Goal: Contribute content: Contribute content

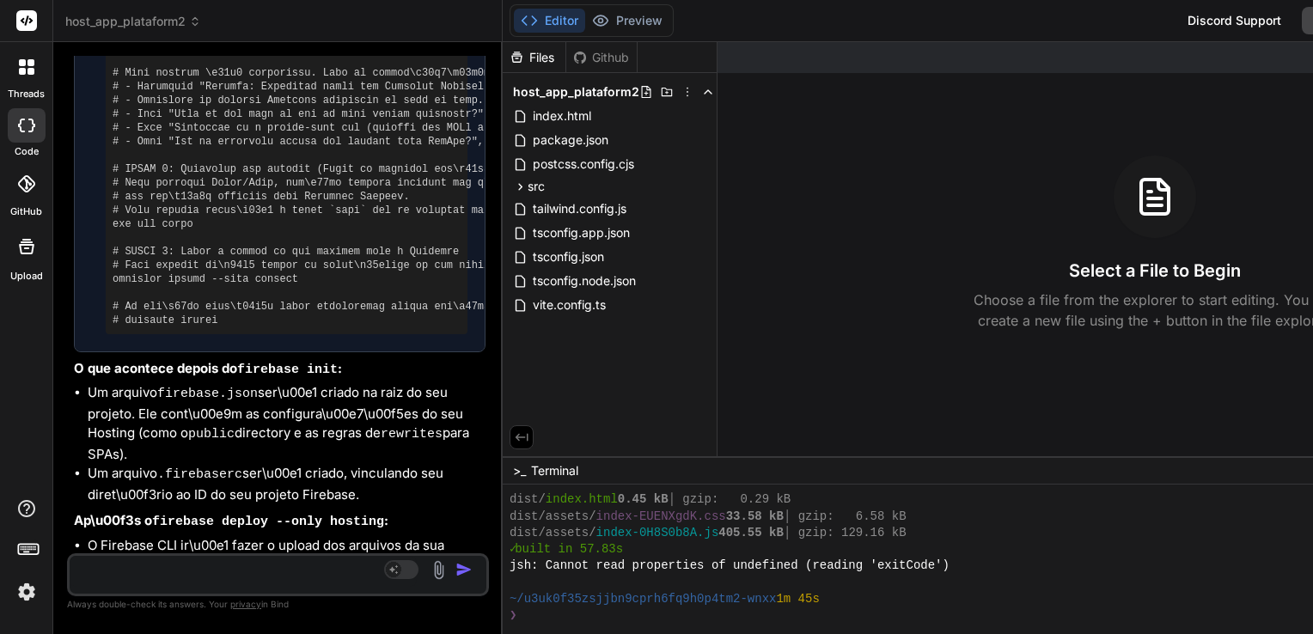
scroll to position [4712, 0]
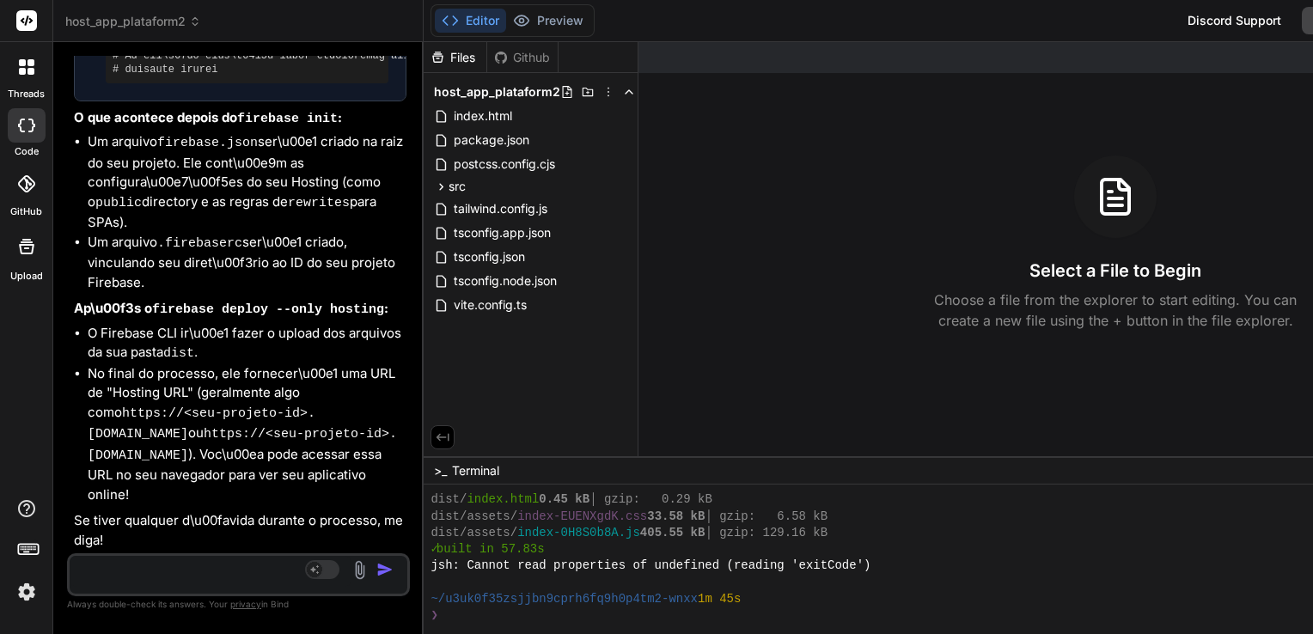
type textarea "x"
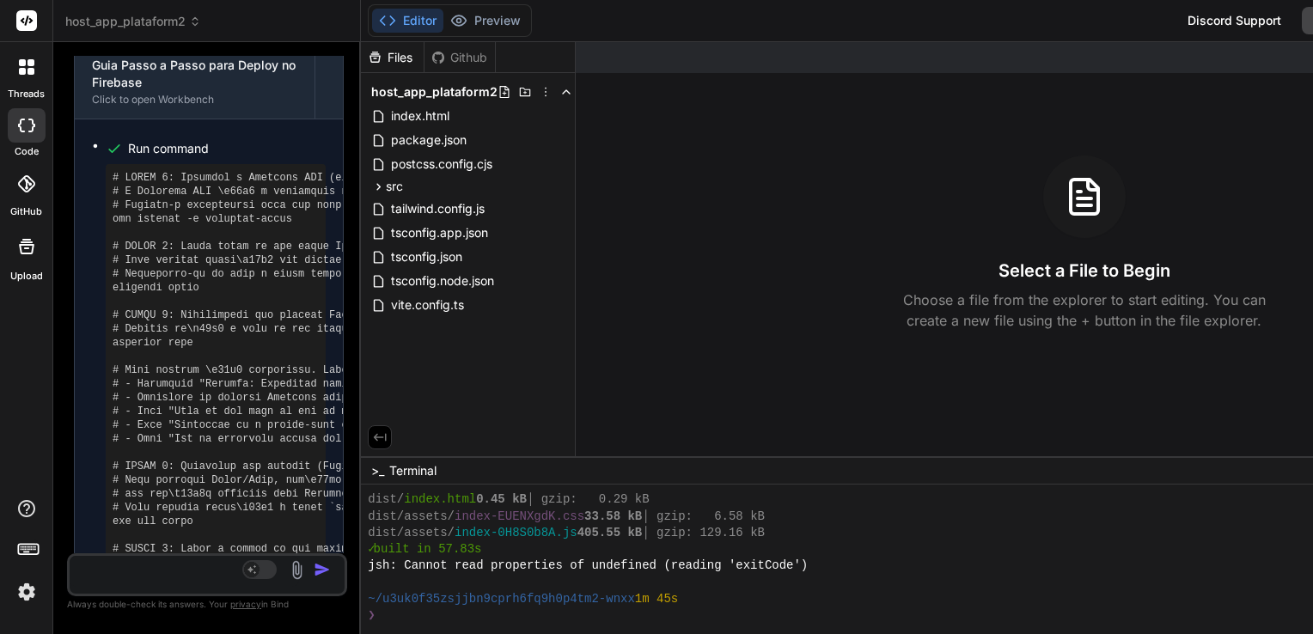
scroll to position [5718, 0]
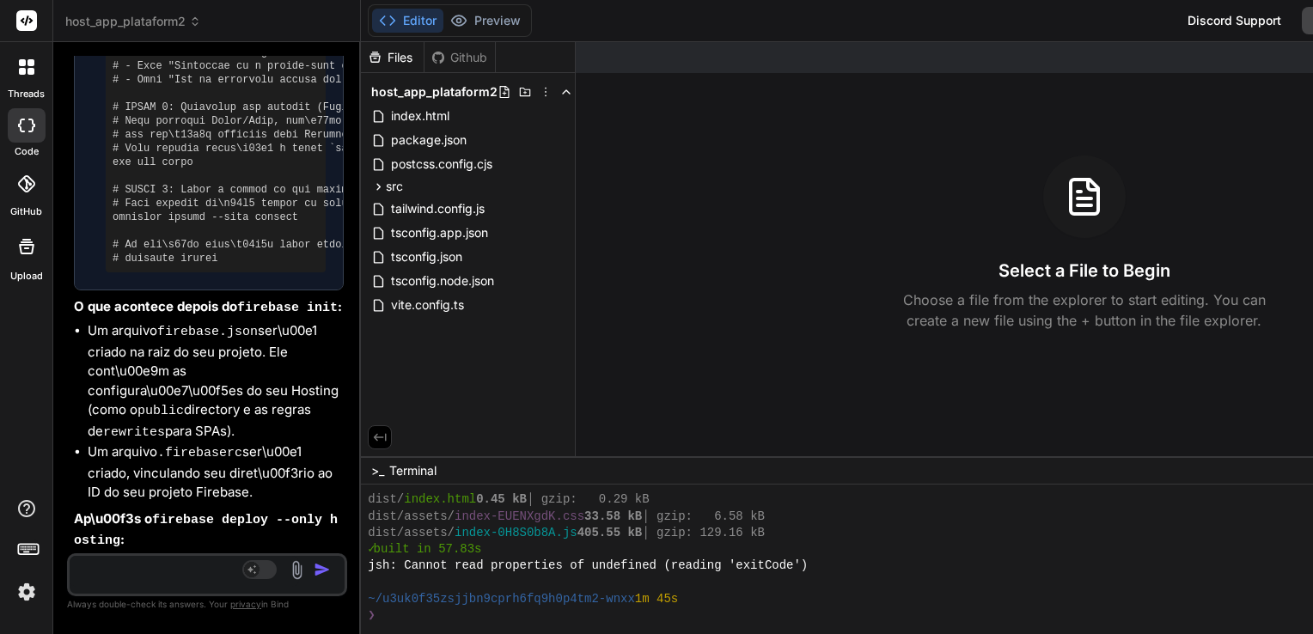
drag, startPoint x: 928, startPoint y: 163, endPoint x: 129, endPoint y: 177, distance: 799.0
click at [129, 177] on div "Bind AI Web Search Created with Pixso. Code Generator You O preço na página ini…" at bounding box center [207, 338] width 308 height 592
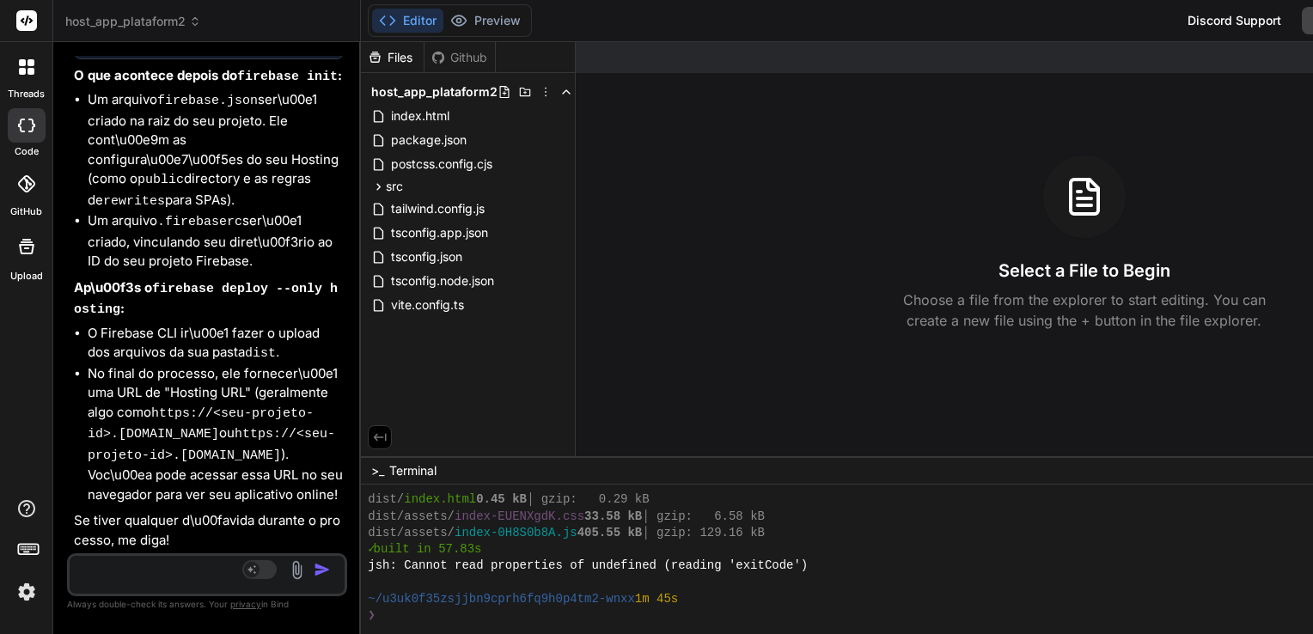
scroll to position [6080, 0]
click at [161, 572] on textarea at bounding box center [184, 571] width 229 height 31
type textarea "P"
type textarea "x"
type textarea "Pr"
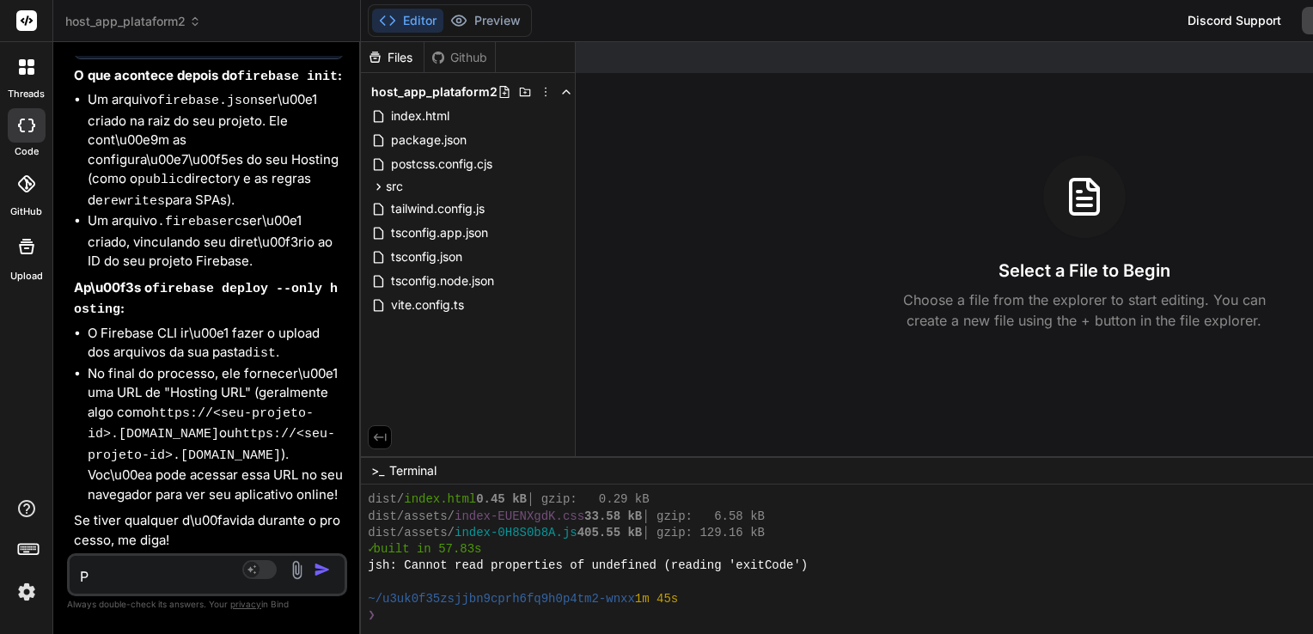
type textarea "x"
type textarea "Pre"
type textarea "x"
type textarea "Prec"
type textarea "x"
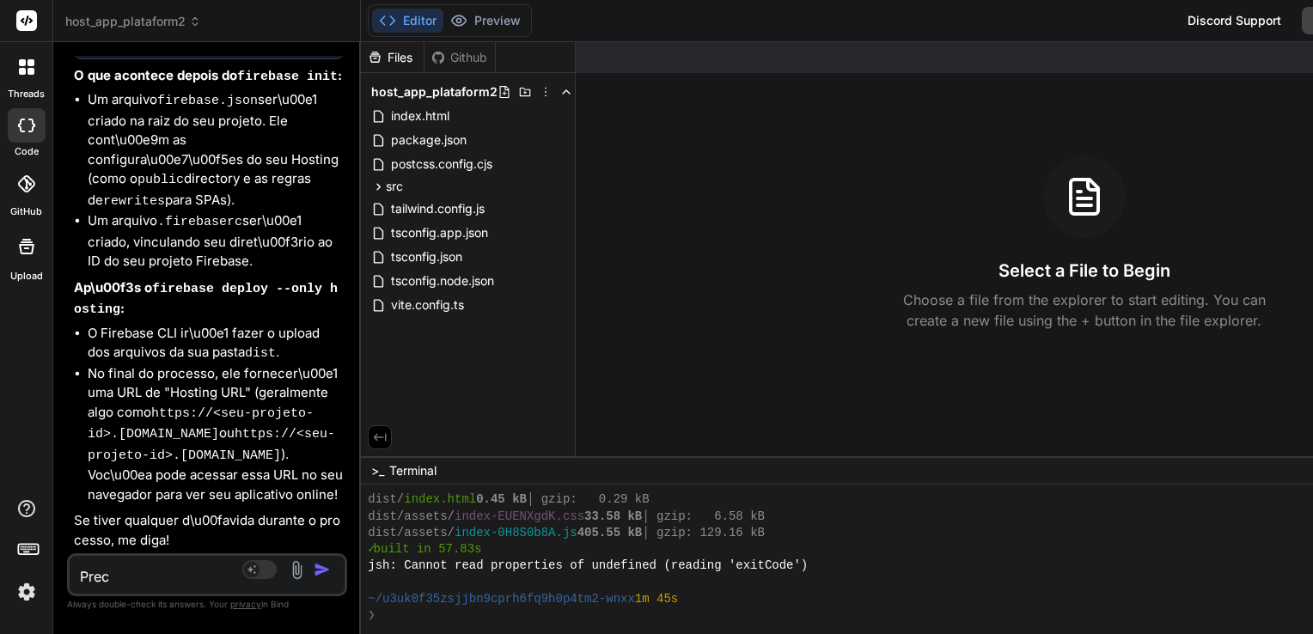
type textarea "Preci"
type textarea "x"
type textarea "Precis"
type textarea "x"
type textarea "Preciso"
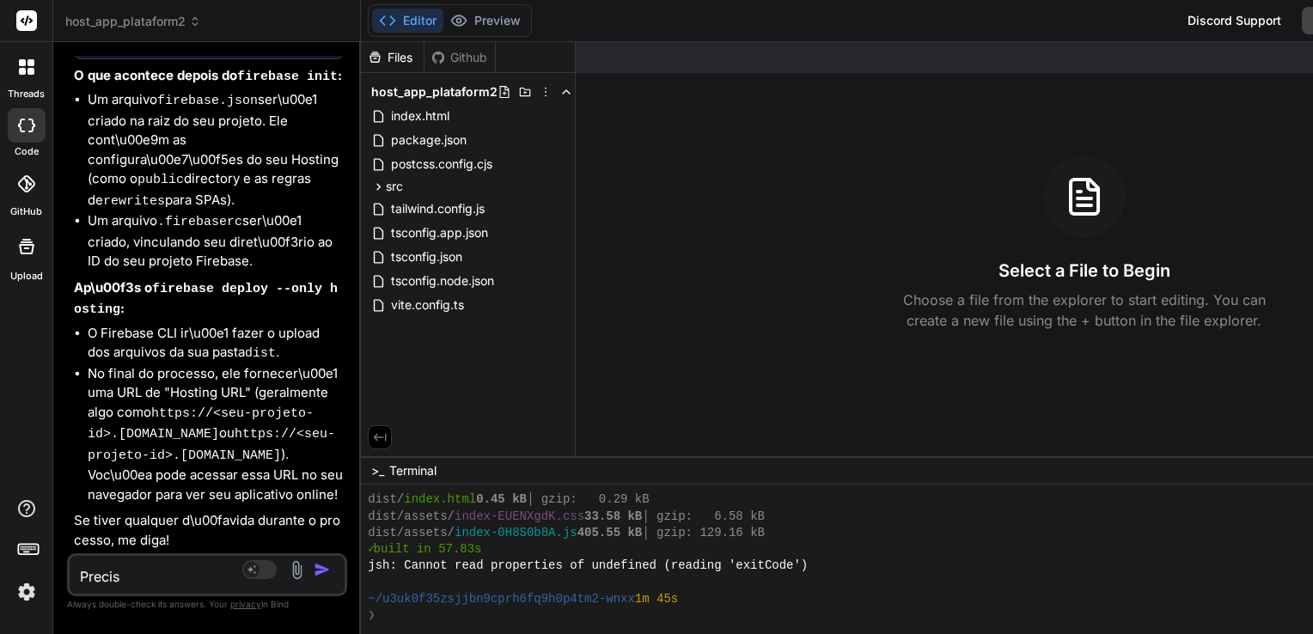
type textarea "x"
type textarea "Preciso"
type textarea "x"
type textarea "Preciso q"
type textarea "x"
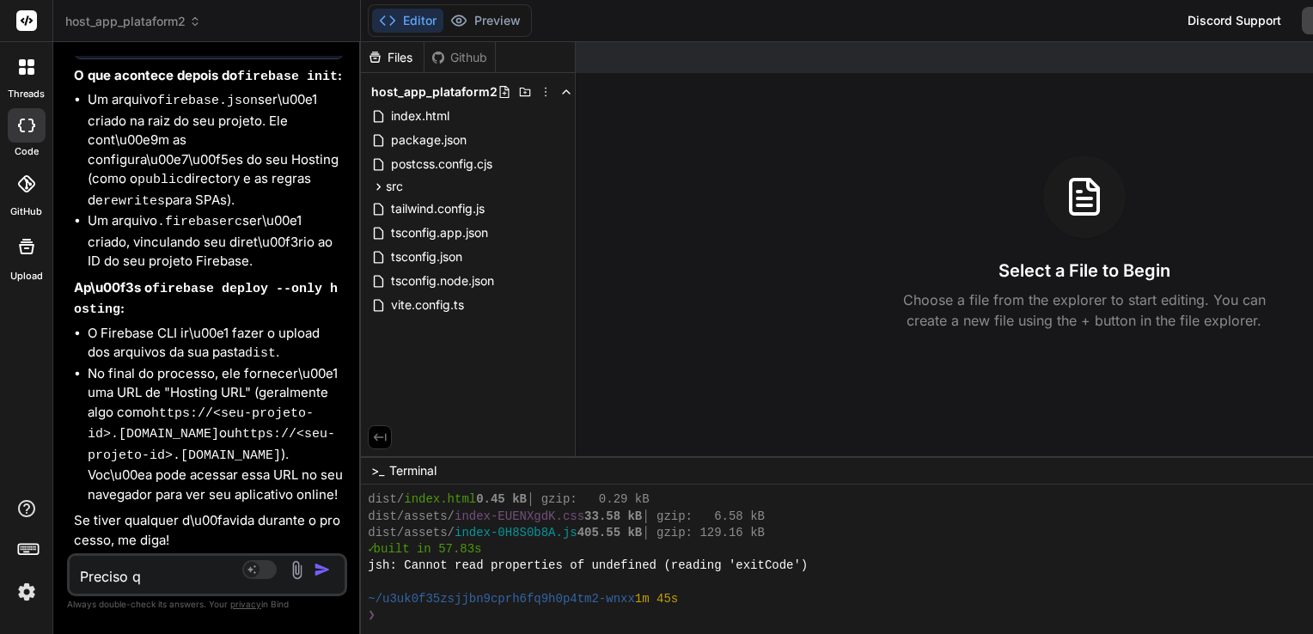
type textarea "Preciso qu"
type textarea "x"
type textarea "Preciso que"
type textarea "x"
type textarea "Preciso que"
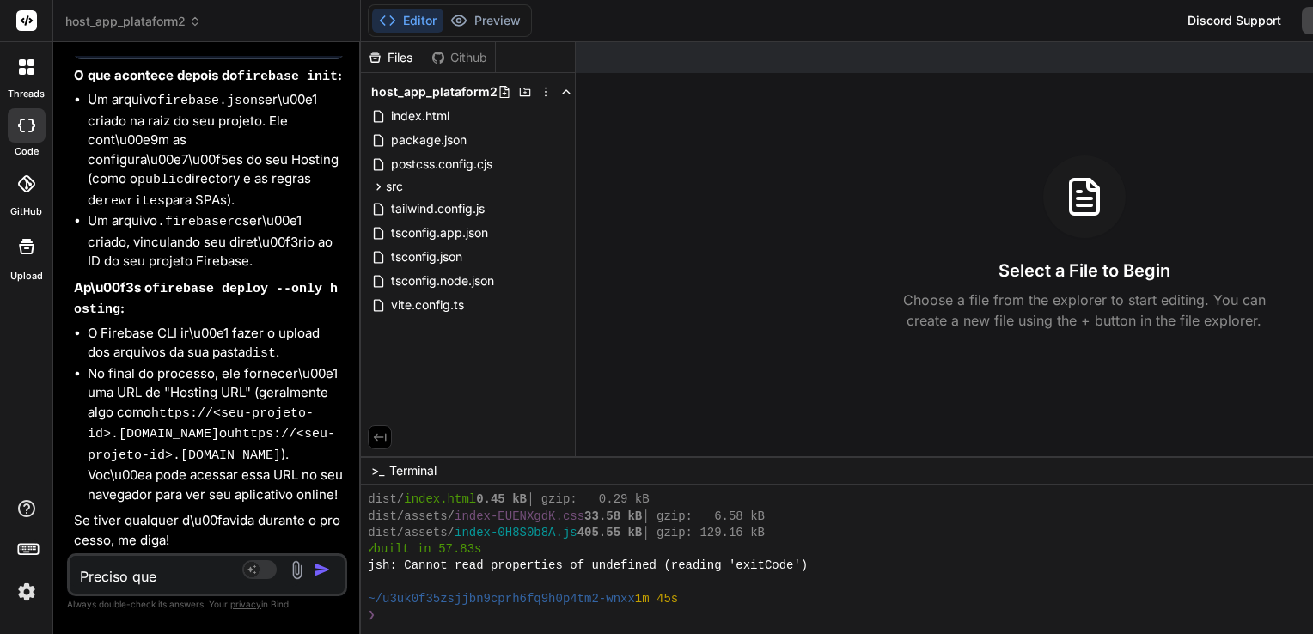
type textarea "x"
type textarea "Preciso que s"
type textarea "x"
type textarea "Preciso que se"
type textarea "x"
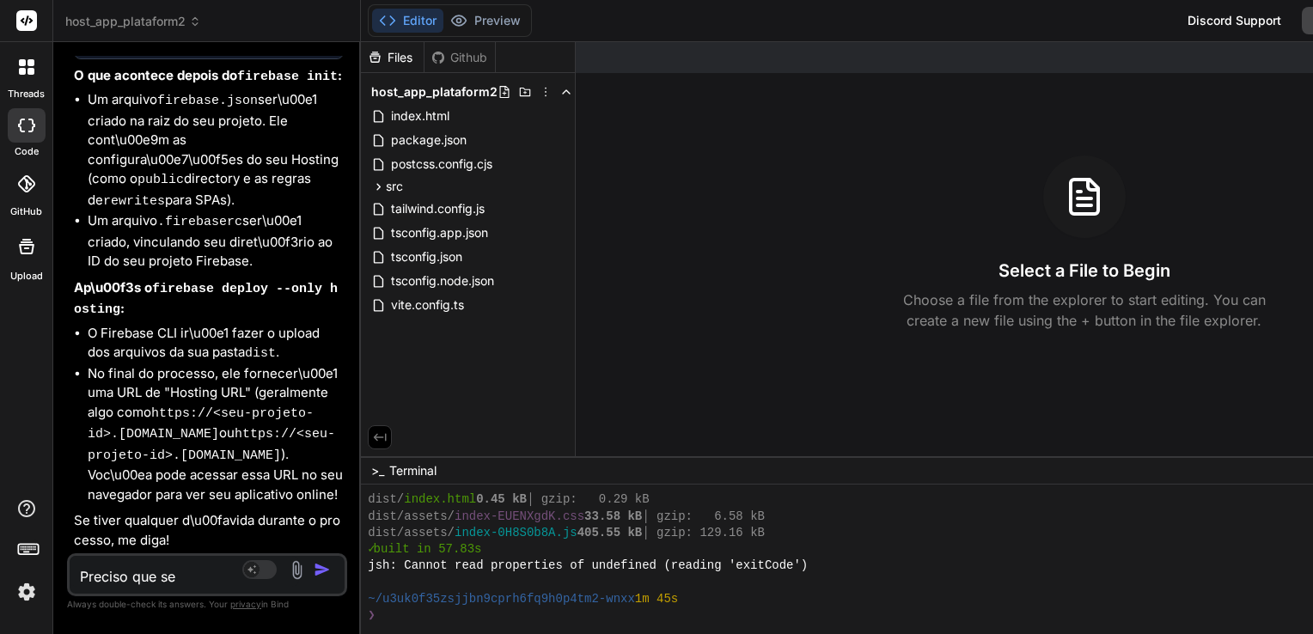
type textarea "Preciso que sej"
type textarea "x"
type textarea "Preciso que seja"
type textarea "x"
type textarea "Preciso que seja"
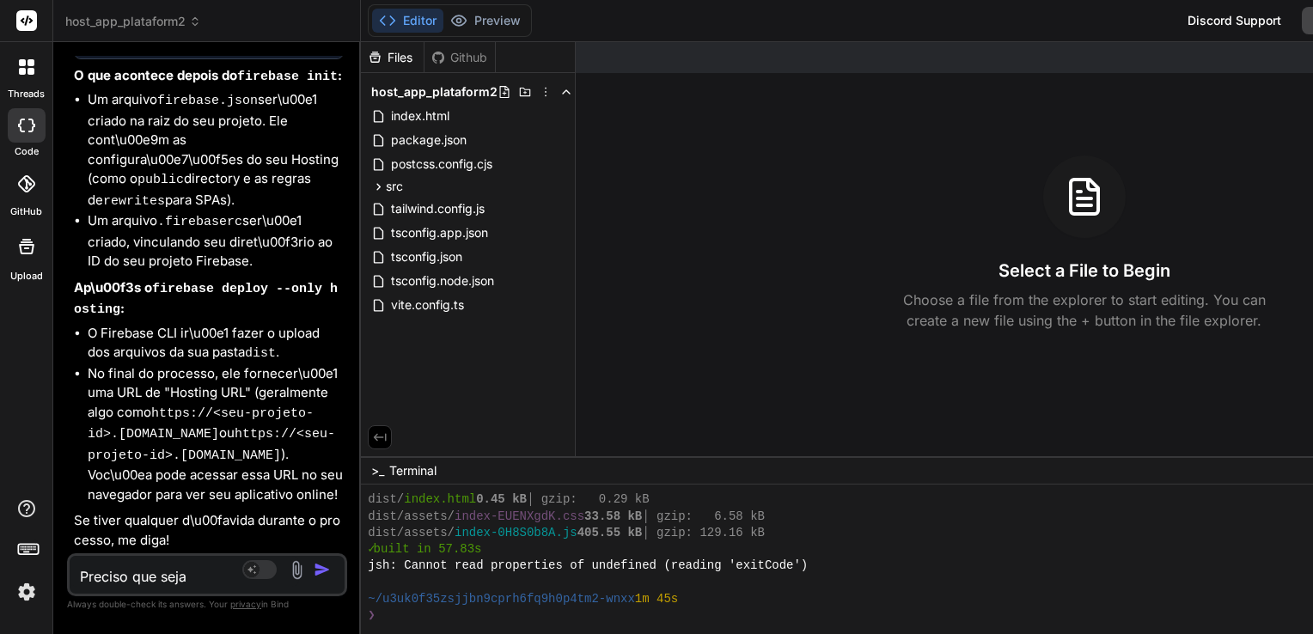
type textarea "x"
type textarea "Preciso que seja s"
type textarea "x"
type textarea "Preciso que seja so"
type textarea "x"
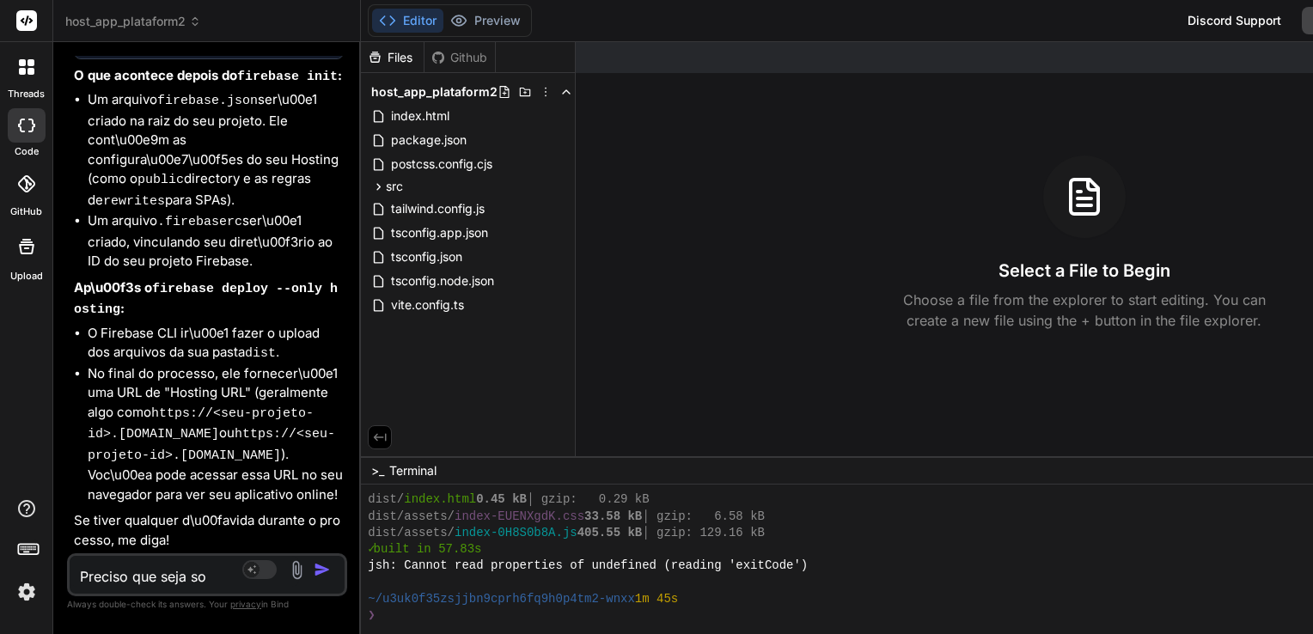
type textarea "Preciso que seja sol"
type textarea "x"
type textarea "Preciso que seja soli"
type textarea "x"
type textarea "Preciso que seja solic"
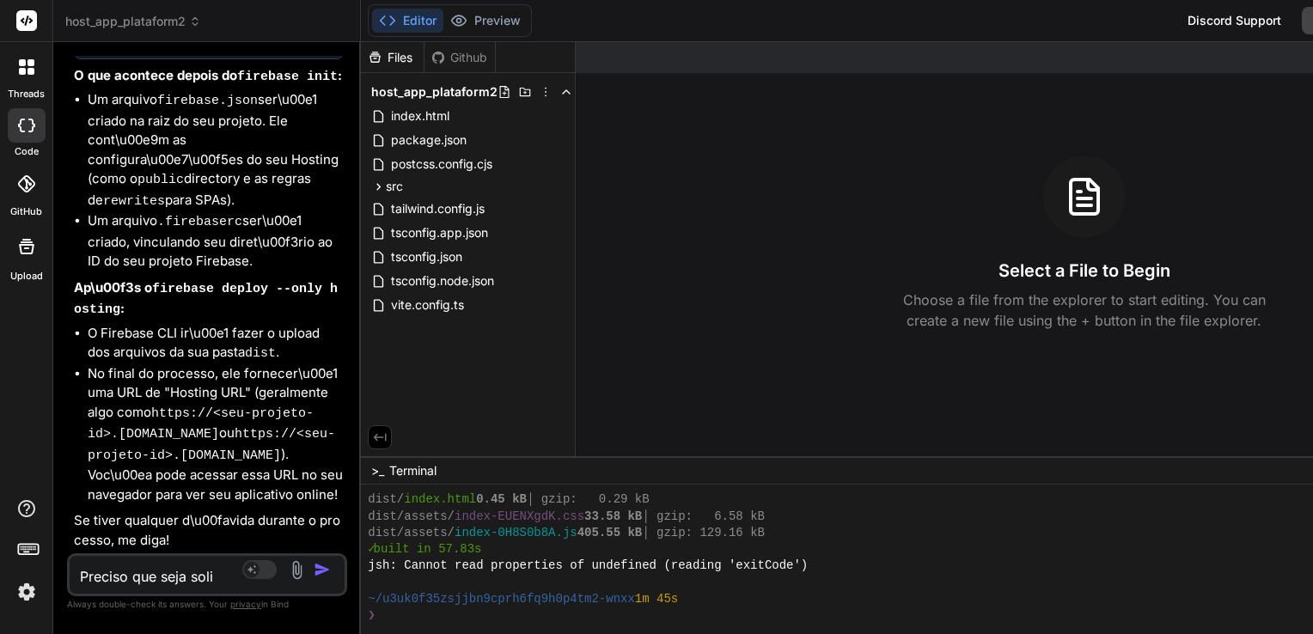
type textarea "x"
type textarea "Preciso que seja solici"
type textarea "x"
type textarea "Preciso que seja solicit"
type textarea "x"
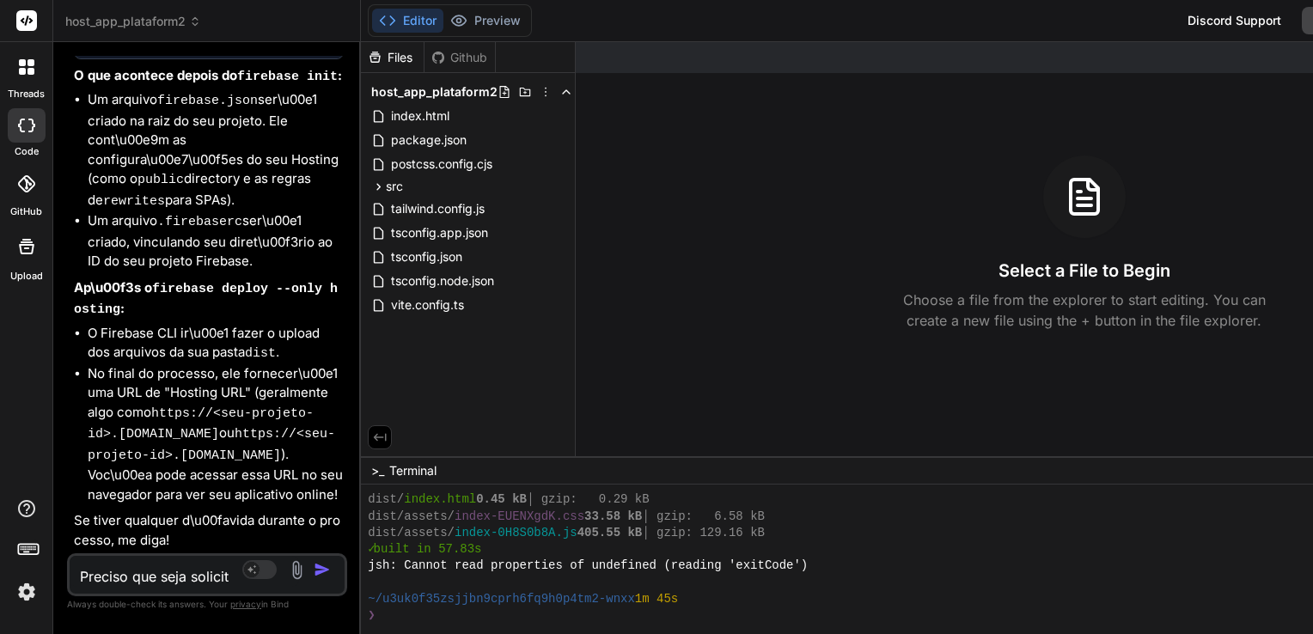
type textarea "Preciso que seja solicita"
type textarea "x"
type textarea "Preciso que seja solicitad"
type textarea "x"
type textarea "Preciso que seja solicitado"
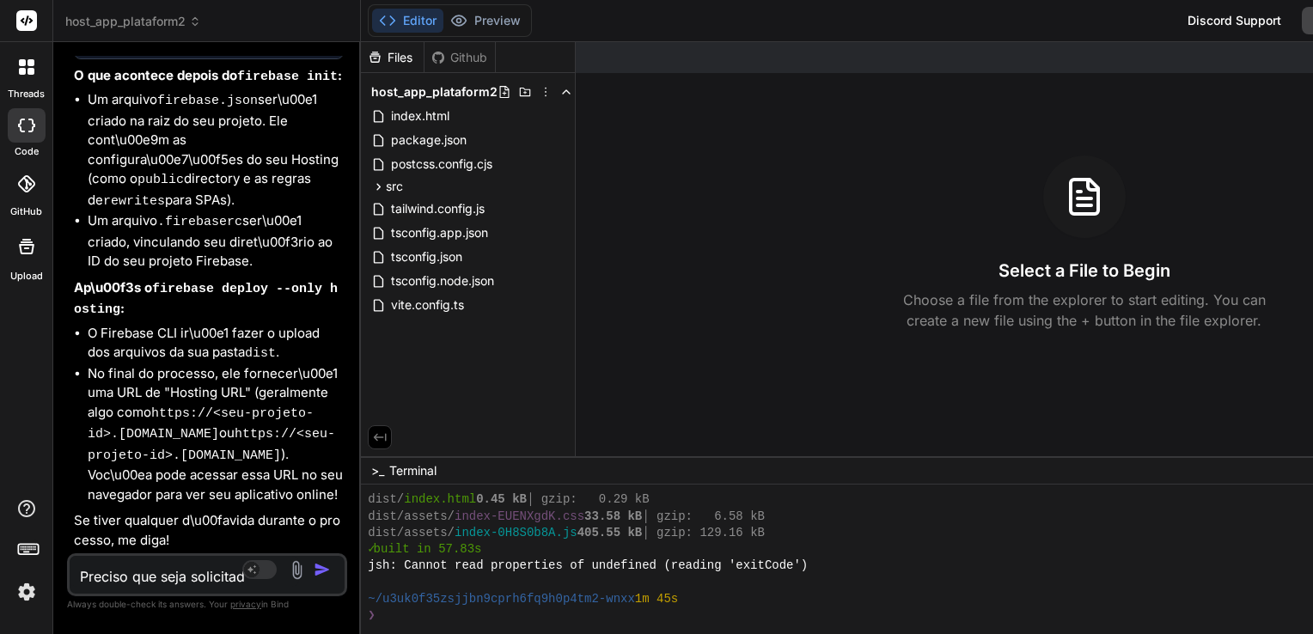
type textarea "x"
type textarea "Preciso que seja solicitado"
type textarea "x"
type textarea "Preciso que seja solicitado u"
type textarea "x"
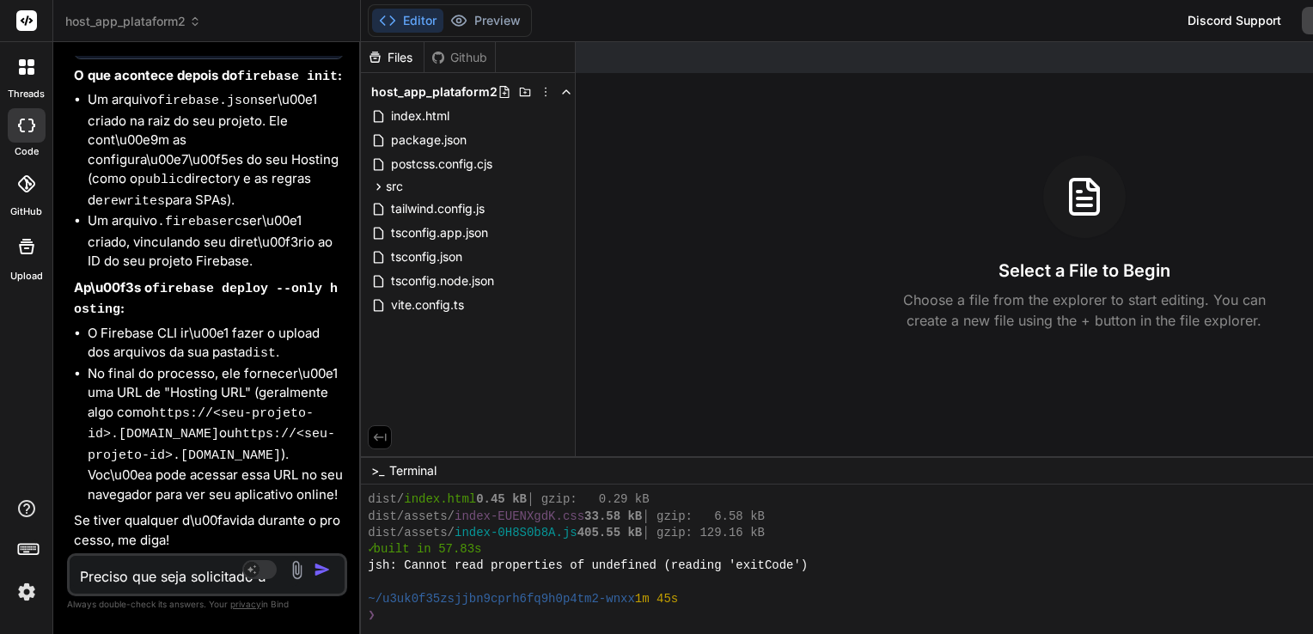
type textarea "Preciso que seja solicitado um"
type textarea "x"
type textarea "Preciso que seja solicitado um"
type textarea "x"
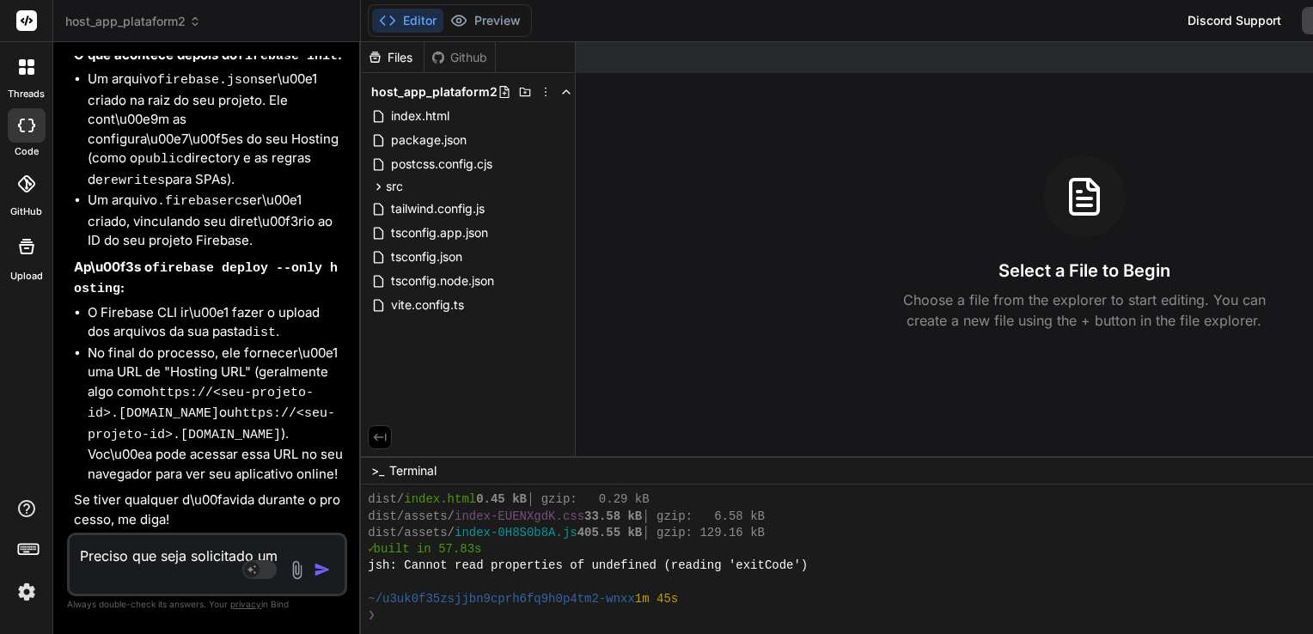
type textarea "Preciso que seja solicitado um l"
type textarea "x"
type textarea "Preciso que seja solicitado um lo"
type textarea "x"
type textarea "Preciso que seja solicitado um log"
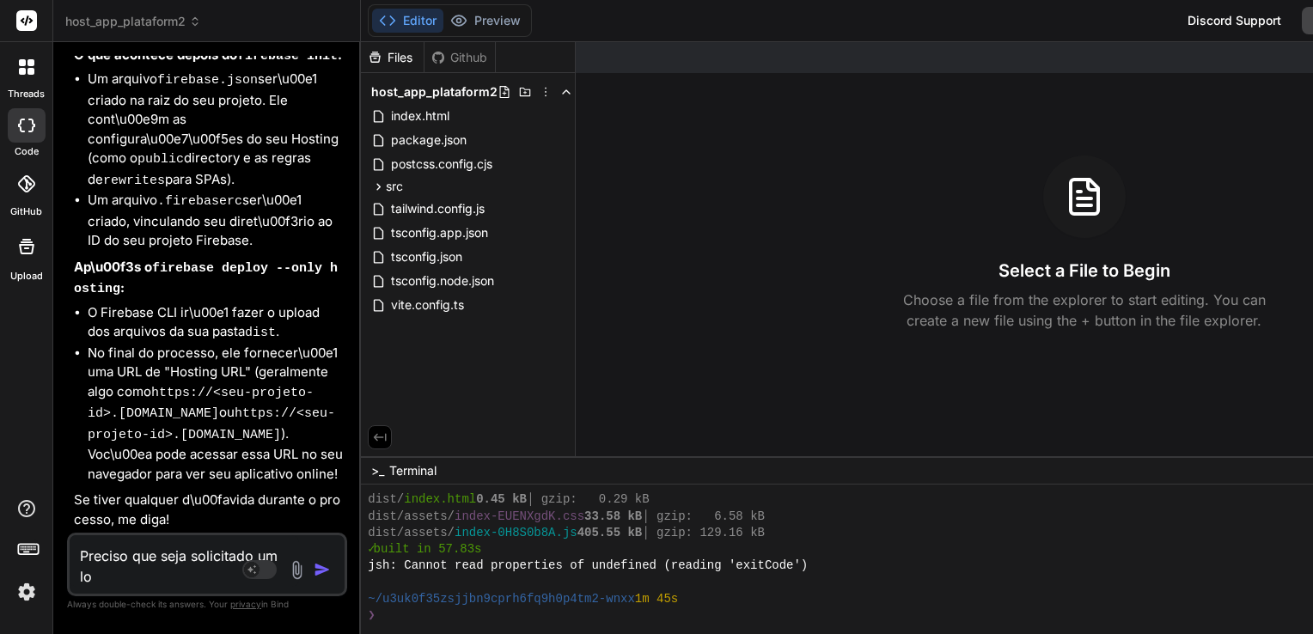
type textarea "x"
type textarea "Preciso que seja solicitado um logi"
type textarea "x"
type textarea "Preciso que seja solicitado um login"
type textarea "x"
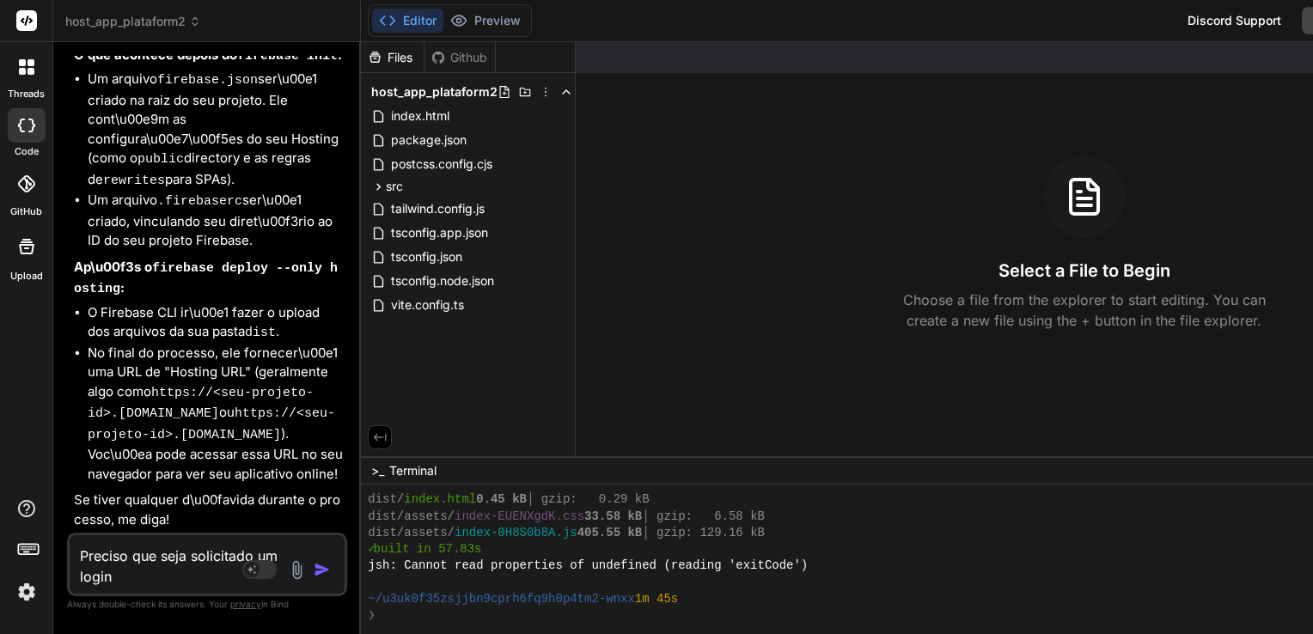
type textarea "Preciso que seja solicitado um login"
type textarea "x"
type textarea "Preciso que seja solicitado um login s"
type textarea "x"
type textarea "Preciso que seja solicitado um login si"
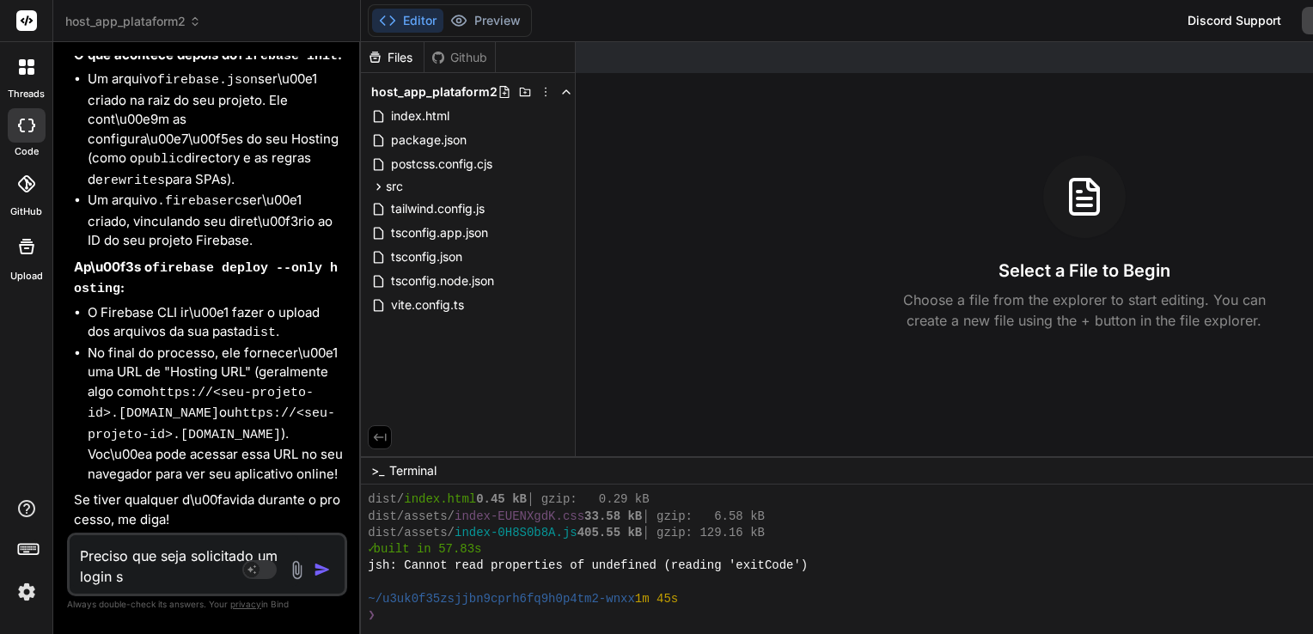
type textarea "x"
type textarea "Preciso que seja solicitado um login sim"
type textarea "x"
type textarea "Preciso que seja solicitado um login simp"
type textarea "x"
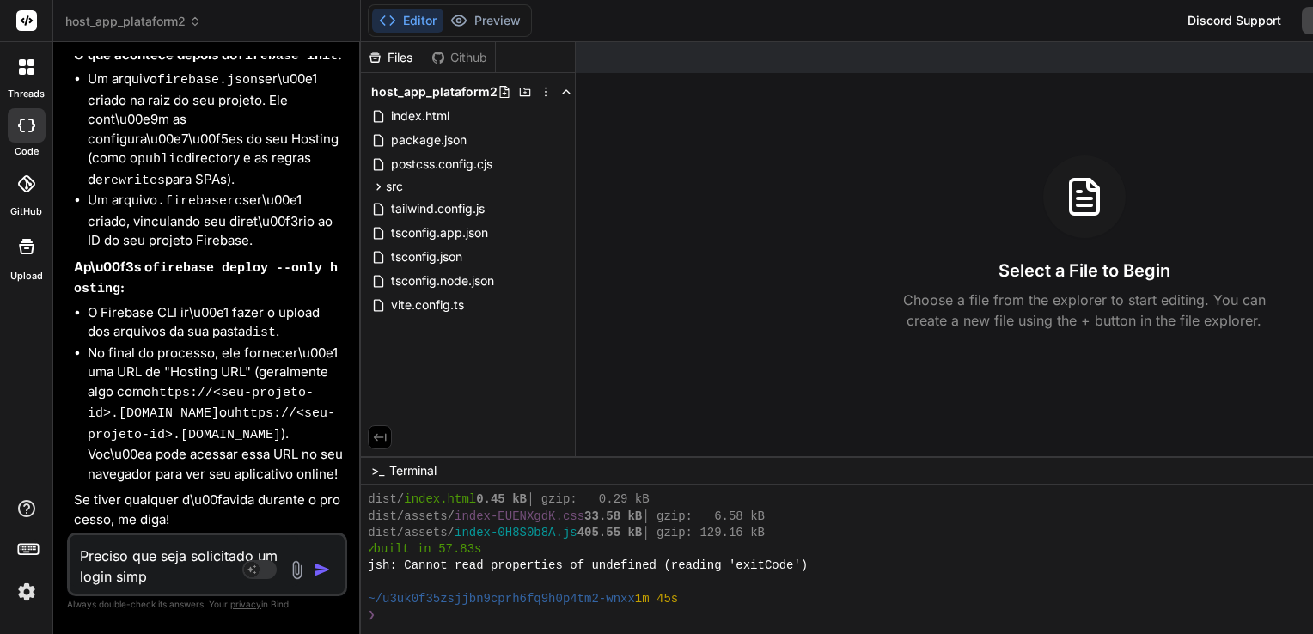
type textarea "Preciso que seja solicitado um login simpl"
type textarea "x"
type textarea "Preciso que seja solicitado um login simple"
type textarea "x"
type textarea "Preciso que seja solicitado um login simples"
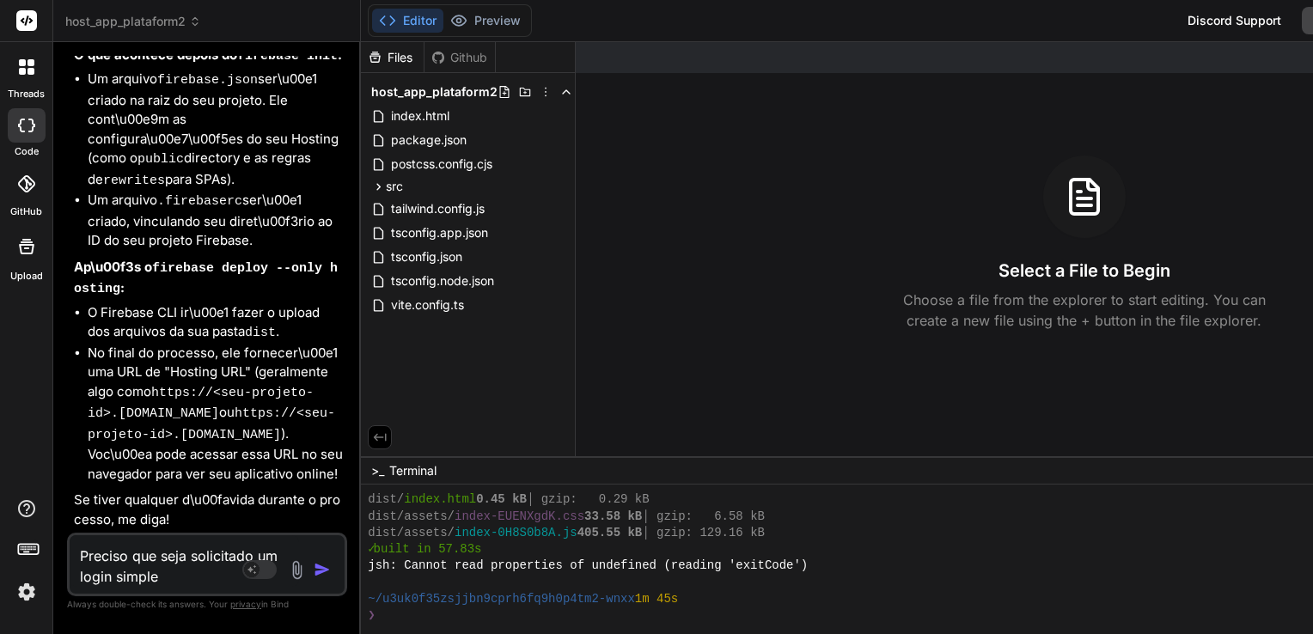
type textarea "x"
type textarea "Preciso que seja solicitado um login simples"
type textarea "x"
type textarea "Preciso que seja solicitado um login simples a"
type textarea "x"
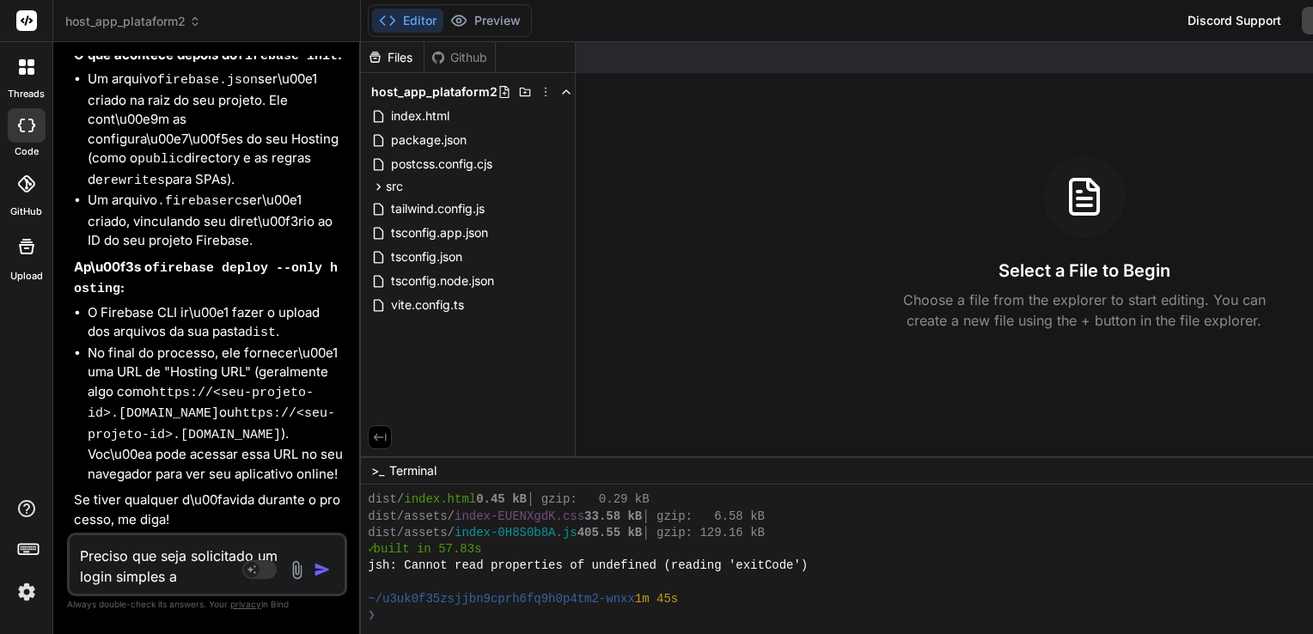
type textarea "Preciso que seja solicitado um login simples ap"
type textarea "x"
type textarea "Preciso que seja solicitado um login simples apr"
type textarea "x"
type textarea "Preciso que seja solicitado um login simples apra"
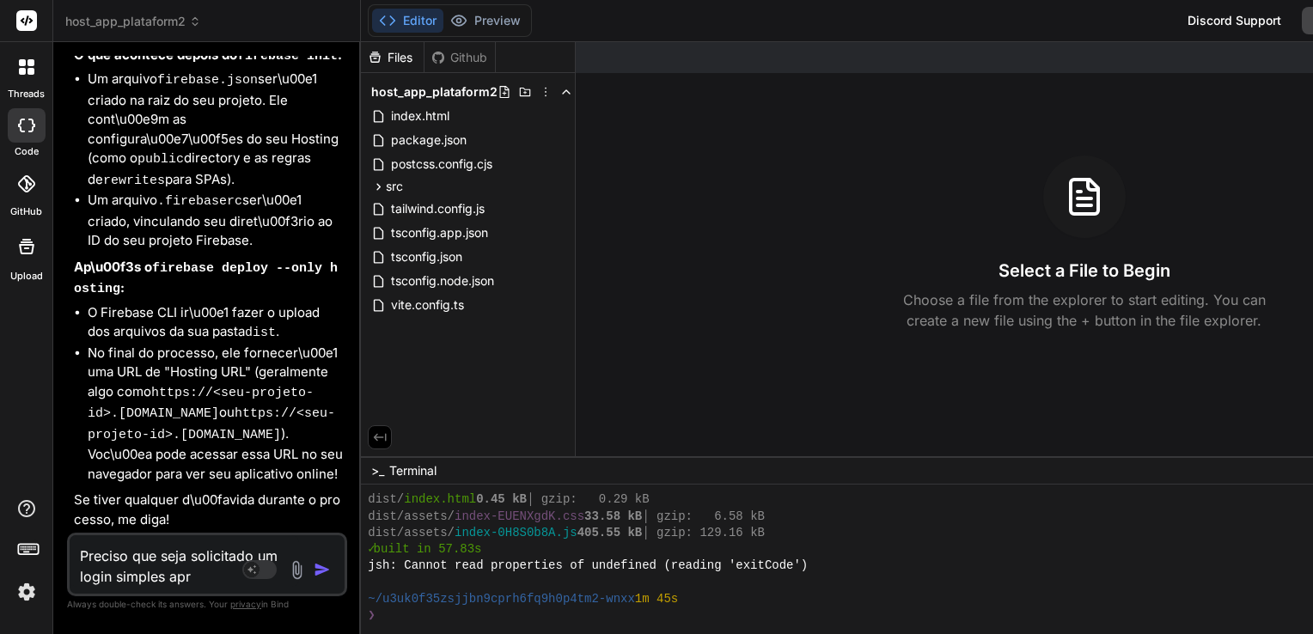
type textarea "x"
type textarea "Preciso que seja solicitado um login simples apra"
type textarea "x"
type textarea "Preciso que seja solicitado um login simples apra a"
type textarea "x"
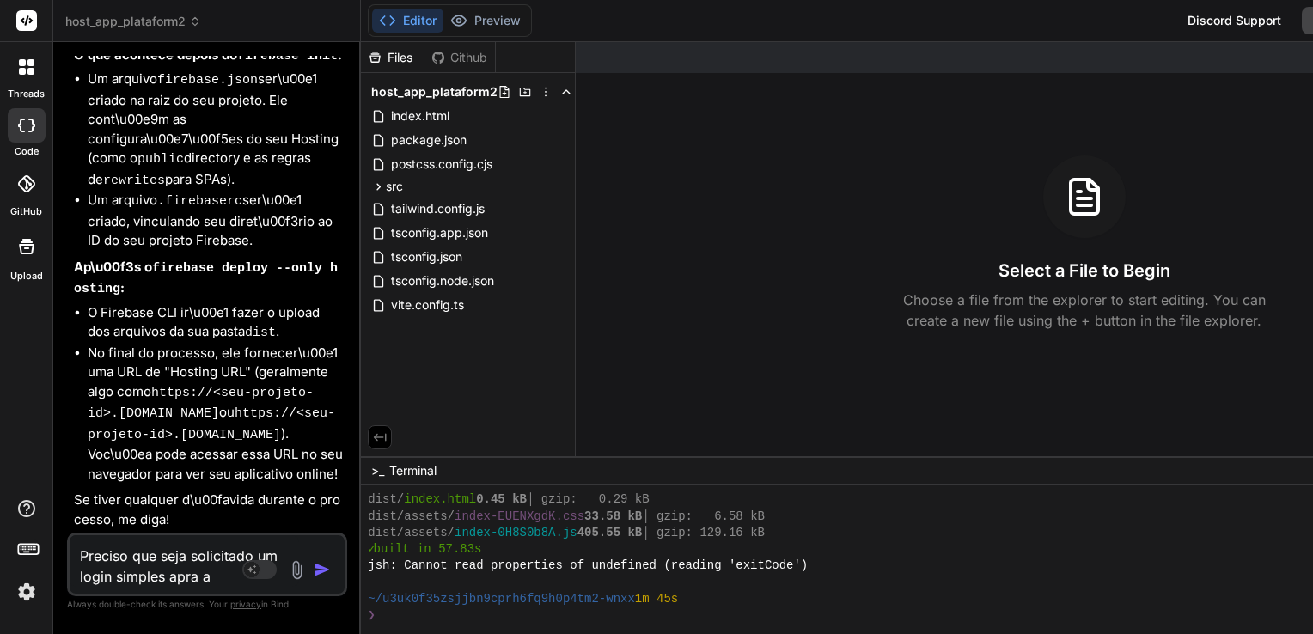
type textarea "Preciso que seja solicitado um login simples apra"
type textarea "x"
type textarea "Preciso que seja solicitado um login simples apra"
type textarea "x"
type textarea "Preciso que seja solicitado um login simples apr"
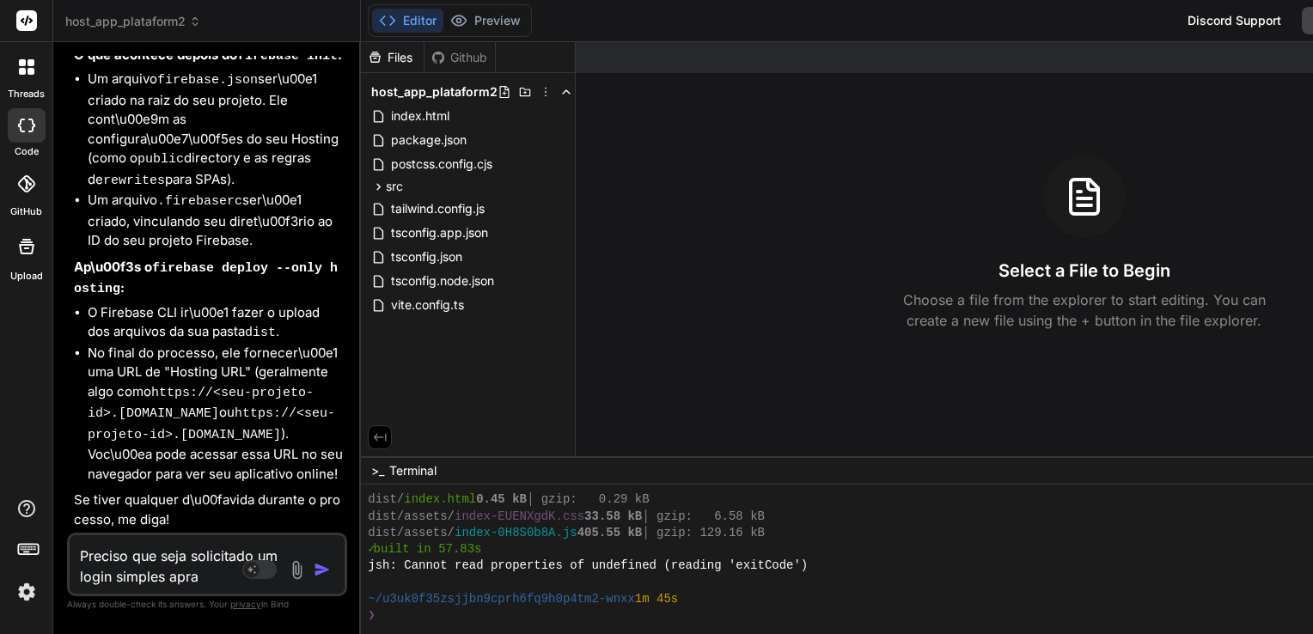
type textarea "x"
type textarea "Preciso que seja solicitado um login simples ap"
type textarea "x"
type textarea "Preciso que seja solicitado um login simples a"
type textarea "x"
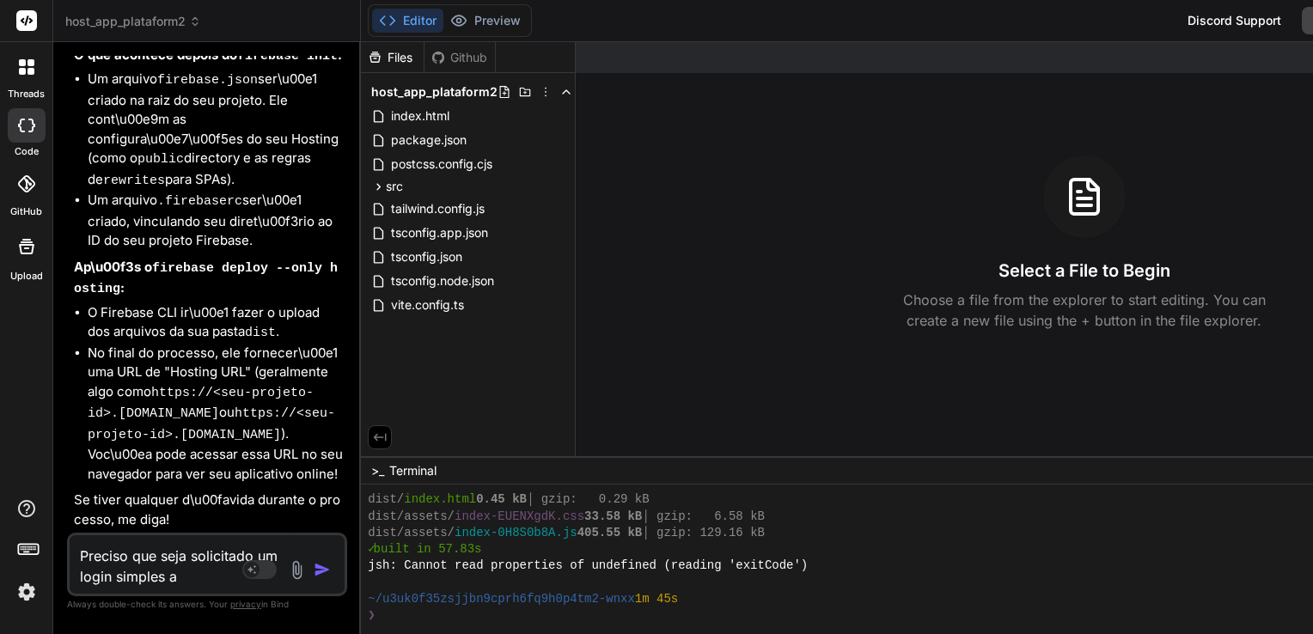
type textarea "Preciso que seja solicitado um login simples"
type textarea "x"
type textarea "Preciso que seja solicitado um login simples p"
type textarea "x"
type textarea "Preciso que seja solicitado um login simples pa"
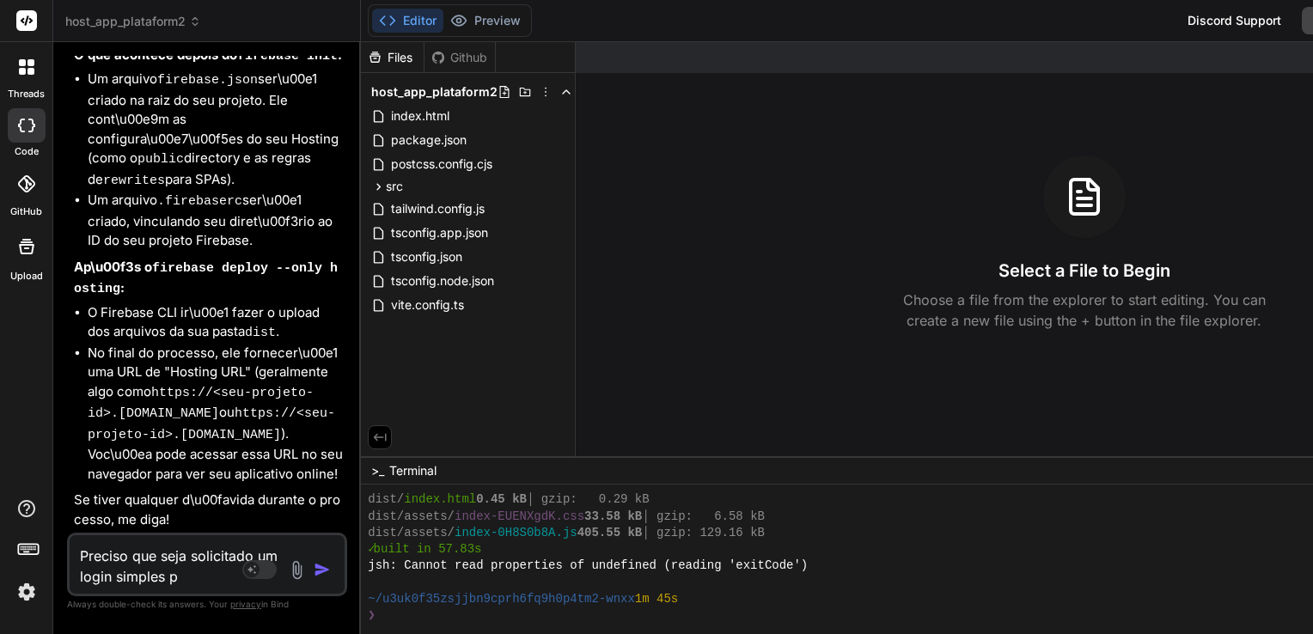
type textarea "x"
type textarea "Preciso que seja solicitado um login simples par"
type textarea "x"
type textarea "Preciso que seja solicitado um login simples para"
type textarea "x"
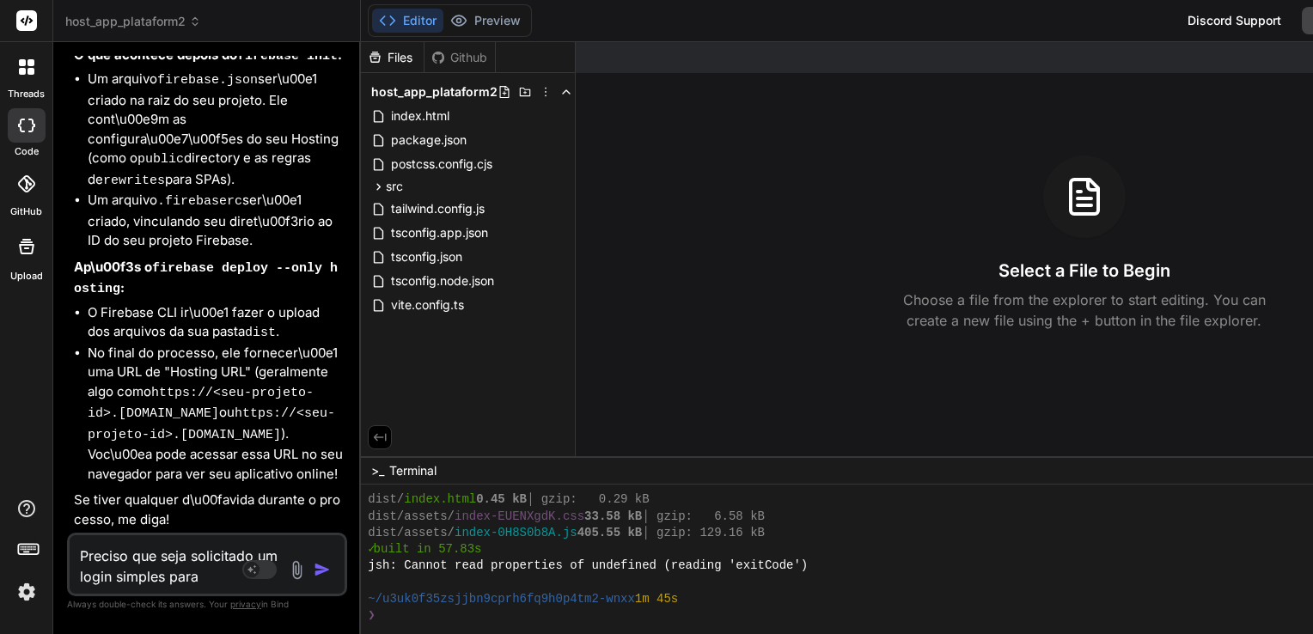
type textarea "Preciso que seja solicitado um login simples para"
type textarea "x"
type textarea "Preciso que seja solicitado um login simples para a"
type textarea "x"
type textarea "Preciso que seja solicitado um login simples para ac"
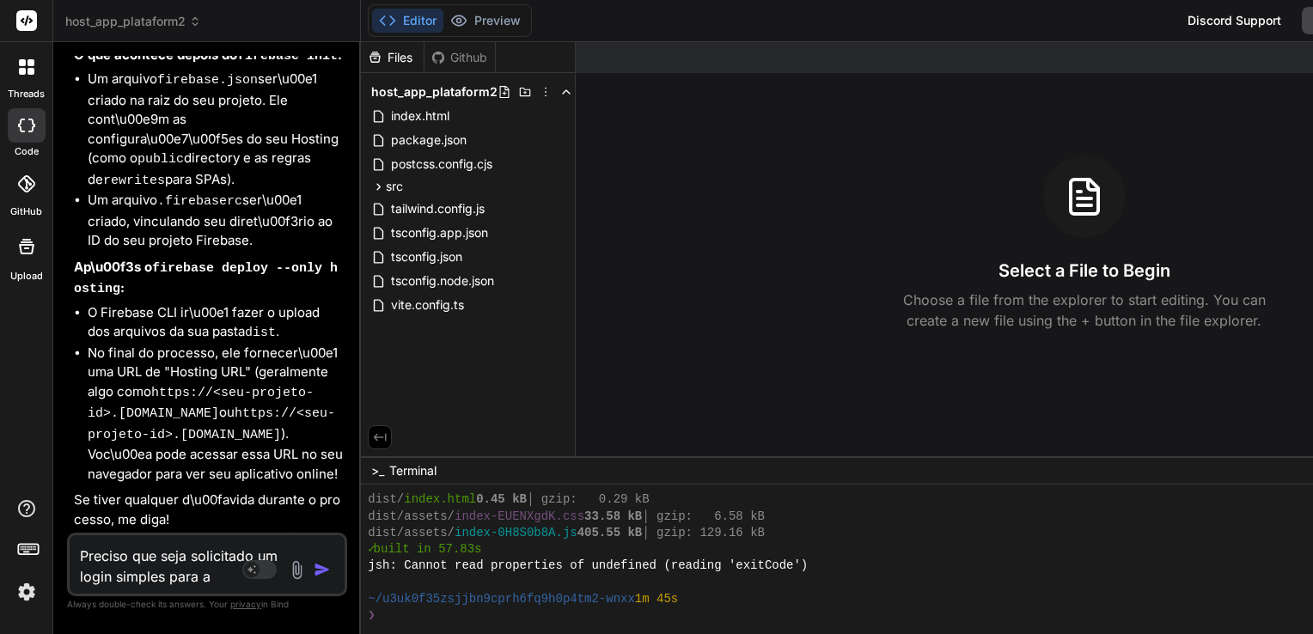
type textarea "x"
type textarea "Preciso que seja solicitado um login simples para ace"
type textarea "x"
type textarea "Preciso que seja solicitado um login simples para aces"
type textarea "x"
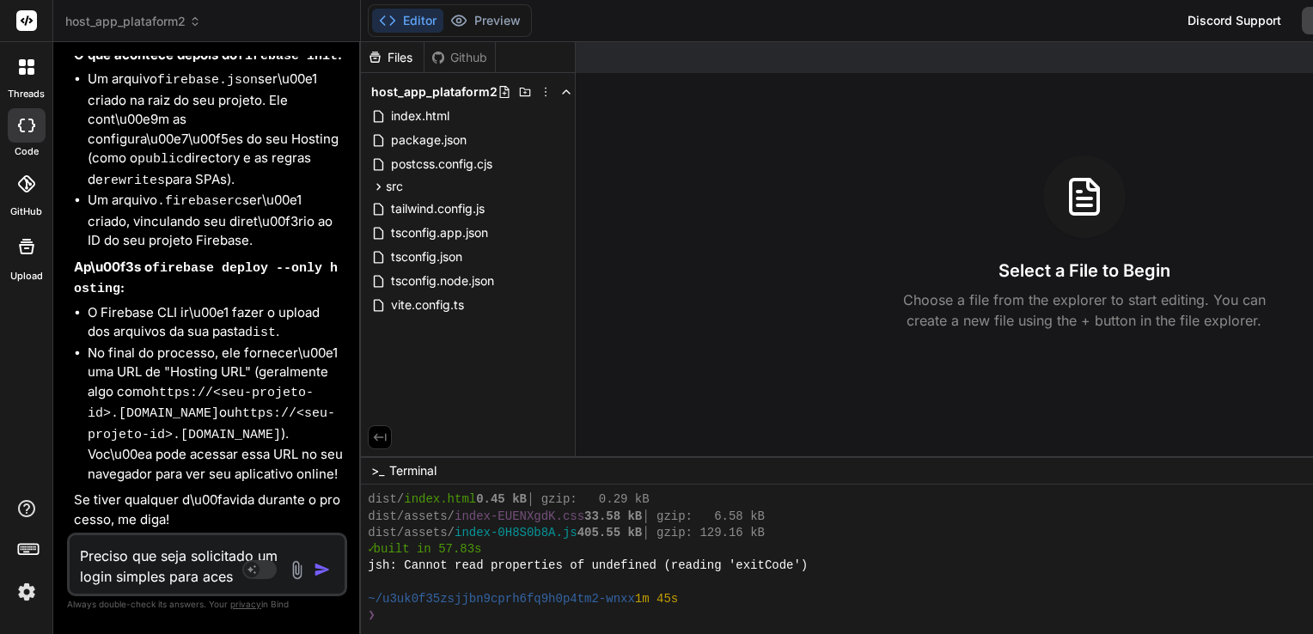
type textarea "Preciso que seja solicitado um login simples para acess"
type textarea "x"
type textarea "Preciso que seja solicitado um login simples para acessa"
type textarea "x"
type textarea "Preciso que seja solicitado um login simples para acessar"
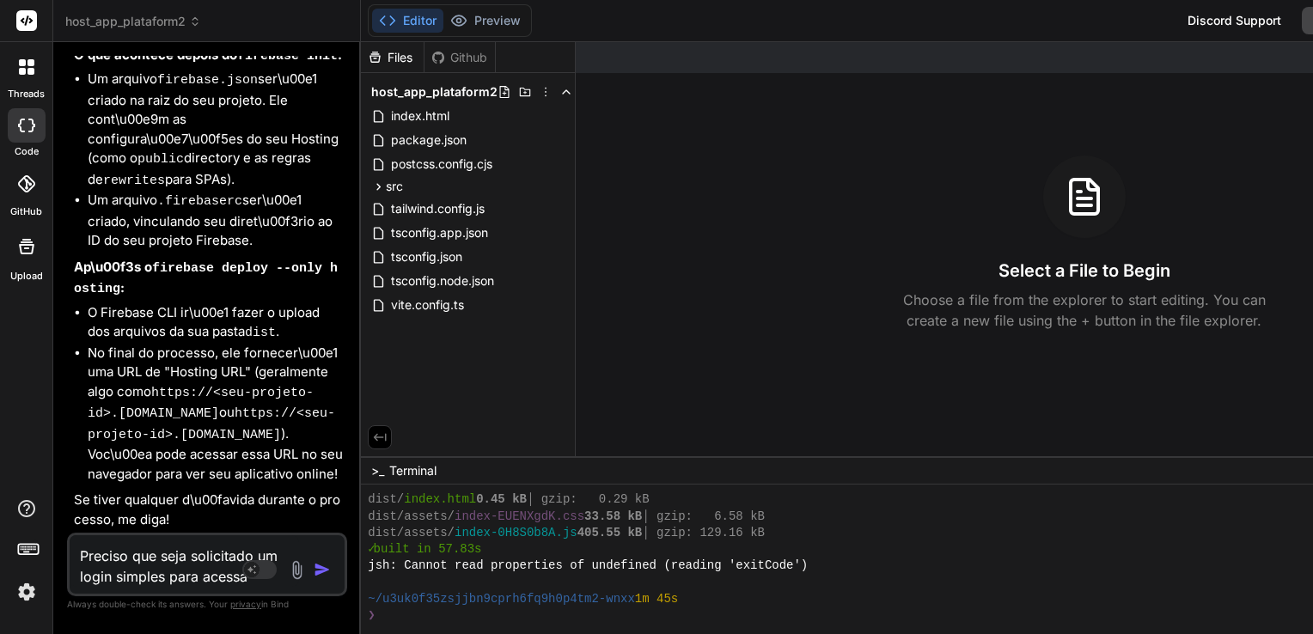
type textarea "x"
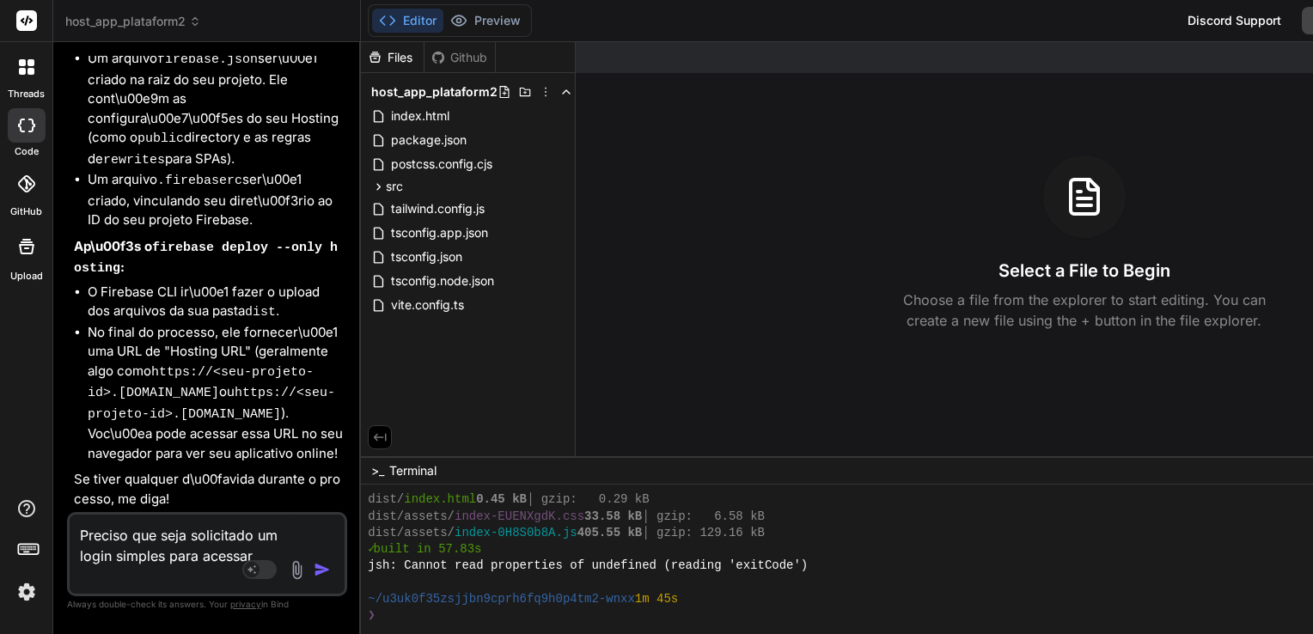
type textarea "Preciso que seja solicitado um login simples para acessar"
type textarea "x"
type textarea "Preciso que seja solicitado um login simples para acessar o"
type textarea "x"
type textarea "Preciso que seja solicitado um login simples para acessar o"
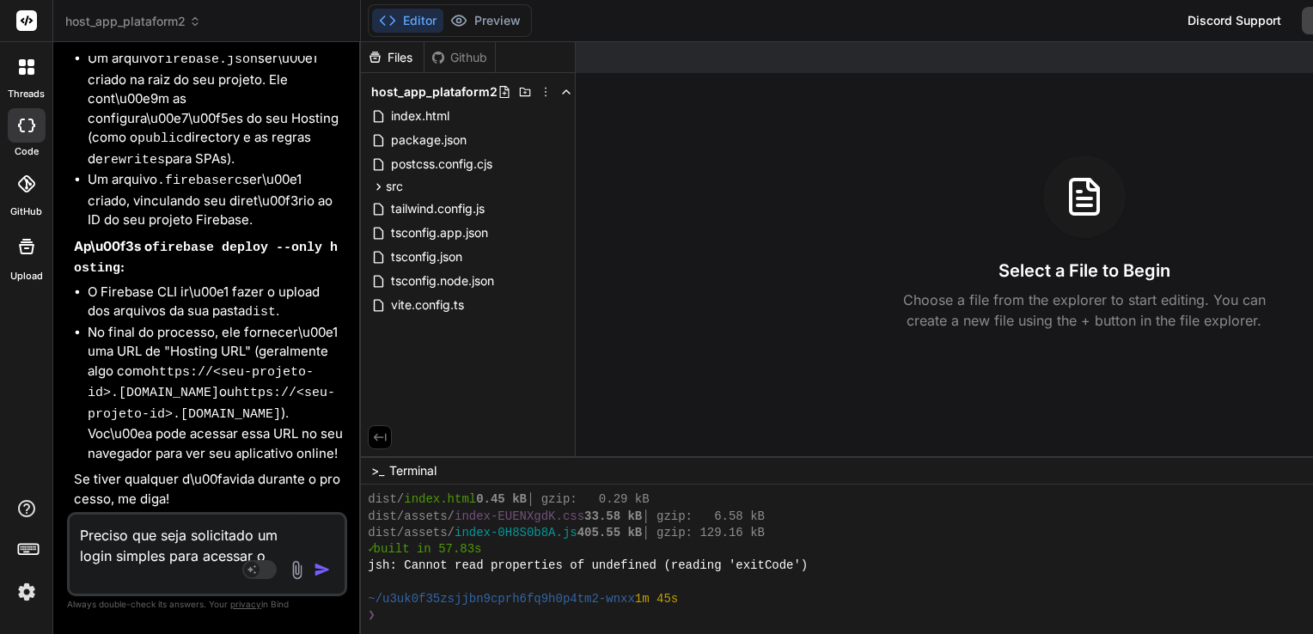
type textarea "x"
type textarea "Preciso que seja solicitado um login simples para acessar o a"
type textarea "x"
type textarea "Preciso que seja solicitado um login simples para acessar o ad"
type textarea "x"
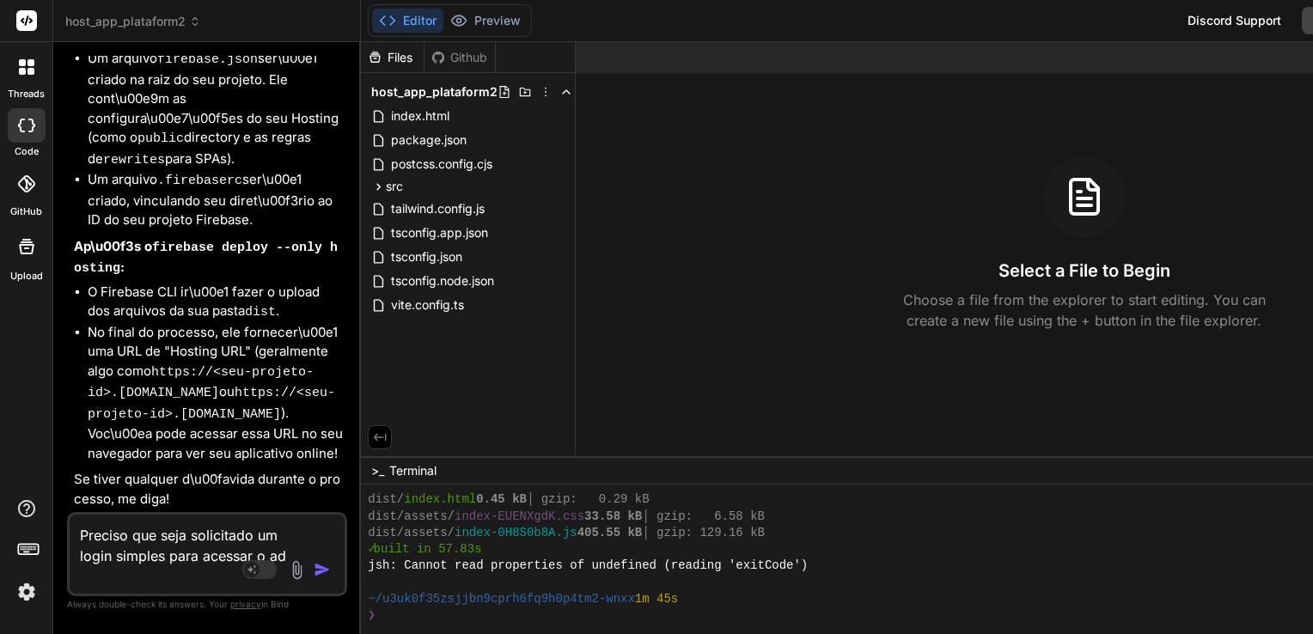
type textarea "Preciso que seja solicitado um login simples para acessar o adm"
type textarea "x"
type textarea "Preciso que seja solicitado um login simples para acessar o admi"
type textarea "x"
type textarea "Preciso que seja solicitado um login simples para acessar o admin"
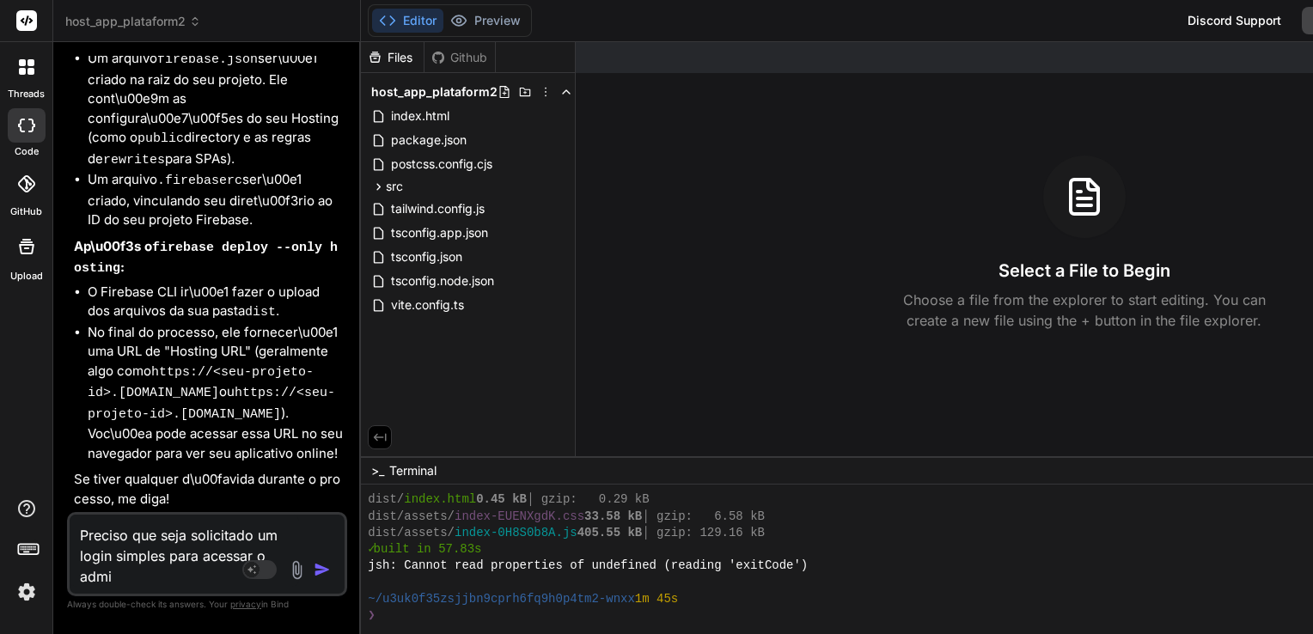
type textarea "x"
type textarea "Preciso que seja solicitado um login simples para acessar o admin."
type textarea "x"
type textarea "Preciso que seja solicitado um login simples para acessar o admin."
type textarea "x"
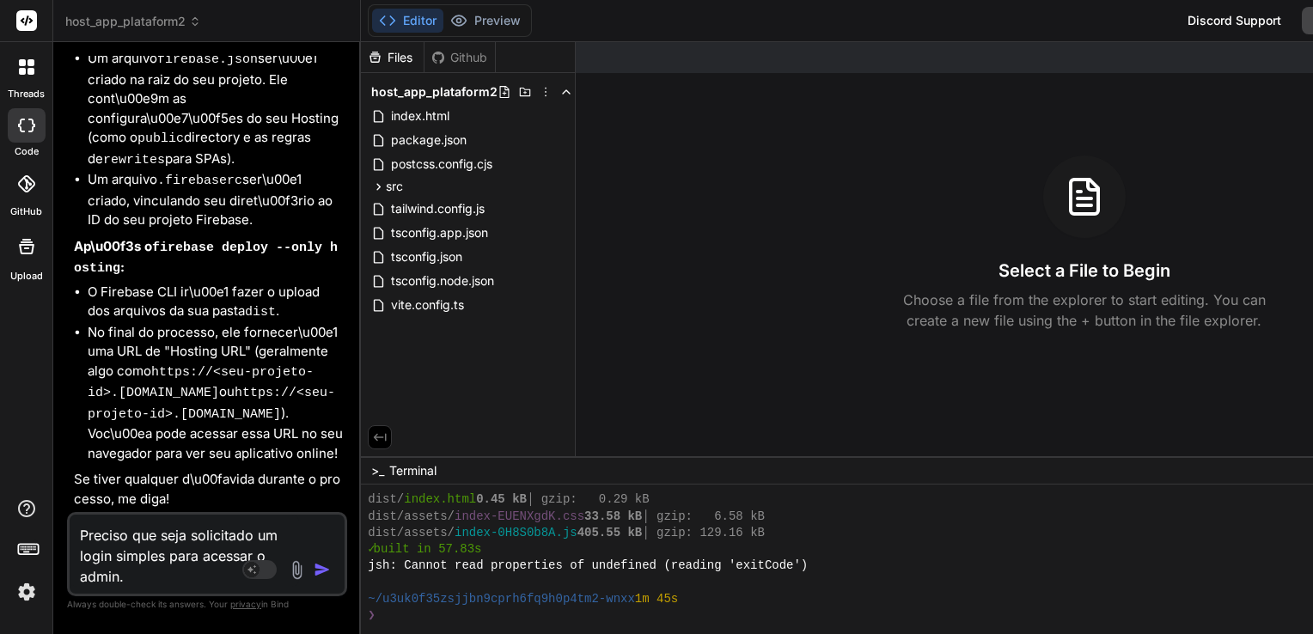
type textarea "Preciso que seja solicitado um login simples para acessar o admin. E"
type textarea "x"
type textarea "Preciso que seja solicitado um login simples para acessar o admin. Es"
type textarea "x"
type textarea "Preciso que seja solicitado um login simples para acessar o admin. Est"
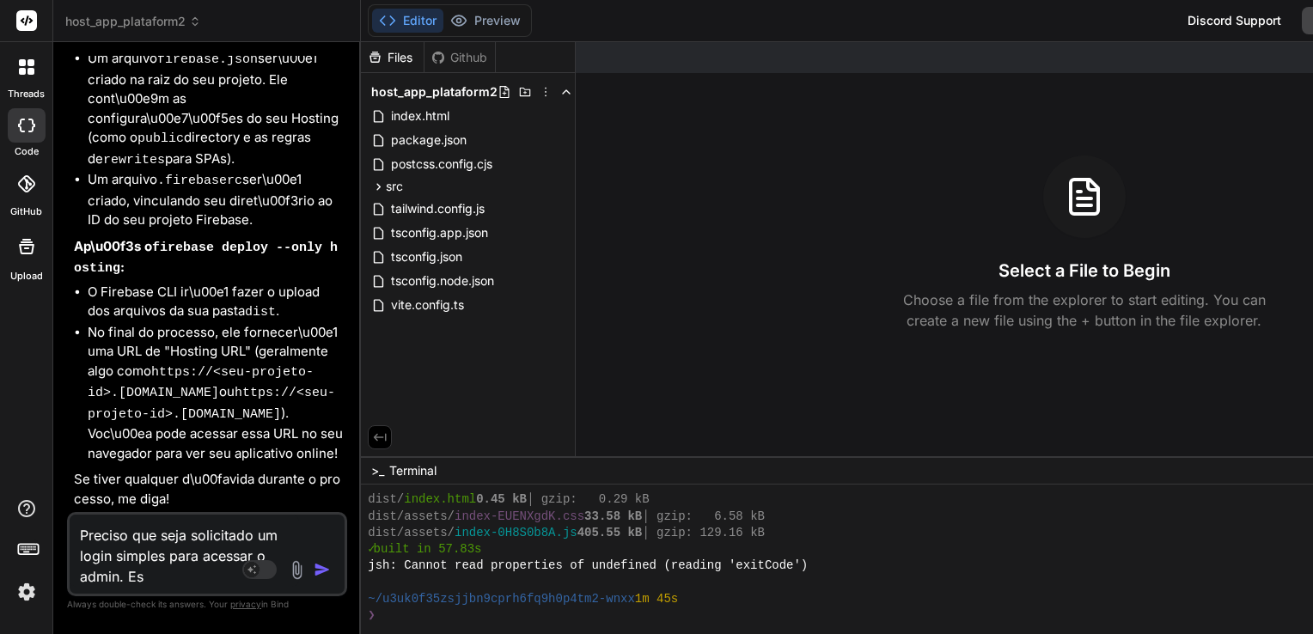
type textarea "x"
type textarea "Preciso que seja solicitado um login simples para acessar o admin. Está"
type textarea "x"
type textarea "Preciso que seja solicitado um login simples para acessar o admin. Está"
type textarea "x"
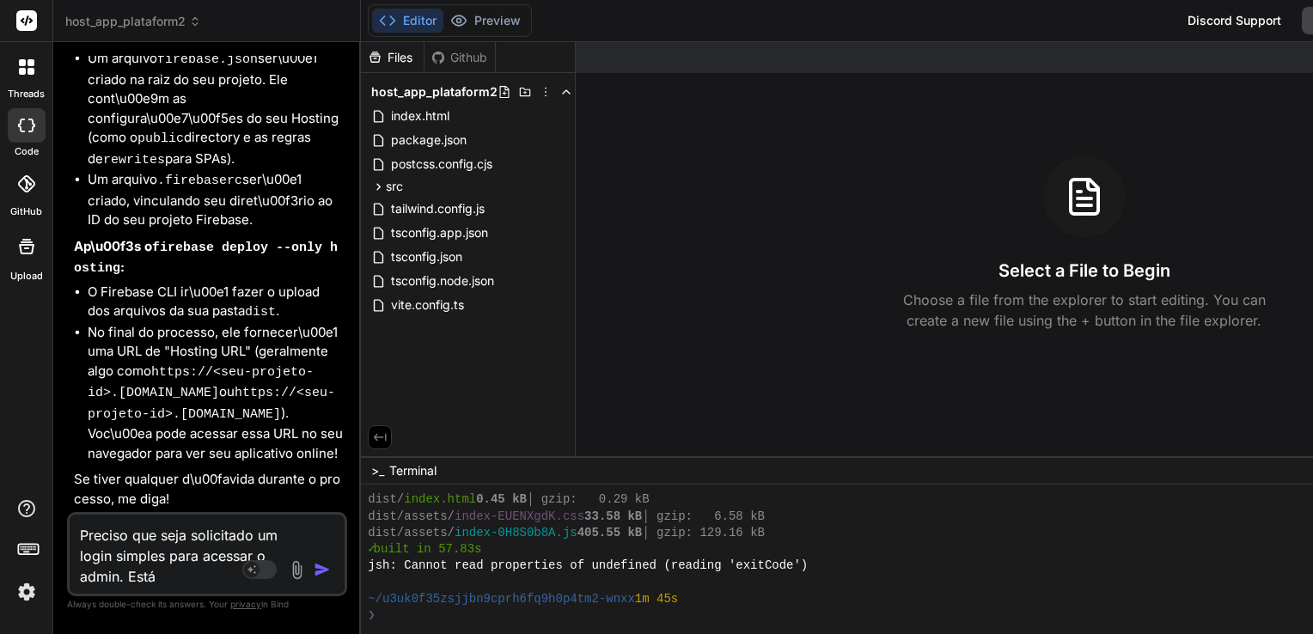
type textarea "Preciso que seja solicitado um login simples para acessar o admin. Está f"
type textarea "x"
type textarea "Preciso que seja solicitado um login simples para acessar o admin. Está fa"
type textarea "x"
type textarea "Preciso que seja solicitado um login simples para acessar o admin. Está fal"
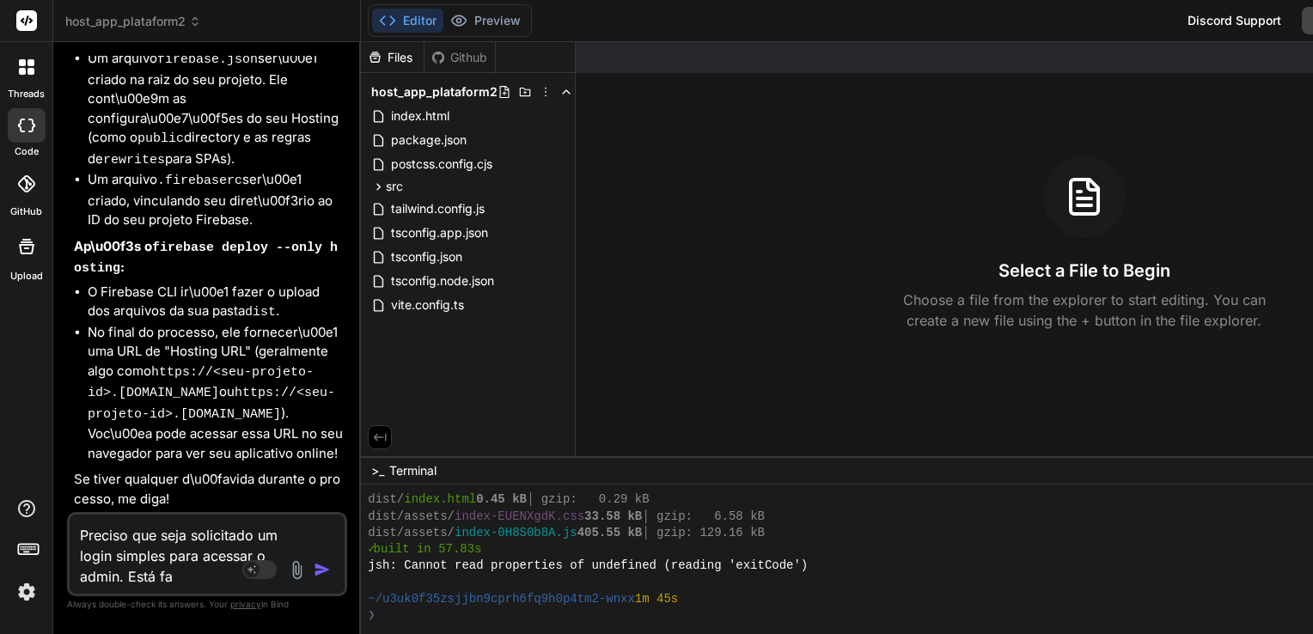
type textarea "x"
type textarea "Preciso que seja solicitado um login simples para acessar o admin. Está falt"
type textarea "x"
type textarea "Preciso que seja solicitado um login simples para acessar o admin. Está falta"
type textarea "x"
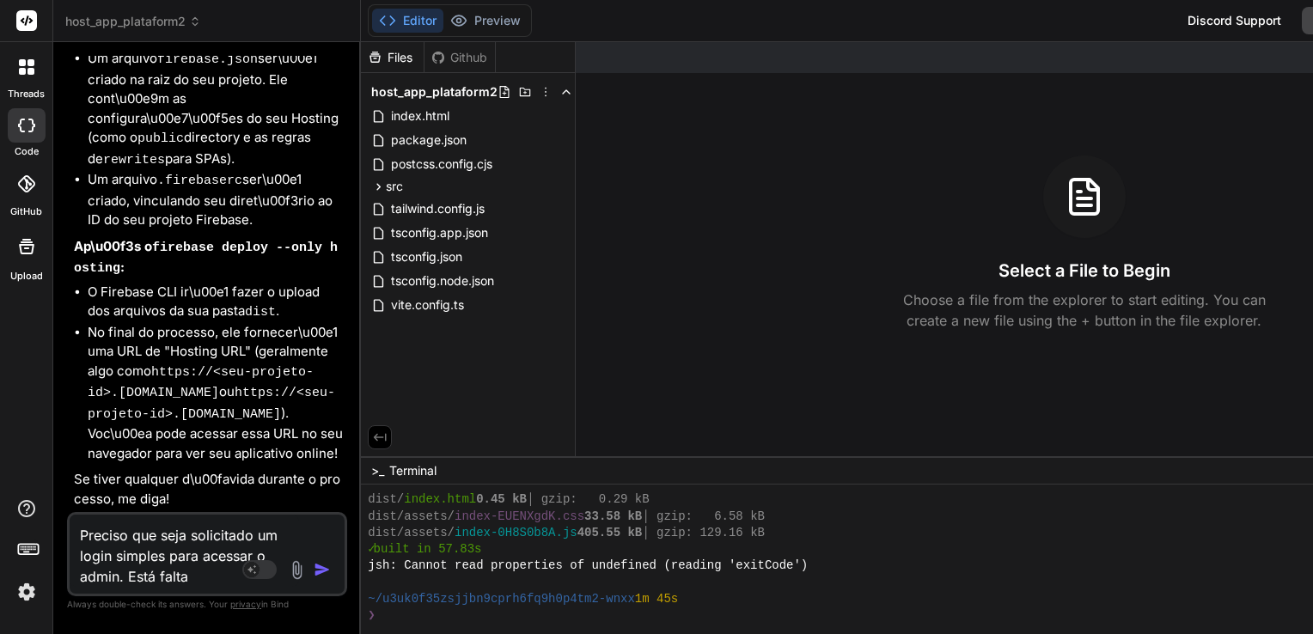
type textarea "Preciso que seja solicitado um login simples para acessar o admin. Está faltan"
type textarea "x"
type textarea "Preciso que seja solicitado um login simples para acessar o admin. Está faltand"
type textarea "x"
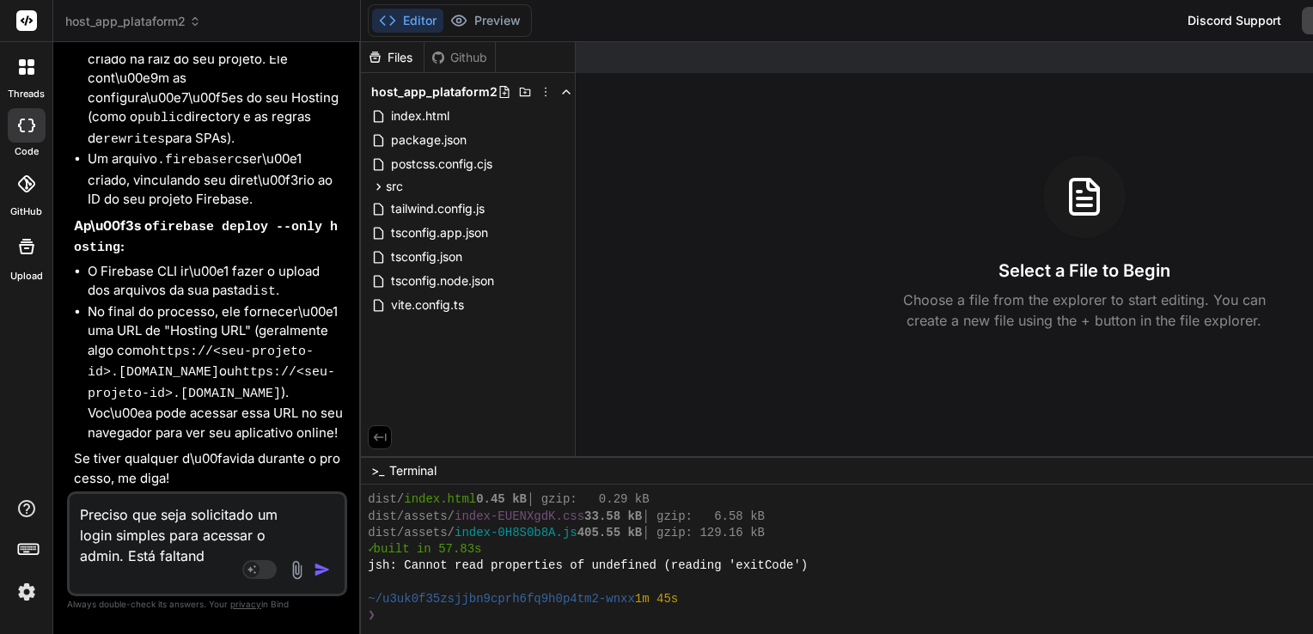
type textarea "Preciso que seja solicitado um login simples para acessar o admin. Está faltando"
type textarea "x"
type textarea "Preciso que seja solicitado um login simples para acessar o admin. Está faltando"
type textarea "x"
type textarea "Preciso que seja solicitado um login simples para acessar o admin. Está faltand…"
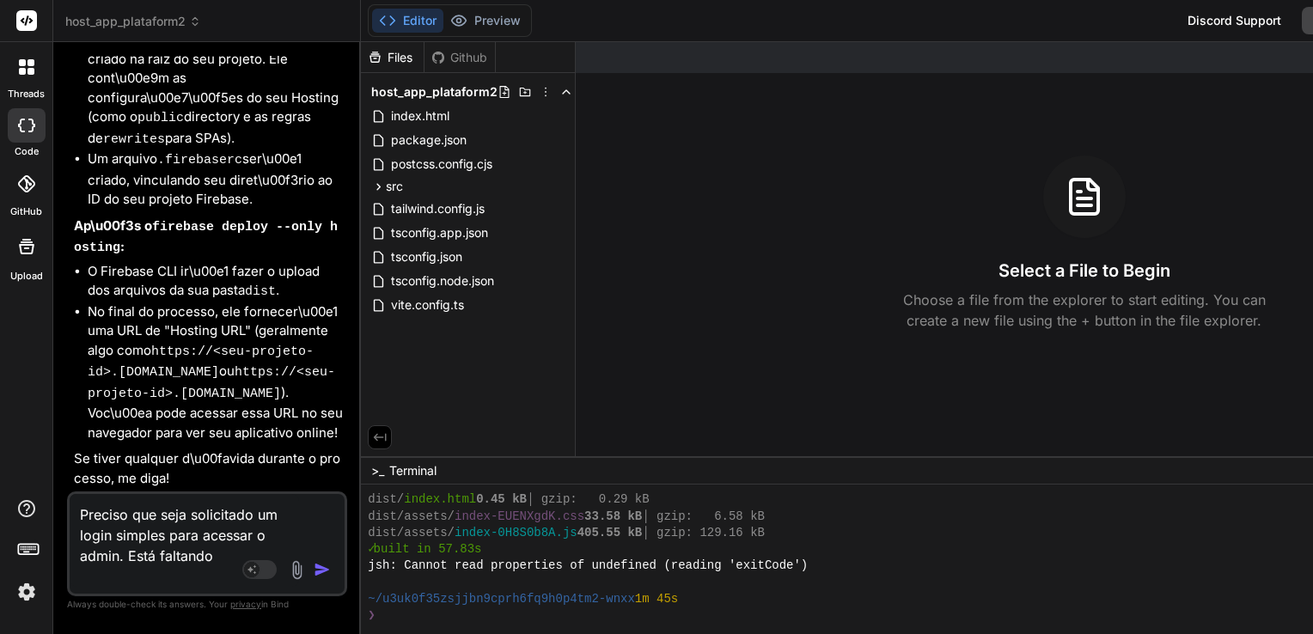
type textarea "x"
type textarea "Preciso que seja solicitado um login simples para acessar o admin. Está faltand…"
type textarea "x"
type textarea "Preciso que seja solicitado um login simples para acessar o admin. Está faltand…"
type textarea "x"
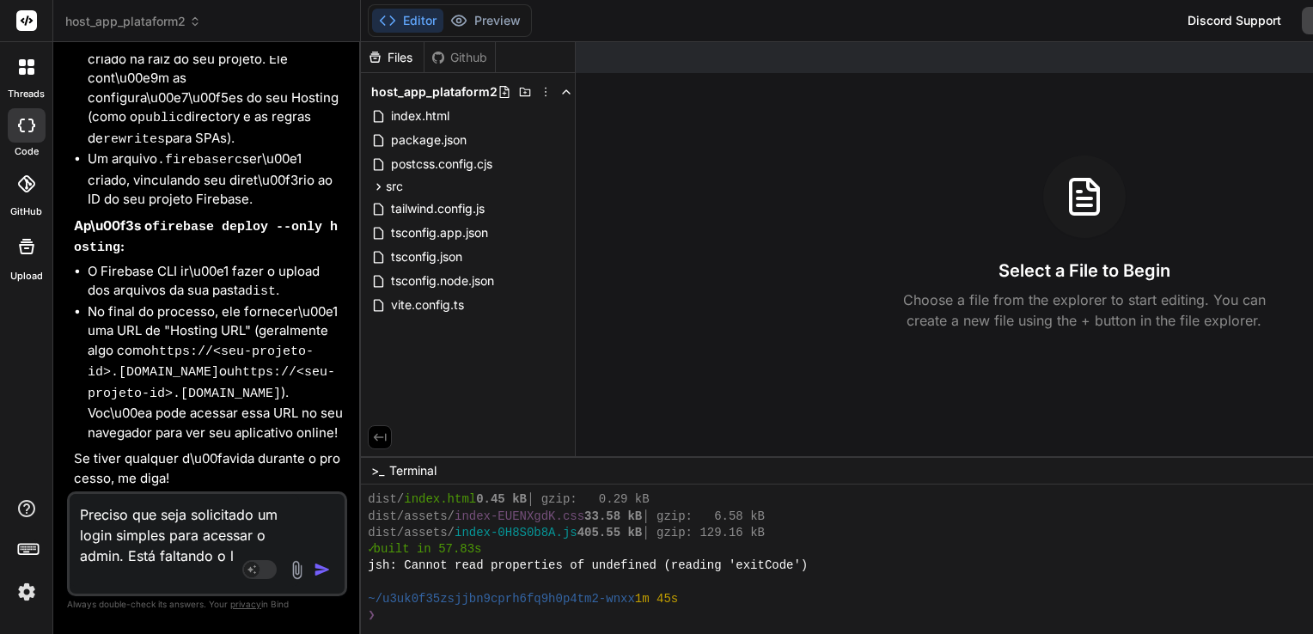
type textarea "Preciso que seja solicitado um login simples para acessar o admin. Está faltand…"
type textarea "x"
type textarea "Preciso que seja solicitado um login simples para acessar o admin. Está faltand…"
type textarea "x"
type textarea "Preciso que seja solicitado um login simples para acessar o admin. Está faltand…"
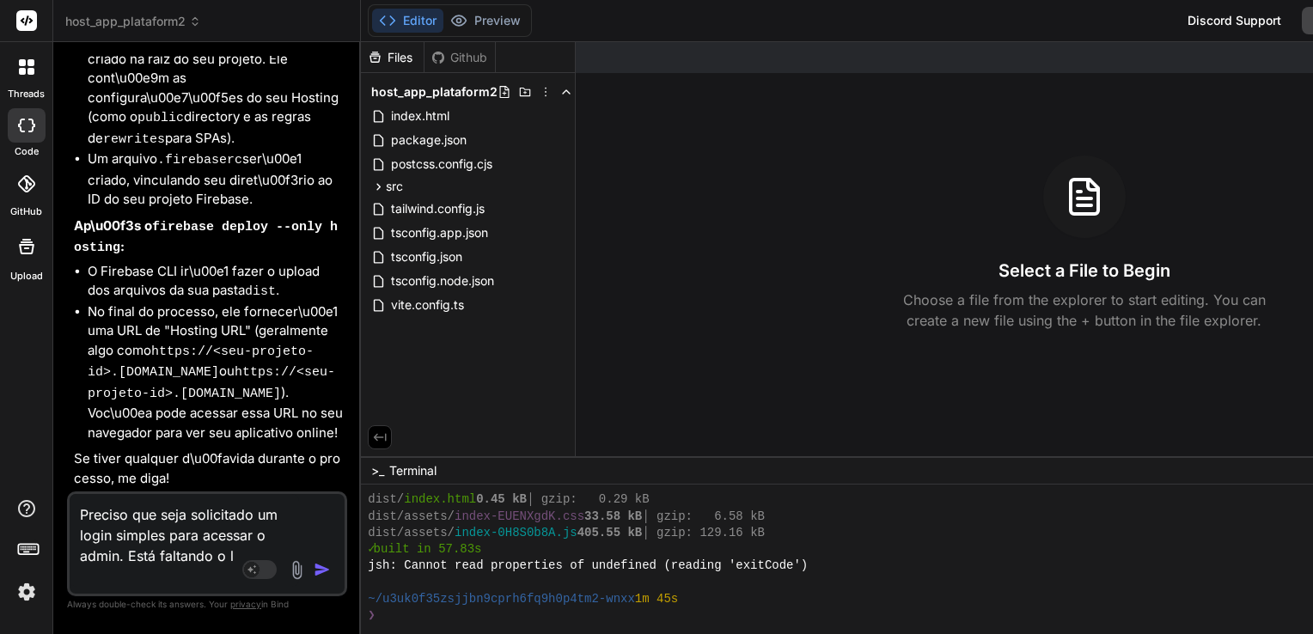
type textarea "x"
type textarea "Preciso que seja solicitado um login simples para acessar o admin. Está faltand…"
click at [194, 553] on textarea "Preciso que seja solicitado um login simples para acessar o admin. Está faltand…" at bounding box center [184, 540] width 229 height 93
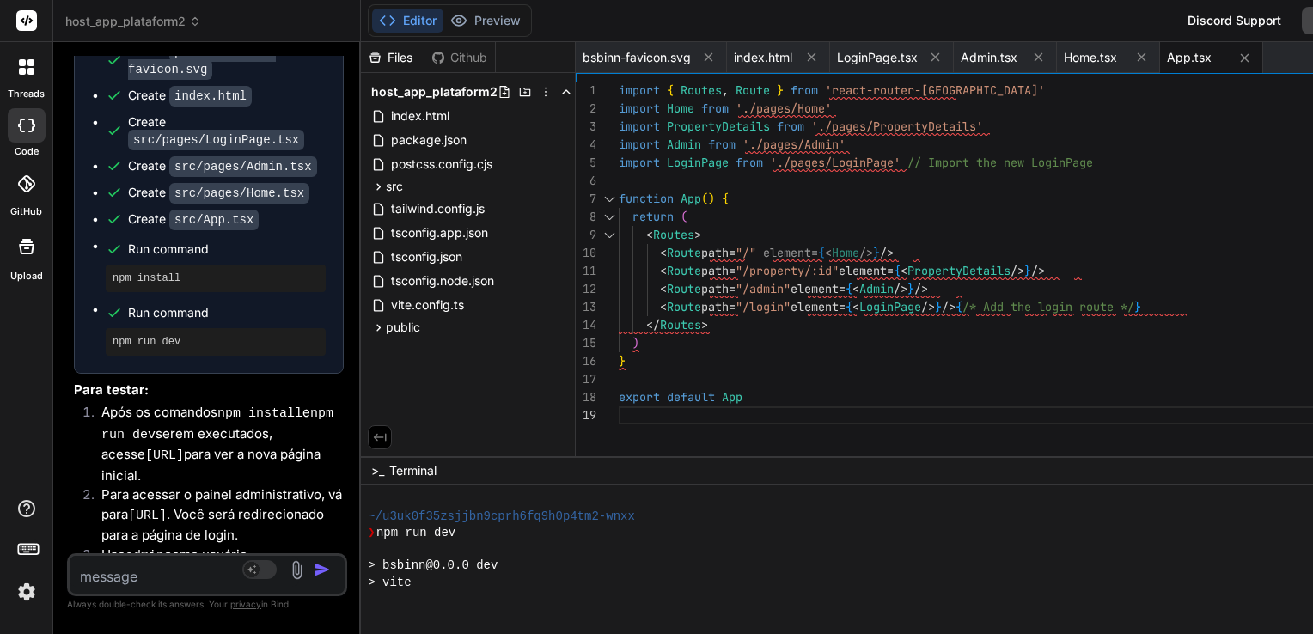
scroll to position [7728, 0]
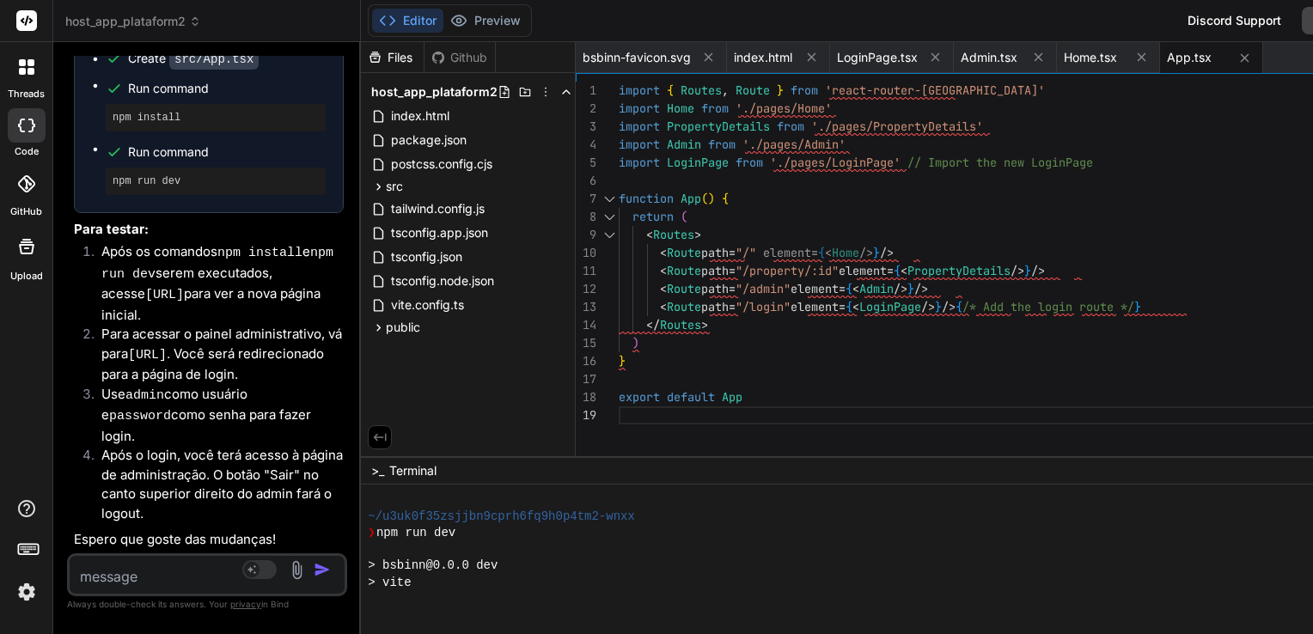
click at [391, 21] on polyline at bounding box center [393, 20] width 4 height 9
click at [425, 16] on button "Editor" at bounding box center [407, 21] width 71 height 24
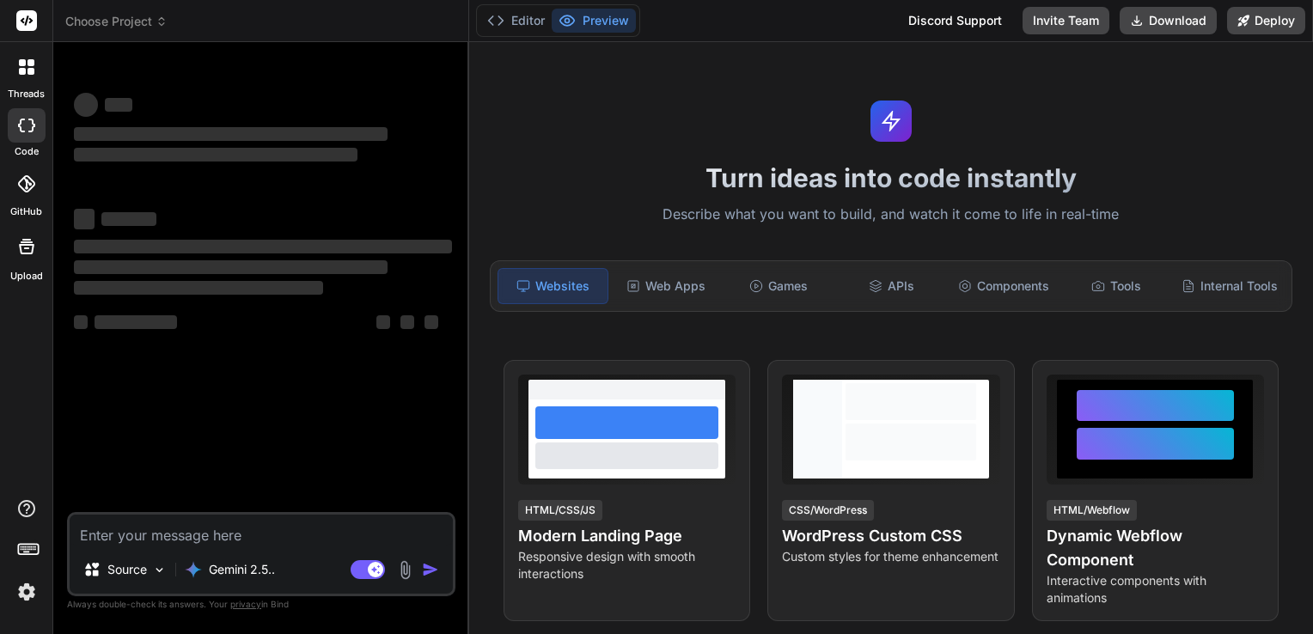
click at [149, 22] on span "Choose Project" at bounding box center [116, 21] width 102 height 17
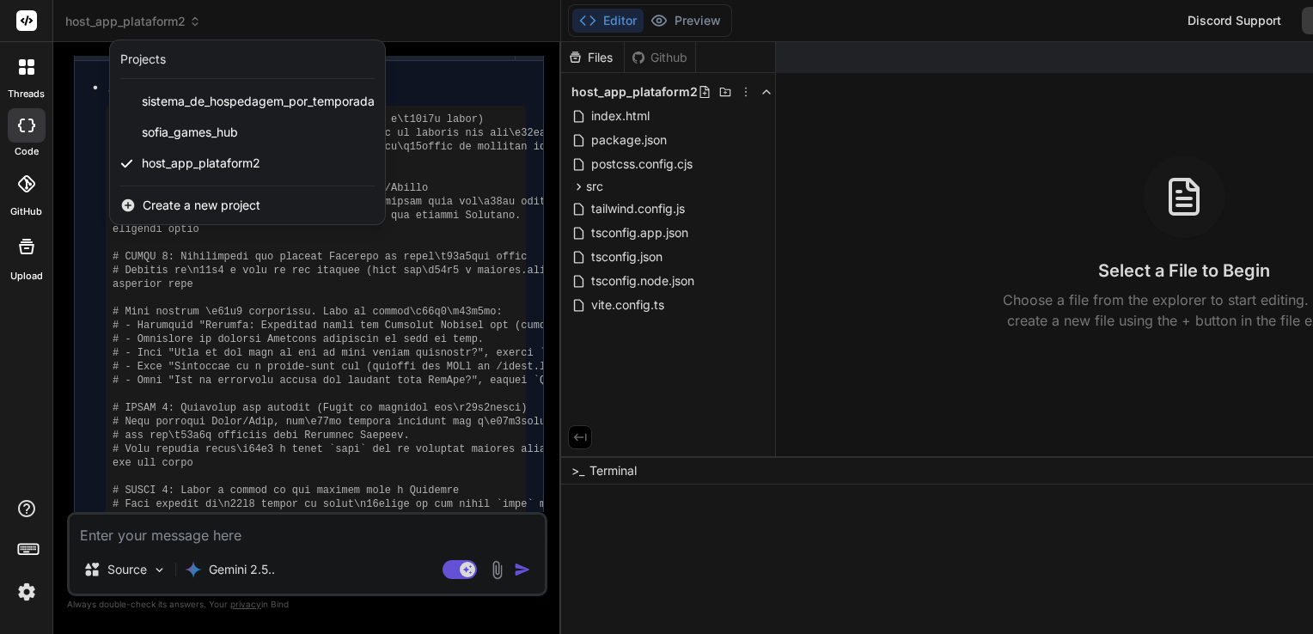
scroll to position [2340, 0]
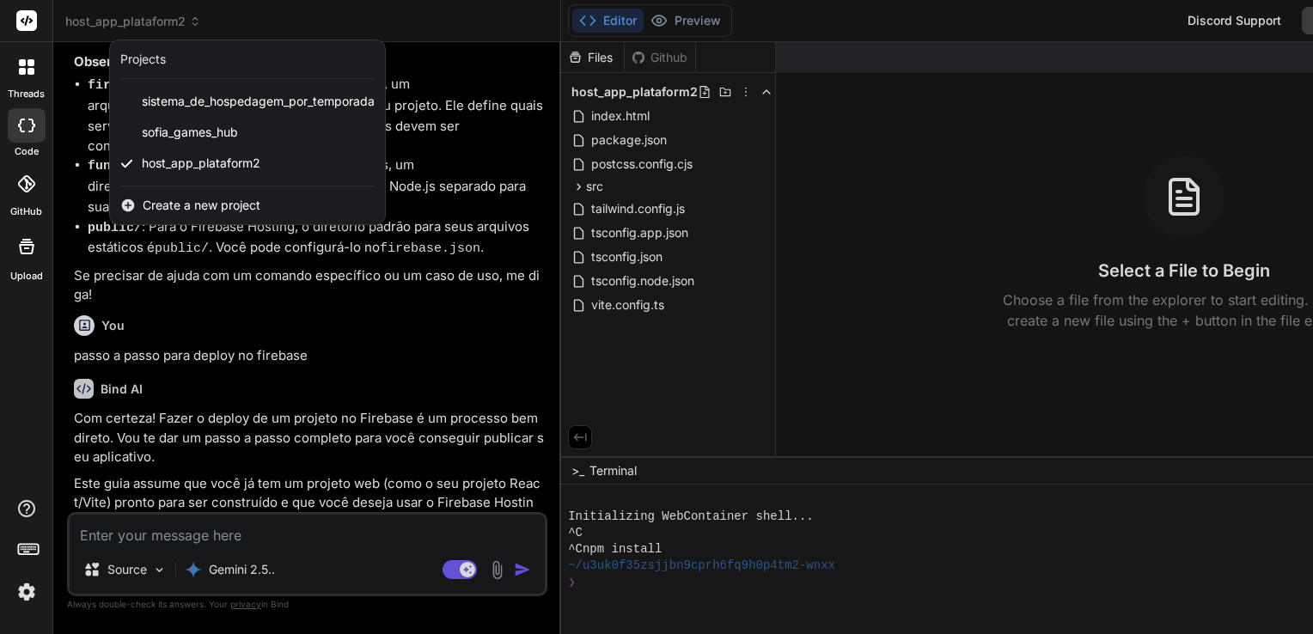
click at [314, 335] on div at bounding box center [656, 317] width 1313 height 634
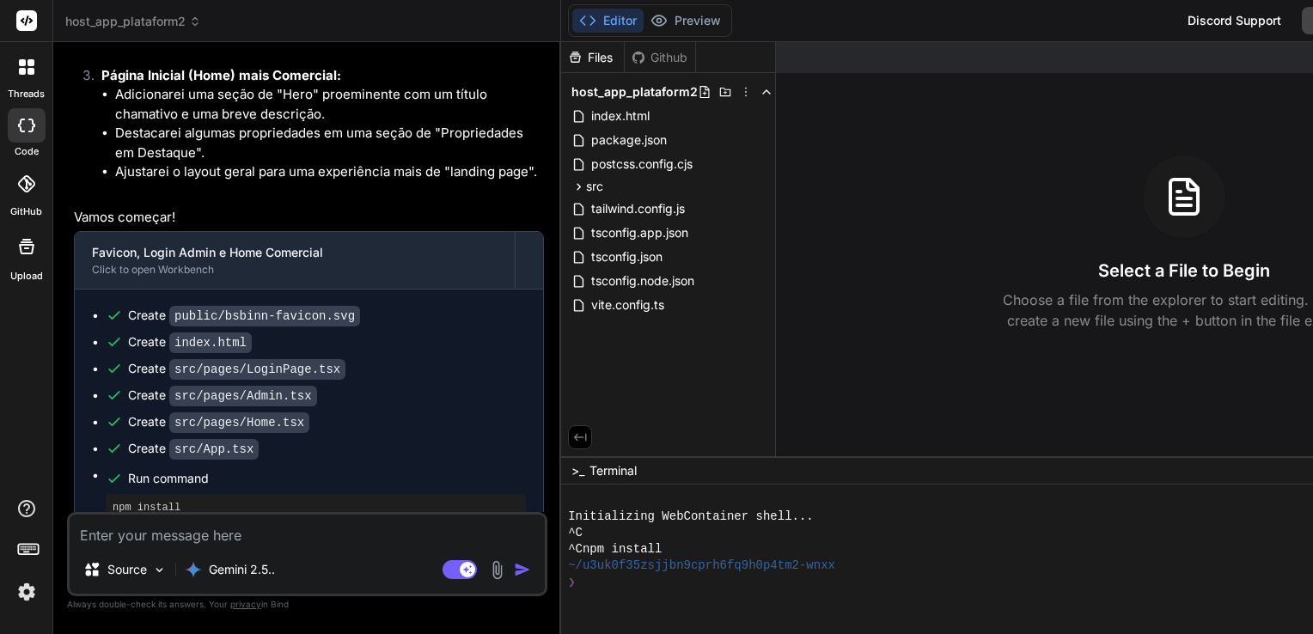
scroll to position [4494, 0]
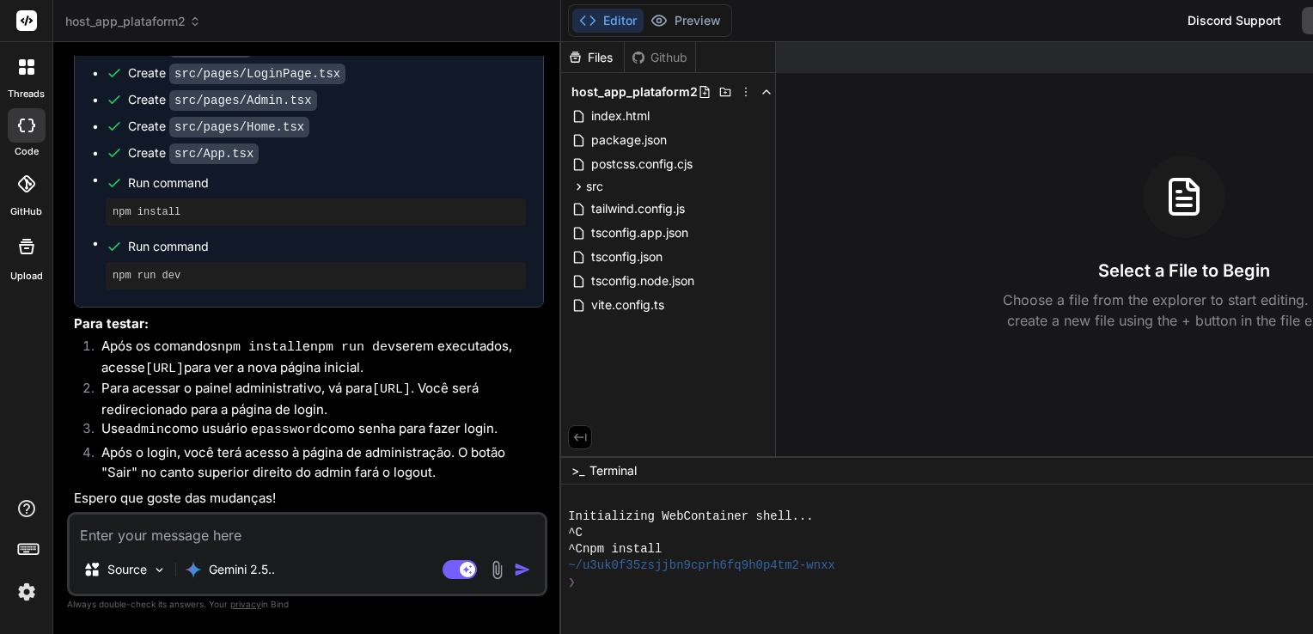
click at [579, 22] on icon at bounding box center [587, 20] width 17 height 17
click at [739, 91] on icon at bounding box center [746, 92] width 14 height 14
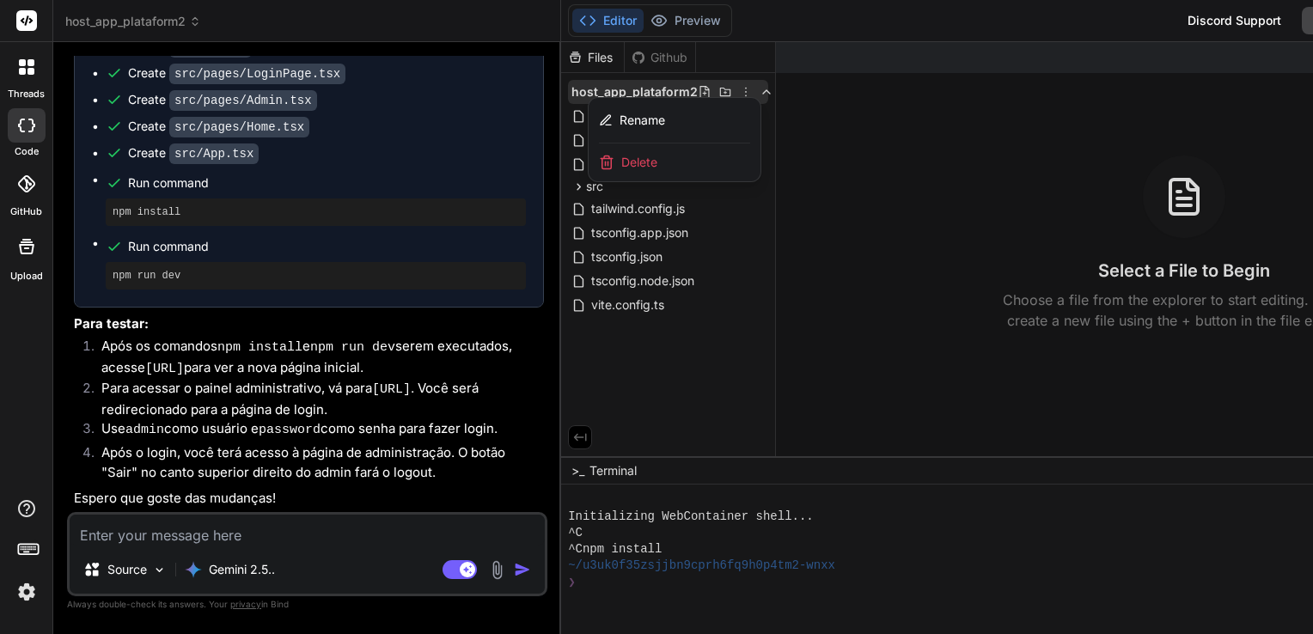
click at [716, 91] on div at bounding box center [1076, 338] width 1031 height 592
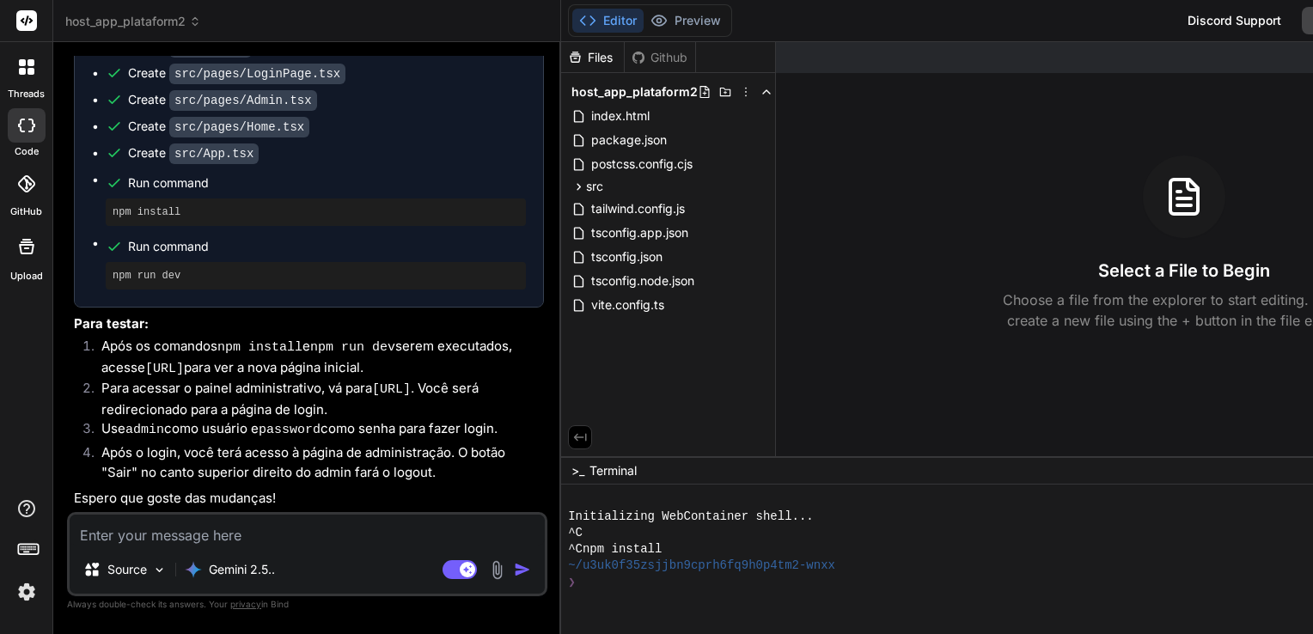
click at [1177, 22] on div "Discord Support" at bounding box center [1234, 20] width 114 height 27
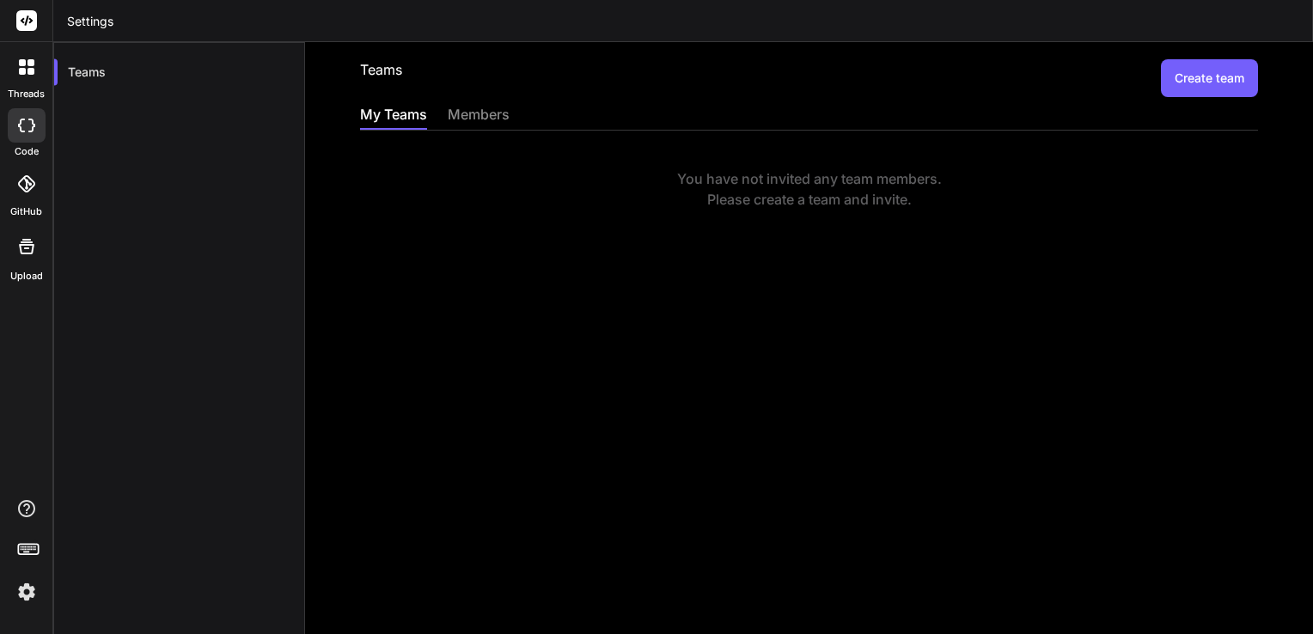
click at [24, 132] on div at bounding box center [27, 125] width 38 height 34
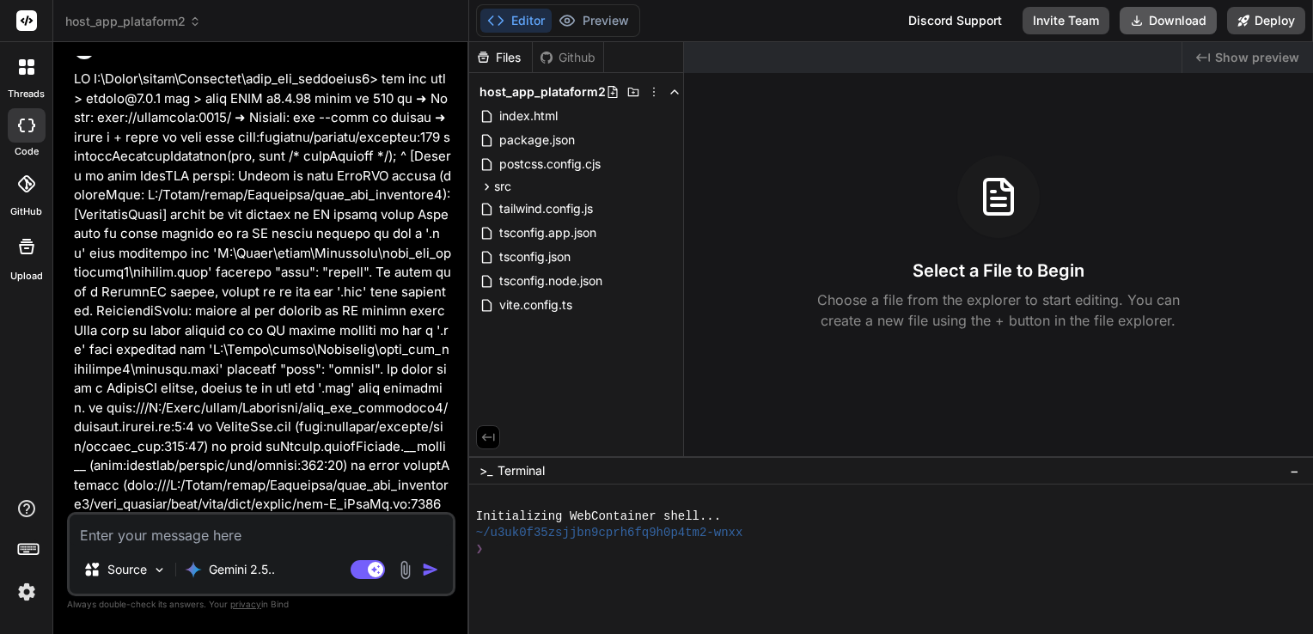
click at [1149, 22] on button "Download" at bounding box center [1167, 20] width 97 height 27
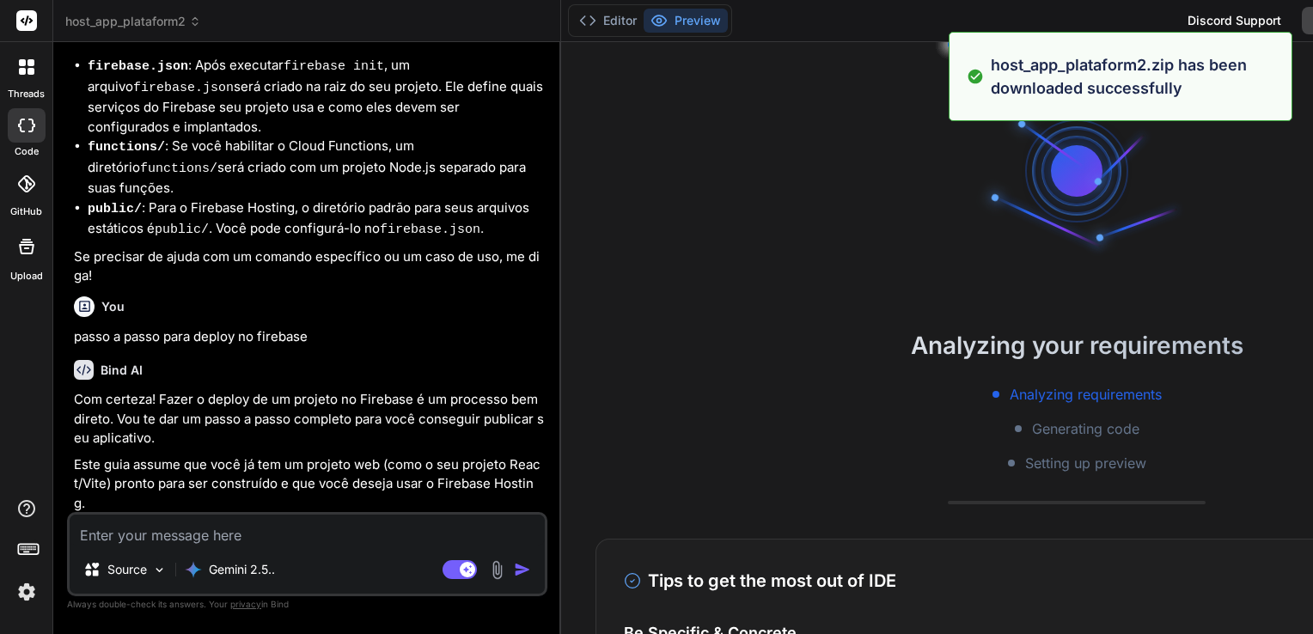
scroll to position [16, 0]
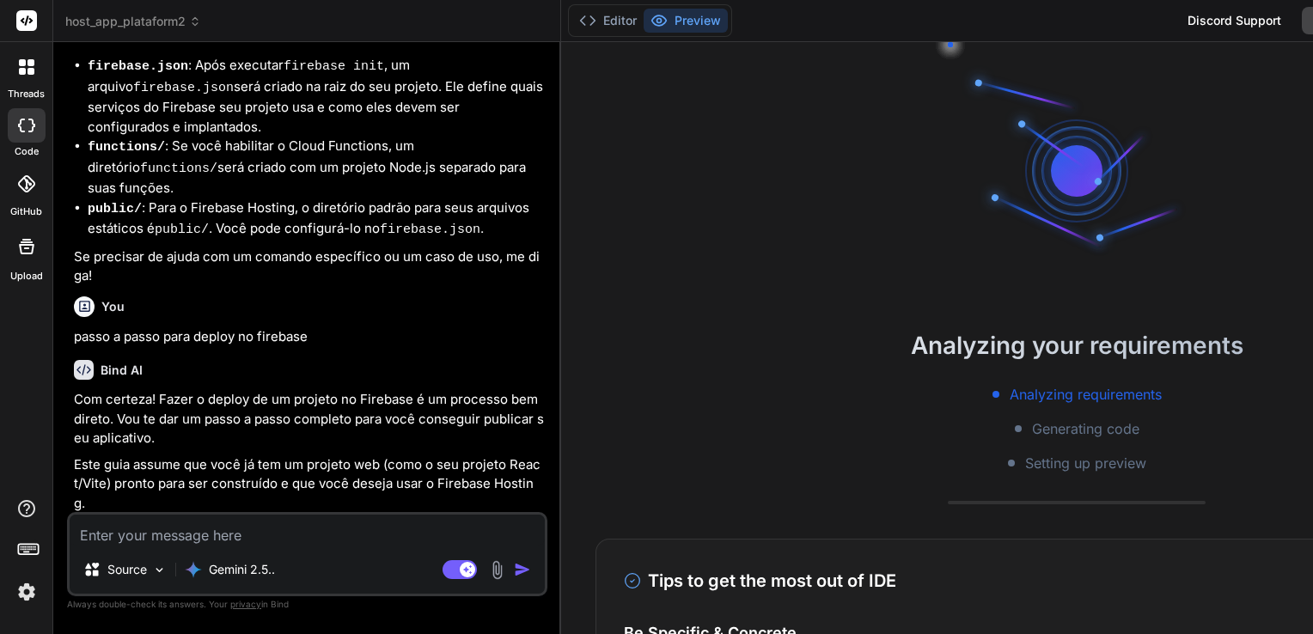
click at [832, 21] on div "Editor Preview Discord Support Invite Team Download Deploy" at bounding box center [1076, 21] width 1031 height 42
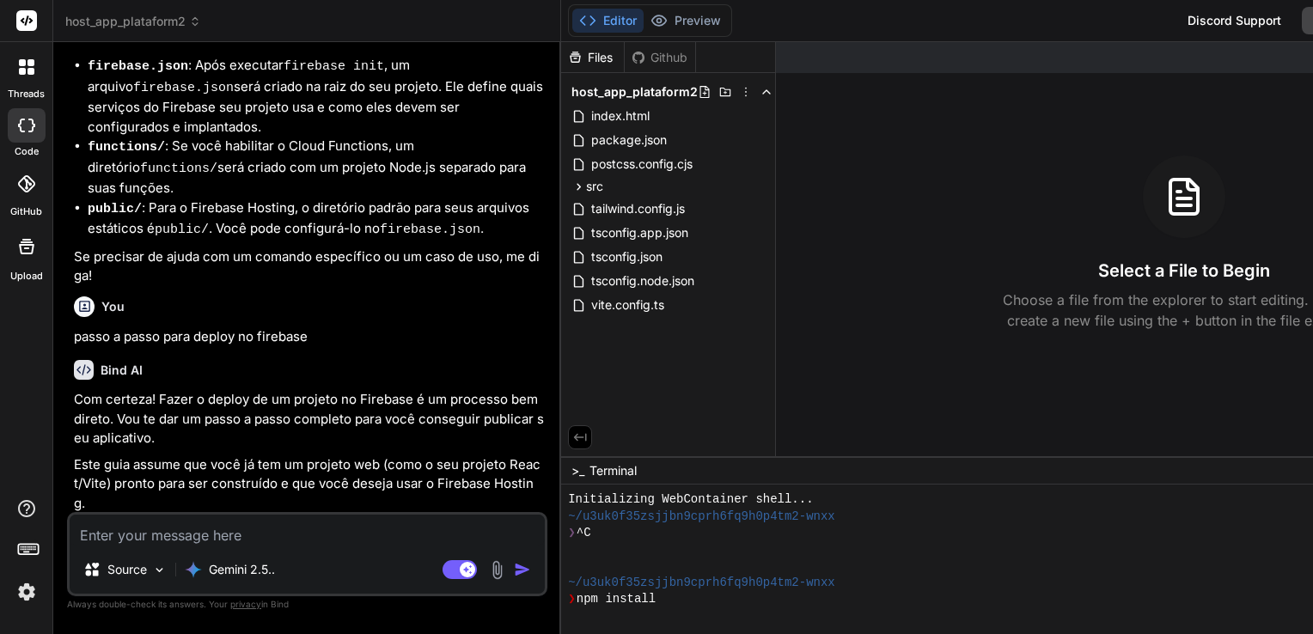
scroll to position [363, 0]
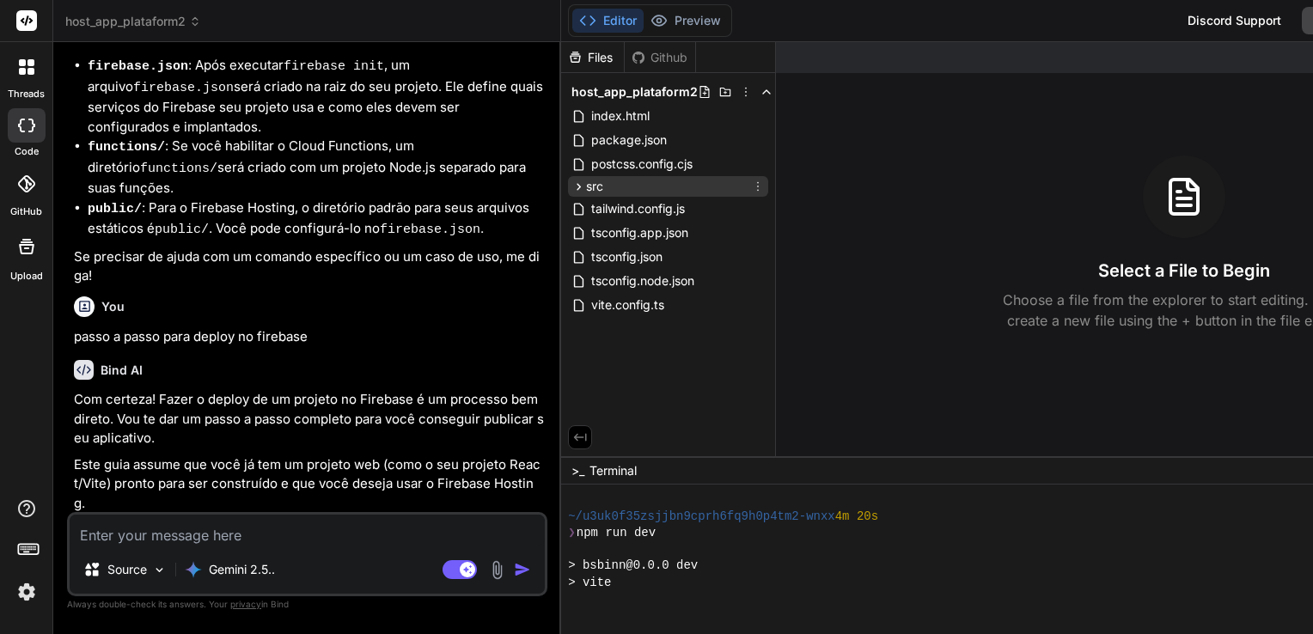
click at [586, 184] on span "src" at bounding box center [594, 186] width 17 height 17
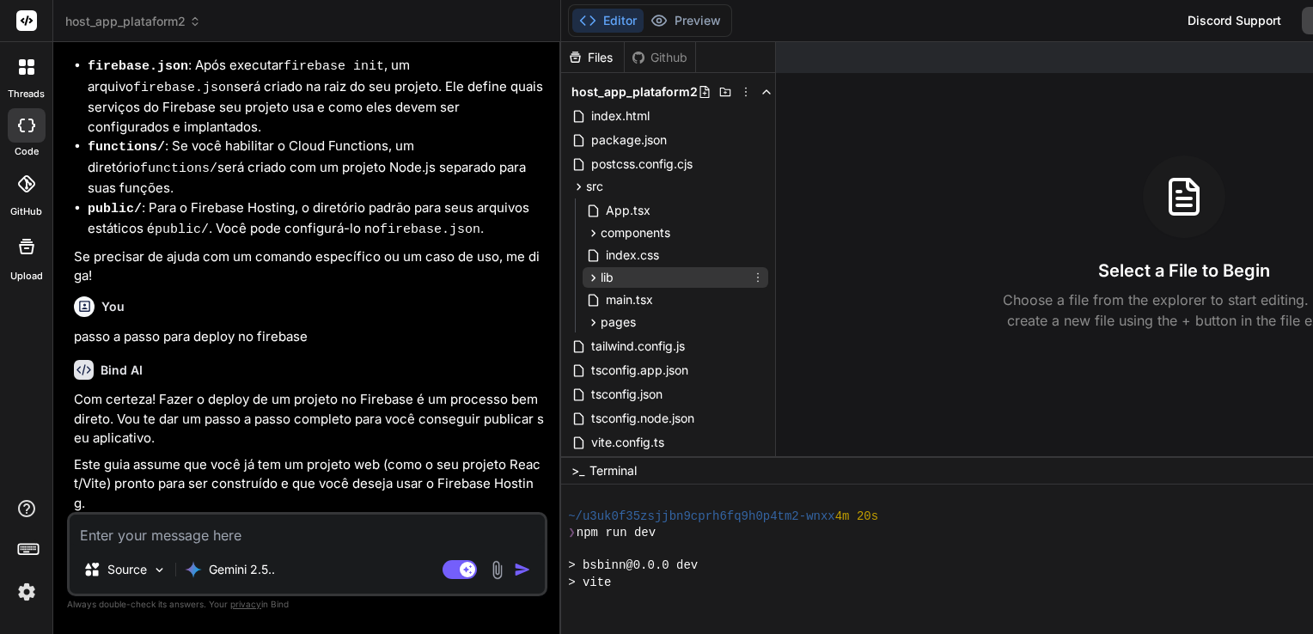
click at [591, 276] on div "lib" at bounding box center [675, 277] width 186 height 21
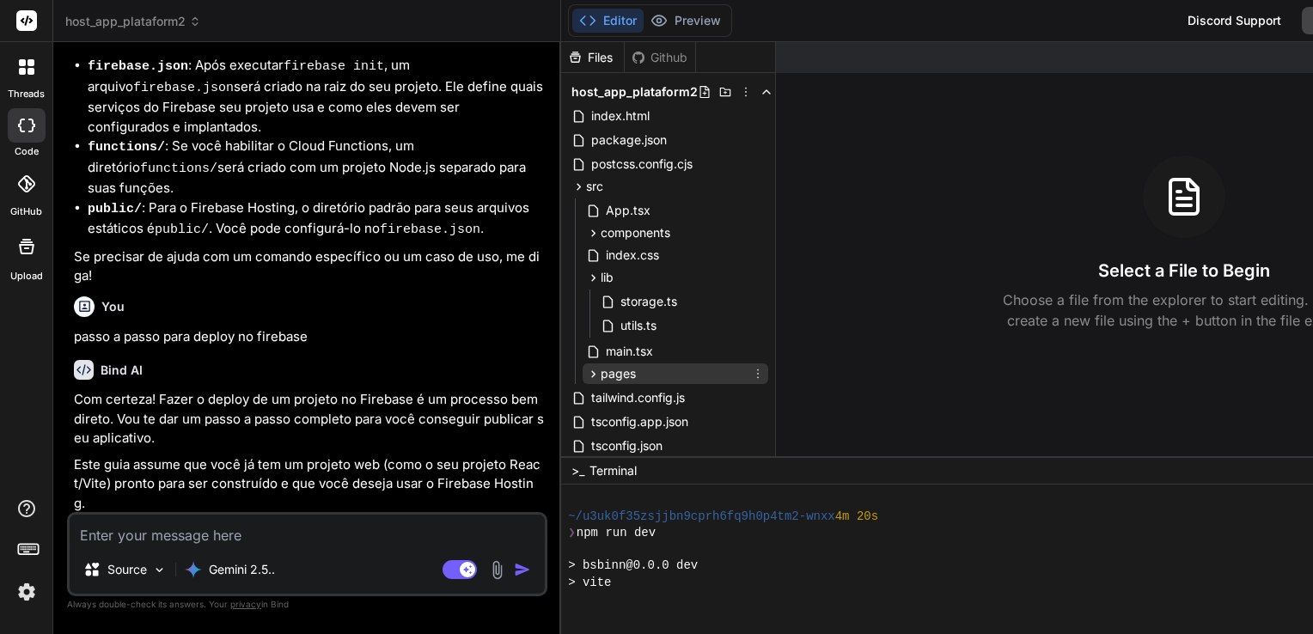
click at [600, 369] on span "pages" at bounding box center [617, 373] width 35 height 17
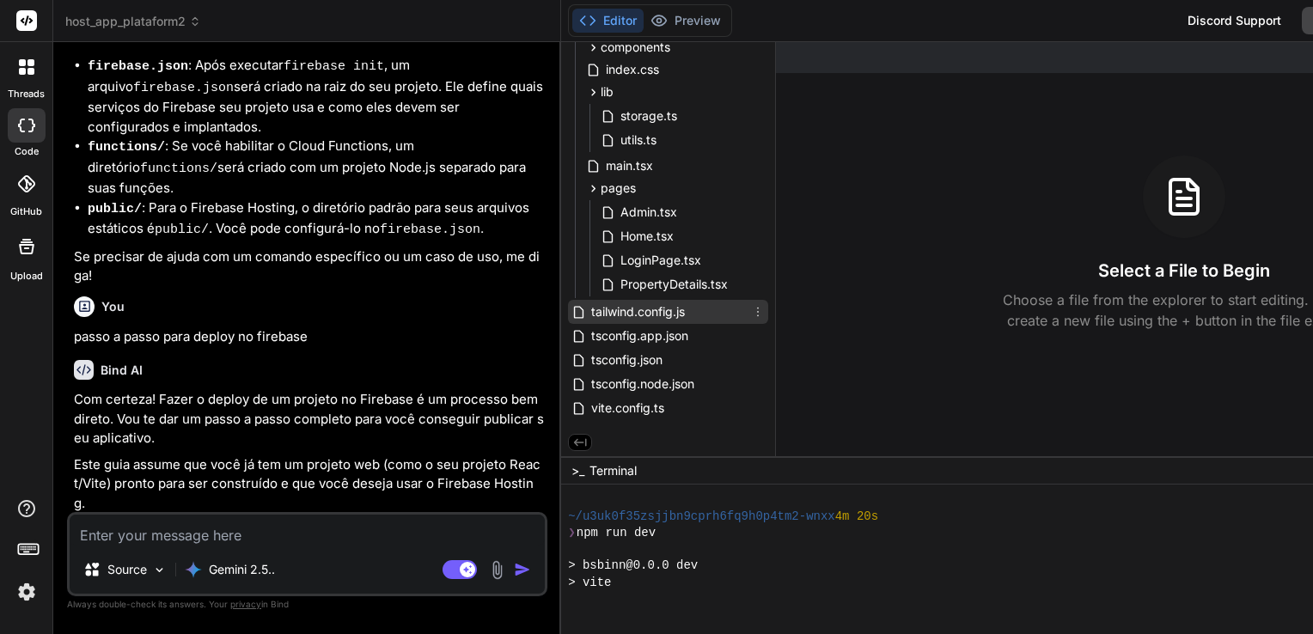
scroll to position [186, 0]
click at [625, 257] on span "LoginPage.tsx" at bounding box center [660, 259] width 84 height 21
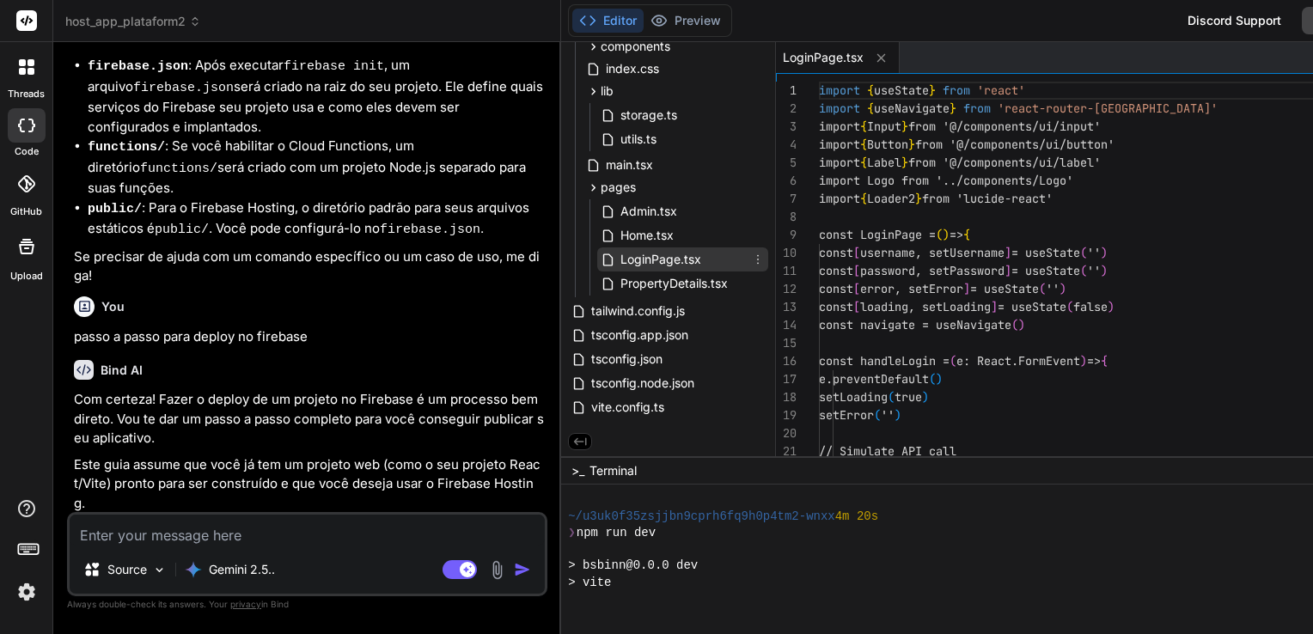
type textarea "x"
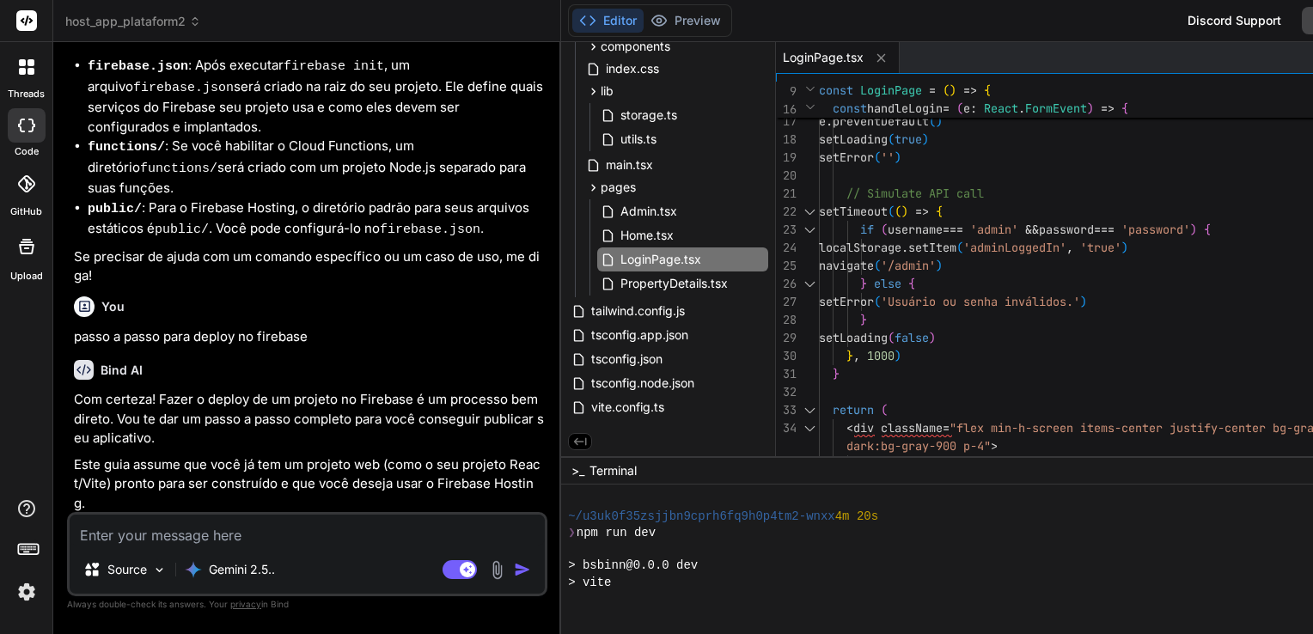
scroll to position [0, 0]
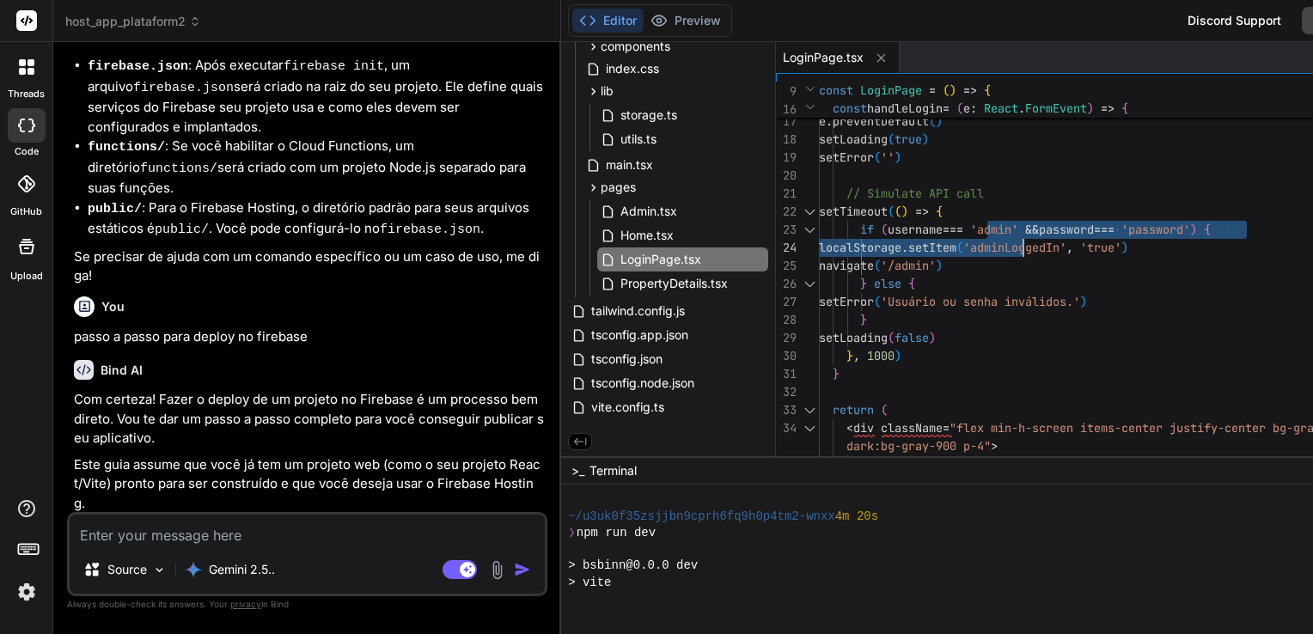
drag, startPoint x: 962, startPoint y: 228, endPoint x: 995, endPoint y: 231, distance: 32.7
click at [995, 231] on div "// Simulate API call setTimeout ( ( ) => { if ( username === 'admin' && passwor…" at bounding box center [1144, 527] width 650 height 1407
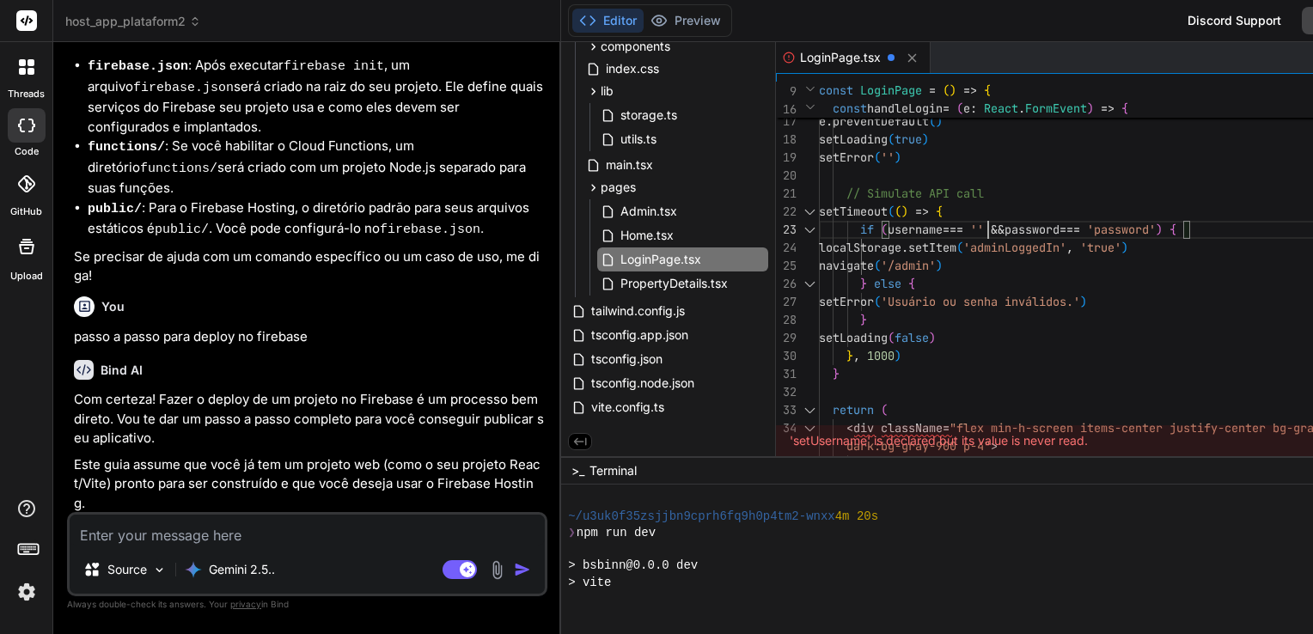
scroll to position [37, 0]
click at [1051, 277] on div "// Simulate API call setTimeout ( ( ) => { if ( username === 'Aline' && passwor…" at bounding box center [1144, 527] width 650 height 1407
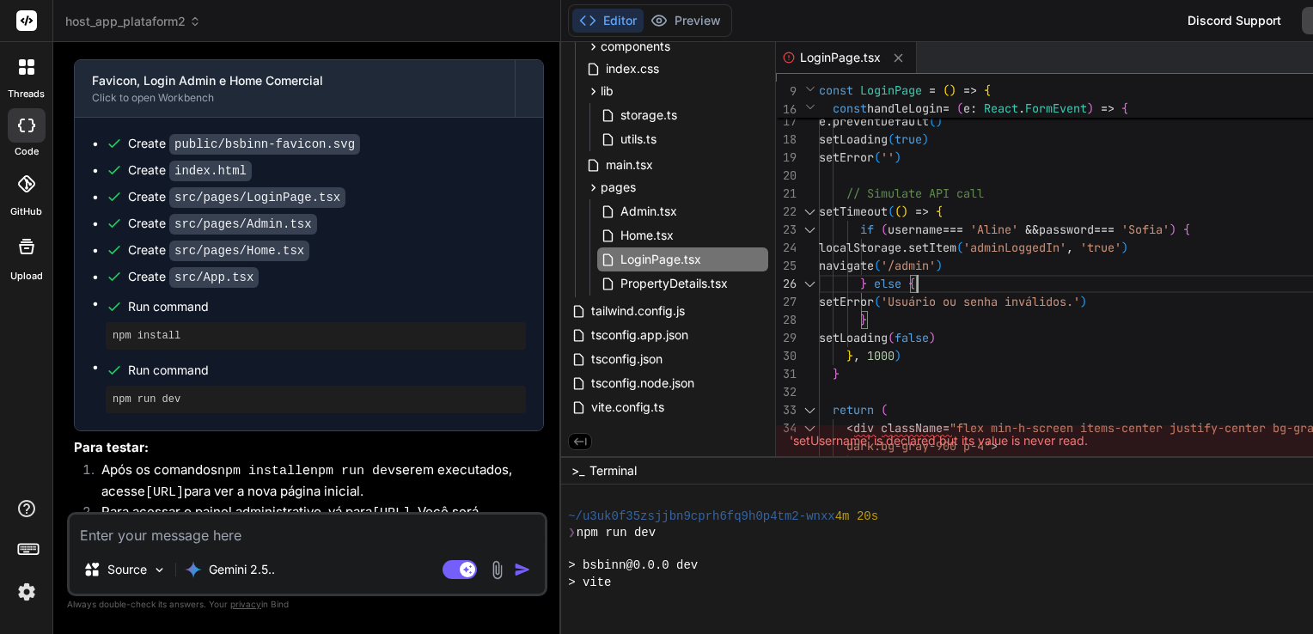
scroll to position [4494, 0]
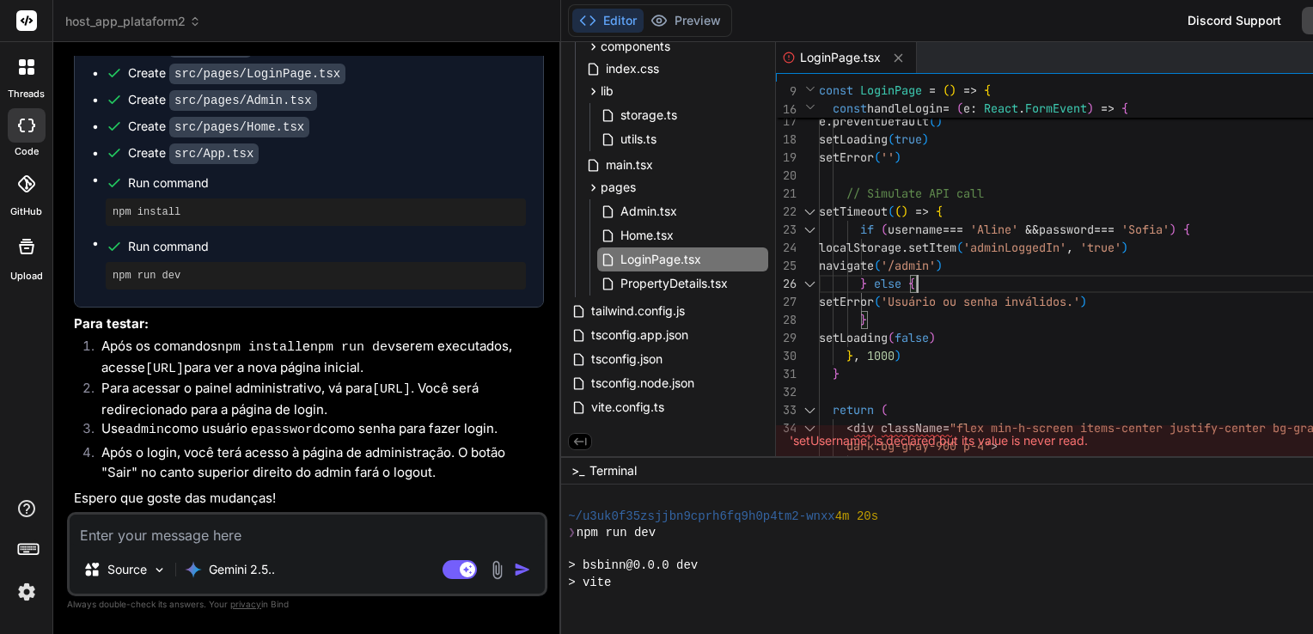
type textarea "// Simulate API call setTimeout(() => { if (username === 'Aline' && password ==…"
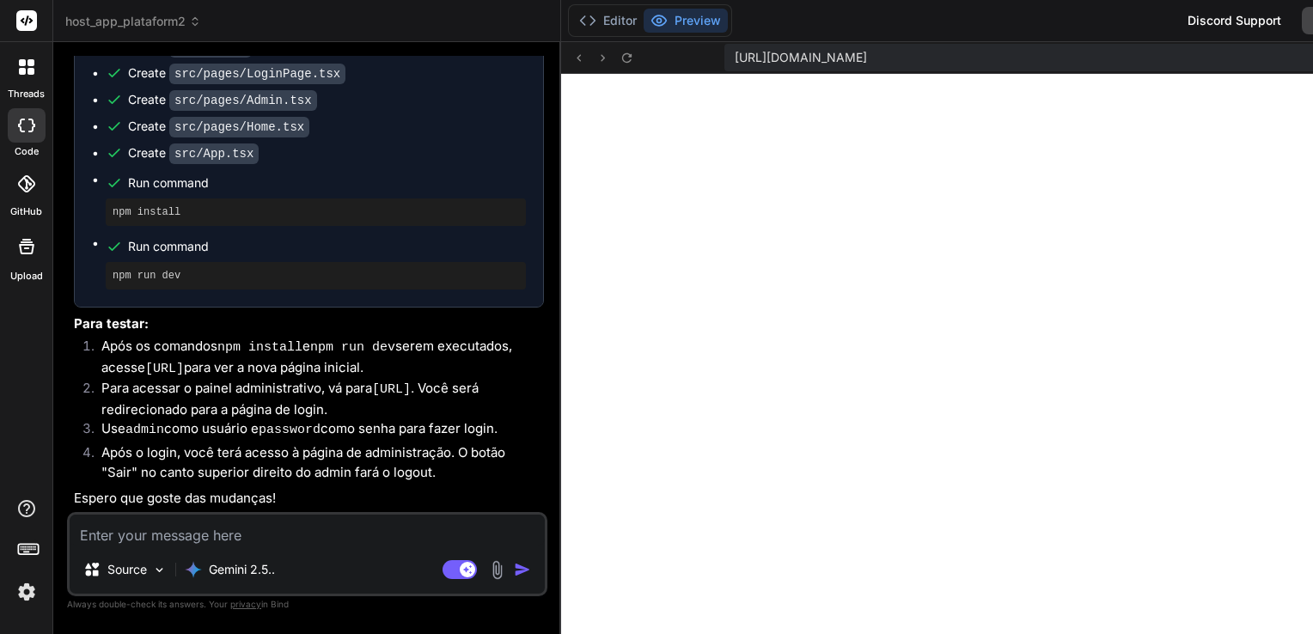
scroll to position [478, 0]
click at [594, 16] on button "Editor" at bounding box center [607, 21] width 71 height 24
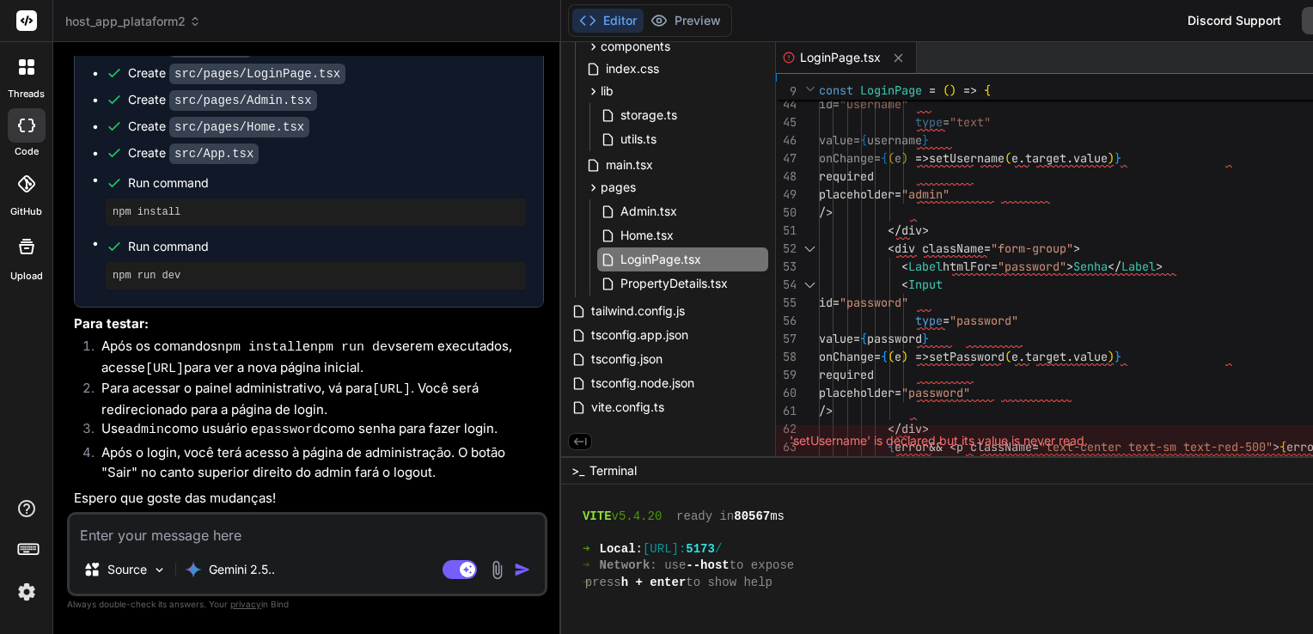
click at [265, 536] on textarea at bounding box center [307, 530] width 475 height 31
type textarea "x"
type textarea "C"
type textarea "x"
type textarea "Cr"
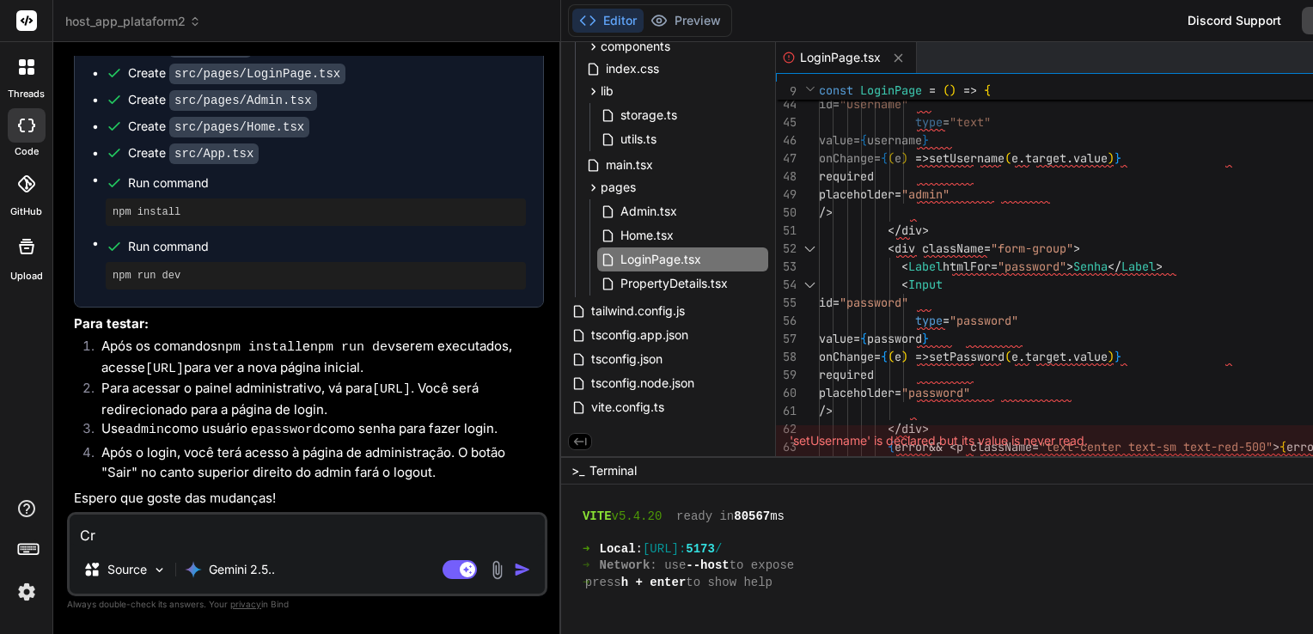
type textarea "x"
type textarea "Cri"
type textarea "x"
type textarea "Crie"
type textarea "x"
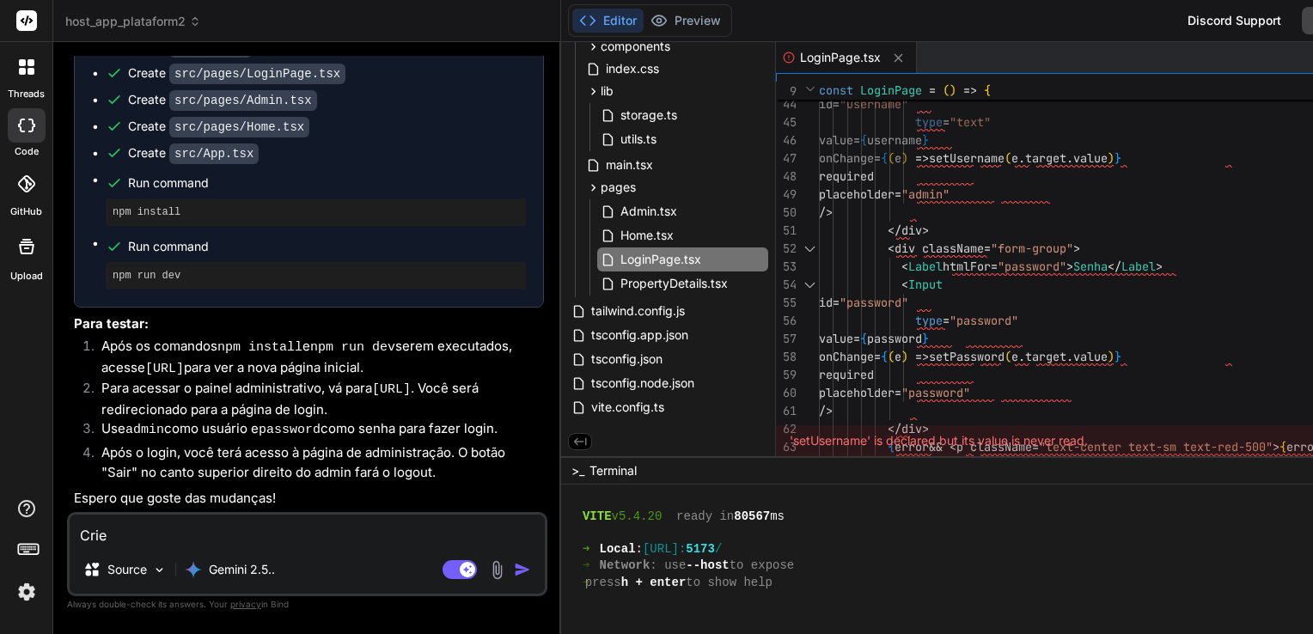
type textarea "Crie"
type textarea "x"
type textarea "Crie u"
type textarea "x"
type textarea "Crie um"
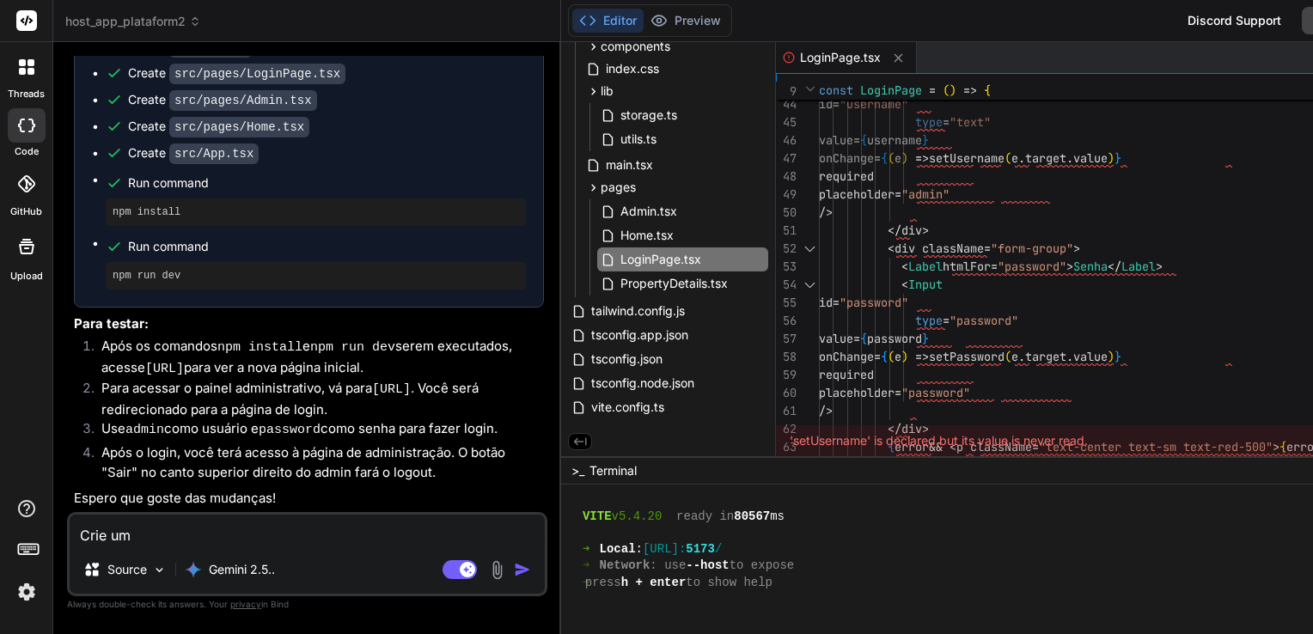
type textarea "x"
type textarea "Crie um"
type textarea "x"
type textarea "Crie um v"
type textarea "x"
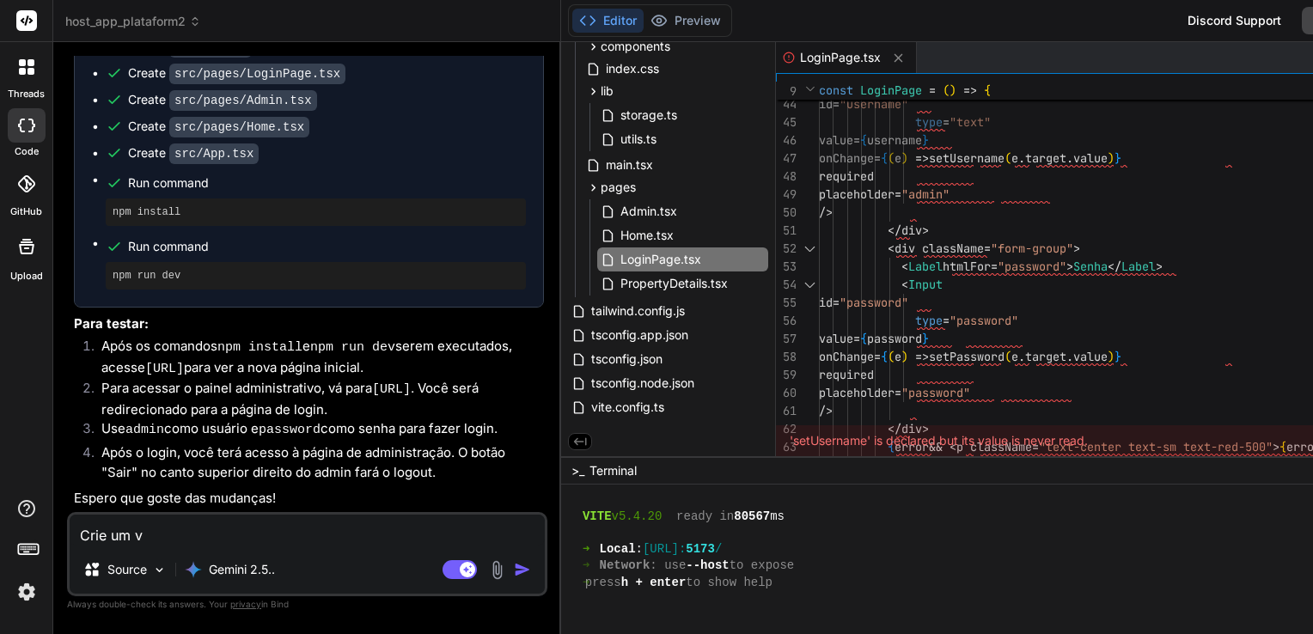
type textarea "Crie um"
type textarea "x"
type textarea "Crie um b"
type textarea "x"
type textarea "Crie um bo"
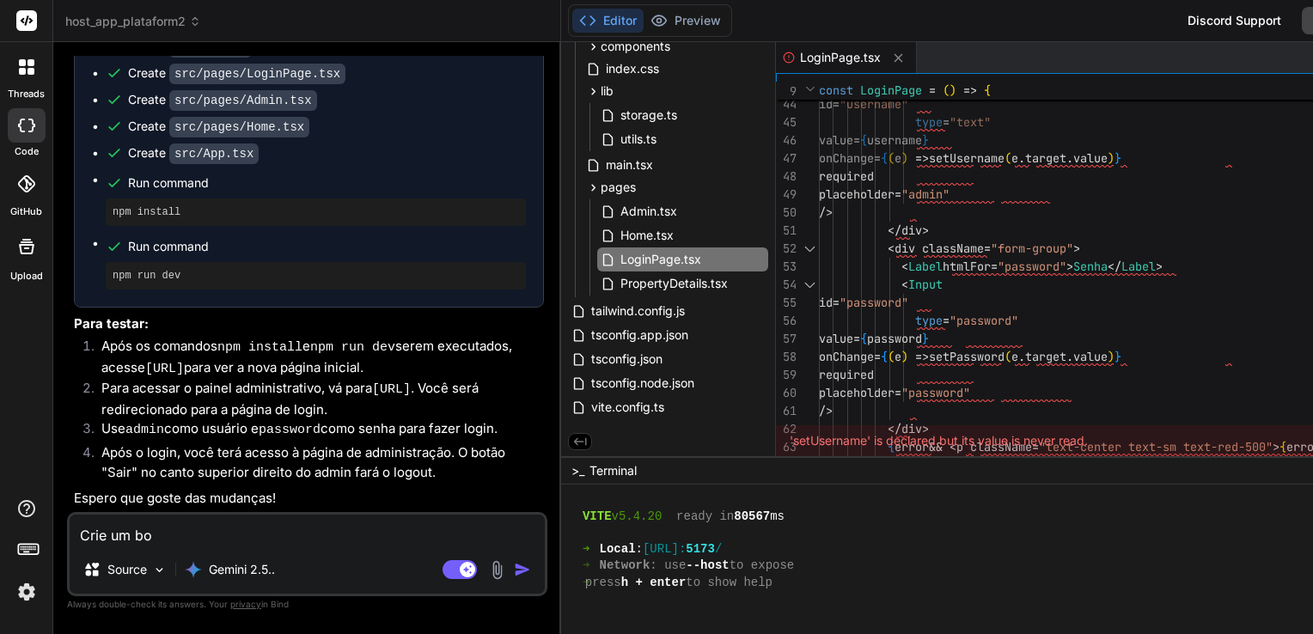
type textarea "x"
type textarea "Crie um bot"
type textarea "x"
type textarea "Crie um botã"
type textarea "x"
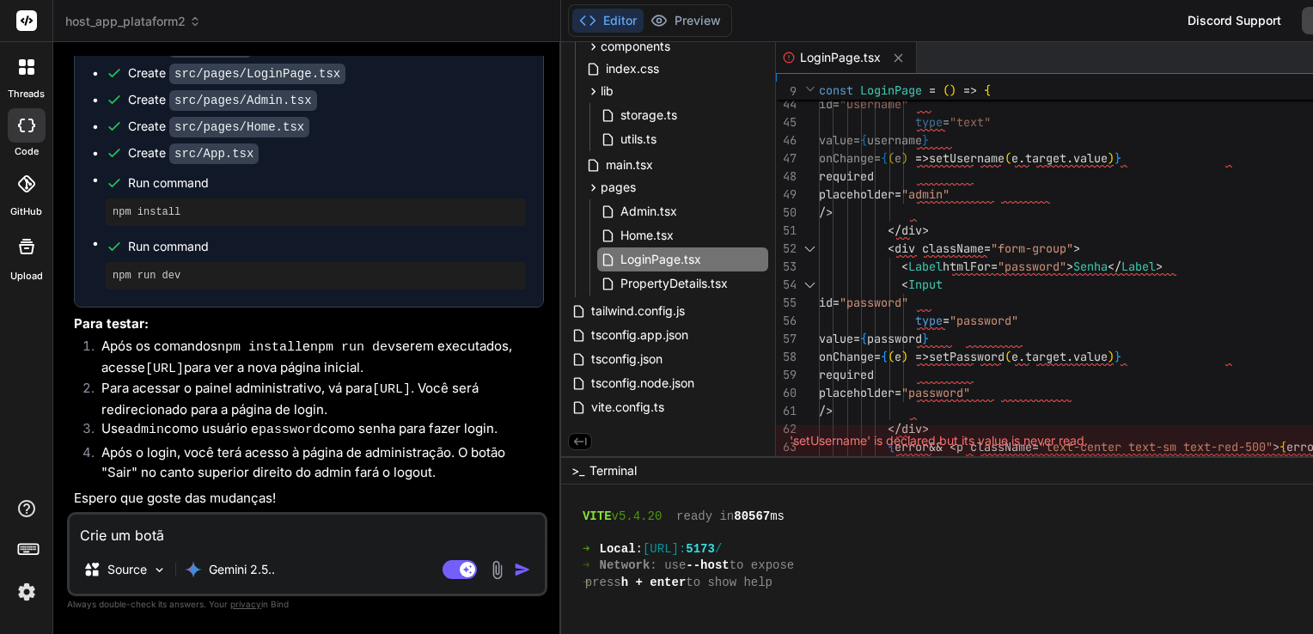
type textarea "Crie um botão"
type textarea "x"
type textarea "Crie um botão"
type textarea "x"
type textarea "Crie um botão d"
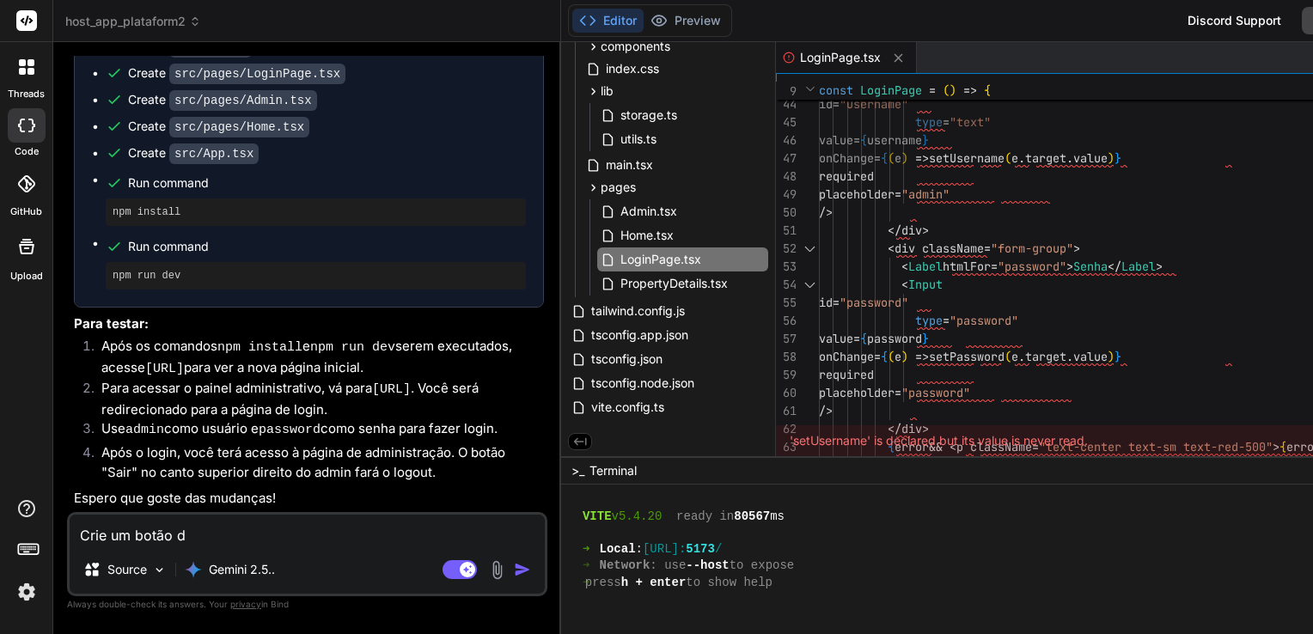
type textarea "x"
type textarea "Crie um botão de"
type textarea "x"
type textarea "Crie um botão de"
type textarea "x"
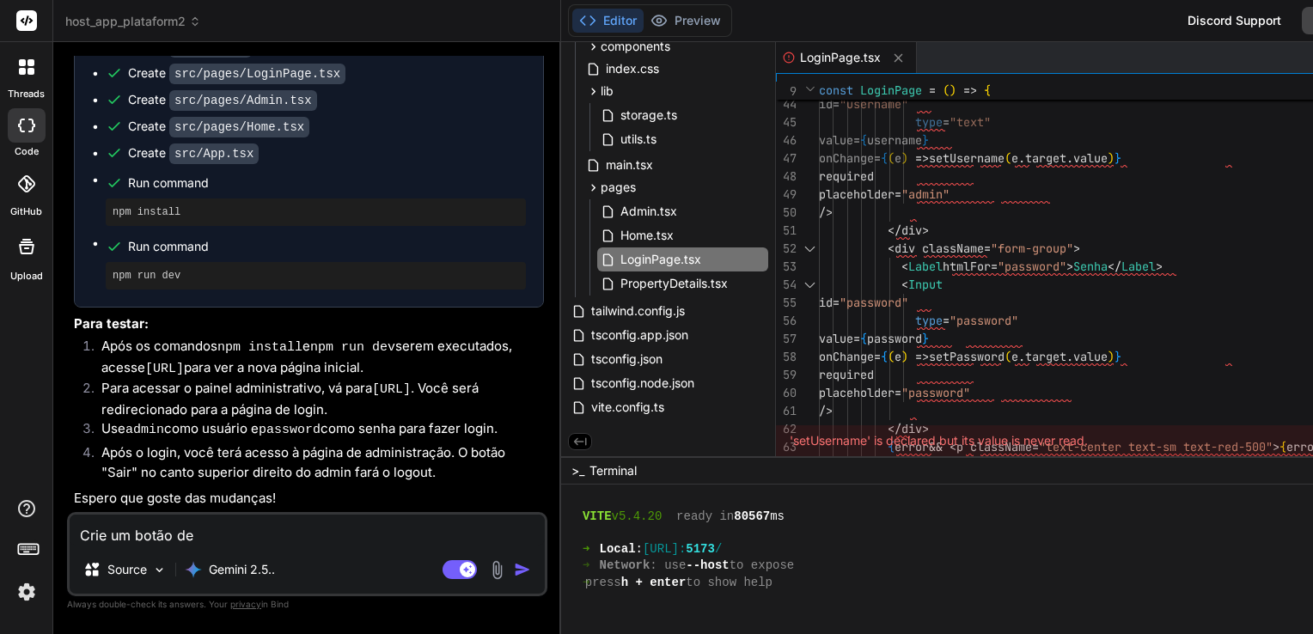
type textarea "Crie um botão de v"
type textarea "x"
type textarea "Crie um botão de vo"
type textarea "x"
type textarea "Crie um botão de vol"
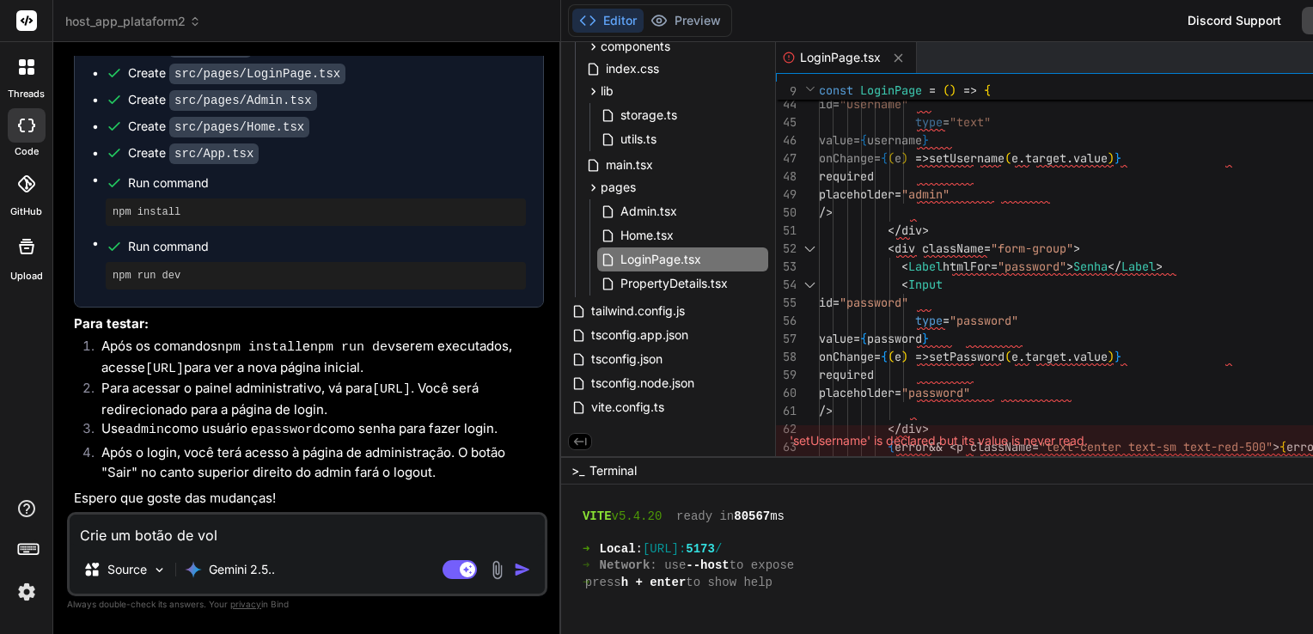
type textarea "x"
type textarea "Crie um botão de volt"
type textarea "x"
type textarea "Crie um botão de volta"
type textarea "x"
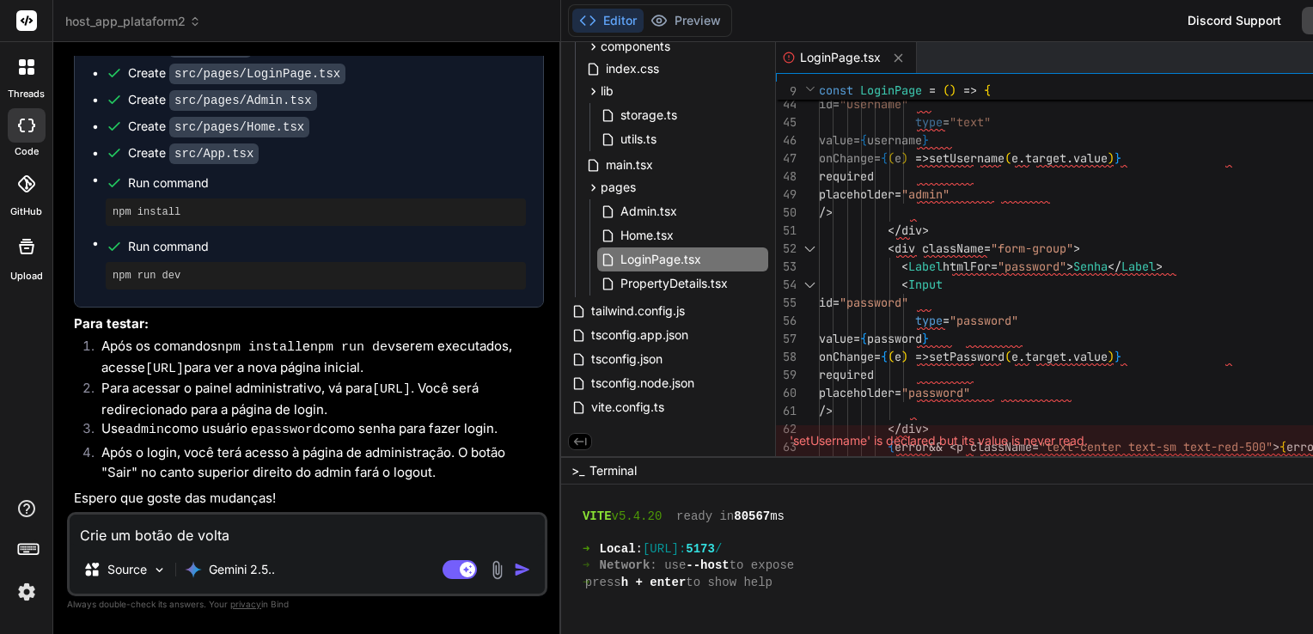
type textarea "Crie um botão de voltar"
type textarea "x"
type textarea "Crie um botão de voltar"
type textarea "x"
type textarea "Crie um botão de voltar n"
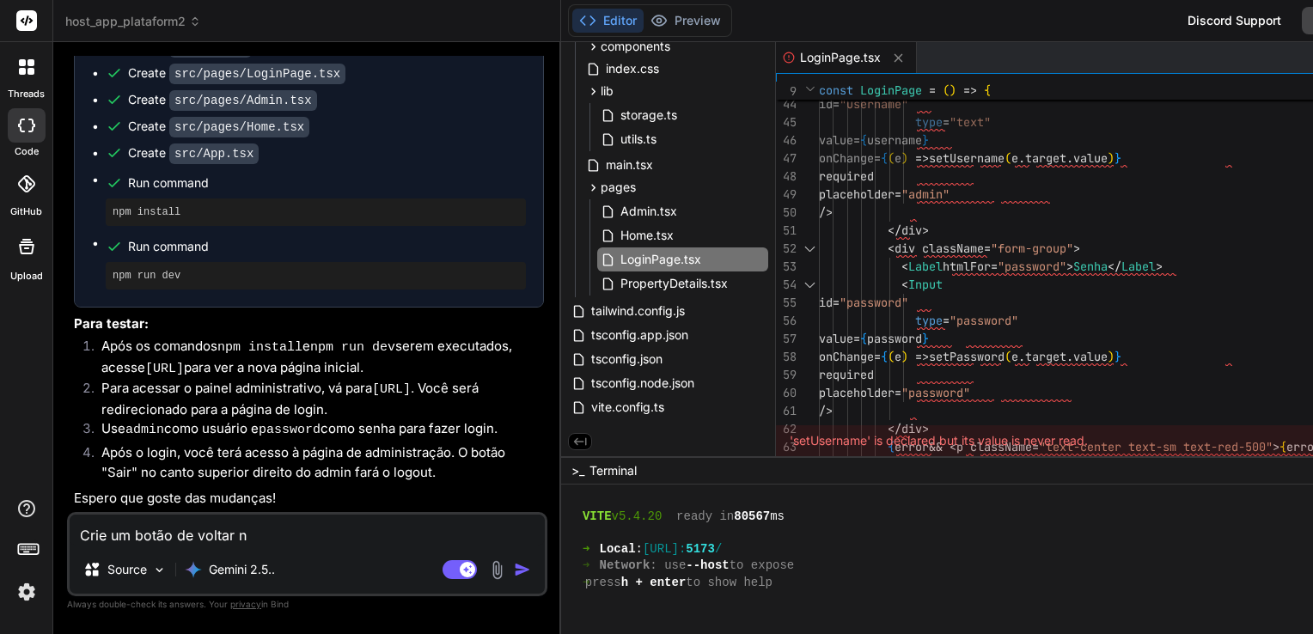
type textarea "x"
type textarea "Crie um botão de voltar na"
type textarea "x"
type textarea "Crie um botão de voltar na"
type textarea "x"
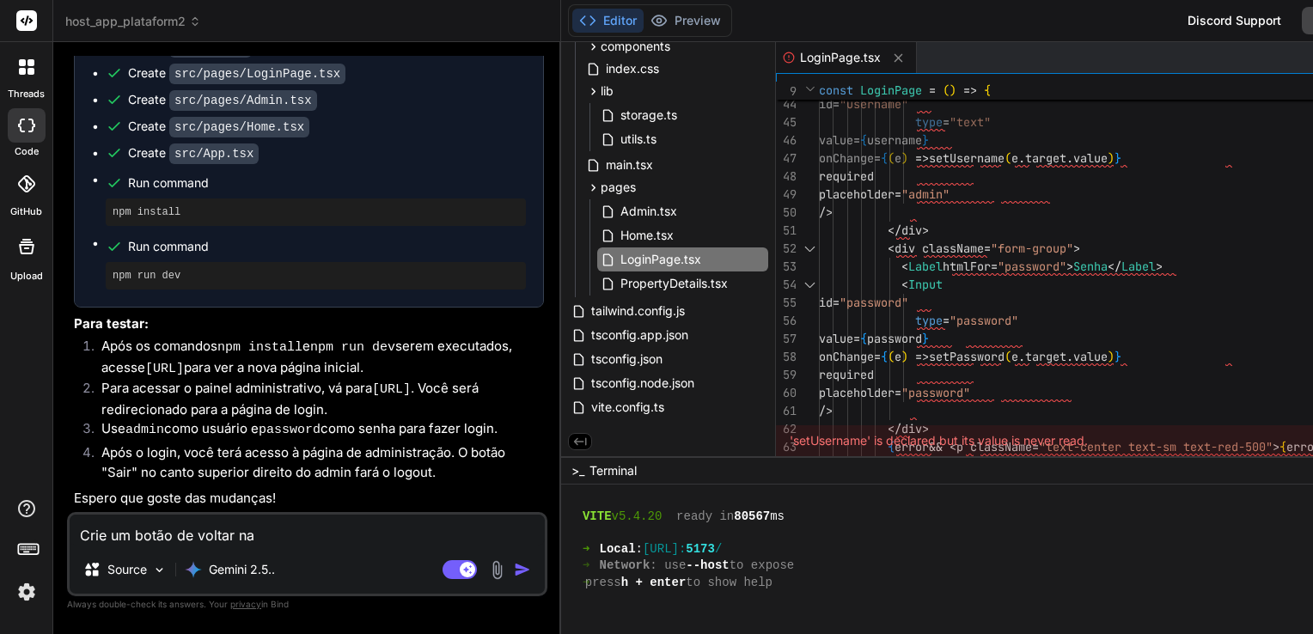
type textarea "Crie um botão de voltar na p"
type textarea "x"
type textarea "Crie um botão de voltar na pá"
type textarea "x"
type textarea "Crie um botão de voltar na pág"
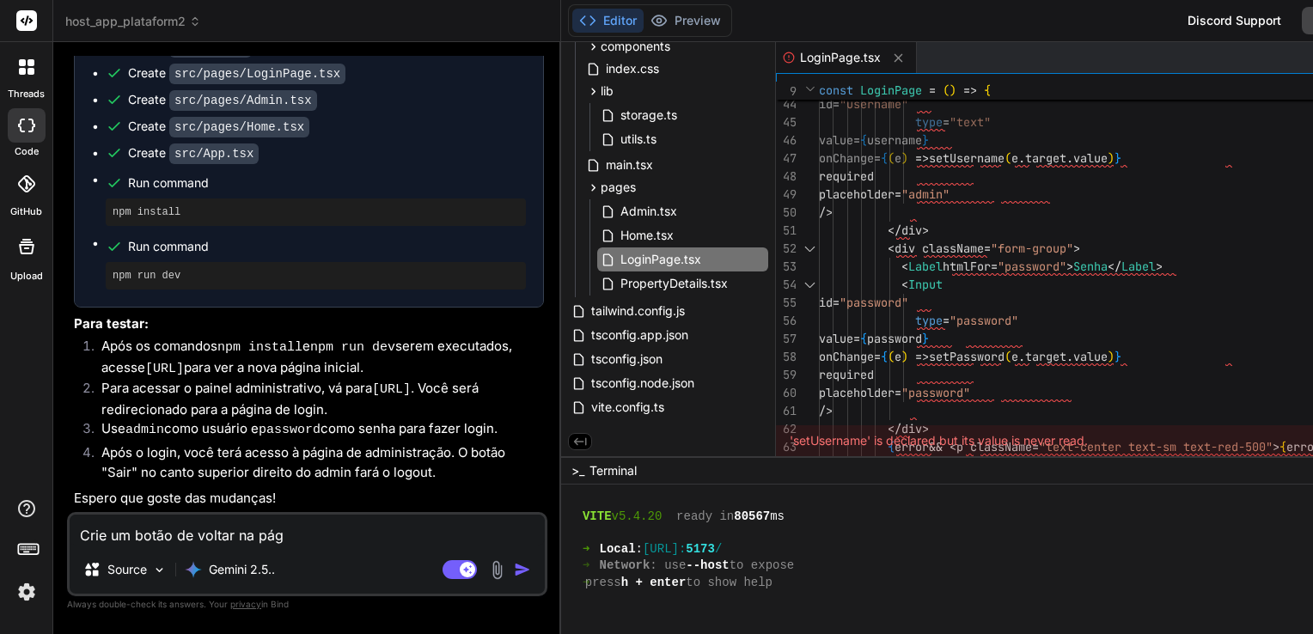
type textarea "x"
type textarea "Crie um botão de voltar na pági"
type textarea "x"
type textarea "Crie um botão de voltar na págin"
type textarea "x"
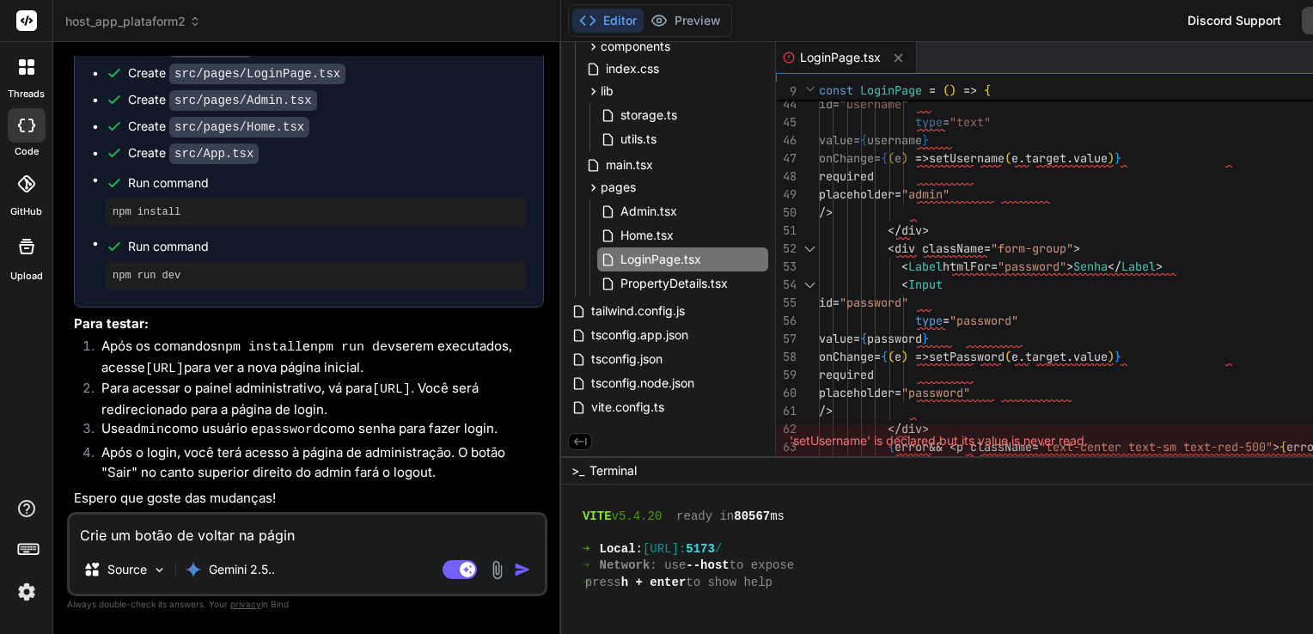
type textarea "Crie um botão de voltar na página"
type textarea "x"
type textarea "Crie um botão de voltar na página"
type textarea "x"
type textarea "Crie um botão de voltar na página d"
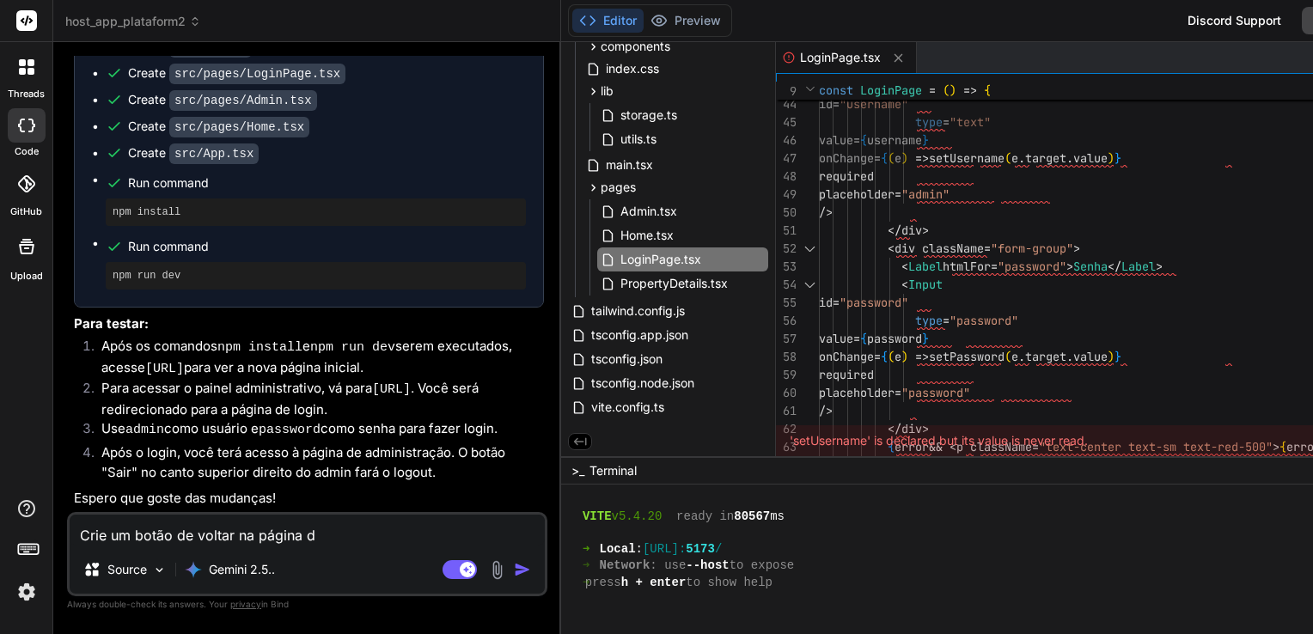
type textarea "x"
type textarea "Crie um botão de voltar na página de"
type textarea "x"
type textarea "Crie um botão de voltar na página de"
type textarea "x"
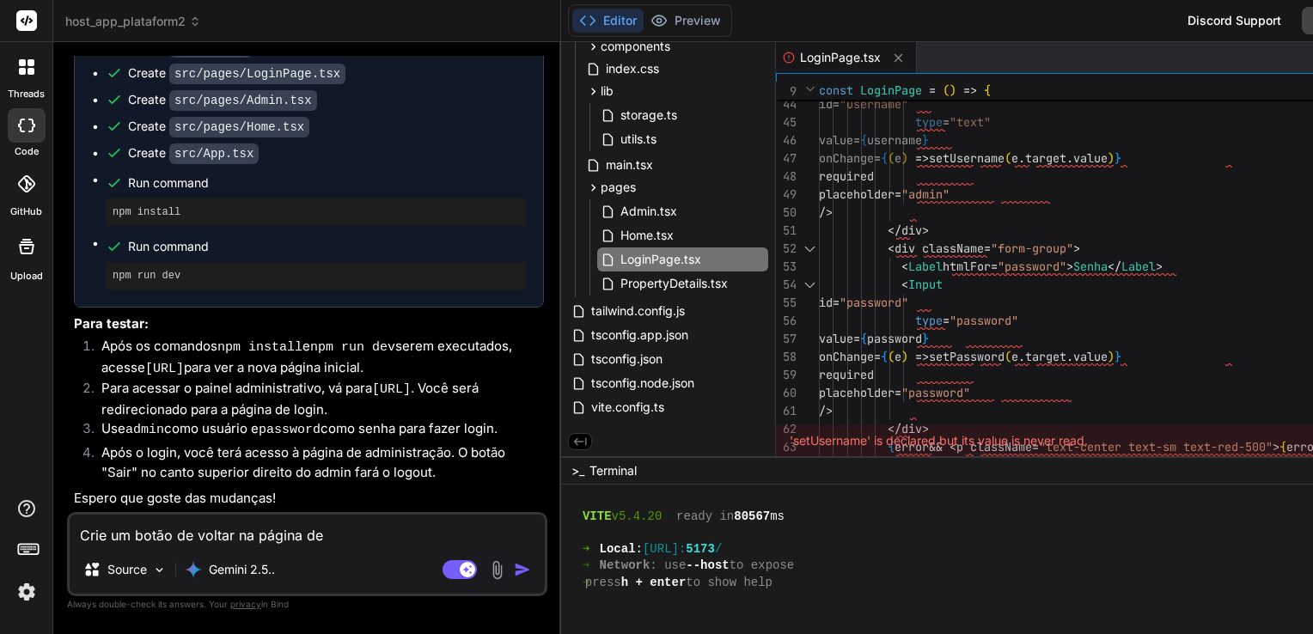
type textarea "Crie um botão de voltar na página de a"
type textarea "x"
type textarea "Crie um botão de voltar na página de ad"
type textarea "x"
type textarea "Crie um botão de voltar na página de adm"
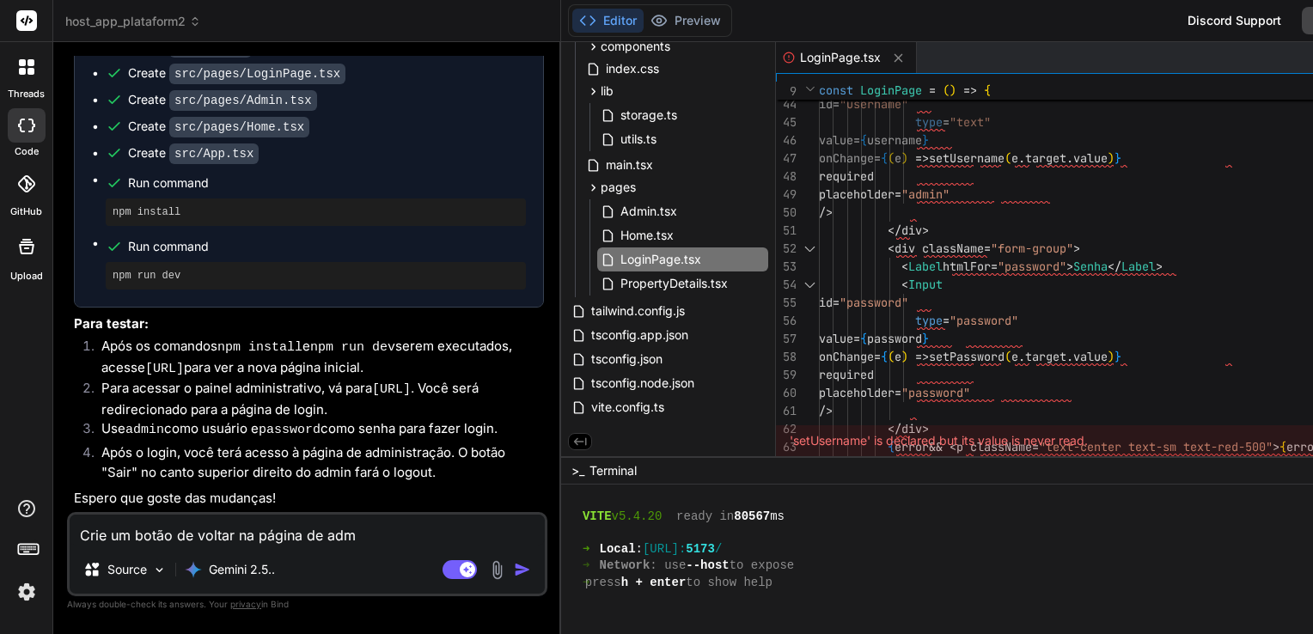
type textarea "x"
type textarea "Crie um botão de voltar na página de admi"
type textarea "x"
type textarea "Crie um botão de voltar na página de admin"
type textarea "x"
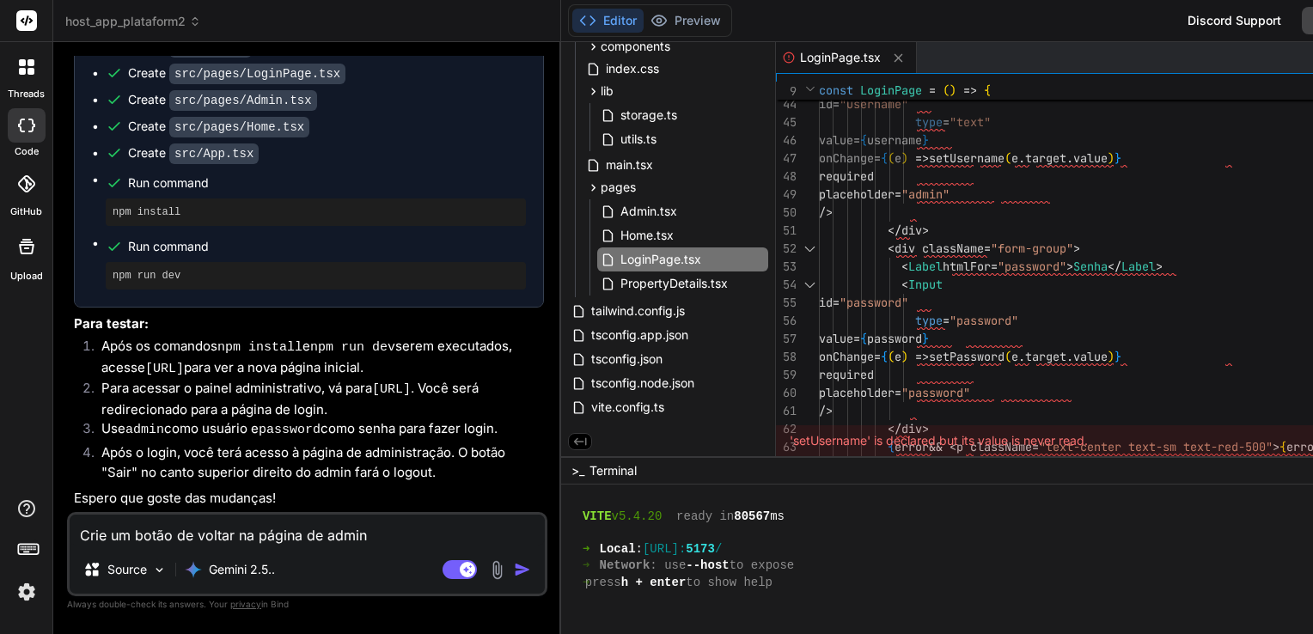
type textarea "Crie um botão de voltar na página de admin."
type textarea "x"
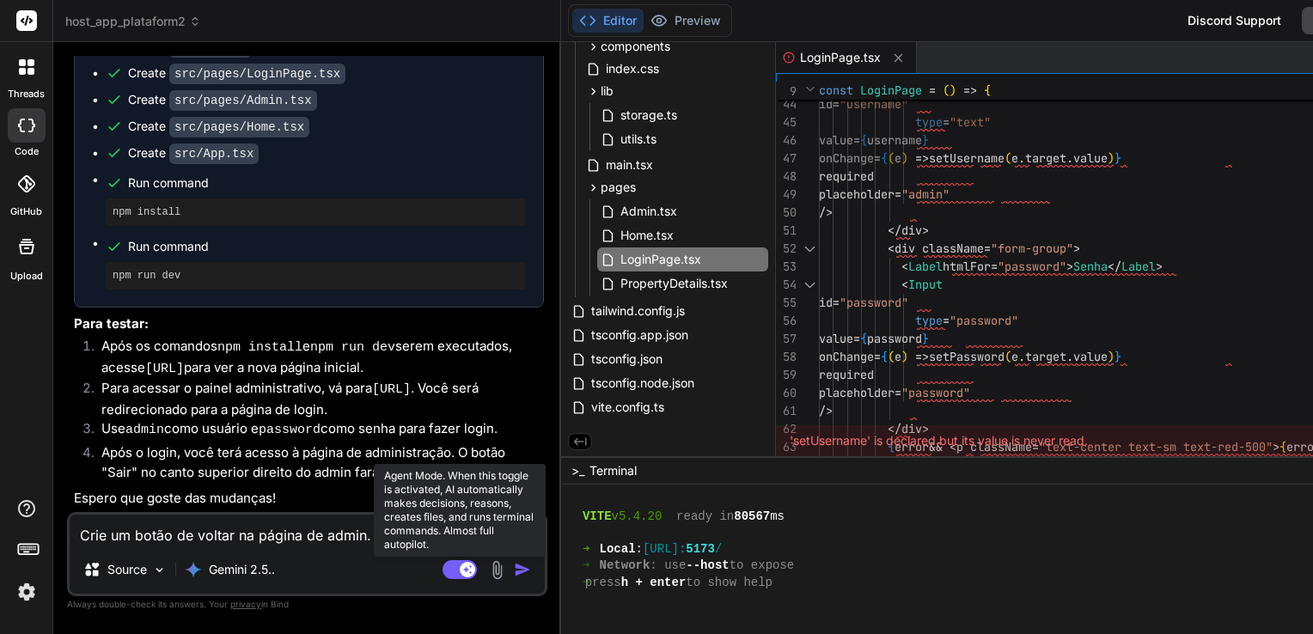
type textarea "Crie um botão de voltar na página de admin."
click at [442, 575] on rect at bounding box center [459, 569] width 34 height 19
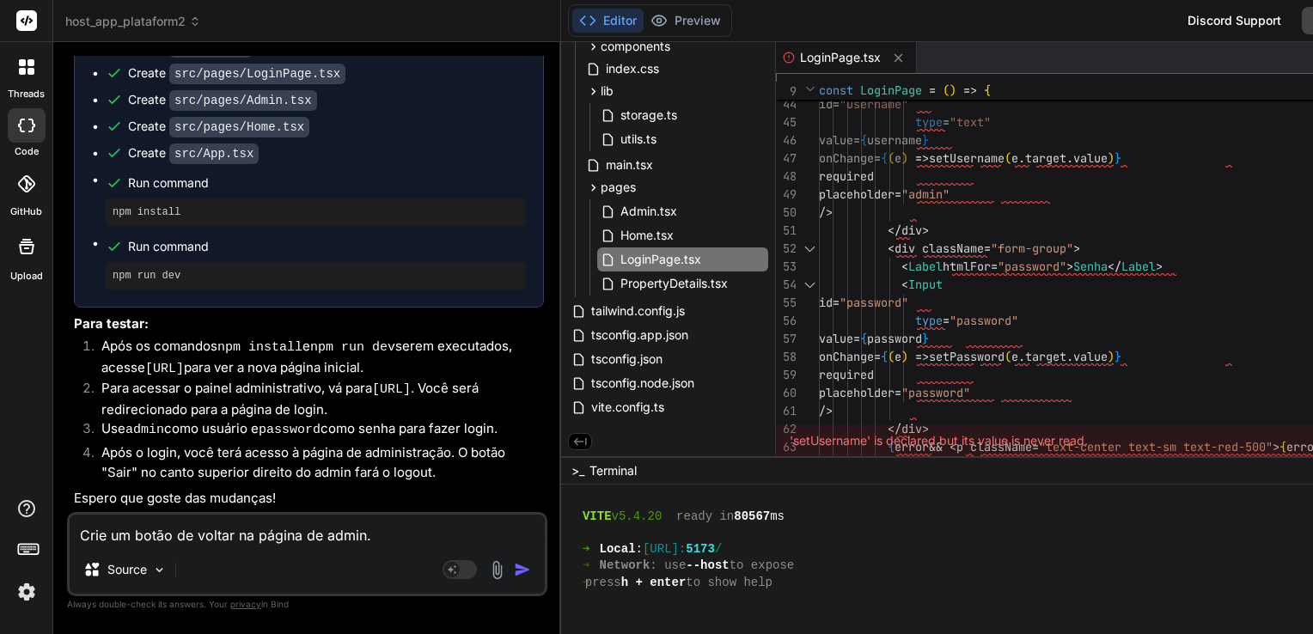
click at [388, 534] on textarea "Crie um botão de voltar na página de admin." at bounding box center [307, 530] width 475 height 31
type textarea "x"
type textarea "Crie um botão de voltar na página de admin."
type textarea "x"
type textarea "Crie um botão de voltar na página de admin"
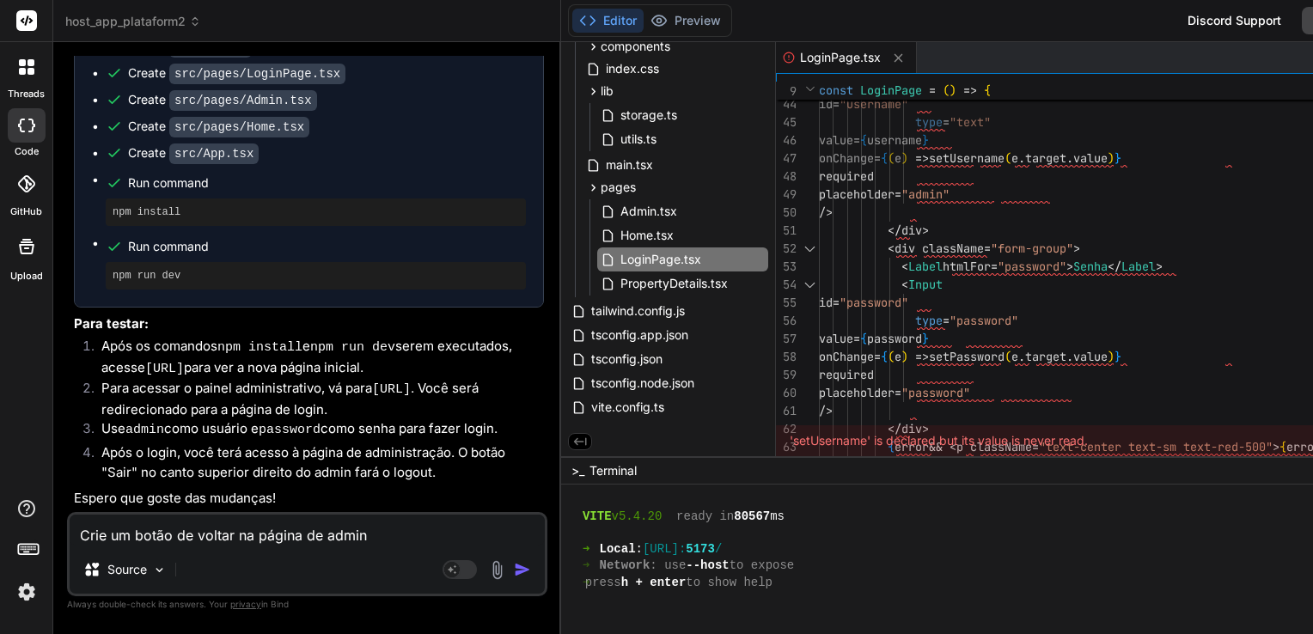
type textarea "x"
type textarea "Crie um botão de voltar na página de admi"
type textarea "x"
type textarea "Crie um botão de voltar na página de adm"
type textarea "x"
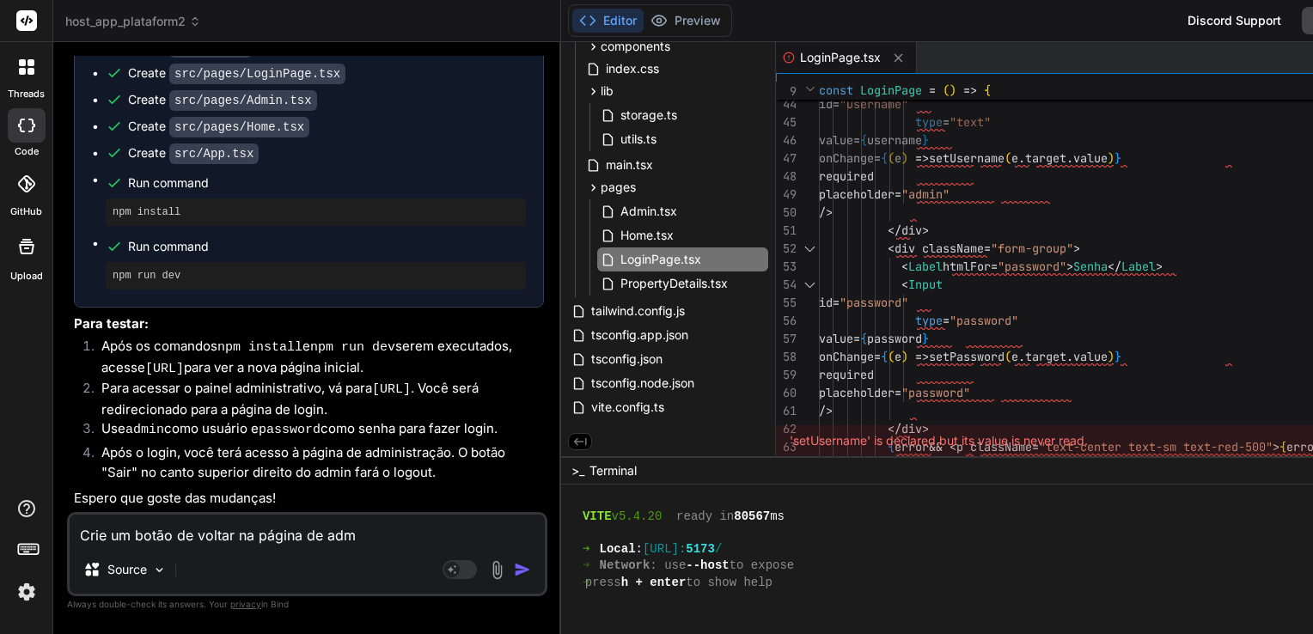
type textarea "Crie um botão de voltar na página de ad"
type textarea "x"
type textarea "Crie um botão de voltar na página de a"
type textarea "x"
type textarea "Crie um botão de voltar na página de"
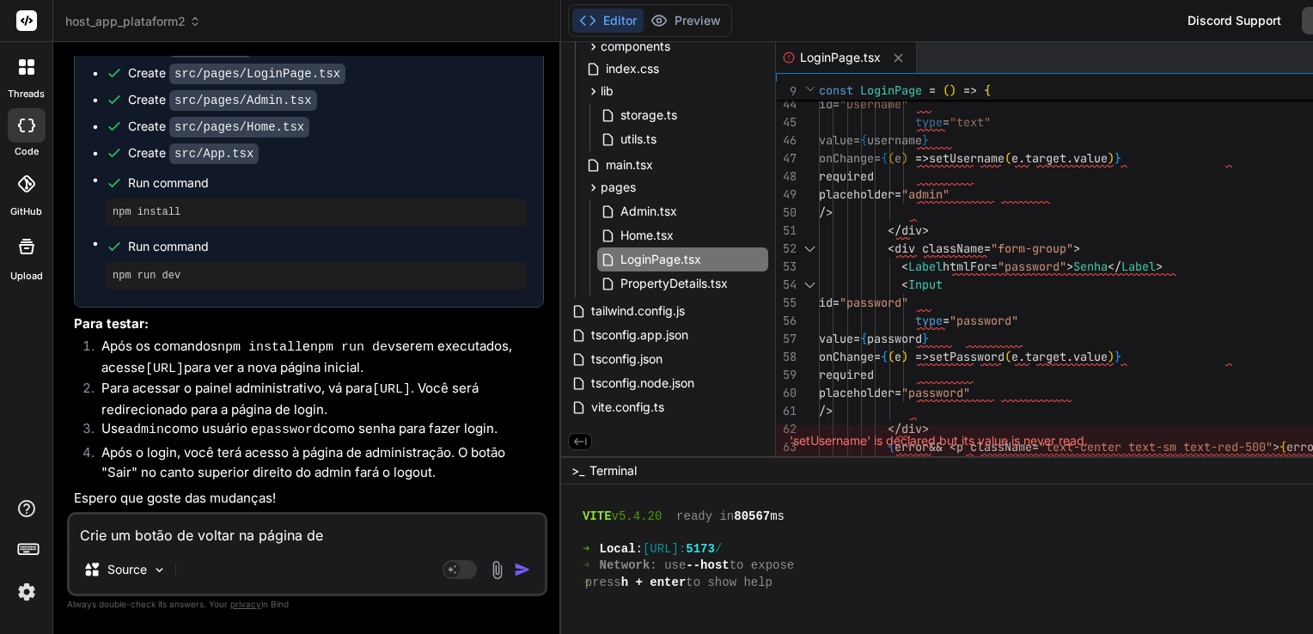
type textarea "x"
type textarea "Crie um botão de voltar na página de"
type textarea "x"
type textarea "Crie um botão de voltar na página de l"
type textarea "x"
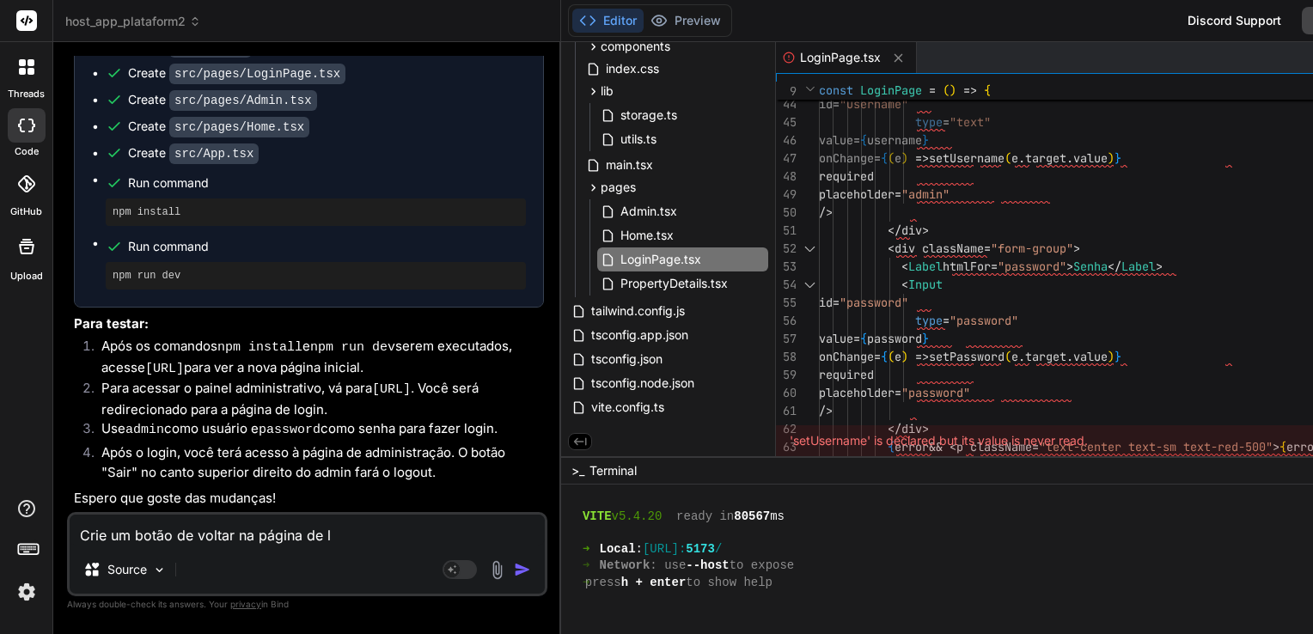
type textarea "Crie um botão de voltar na página de lo"
type textarea "x"
type textarea "Crie um botão de voltar na página de log"
type textarea "x"
type textarea "Crie um botão de voltar na página de logi"
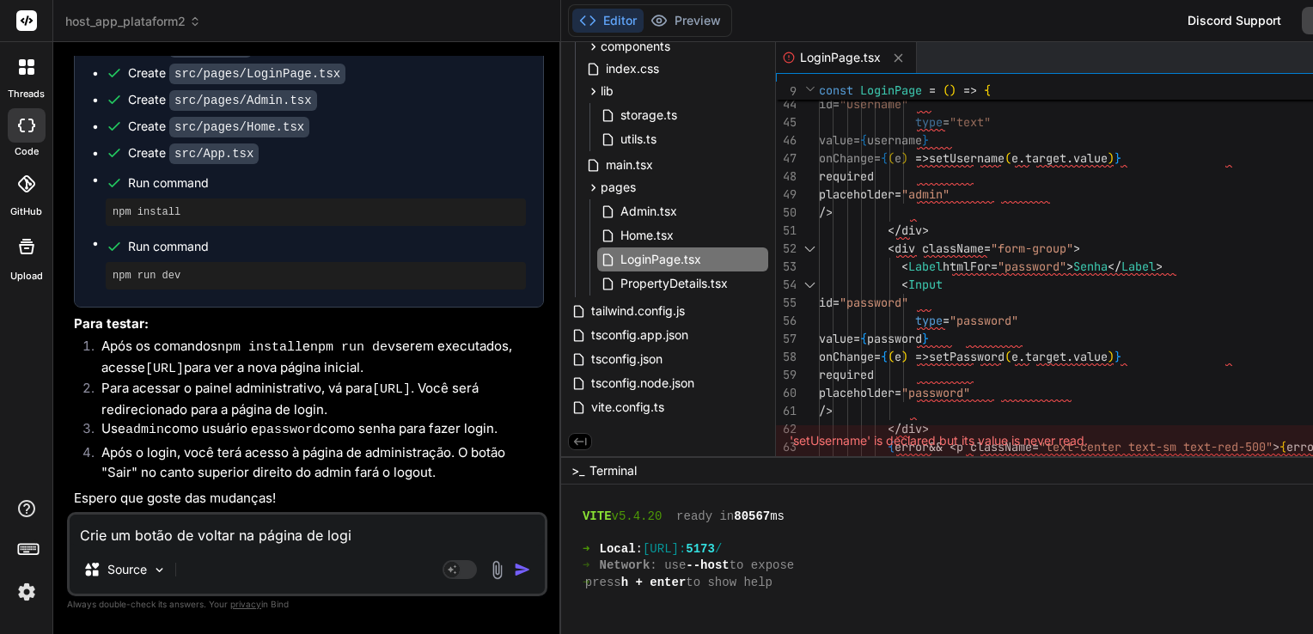
type textarea "x"
type textarea "Crie um botão de voltar na página de login"
type textarea "x"
type textarea "Crie um botão de voltar na página de login"
type textarea "x"
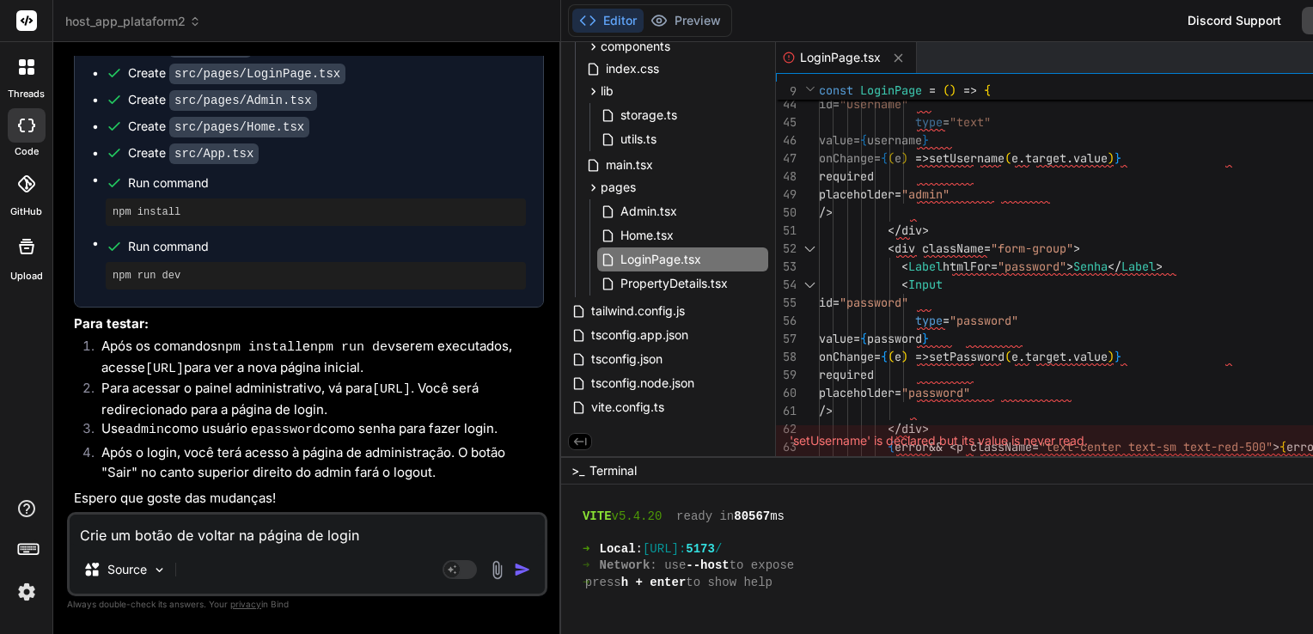
type textarea "Crie um botão de voltar na página de login d"
type textarea "x"
type textarea "Crie um botão de voltar na página de login do"
type textarea "x"
type textarea "Crie um botão de voltar na página de login do"
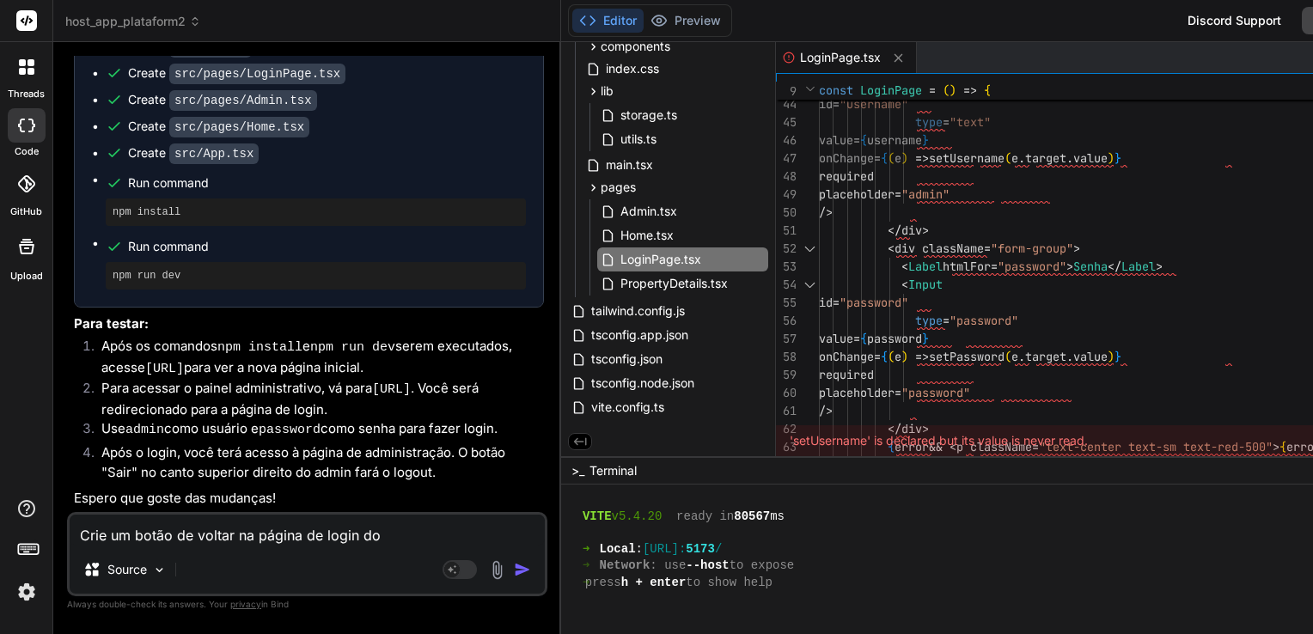
type textarea "x"
type textarea "Crie um botão de voltar na página de login do a"
type textarea "x"
type textarea "Crie um botão de voltar na página de login do ad"
type textarea "x"
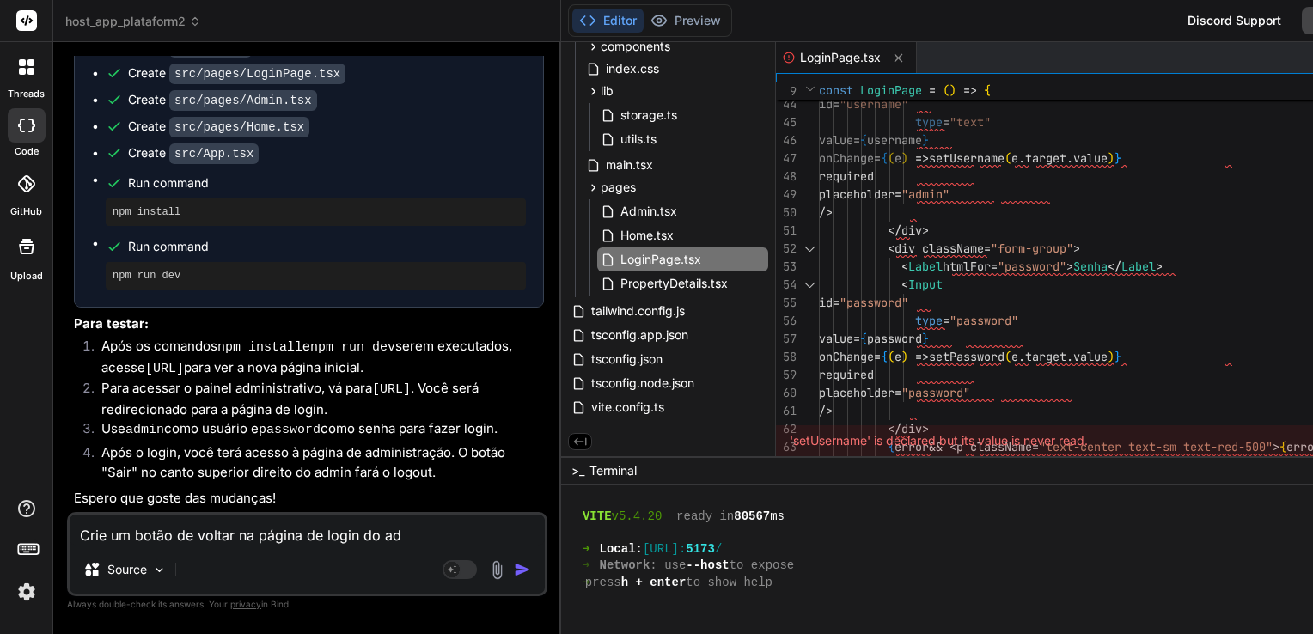
type textarea "Crie um botão de voltar na página de login do adm"
type textarea "x"
type textarea "Crie um botão de voltar na página de login do admi"
type textarea "x"
type textarea "Crie um botão de voltar na página de login do admin"
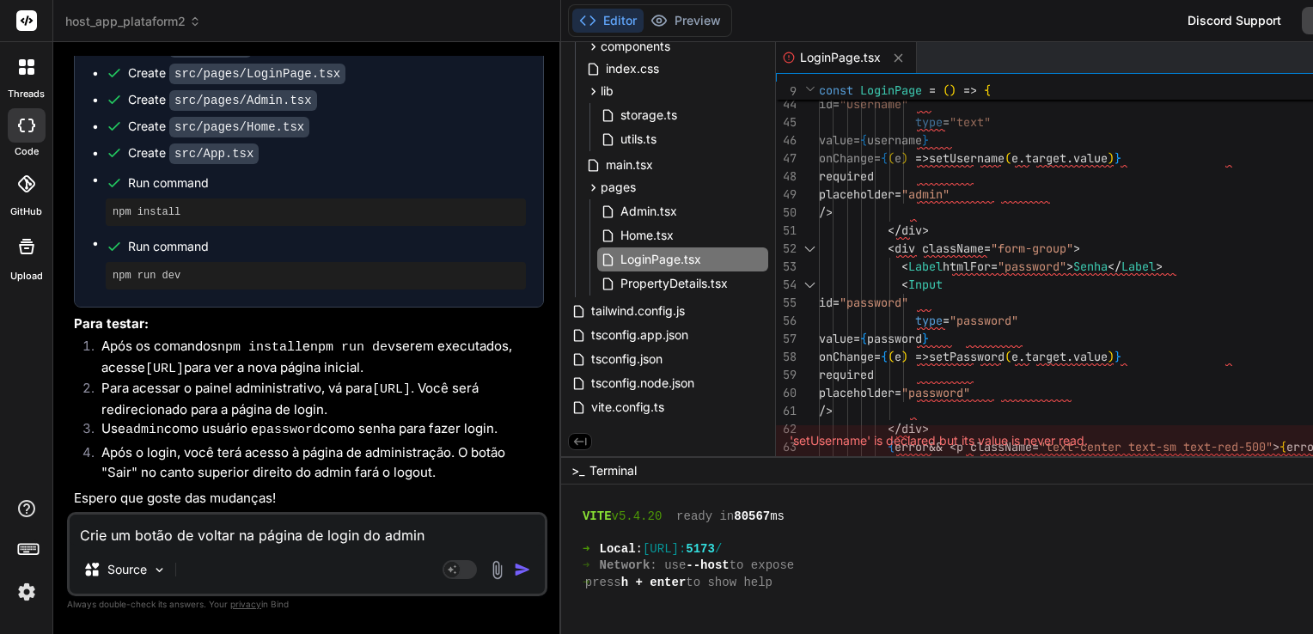
type textarea "x"
type textarea "Crie um botão de voltar na página de login do admi"
type textarea "x"
type textarea "Crie um botão de voltar na página de login do adm"
type textarea "x"
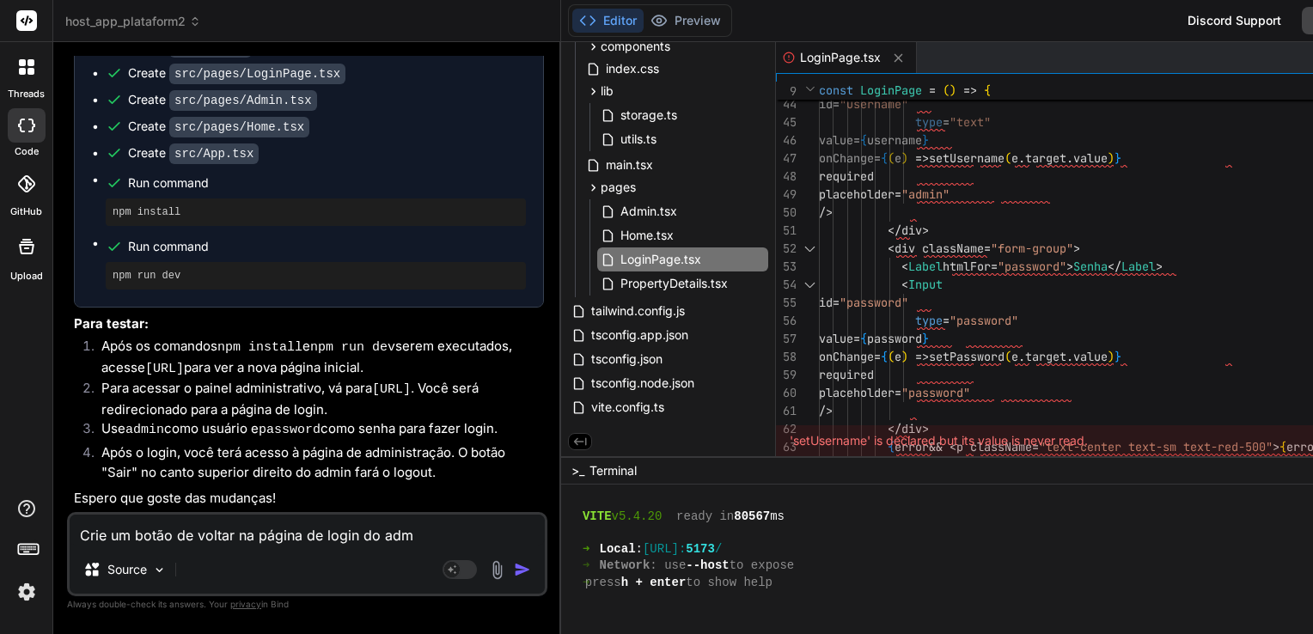
type textarea "Crie um botão de voltar na página de login do ad"
type textarea "x"
type textarea "Crie um botão de voltar na página de login do a"
type textarea "x"
type textarea "Crie um botão de voltar na página de login do"
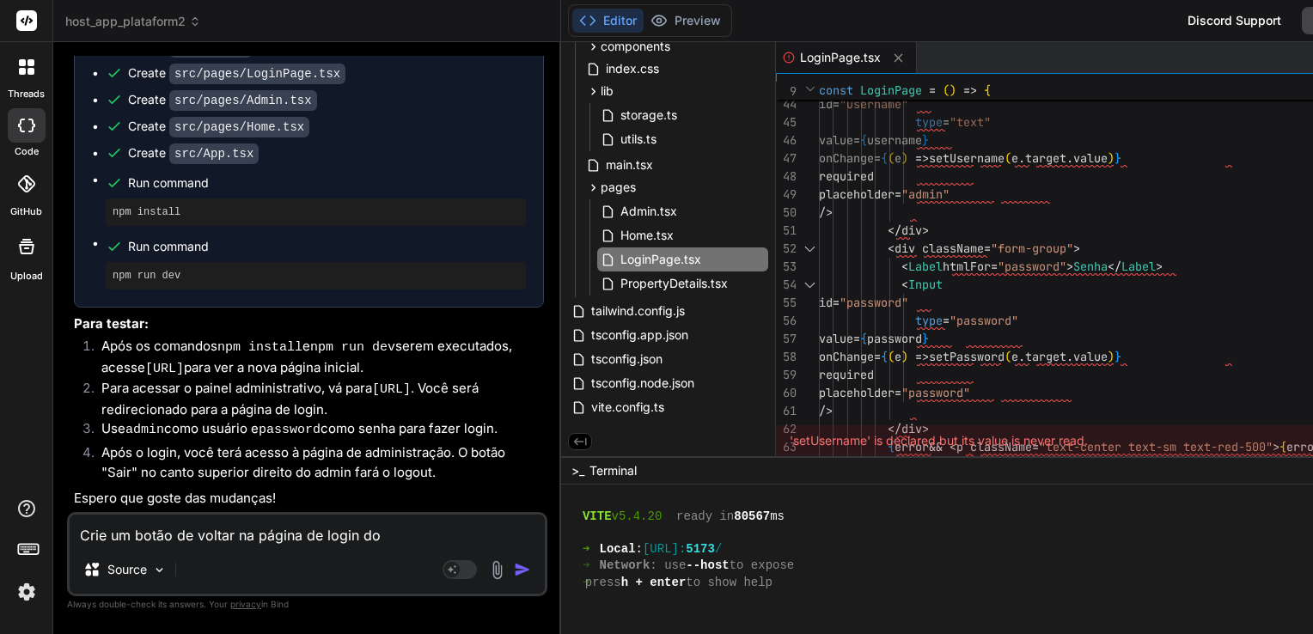
type textarea "x"
type textarea "Crie um botão de voltar na página de login do"
type textarea "x"
type textarea "Crie um botão de voltar na página de login d"
type textarea "x"
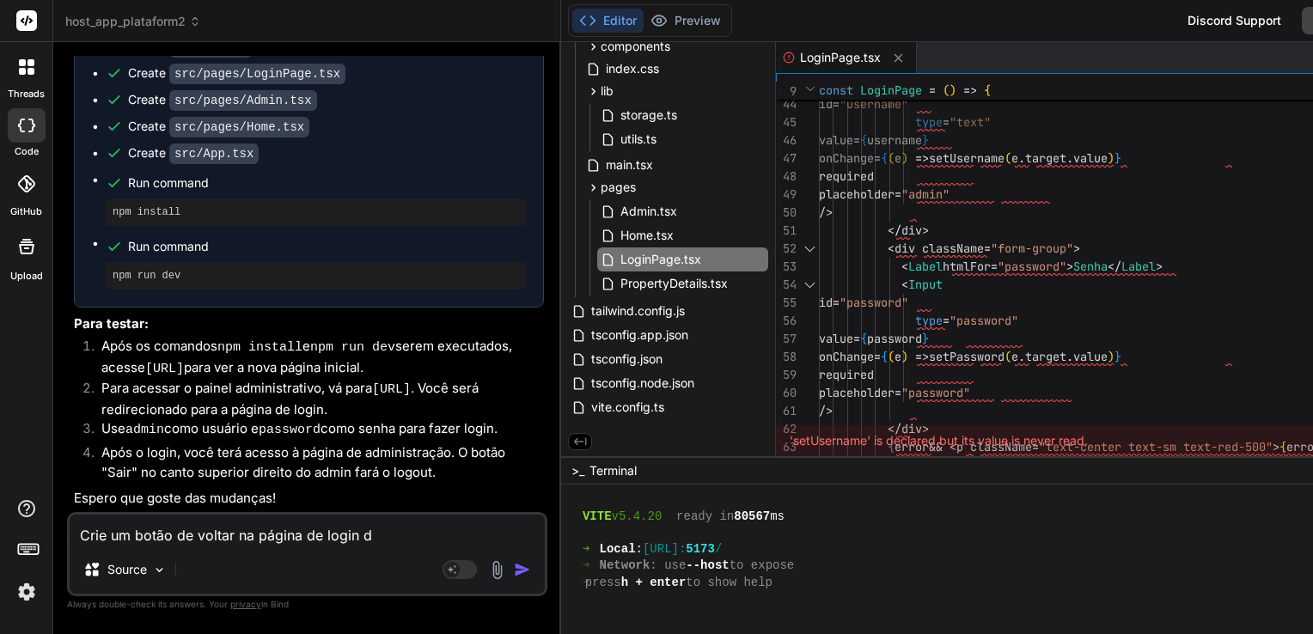
type textarea "Crie um botão de voltar na página de login"
type textarea "x"
type textarea "Crie um botão de voltar na página de login"
type textarea "x"
type textarea "Crie um botão de voltar na página de login."
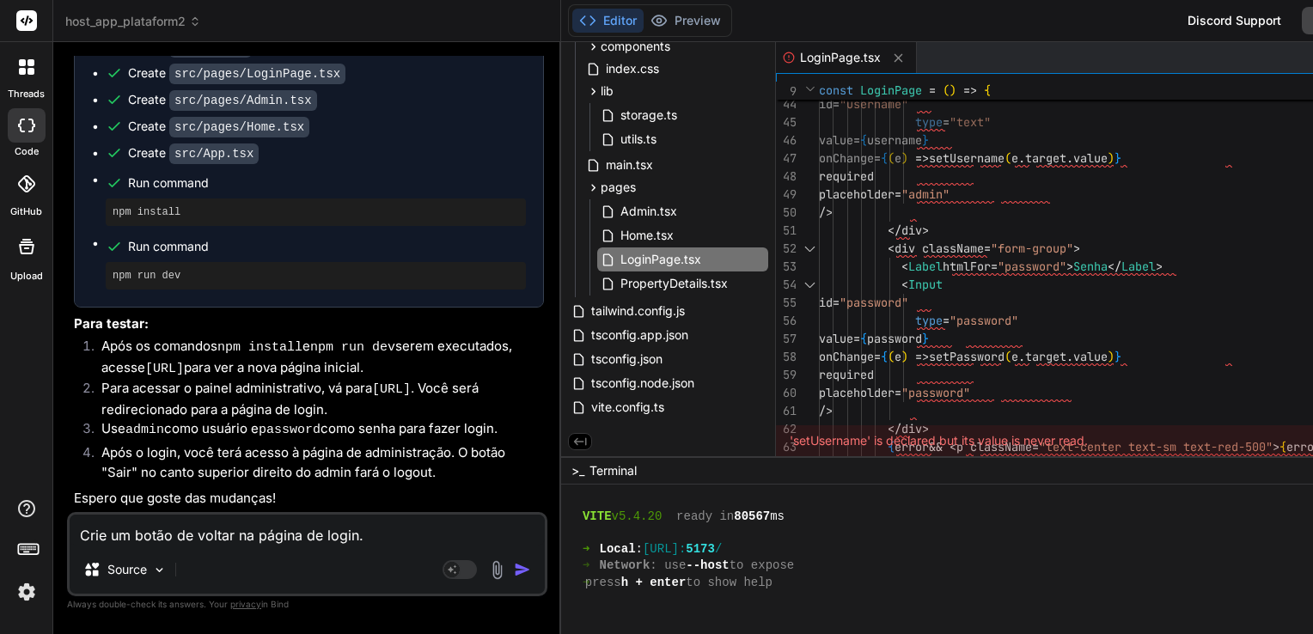
type textarea "x"
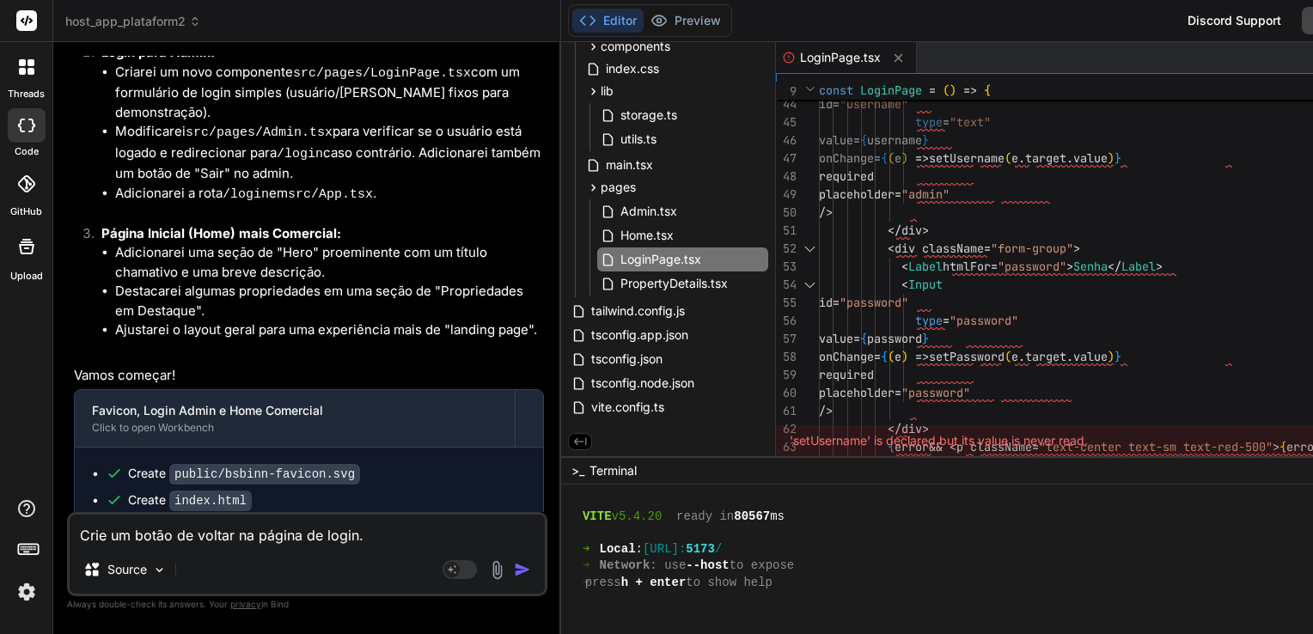
scroll to position [3978, 0]
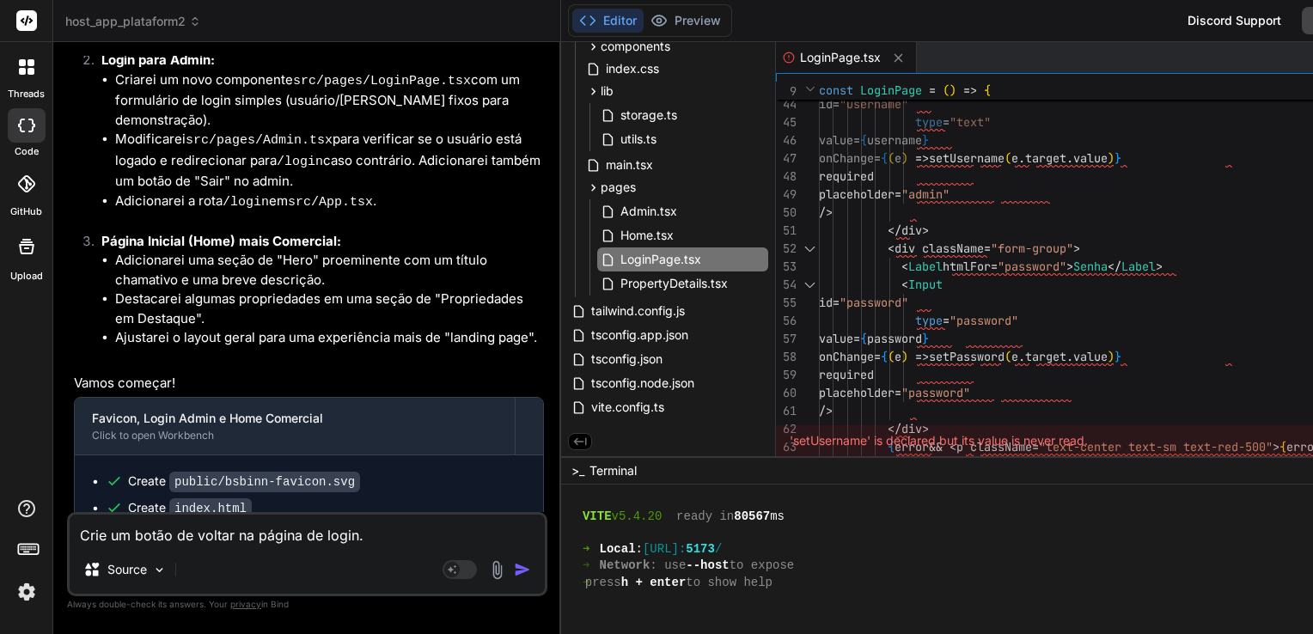
type textarea "Crie um botão de voltar na página de login."
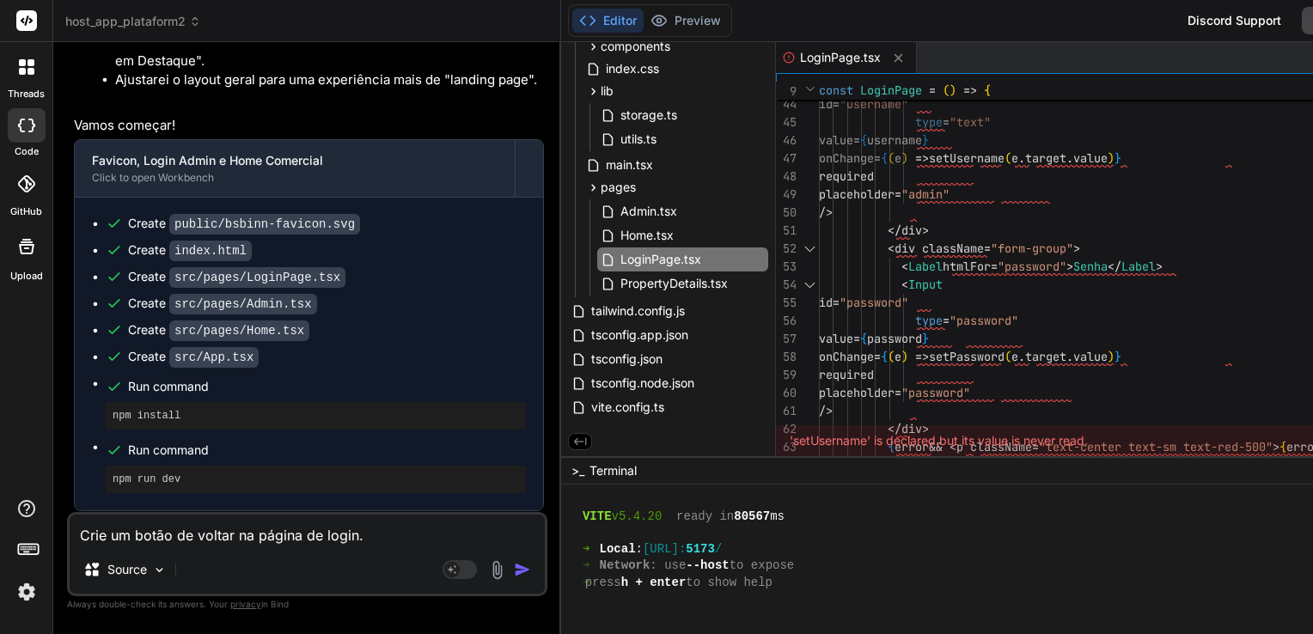
scroll to position [4494, 0]
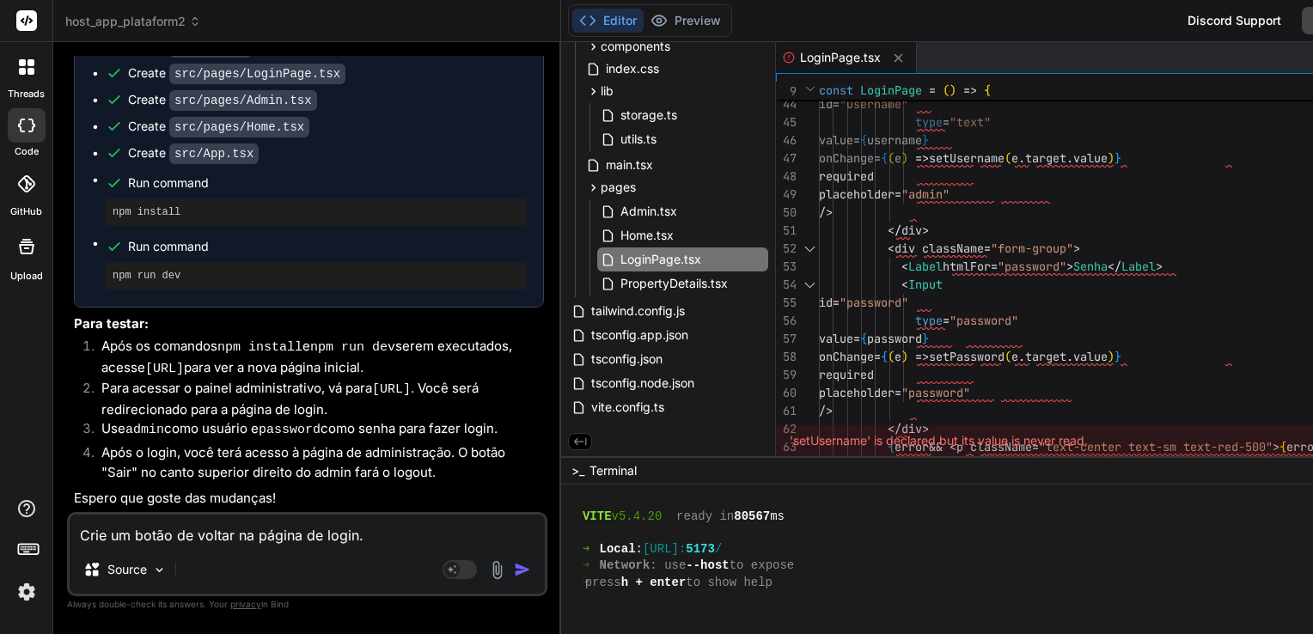
type textarea "x"
type textarea "Crie um botão de voltar na página de login. A"
type textarea "x"
type textarea "Crie um botão de voltar na página de login. An"
type textarea "x"
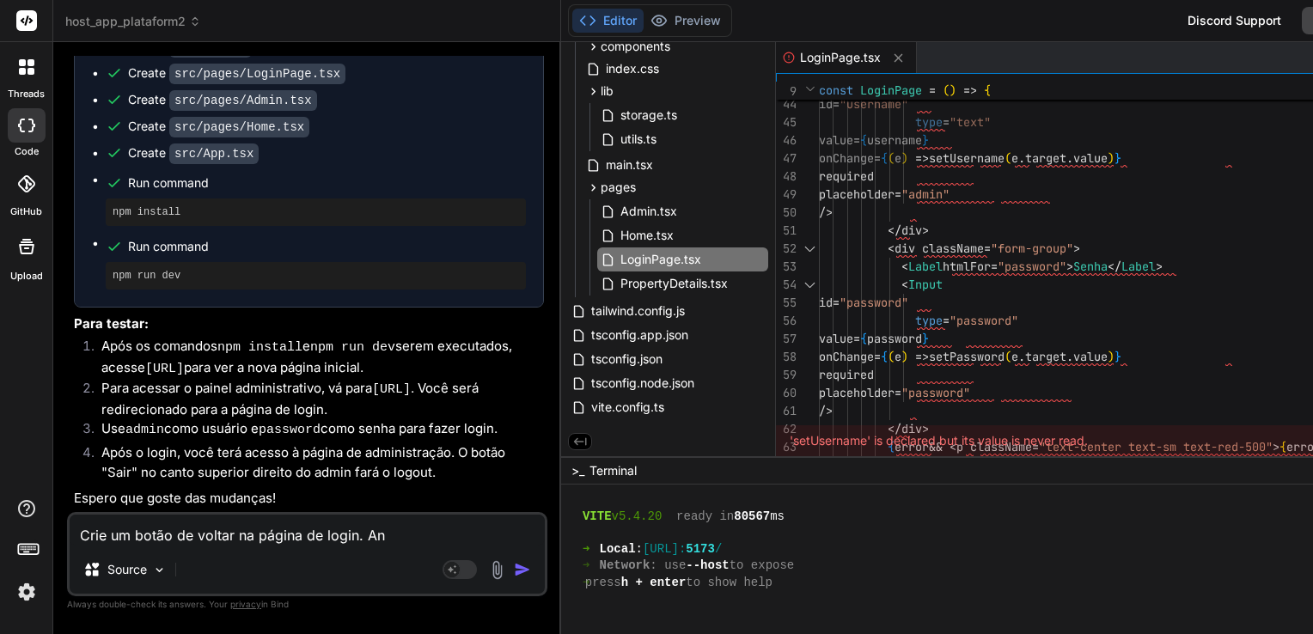
type textarea "Crie um botão de voltar na página de login. An"
type textarea "x"
type textarea "Crie um botão de voltar na página de login. An"
type textarea "x"
type textarea "Crie um botão de voltar na página de login. A"
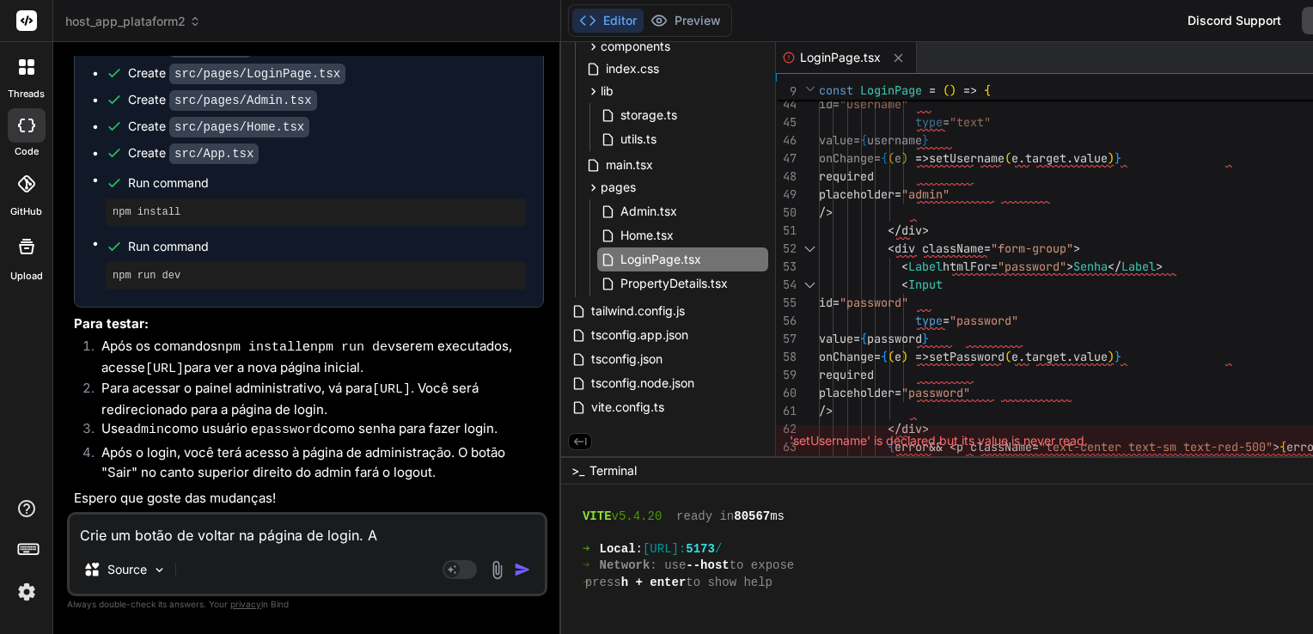
type textarea "x"
type textarea "Crie um botão de voltar na página de login. As"
type textarea "x"
type textarea "Crie um botão de voltar na página de login. As"
type textarea "x"
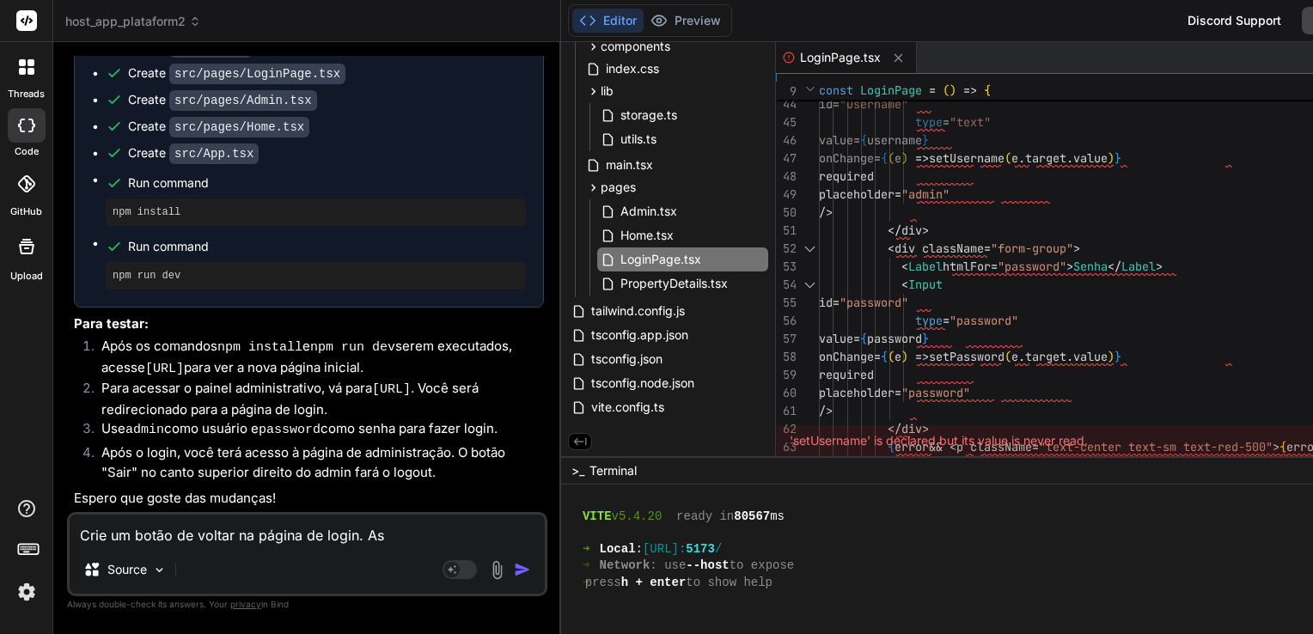
type textarea "Crie um botão de voltar na página de login. As o"
type textarea "x"
type textarea "Crie um botão de voltar na página de login. As ou"
type textarea "x"
type textarea "Crie um botão de voltar na página de login. As out"
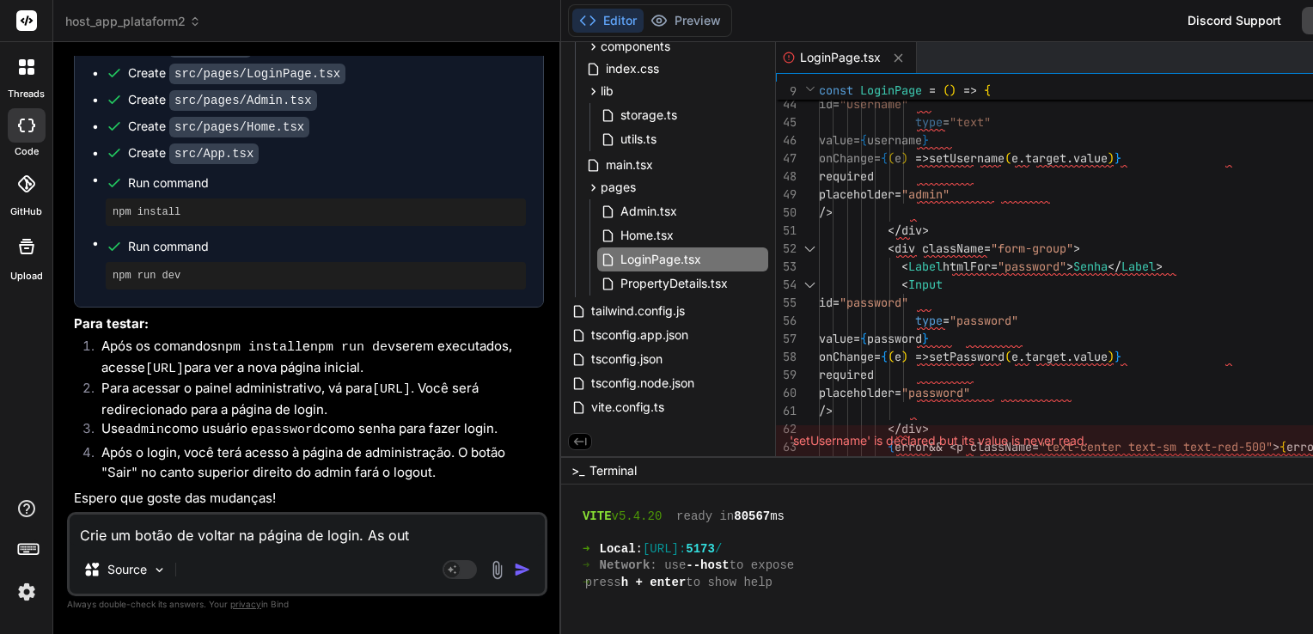
type textarea "x"
type textarea "Crie um botão de voltar na página de login. As outr"
type textarea "x"
type textarea "Crie um botão de voltar na página de login. As outra"
type textarea "x"
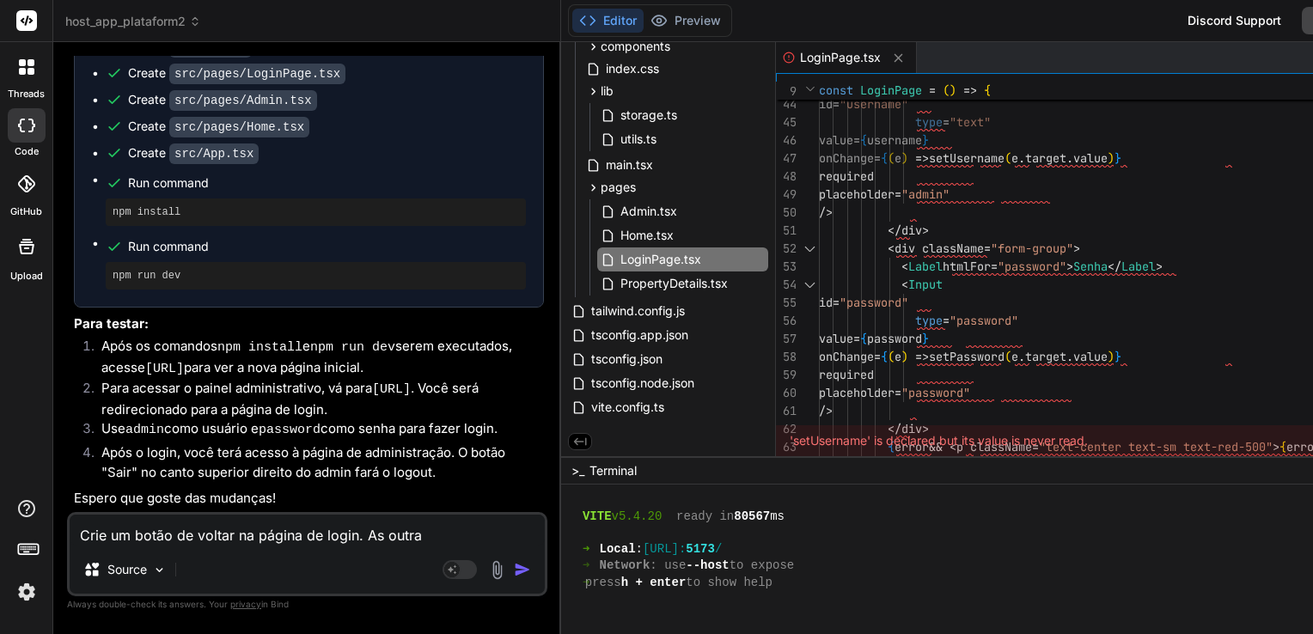
type textarea "Crie um botão de voltar na página de login. As outras"
type textarea "x"
type textarea "Crie um botão de voltar na página de login. As outras"
type textarea "x"
type textarea "Crie um botão de voltar na página de login. As outras a"
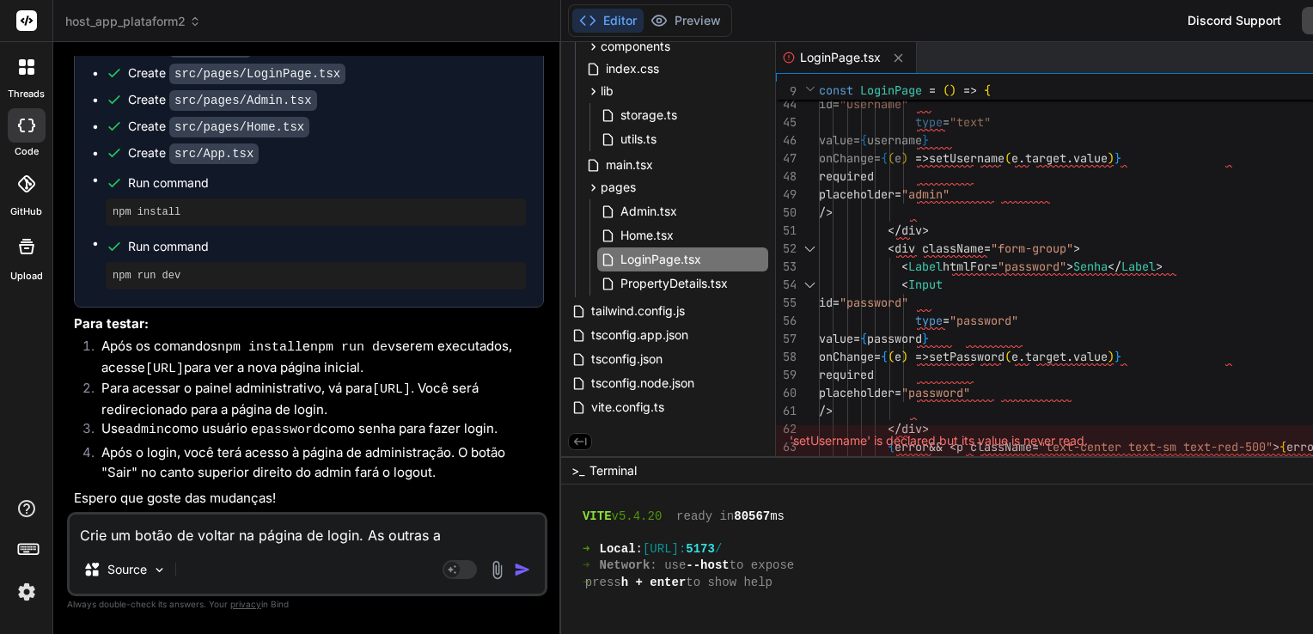
type textarea "x"
type textarea "Crie um botão de voltar na página de login. As outras al"
type textarea "x"
type textarea "Crie um botão de voltar na página de login. As outras alt"
type textarea "x"
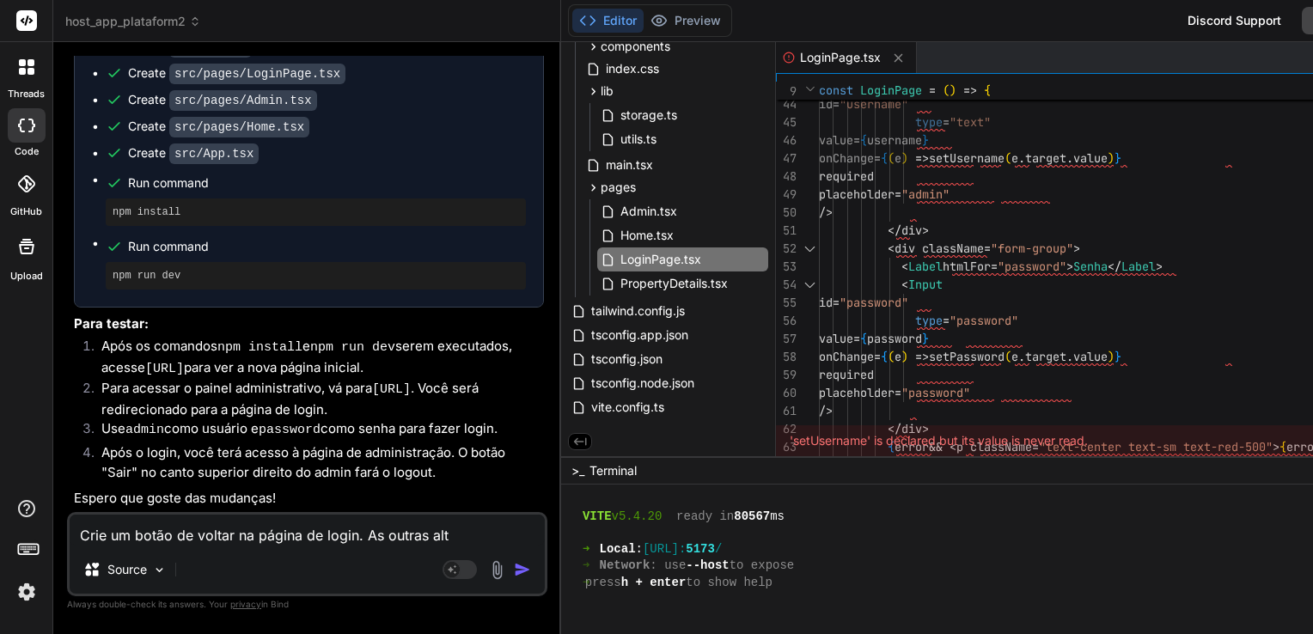
type textarea "Crie um botão de voltar na página de login. As outras alte"
type textarea "x"
type textarea "Crie um botão de voltar na página de login. As outras alter"
type textarea "x"
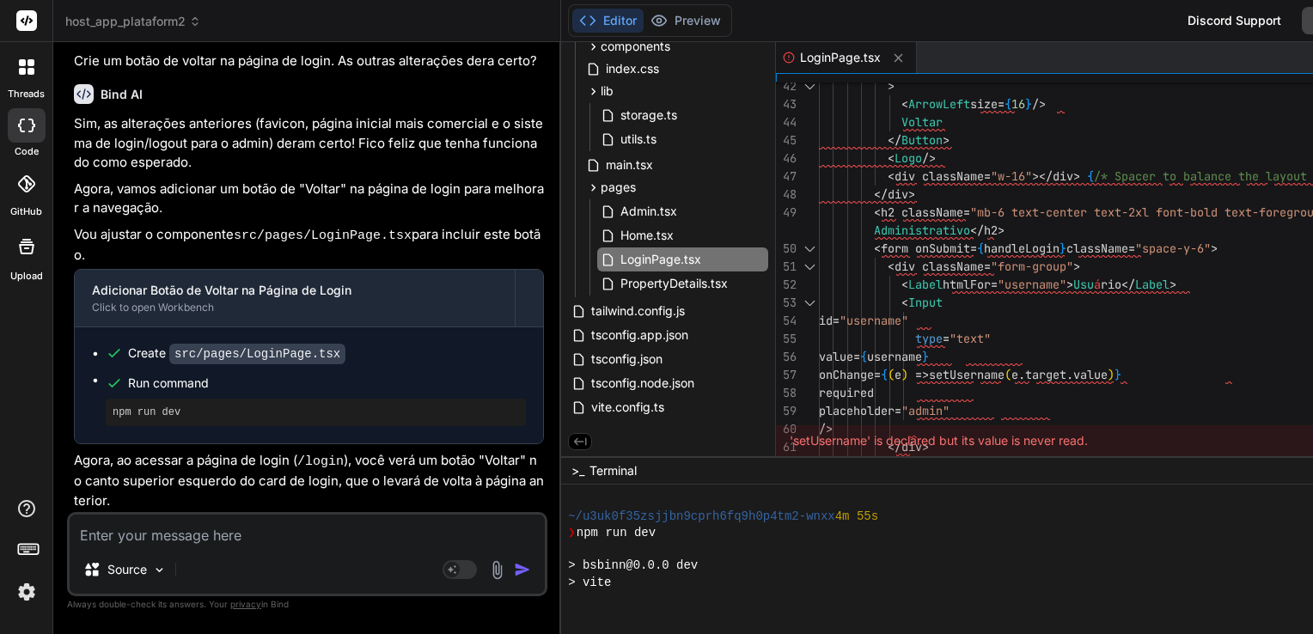
scroll to position [5010, 0]
click at [267, 532] on textarea at bounding box center [307, 530] width 475 height 31
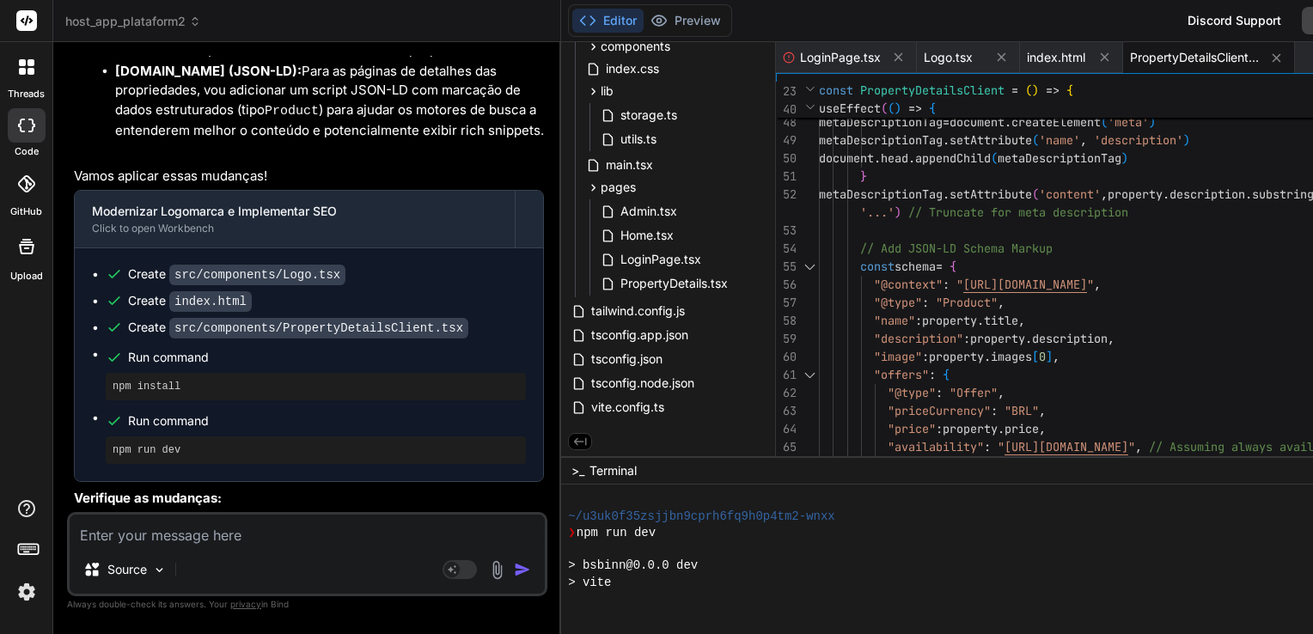
scroll to position [6332, 0]
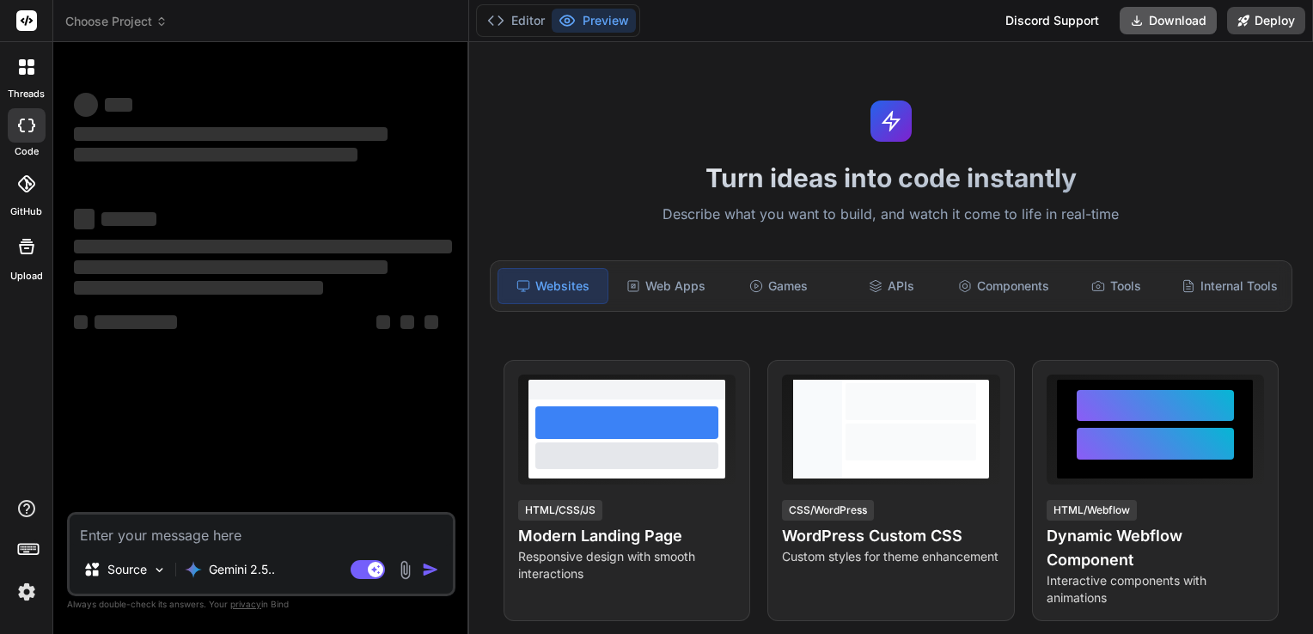
click at [1172, 22] on button "Download" at bounding box center [1167, 20] width 97 height 27
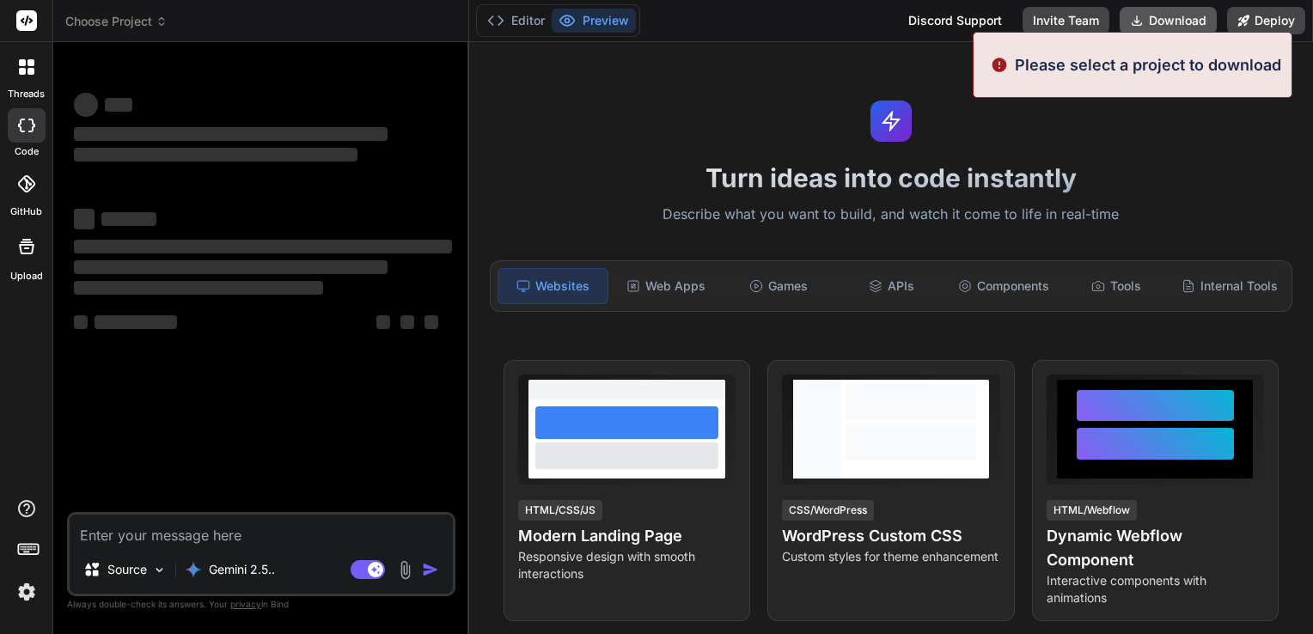
click at [1163, 15] on button "Download" at bounding box center [1167, 20] width 97 height 27
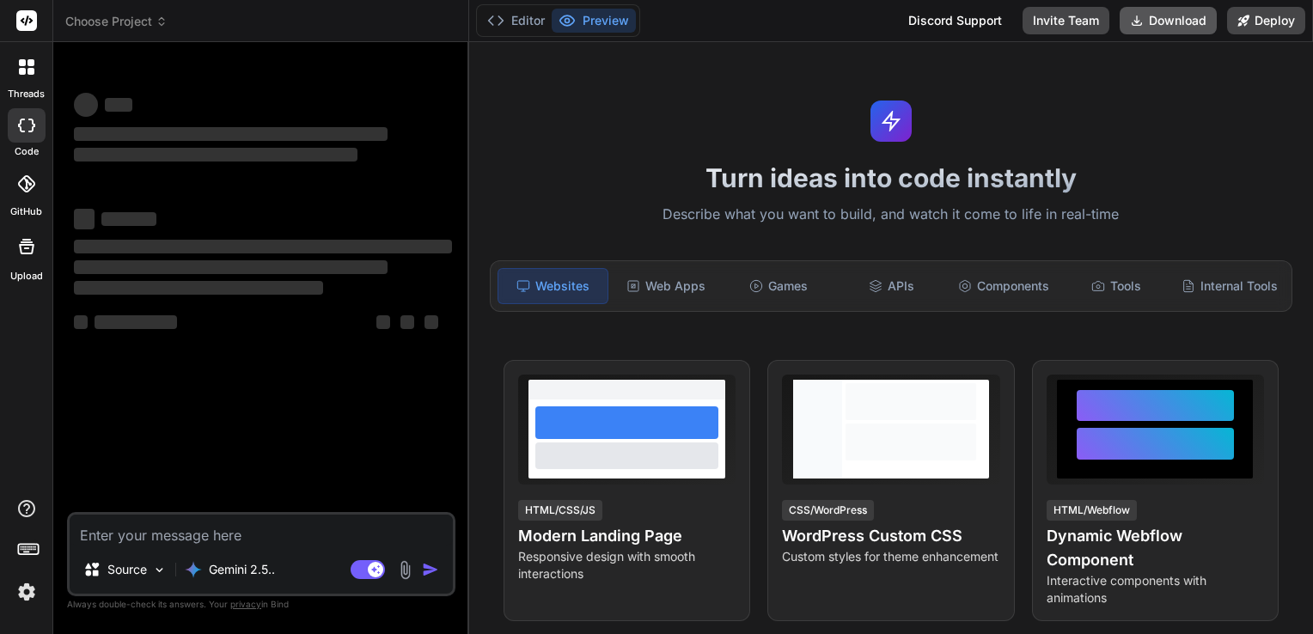
click at [1165, 17] on button "Download" at bounding box center [1167, 20] width 97 height 27
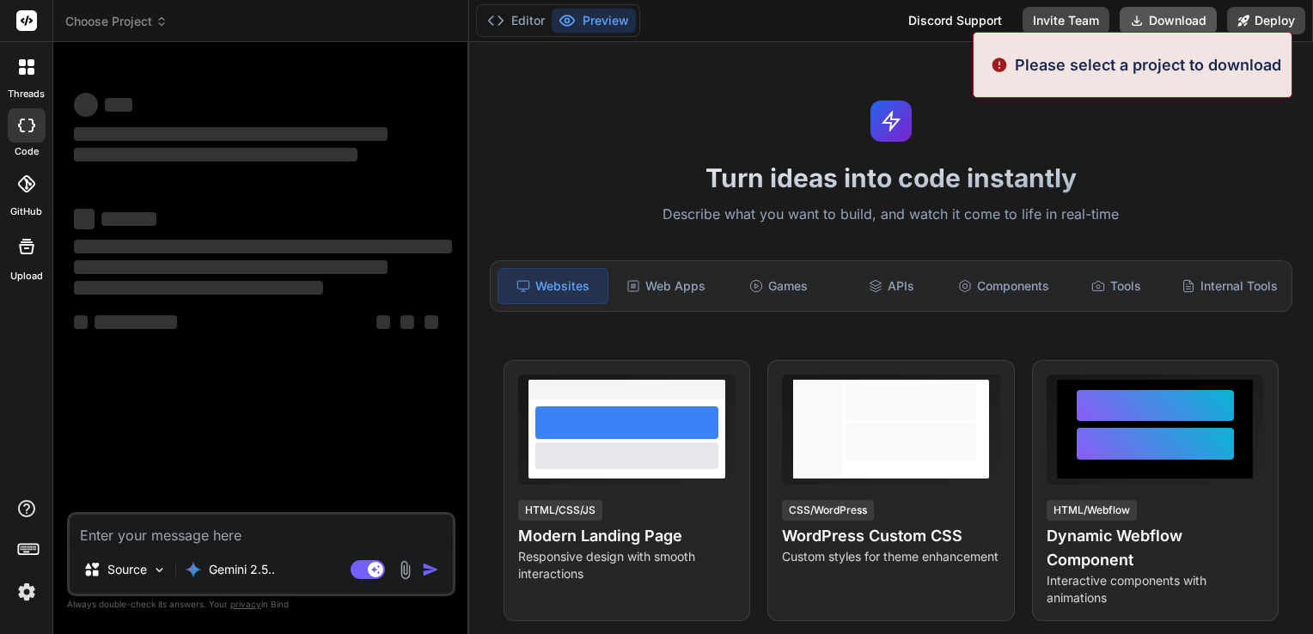
click at [1165, 17] on button "Download" at bounding box center [1167, 20] width 97 height 27
click at [128, 18] on span "Choose Project" at bounding box center [116, 21] width 102 height 17
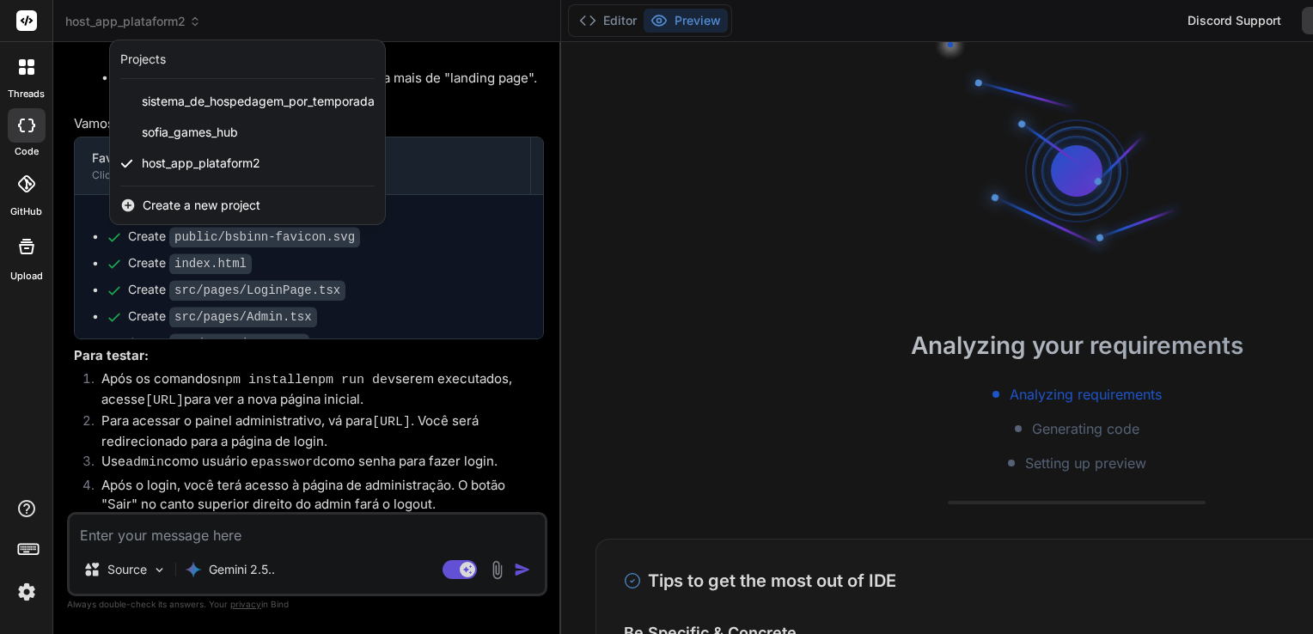
scroll to position [2516, 0]
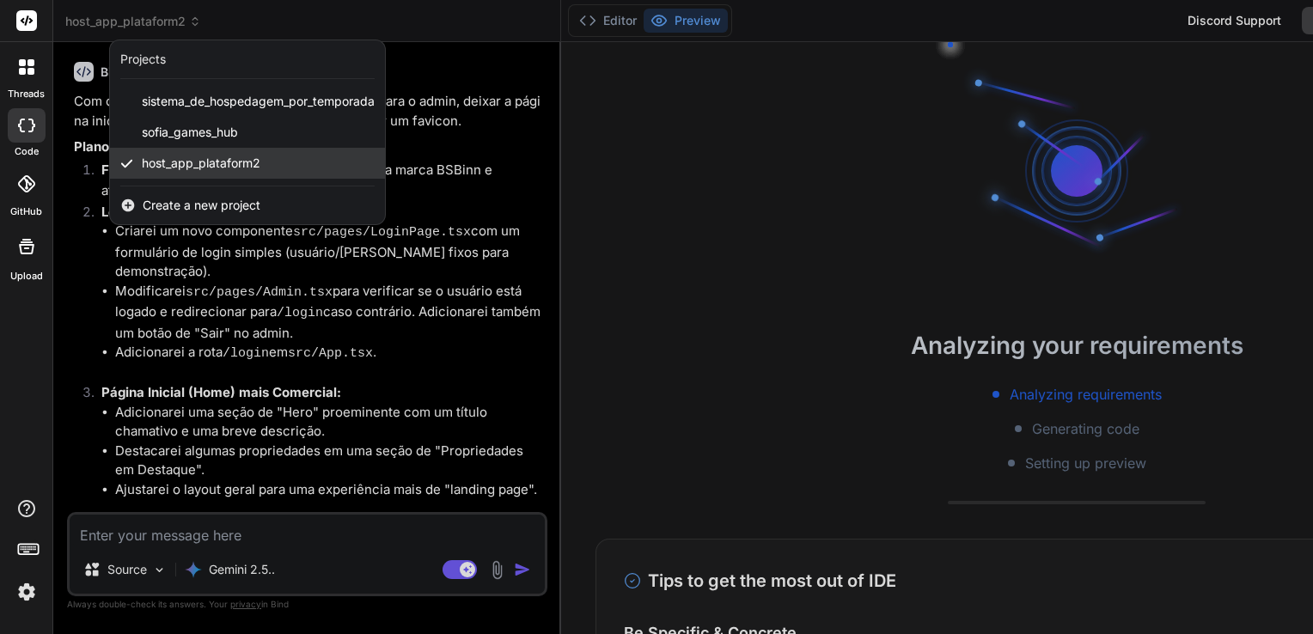
click at [213, 163] on span "host_app_plataform2" at bounding box center [201, 163] width 119 height 17
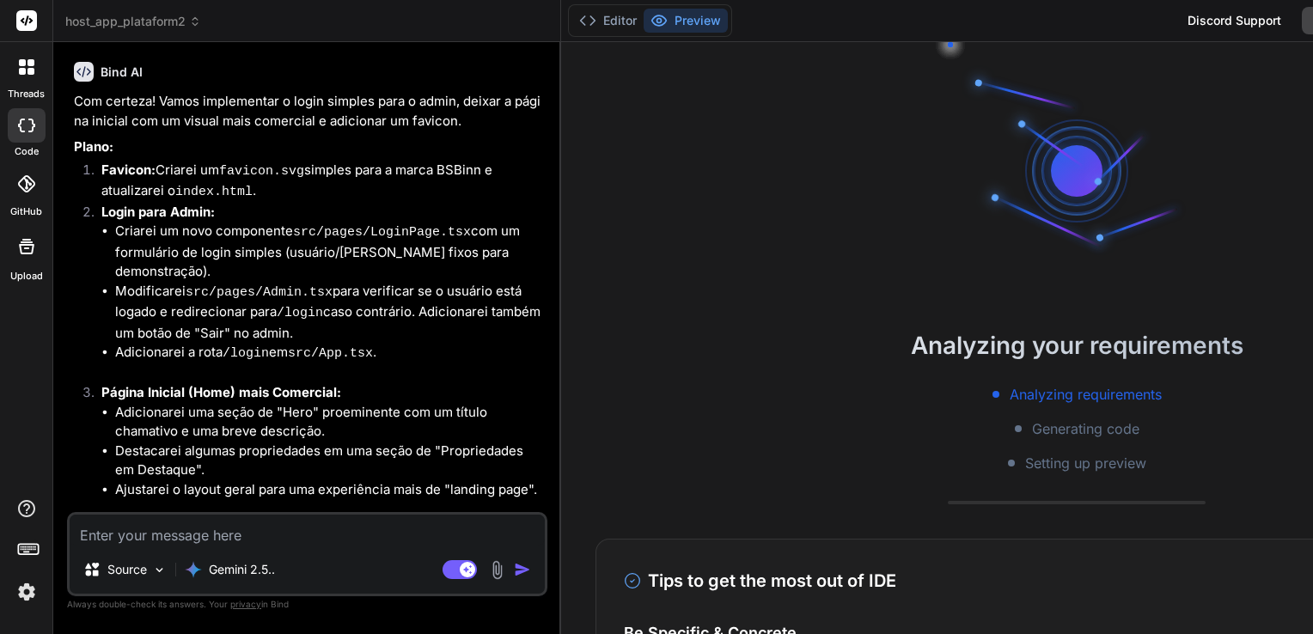
click at [134, 26] on span "host_app_plataform2" at bounding box center [133, 21] width 136 height 17
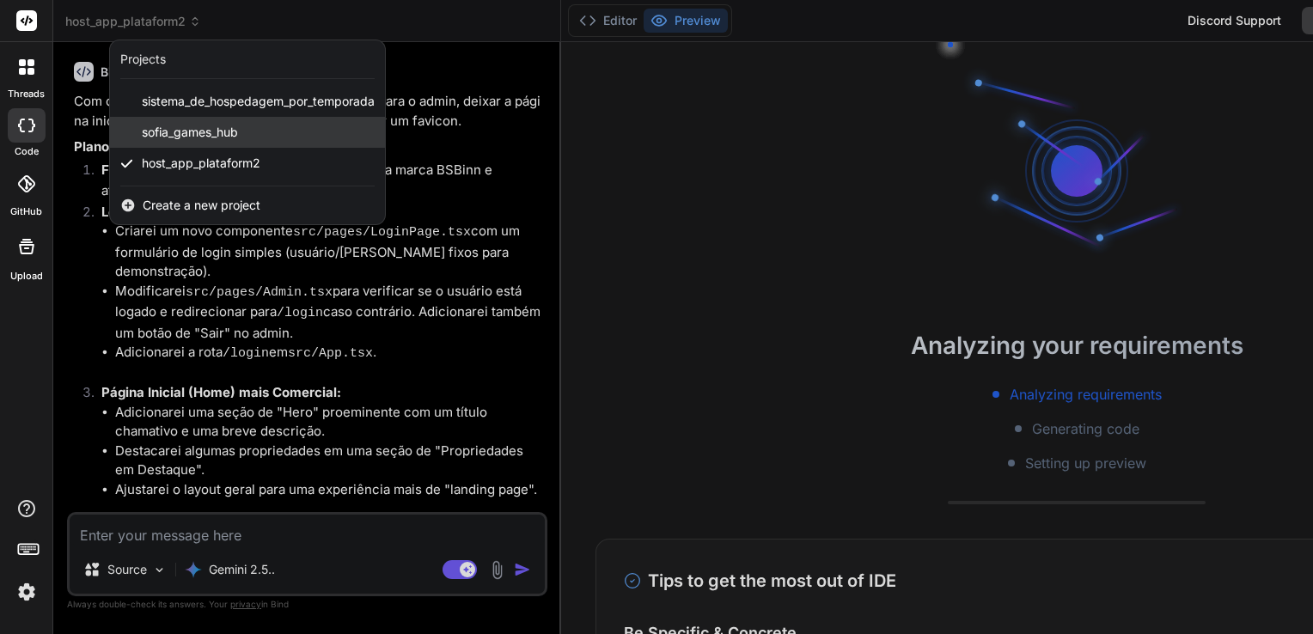
click at [172, 133] on span "sofia_games_hub" at bounding box center [190, 132] width 96 height 17
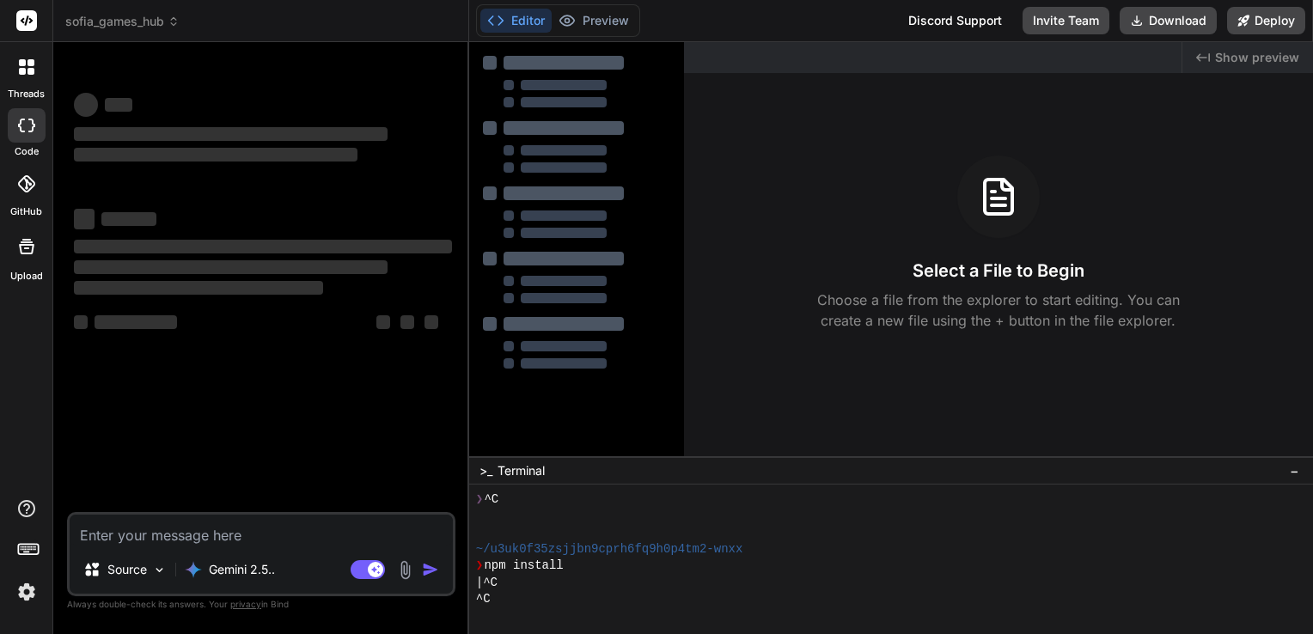
scroll to position [148, 0]
click at [151, 21] on span "sofia_games_hub" at bounding box center [122, 21] width 114 height 17
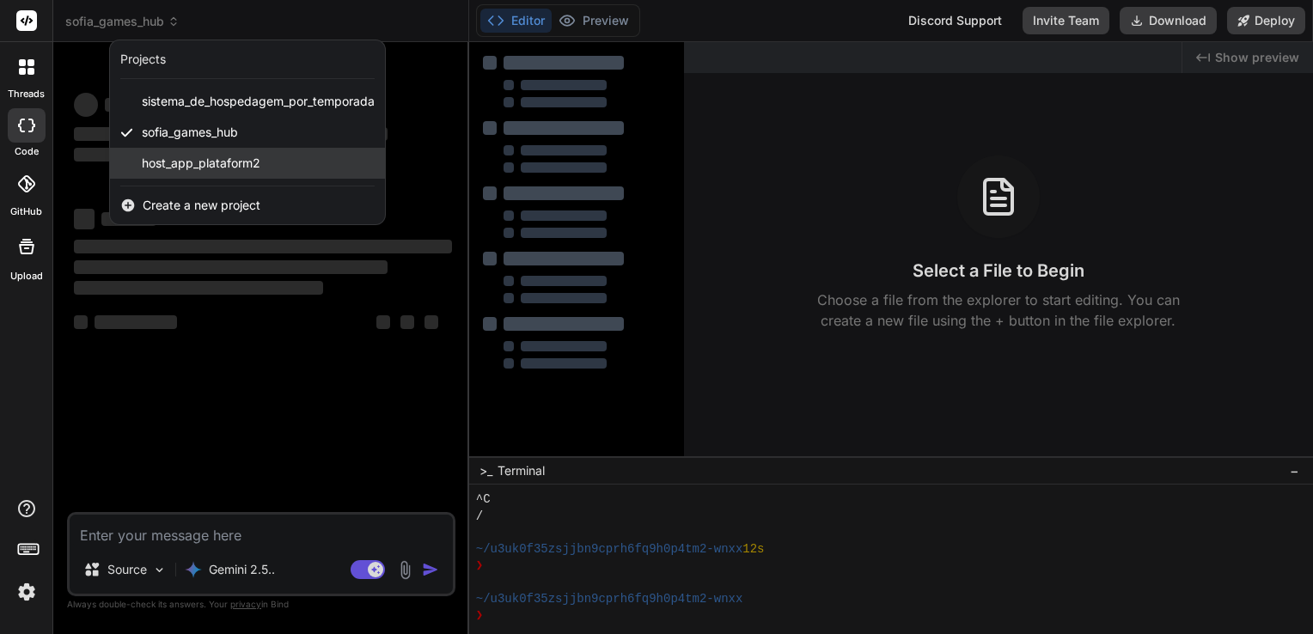
click at [180, 156] on span "host_app_plataform2" at bounding box center [201, 163] width 119 height 17
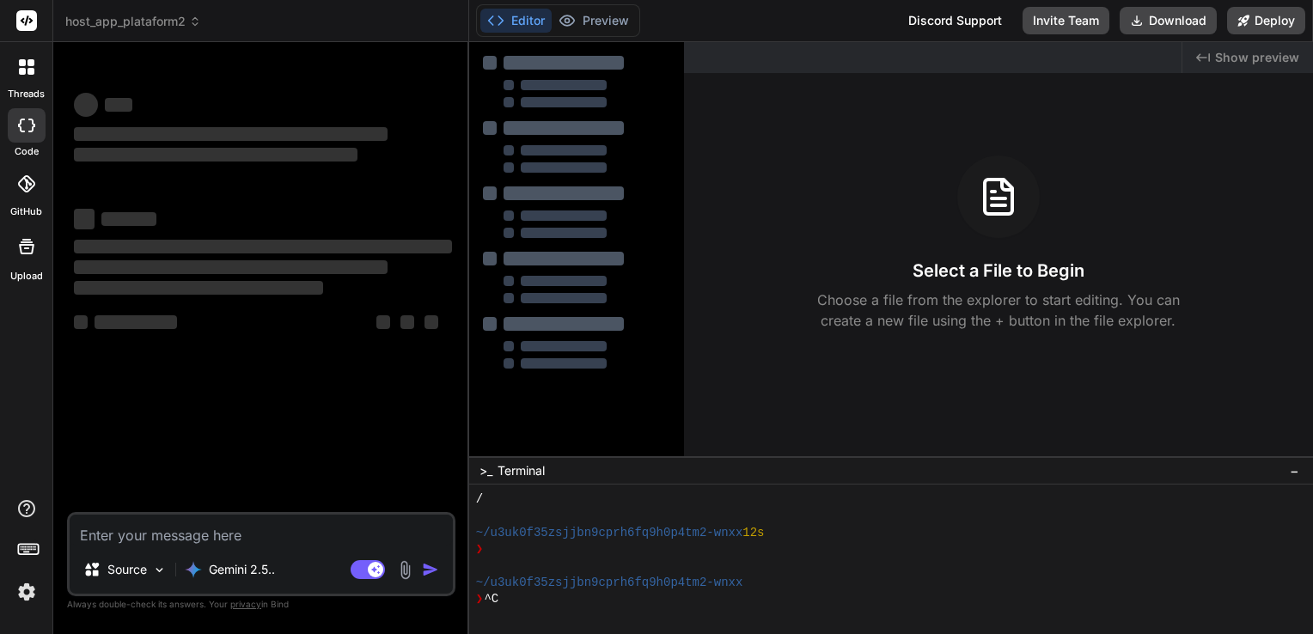
scroll to position [165, 0]
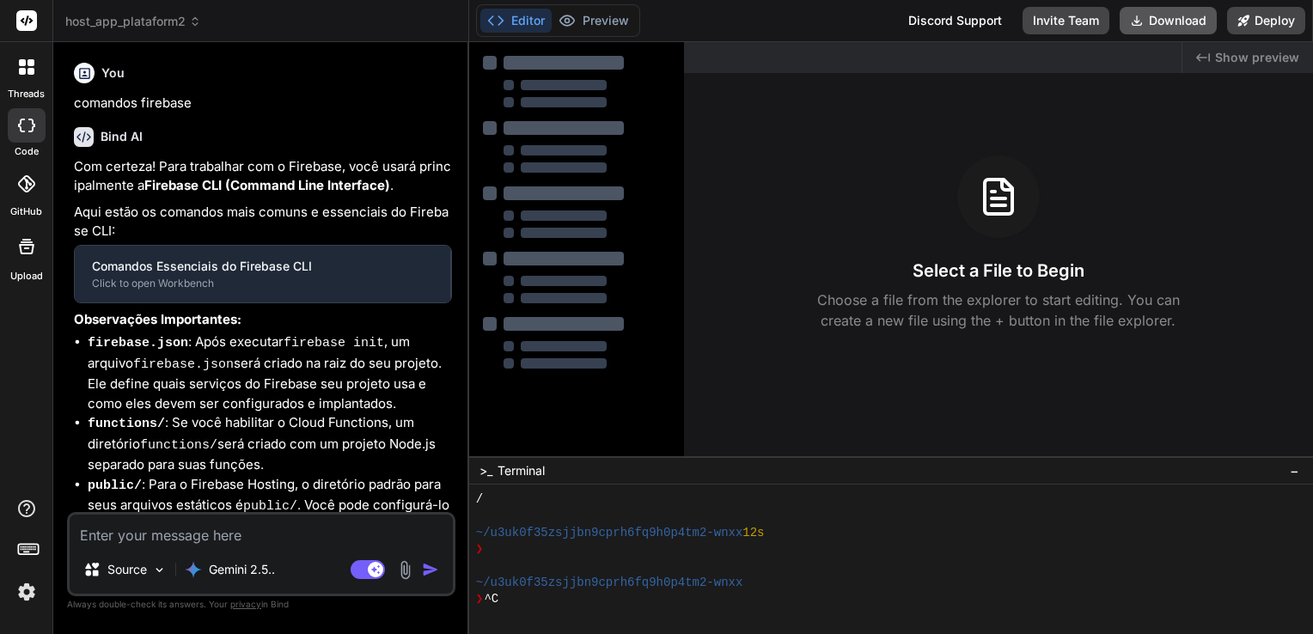
click at [1171, 19] on button "Download" at bounding box center [1167, 20] width 97 height 27
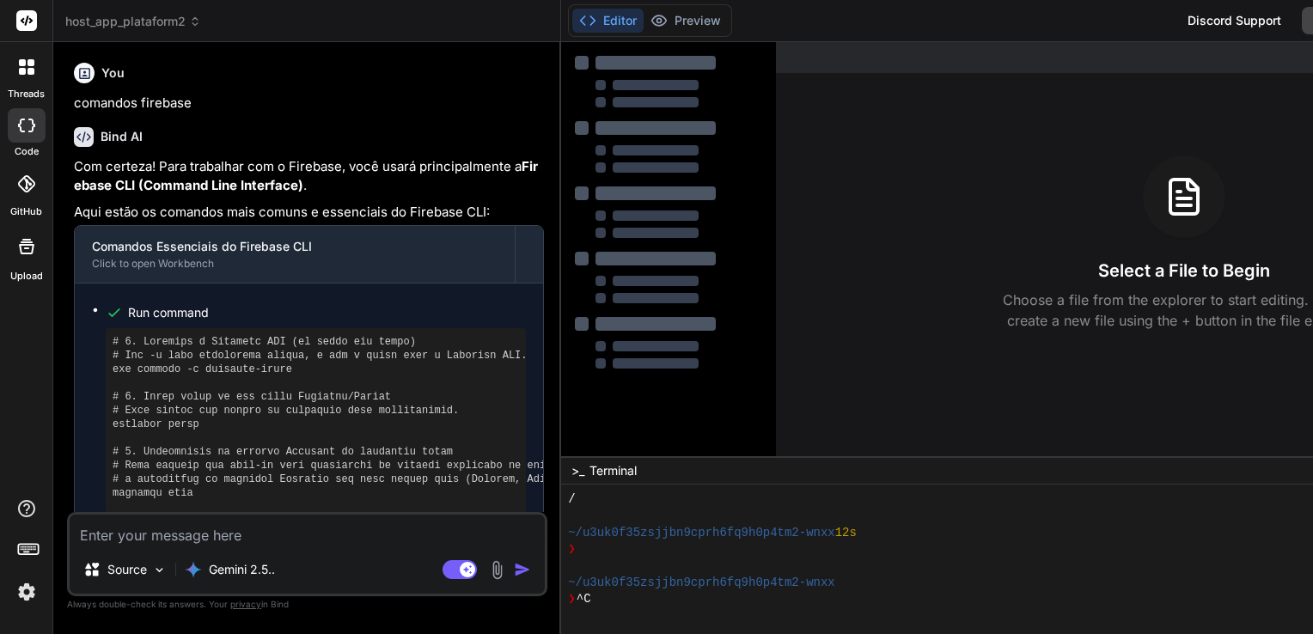
click at [1260, 139] on div "Created with Pixso. Show preview Select a File to Begin Choose a file from the …" at bounding box center [1184, 249] width 816 height 414
click at [144, 25] on span "host_app_plataform2" at bounding box center [133, 21] width 136 height 17
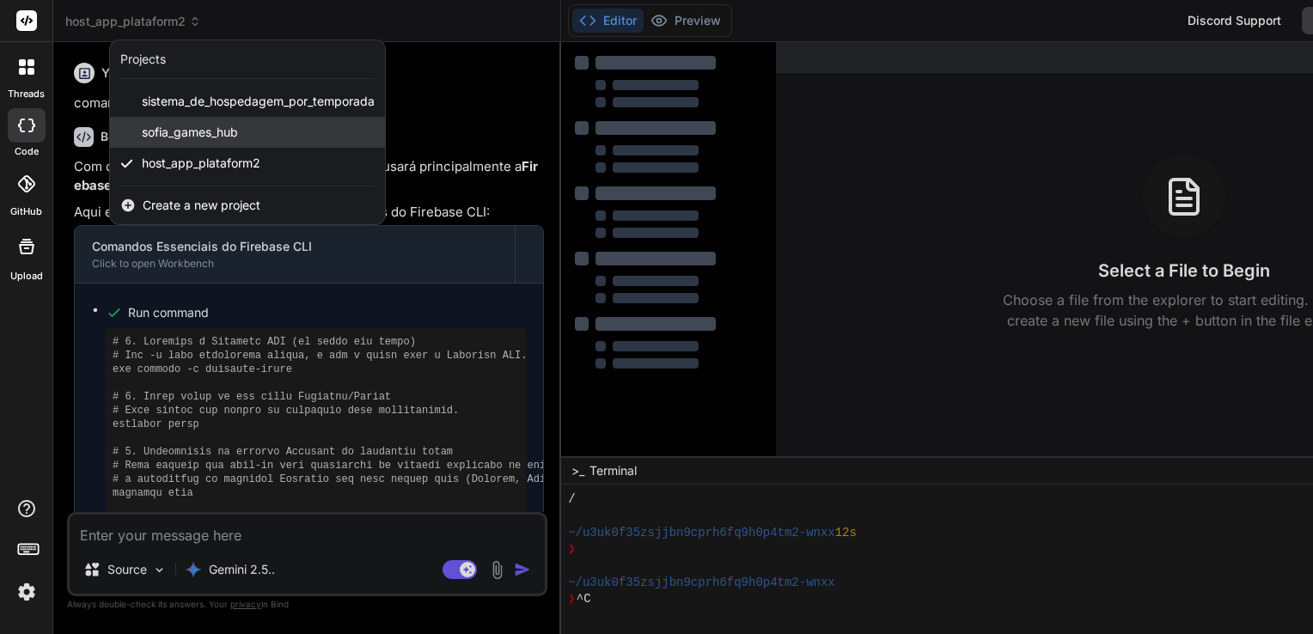
click at [173, 136] on span "sofia_games_hub" at bounding box center [190, 132] width 96 height 17
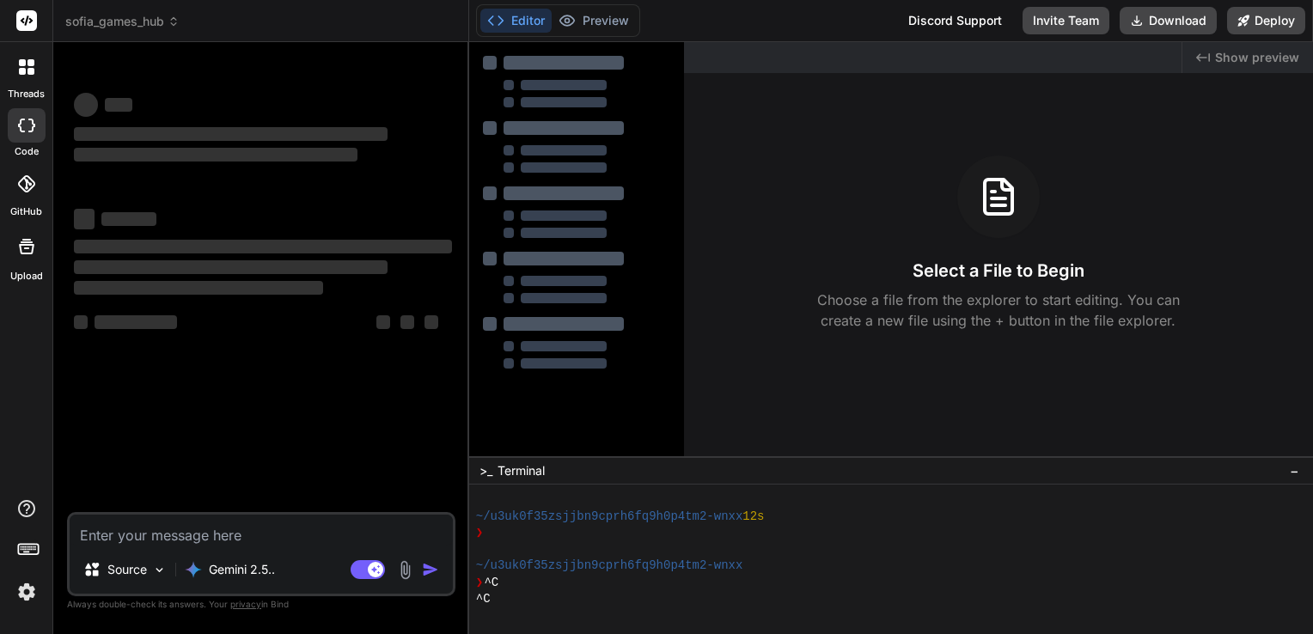
scroll to position [181, 0]
click at [160, 19] on span "sofia_games_hub" at bounding box center [122, 21] width 114 height 17
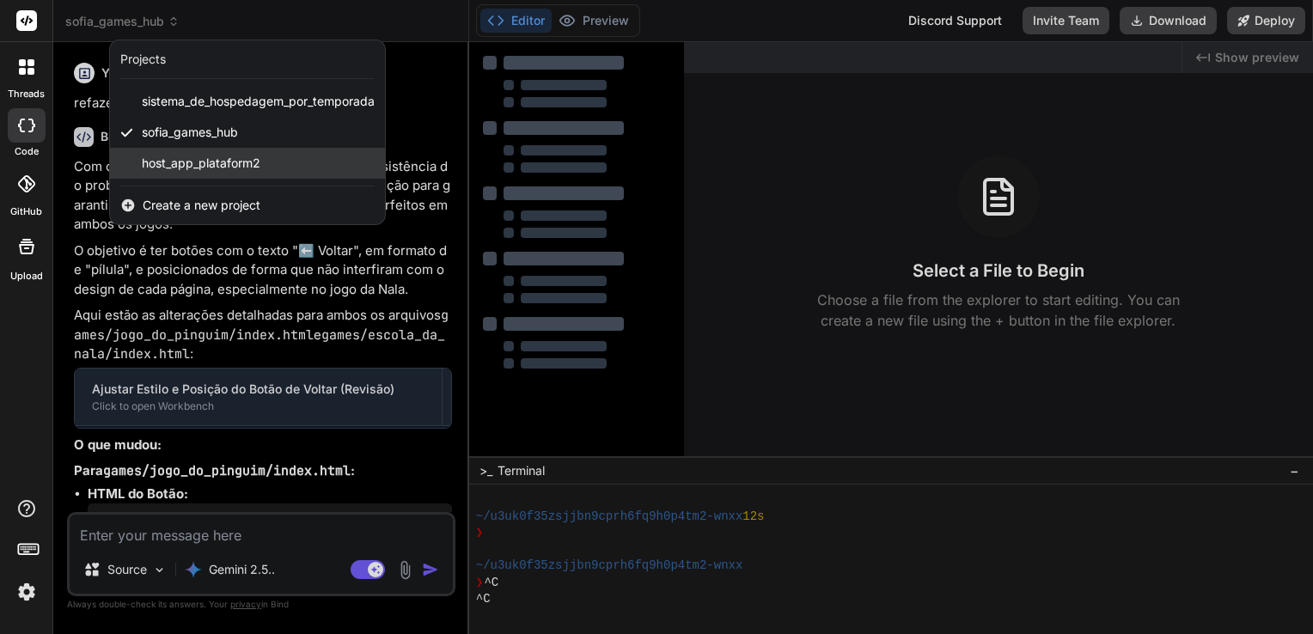
click at [188, 156] on span "host_app_plataform2" at bounding box center [201, 163] width 119 height 17
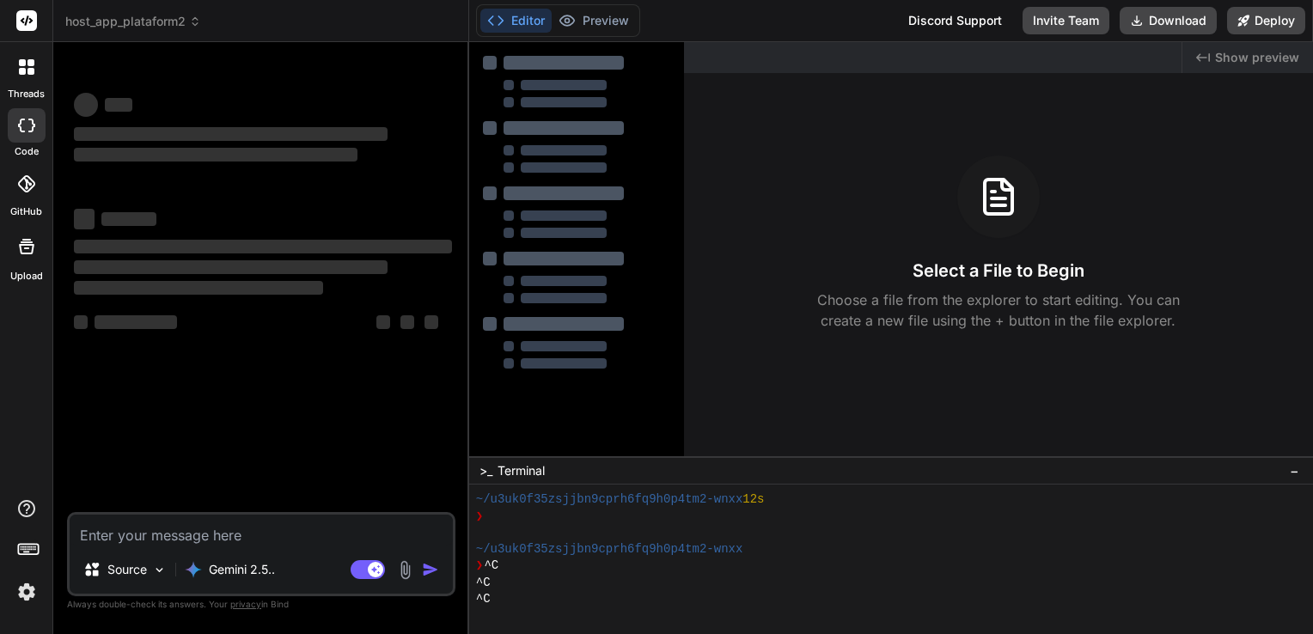
scroll to position [198, 0]
type textarea "x"
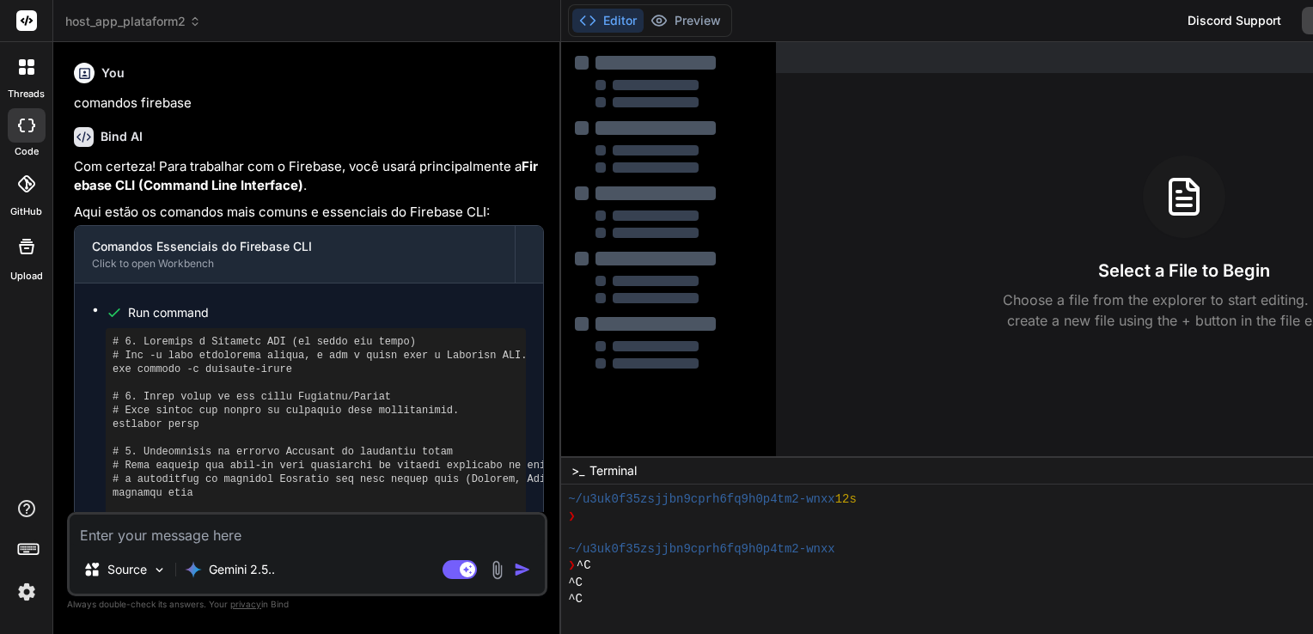
click at [579, 19] on button "Editor" at bounding box center [607, 21] width 71 height 24
drag, startPoint x: 926, startPoint y: 241, endPoint x: 916, endPoint y: 246, distance: 11.2
click at [924, 242] on div "Select a File to Begin Choose a file from the explorer to start editing. You ca…" at bounding box center [1184, 242] width 816 height 175
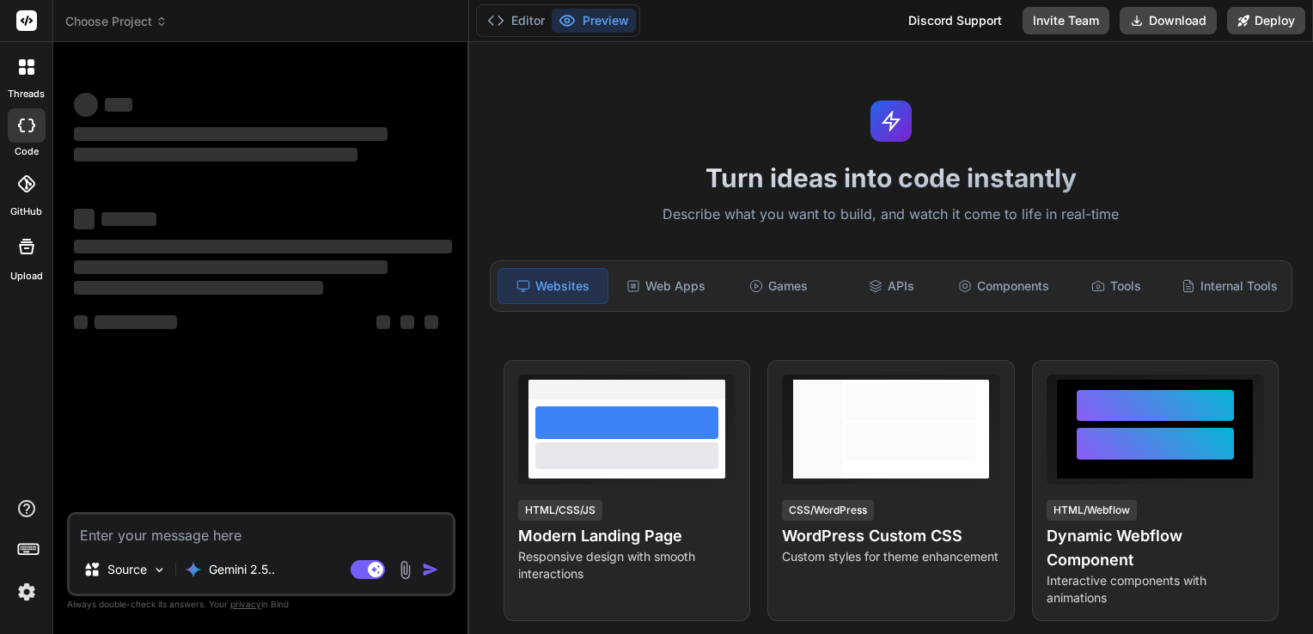
click at [137, 19] on span "Choose Project" at bounding box center [116, 21] width 102 height 17
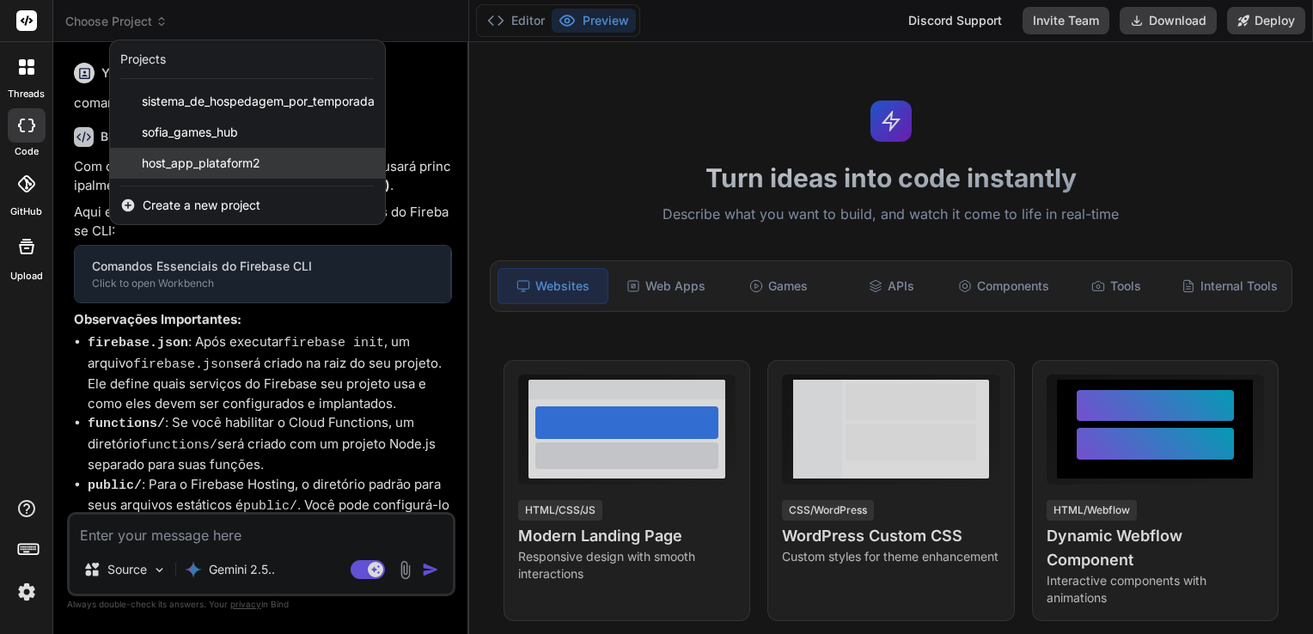
click at [192, 161] on span "host_app_plataform2" at bounding box center [201, 163] width 119 height 17
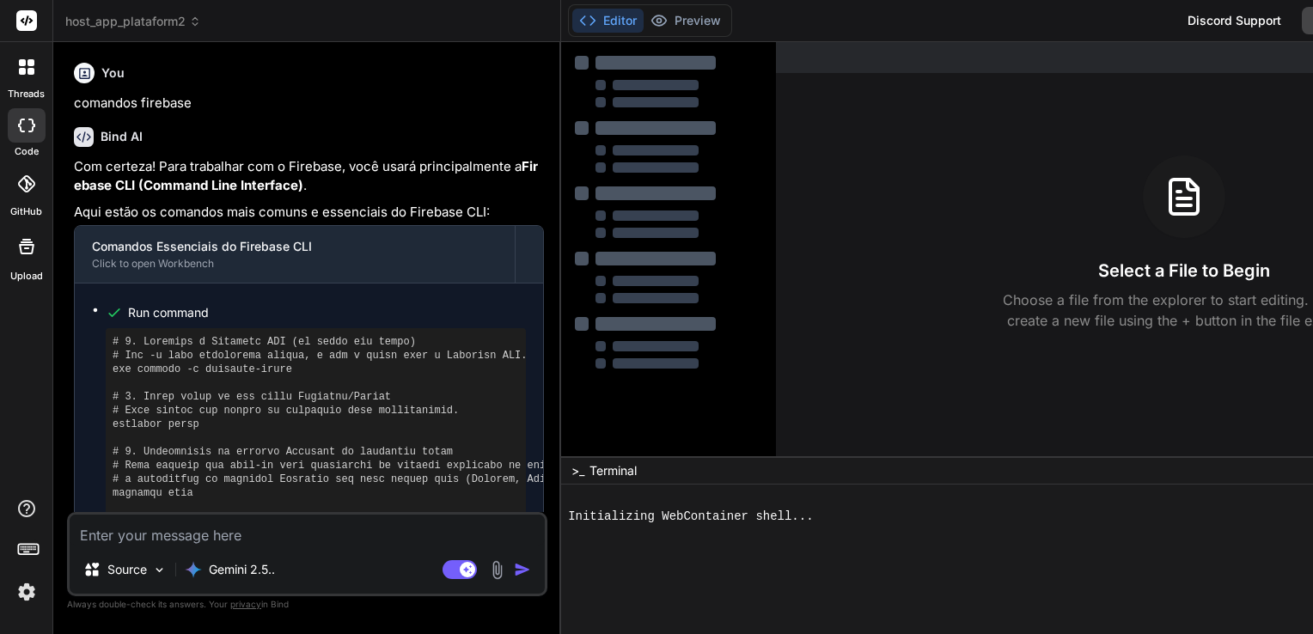
type textarea "x"
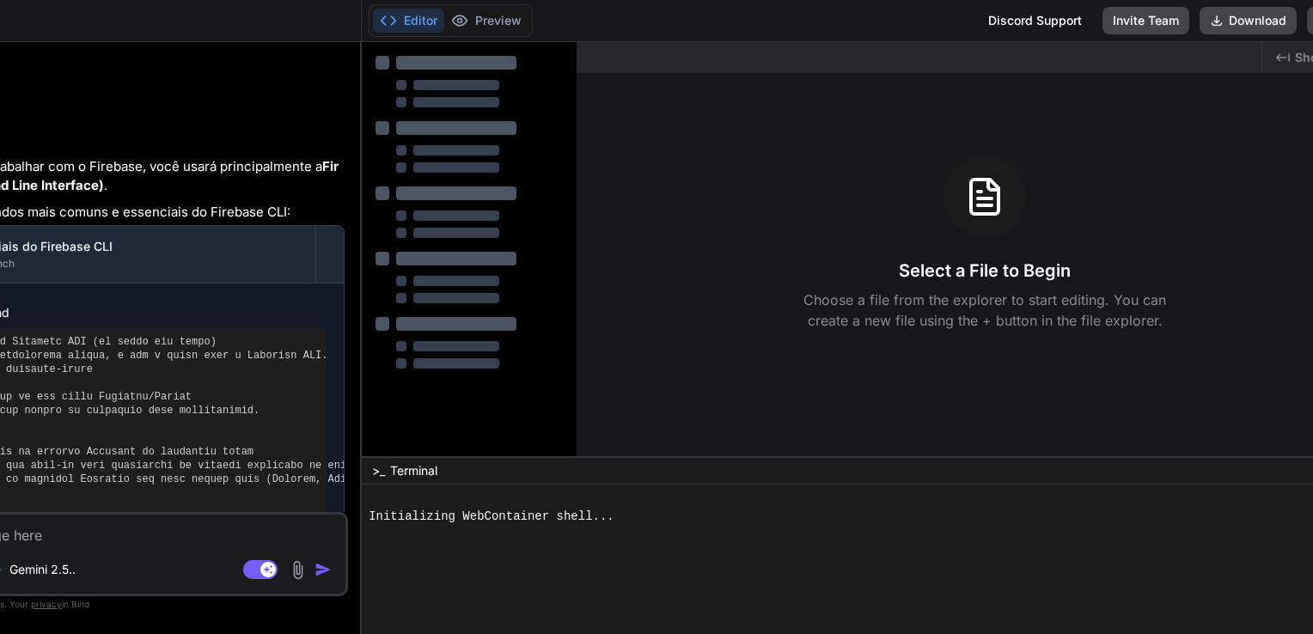
drag, startPoint x: 710, startPoint y: 19, endPoint x: 659, endPoint y: 11, distance: 51.3
click at [659, 11] on div "Editor Preview Disabled until preview for your project is generated Discord Sup…" at bounding box center [877, 21] width 1031 height 42
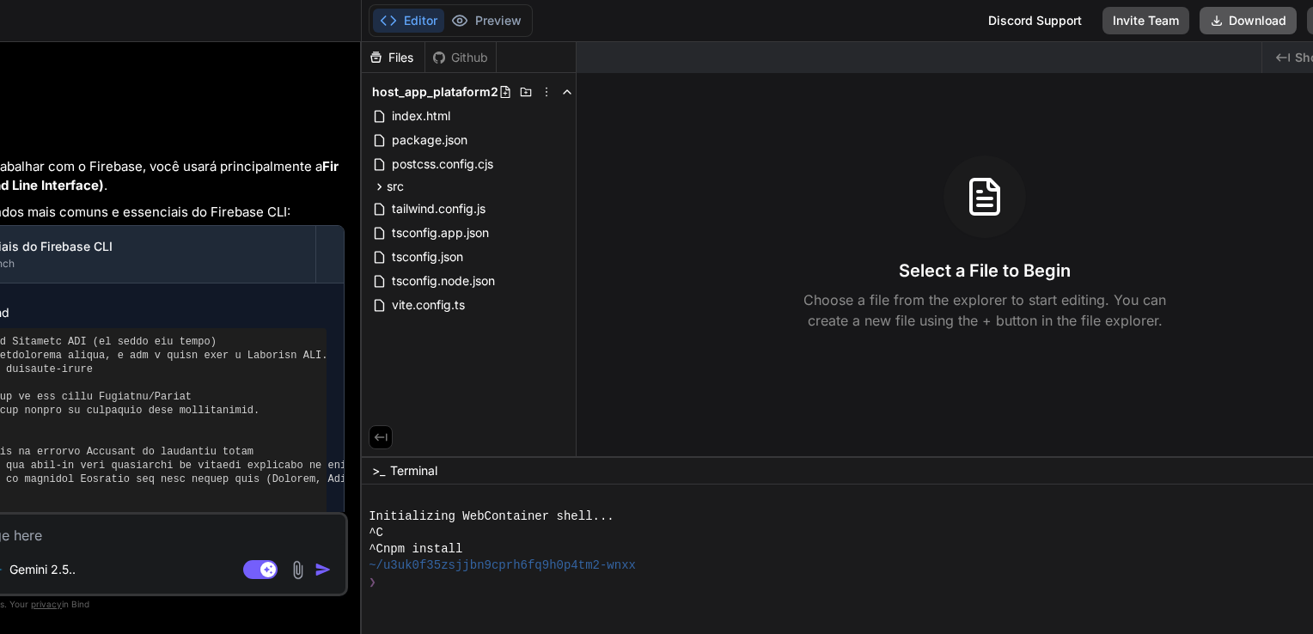
click at [1199, 19] on button "Download" at bounding box center [1247, 20] width 97 height 27
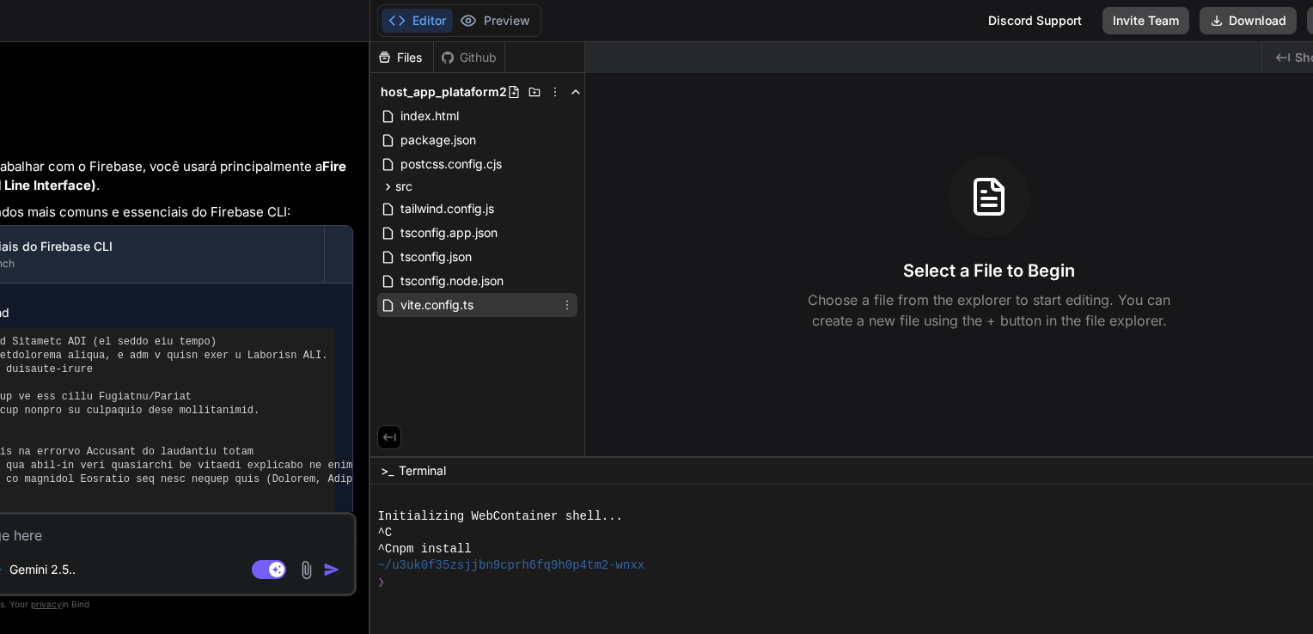
drag, startPoint x: 333, startPoint y: 278, endPoint x: 441, endPoint y: 296, distance: 108.7
click at [441, 296] on div "host_app_plataform2 Created with Pixso. Bind AI Web Search Created with Pixso. …" at bounding box center [623, 317] width 1538 height 634
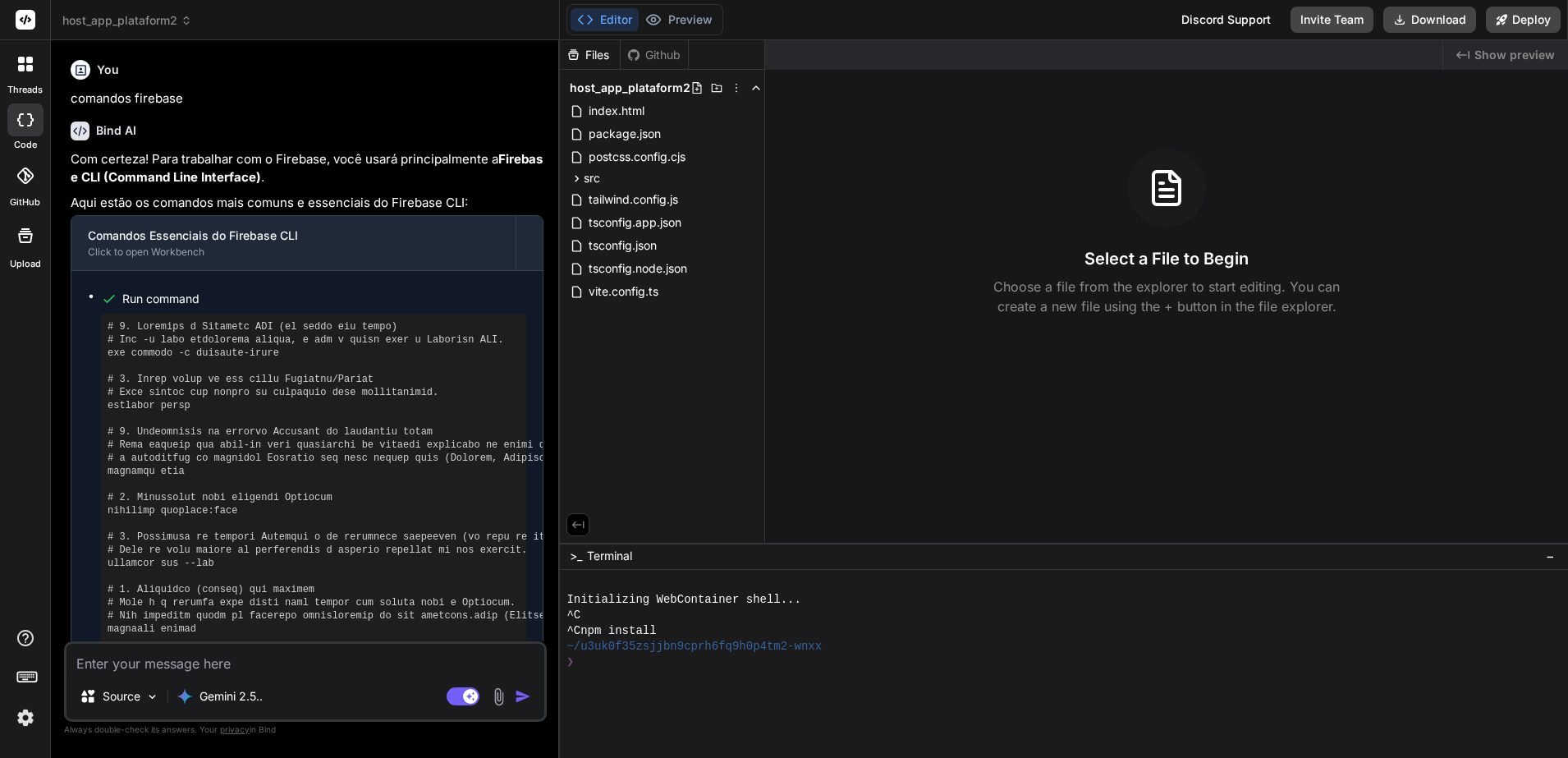
click at [268, 605] on textarea at bounding box center [306, 658] width 478 height 30
type textarea "x"
type textarea "R"
type textarea "x"
type textarea "Re"
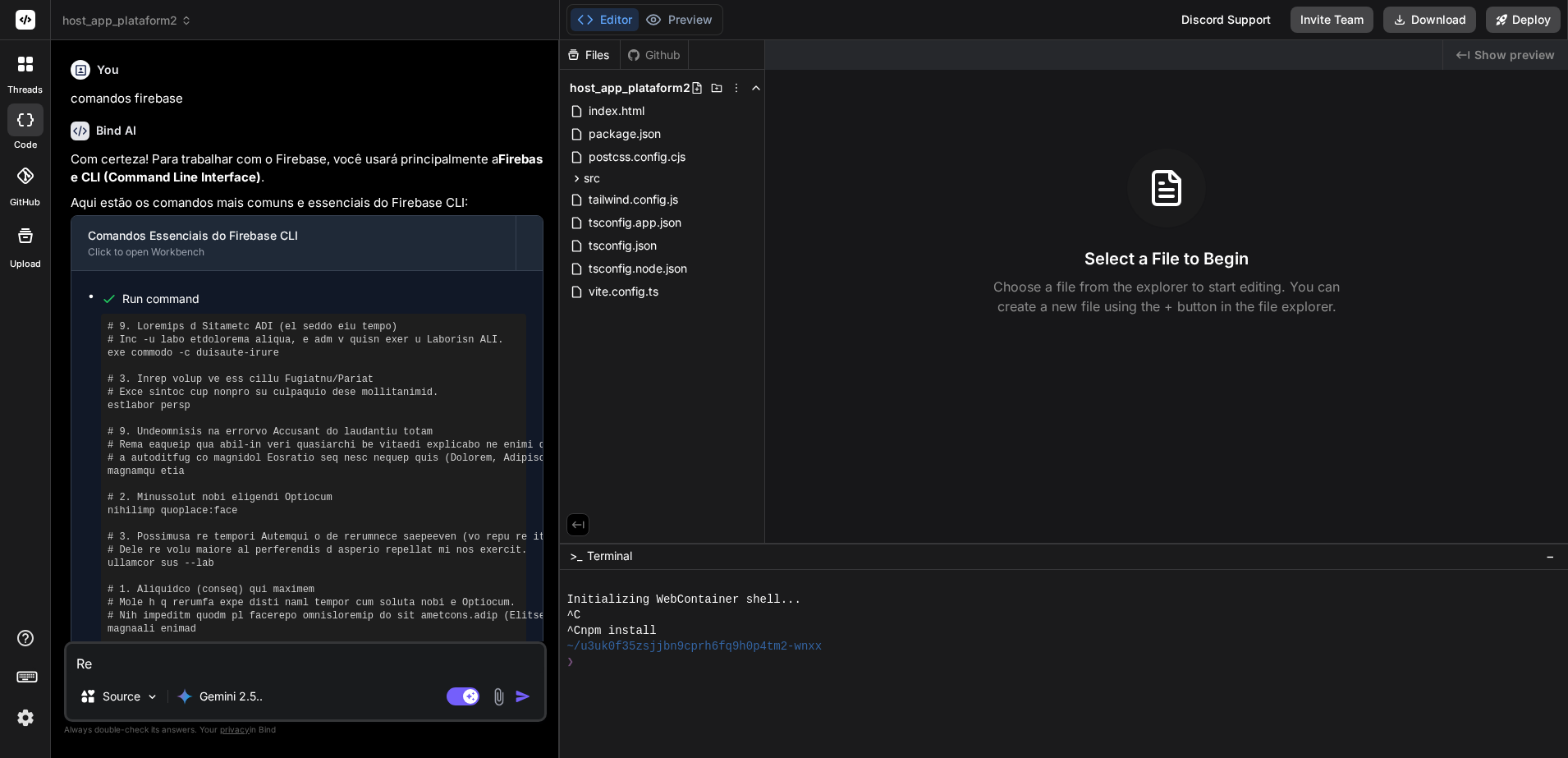
type textarea "x"
type textarea "Rev"
type textarea "x"
type textarea "Revi"
type textarea "x"
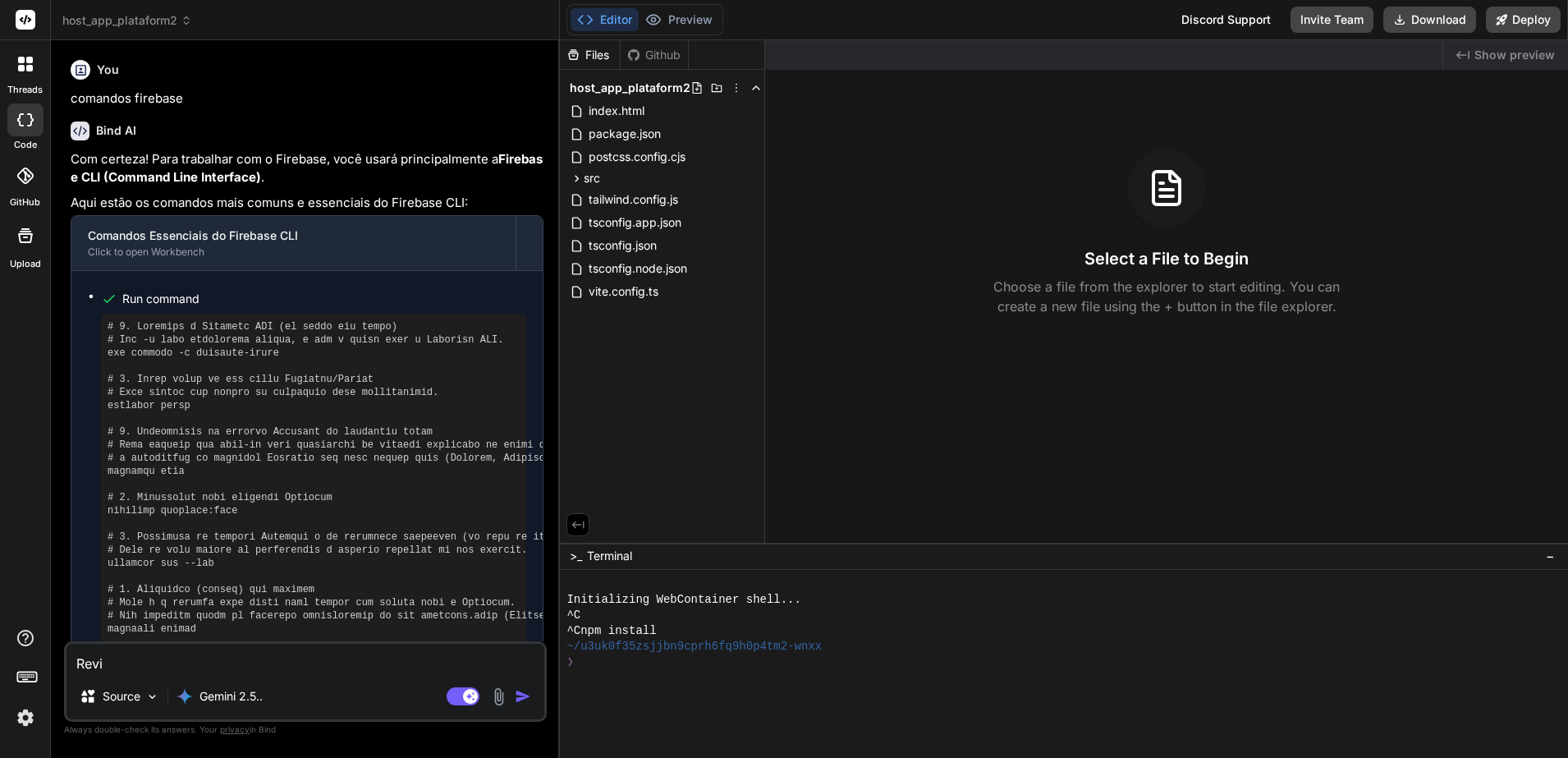
type textarea "Revis"
type textarea "x"
type textarea "Revise"
type textarea "x"
type textarea "Revise"
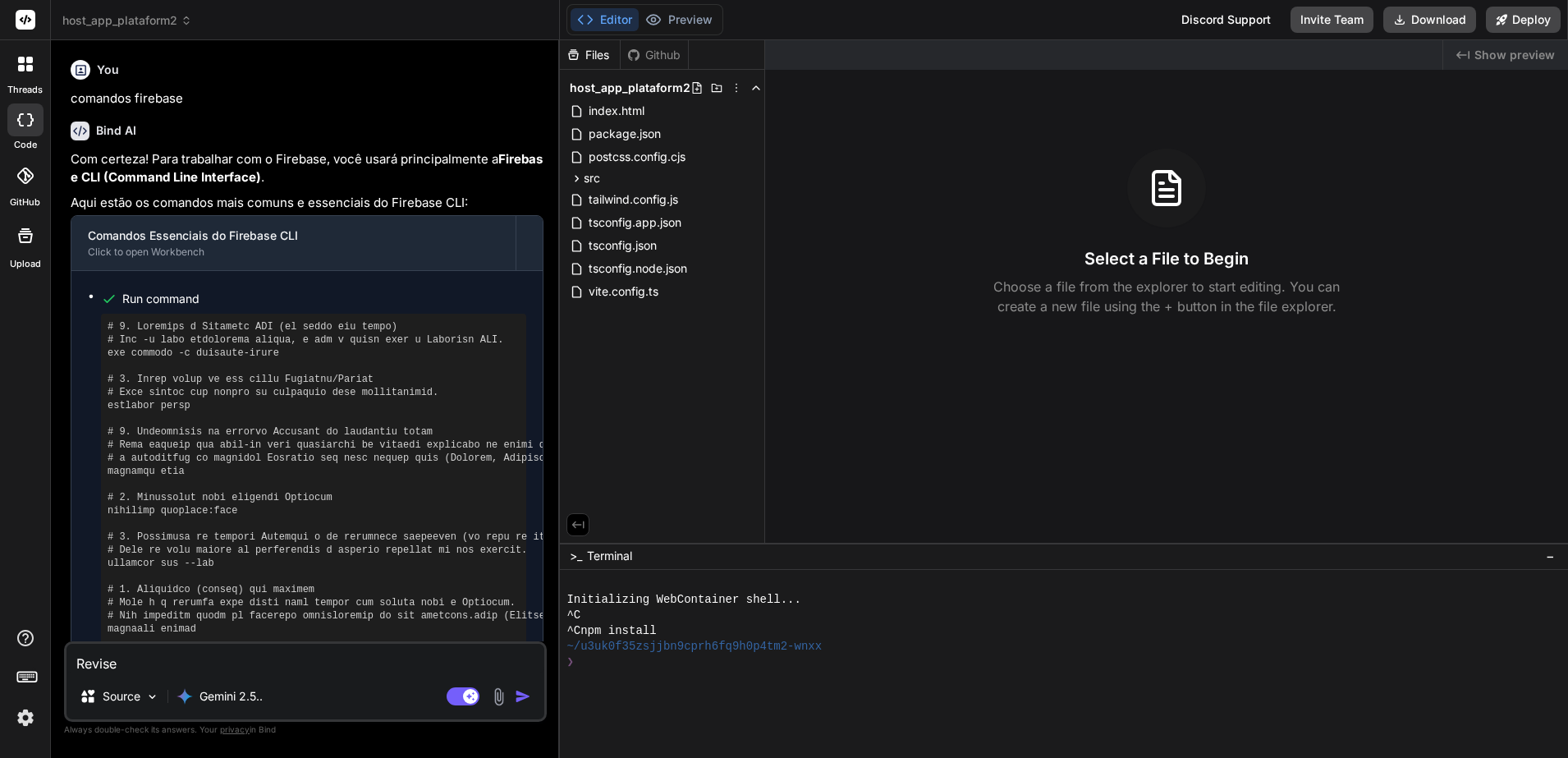
type textarea "x"
type textarea "Revise a"
type textarea "x"
type textarea "Revise as"
type textarea "x"
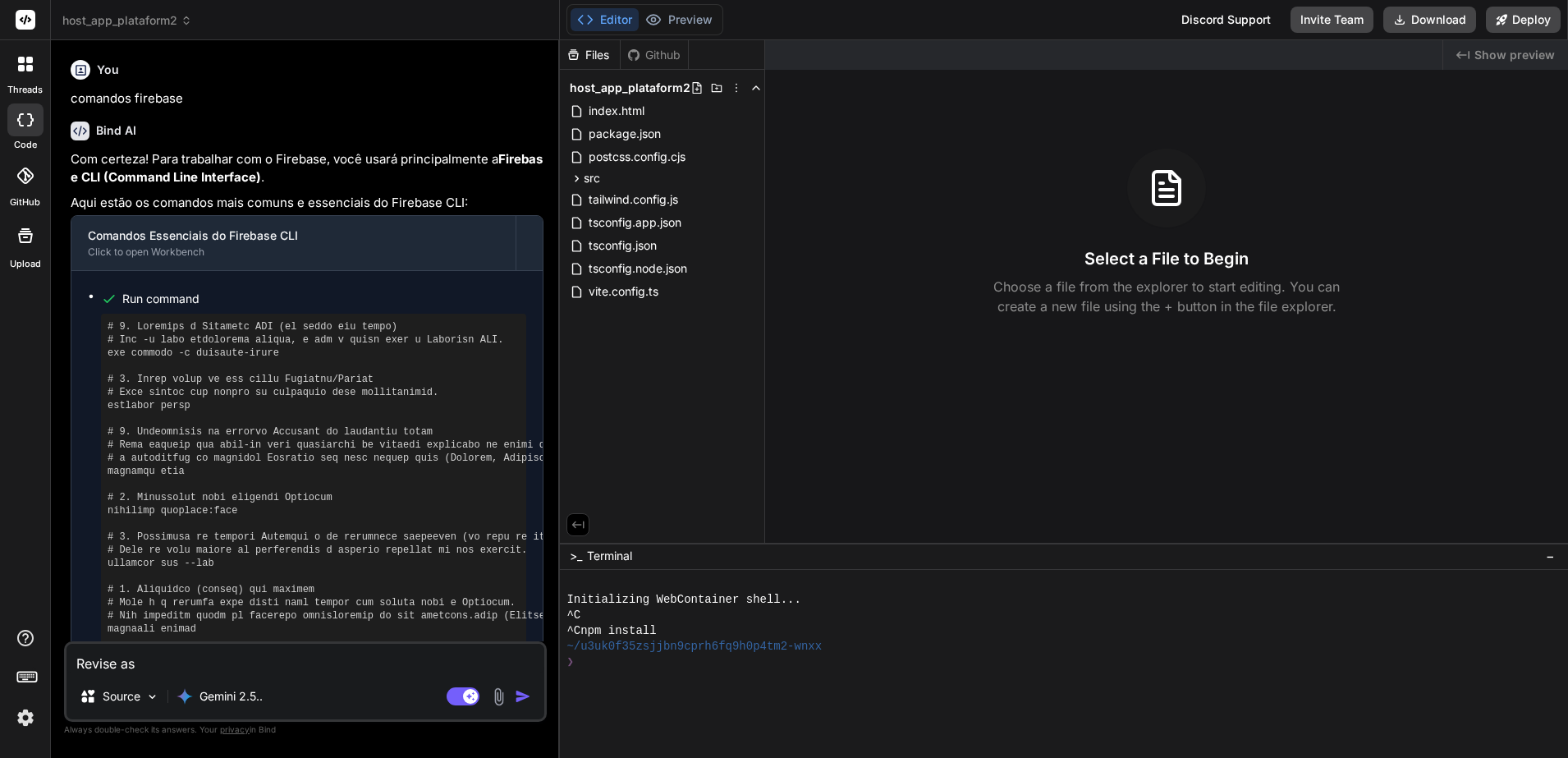
type textarea "Revise as"
type textarea "x"
type textarea "Revise as c"
type textarea "x"
type textarea "Revise as co"
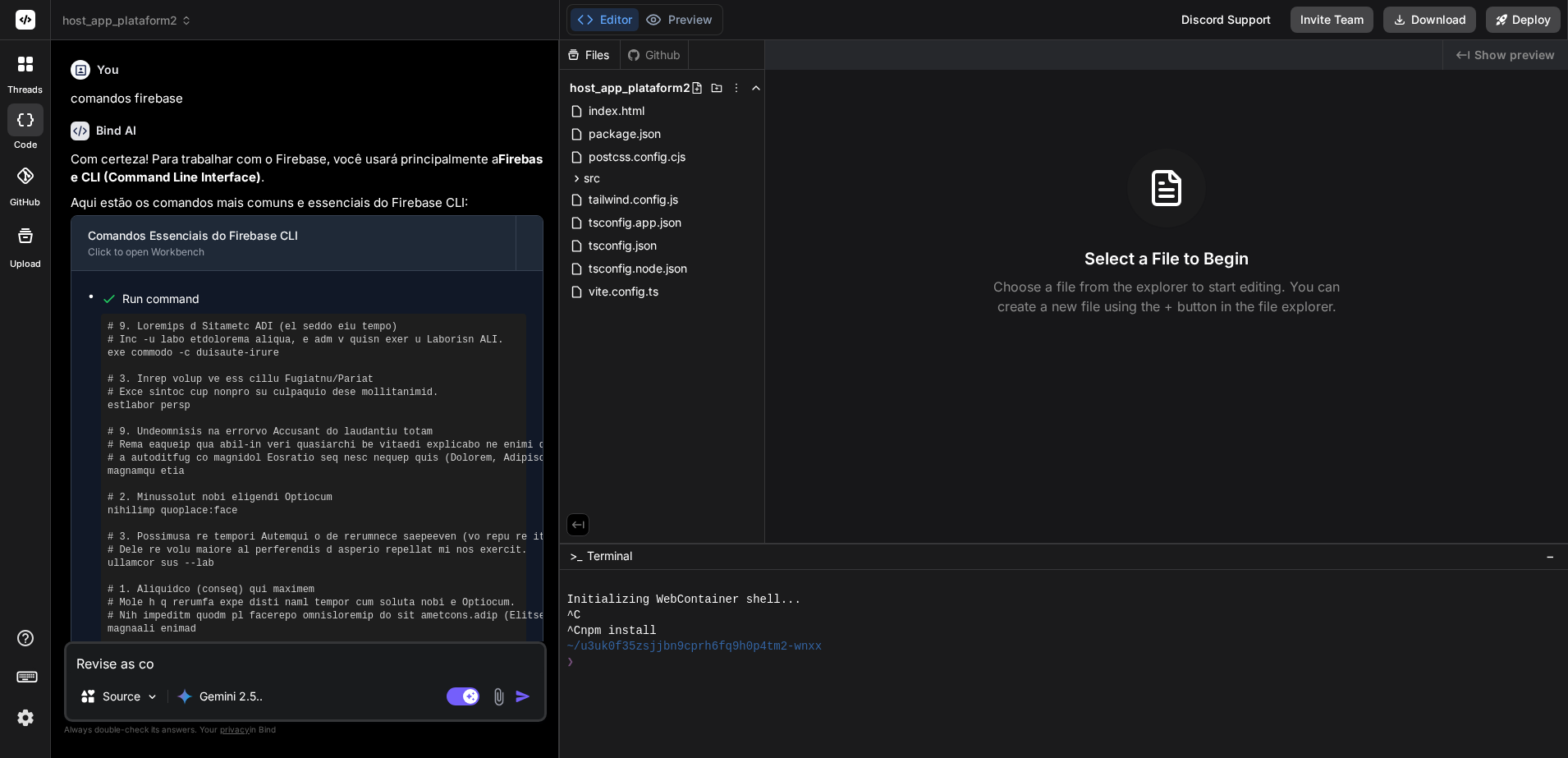
type textarea "x"
type textarea "Revise as com"
type textarea "x"
type textarea "Revise as como"
type textarea "x"
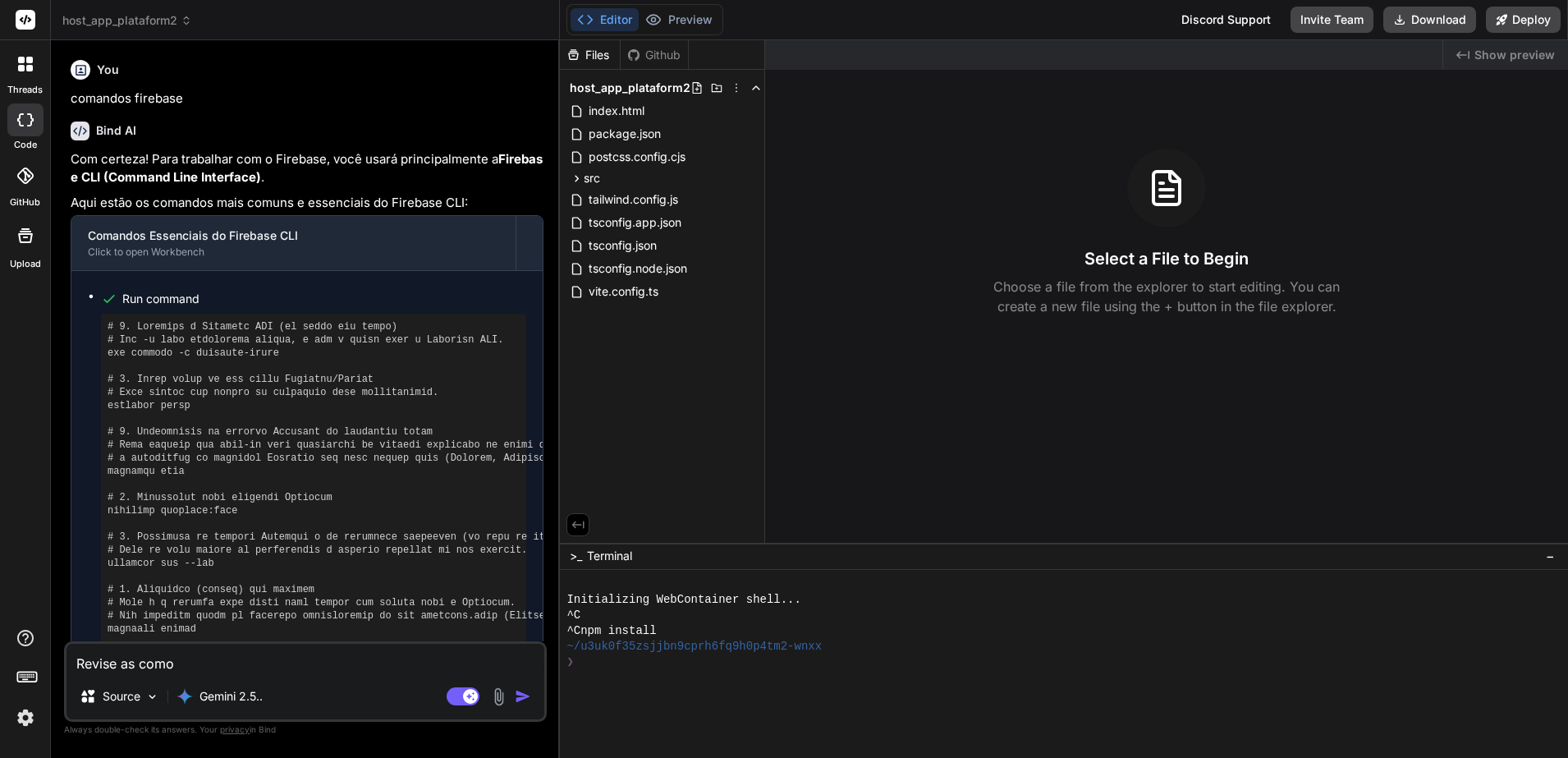
type textarea "Revise as comod"
type textarea "x"
type textarea "Revise as comodi"
type textarea "x"
type textarea "Revise as comodid"
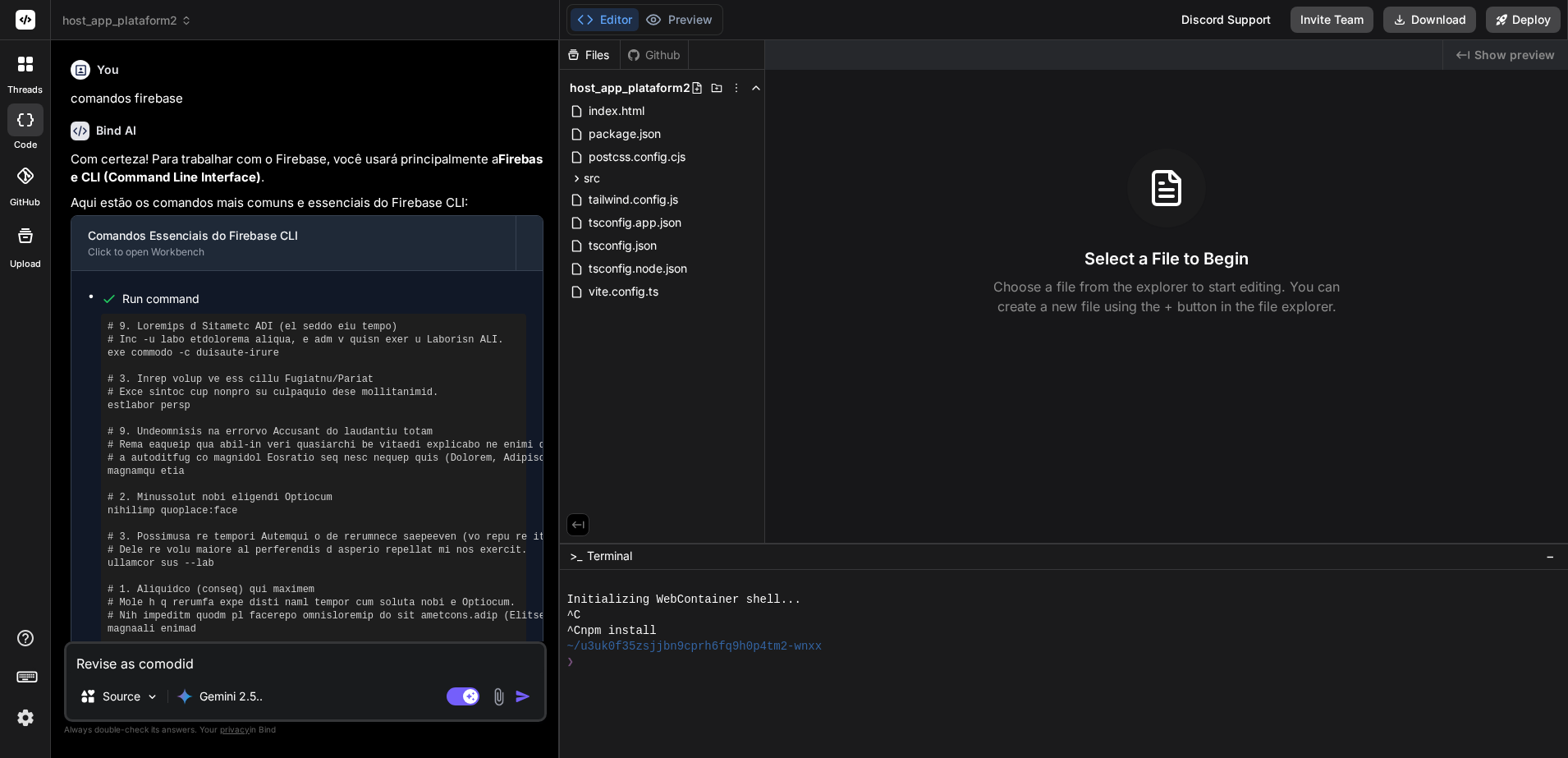
type textarea "x"
type textarea "Revise as comodida"
type textarea "x"
type textarea "Revise as comodidad"
type textarea "x"
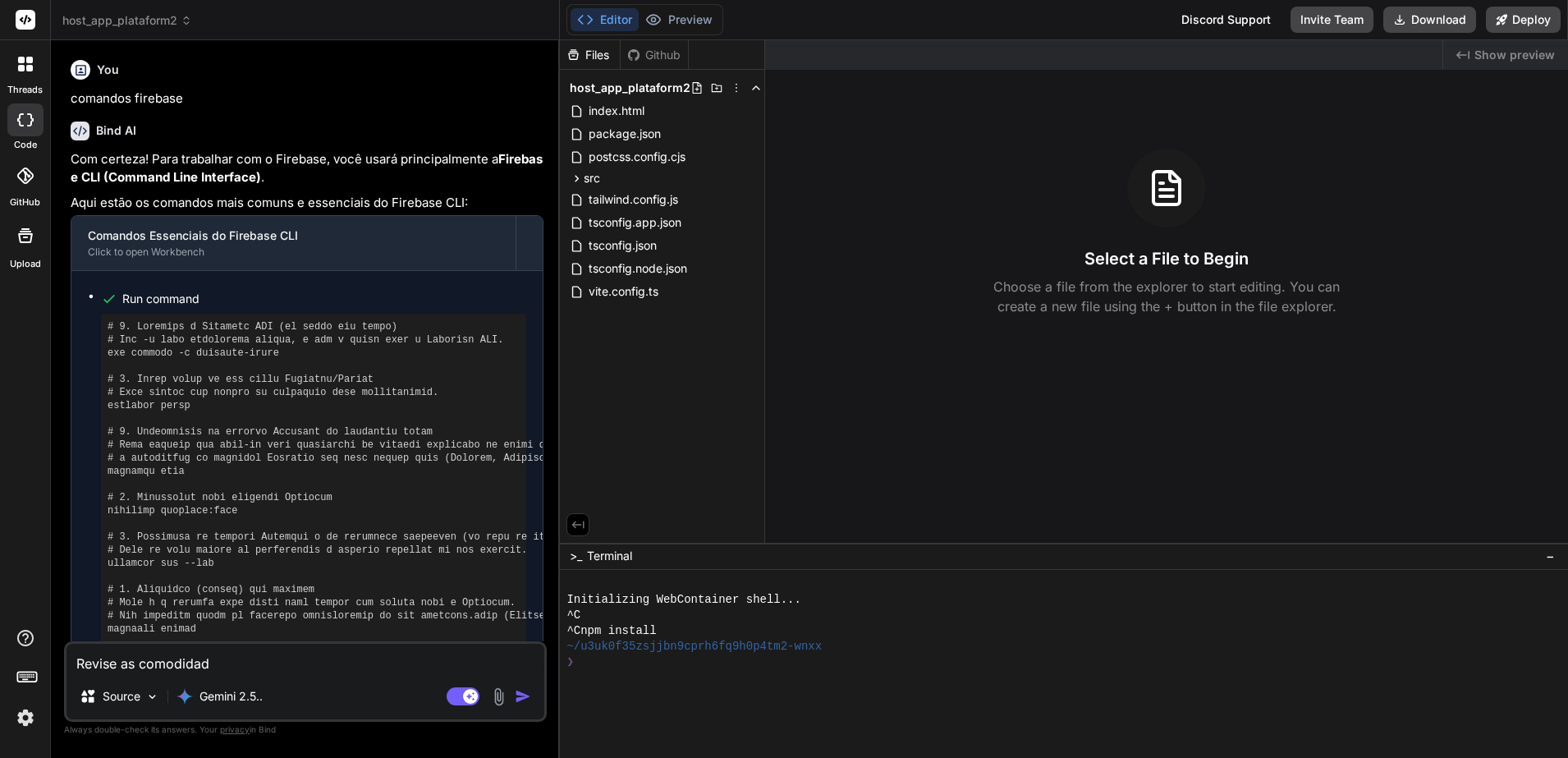
type textarea "Revise as comodidade"
type textarea "x"
type textarea "Revise as comodidades"
type textarea "x"
type textarea "Revise as comodidades"
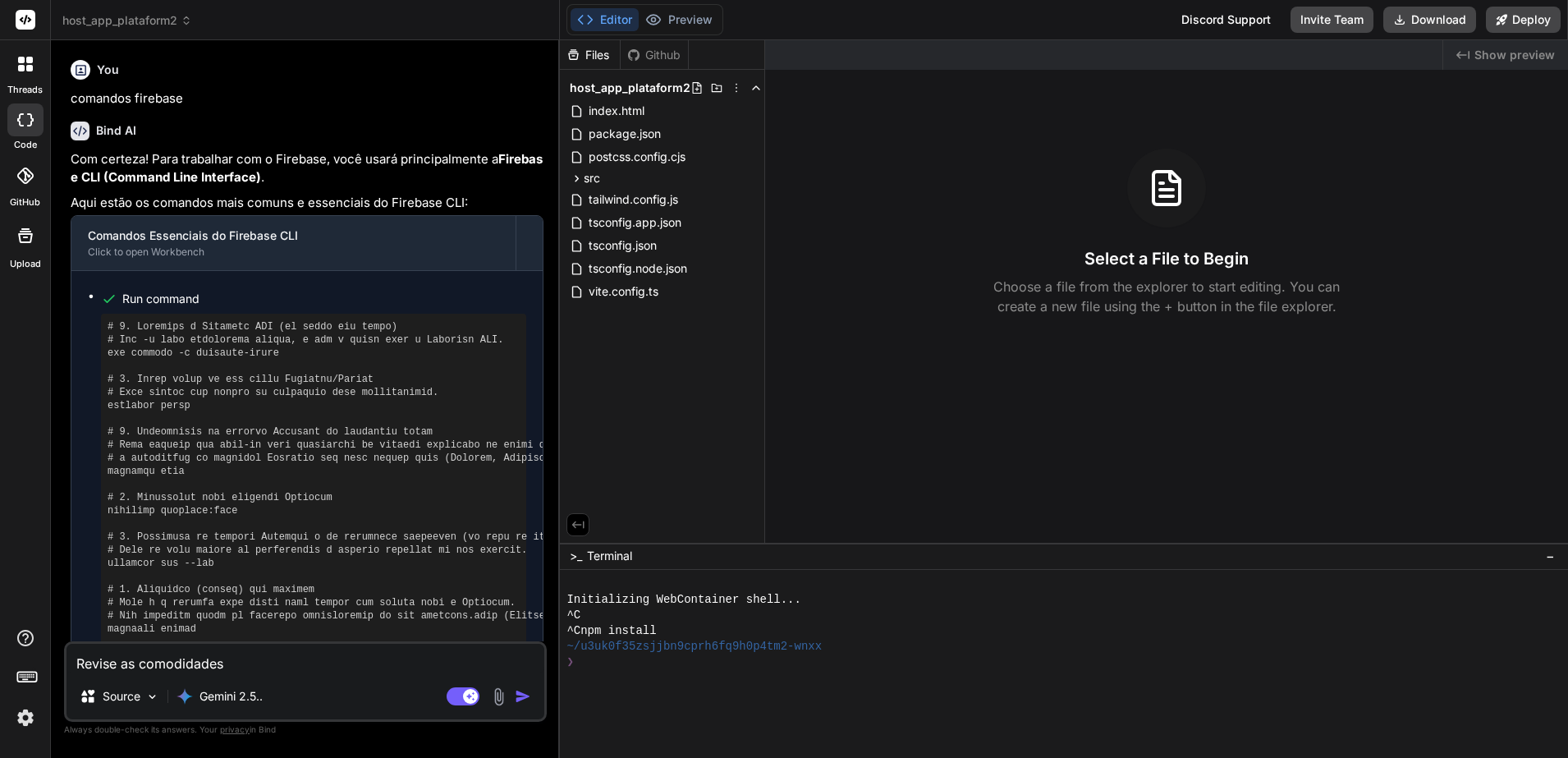
type textarea "x"
type textarea "Revise as comodidades e"
type textarea "x"
type textarea "Revise as comodidades e"
type textarea "x"
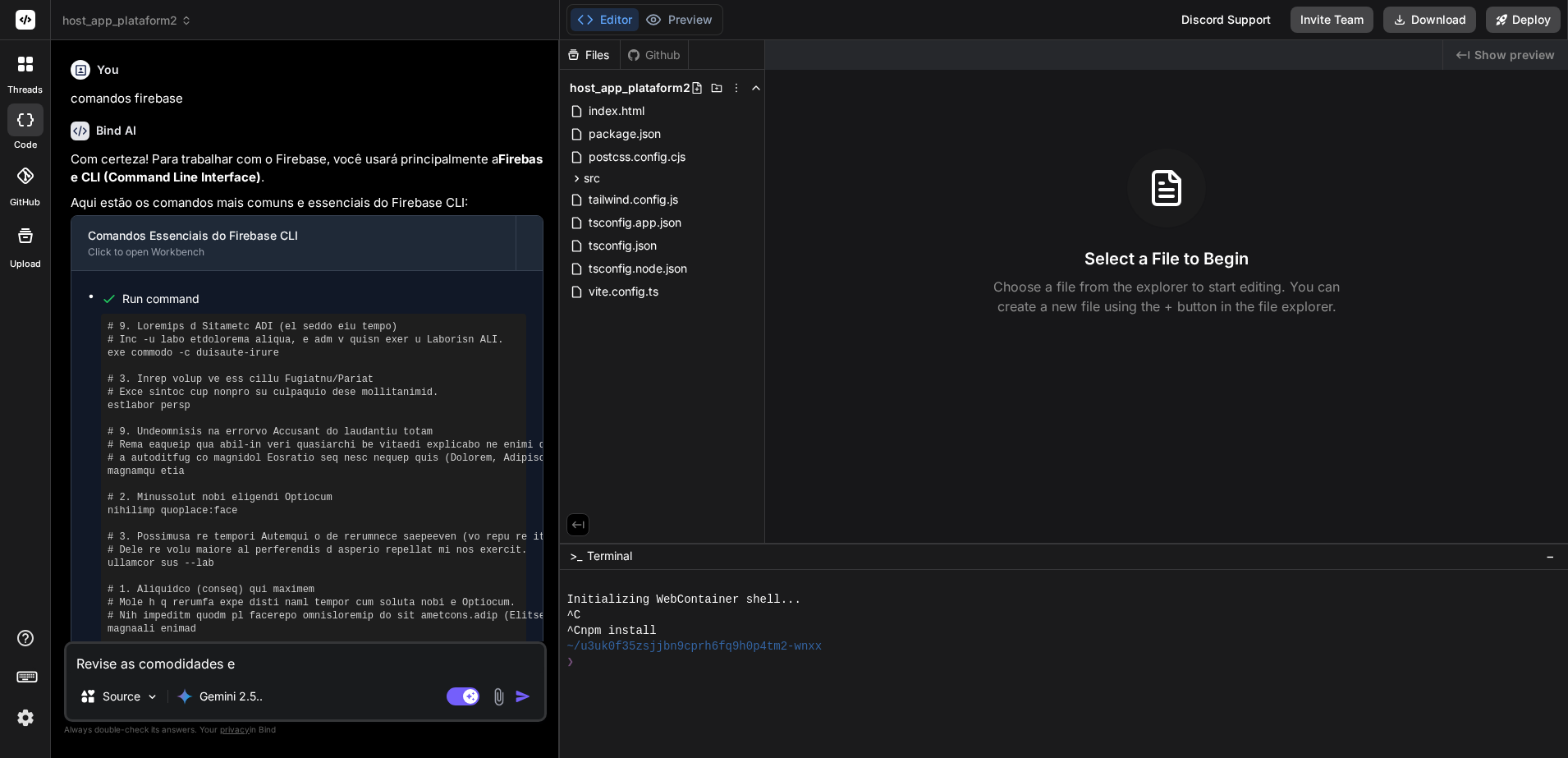
type textarea "Revise as comodidades e a"
type textarea "x"
type textarea "Revise as comodidades e as"
type textarea "x"
type textarea "Revise as comodidades e as"
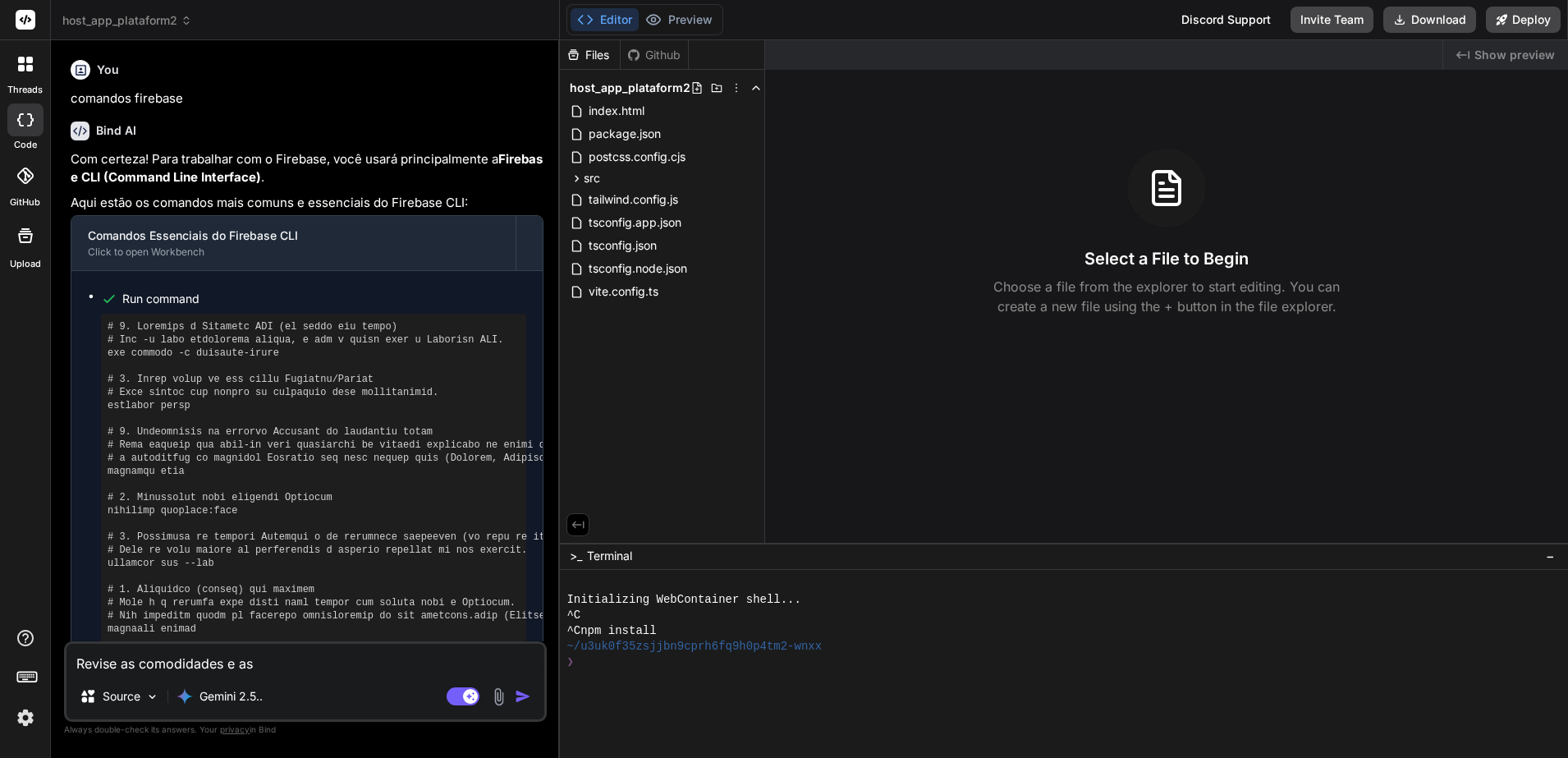
type textarea "x"
type textarea "Revise as comodidades e as t"
type textarea "x"
type textarea "Revise as comodidades e as ta"
type textarea "x"
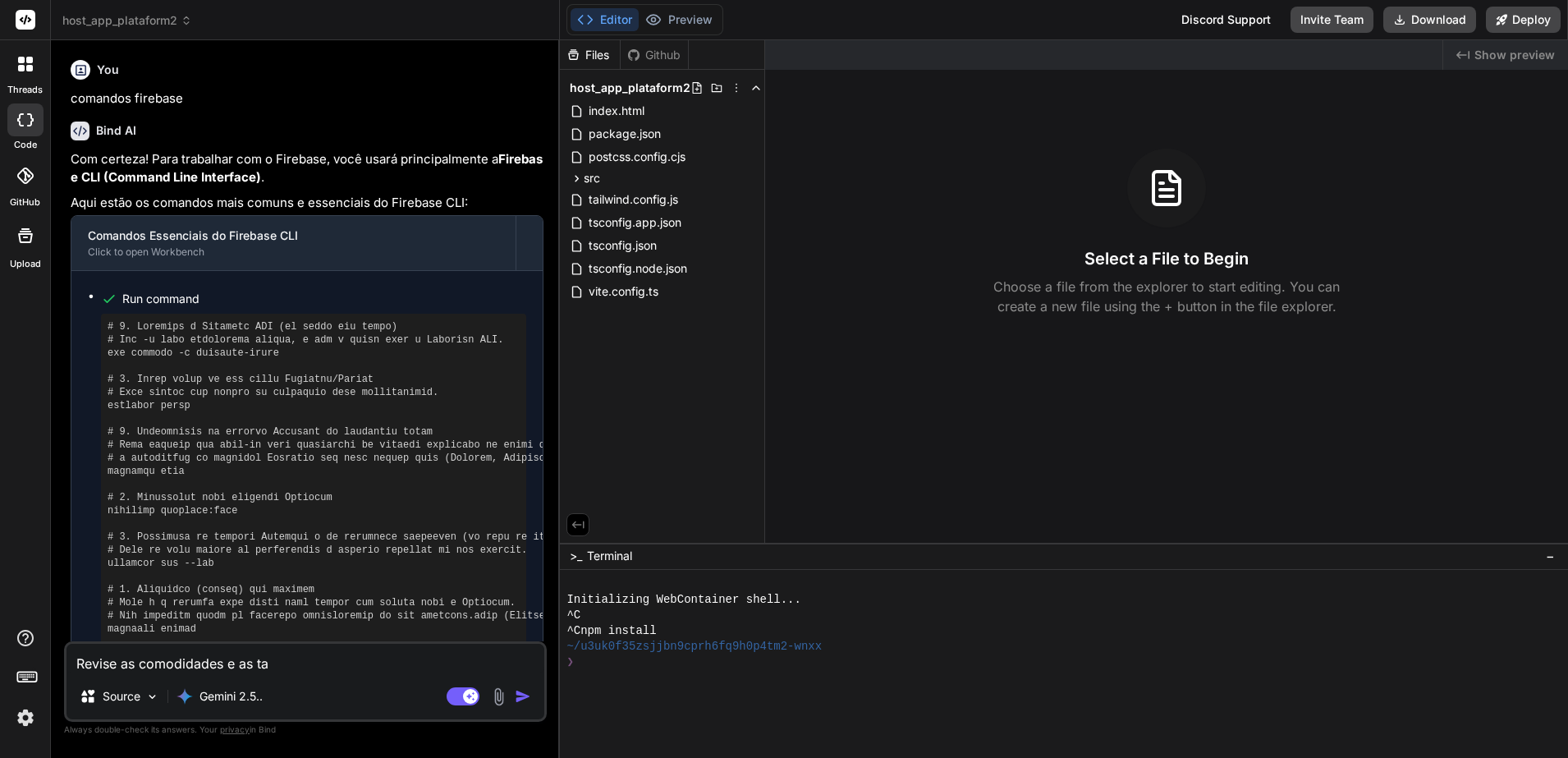
type textarea "Revise as comodidades e as tag"
type textarea "x"
type textarea "Revise as comodidades e as tags"
type textarea "x"
type textarea "Revise as comodidades e as tags"
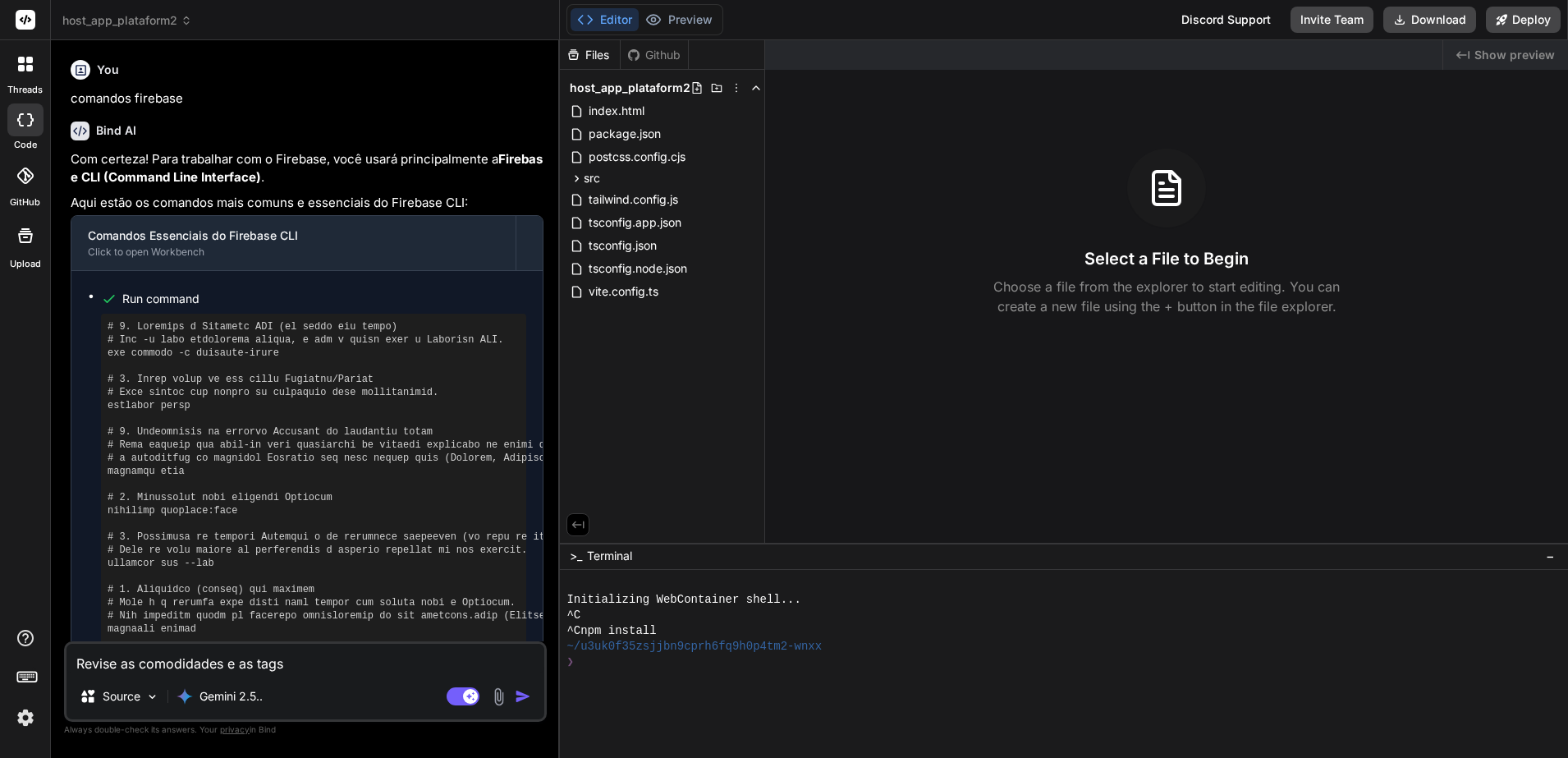
type textarea "x"
type textarea "Revise as comodidades e as tags p"
type textarea "x"
type textarea "Revise as comodidades e as tags pa"
type textarea "x"
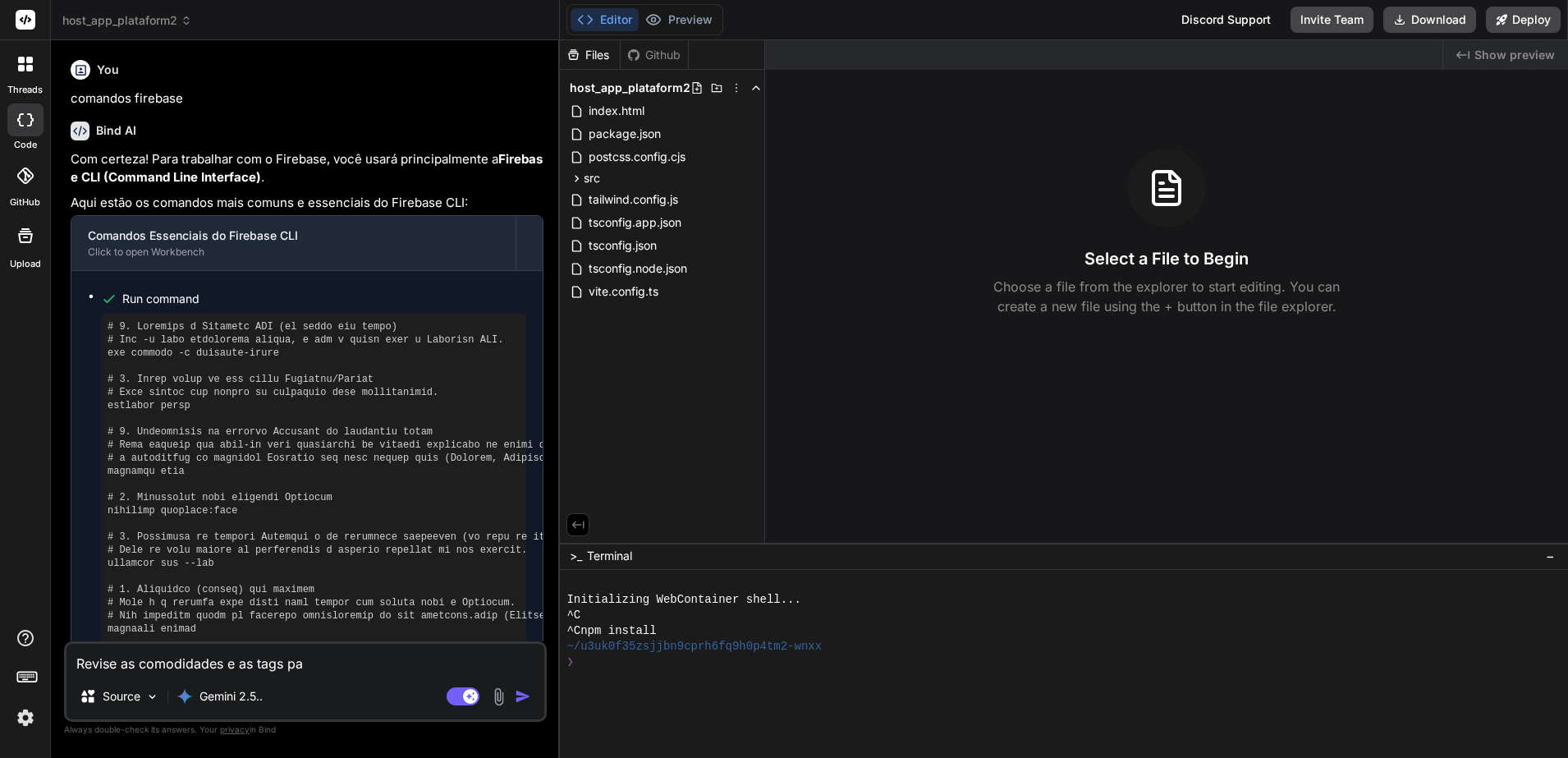
type textarea "Revise as comodidades e as tags par"
type textarea "x"
type textarea "Revise as comodidades e as tags para"
type textarea "x"
type textarea "Revise as comodidades e as tags para"
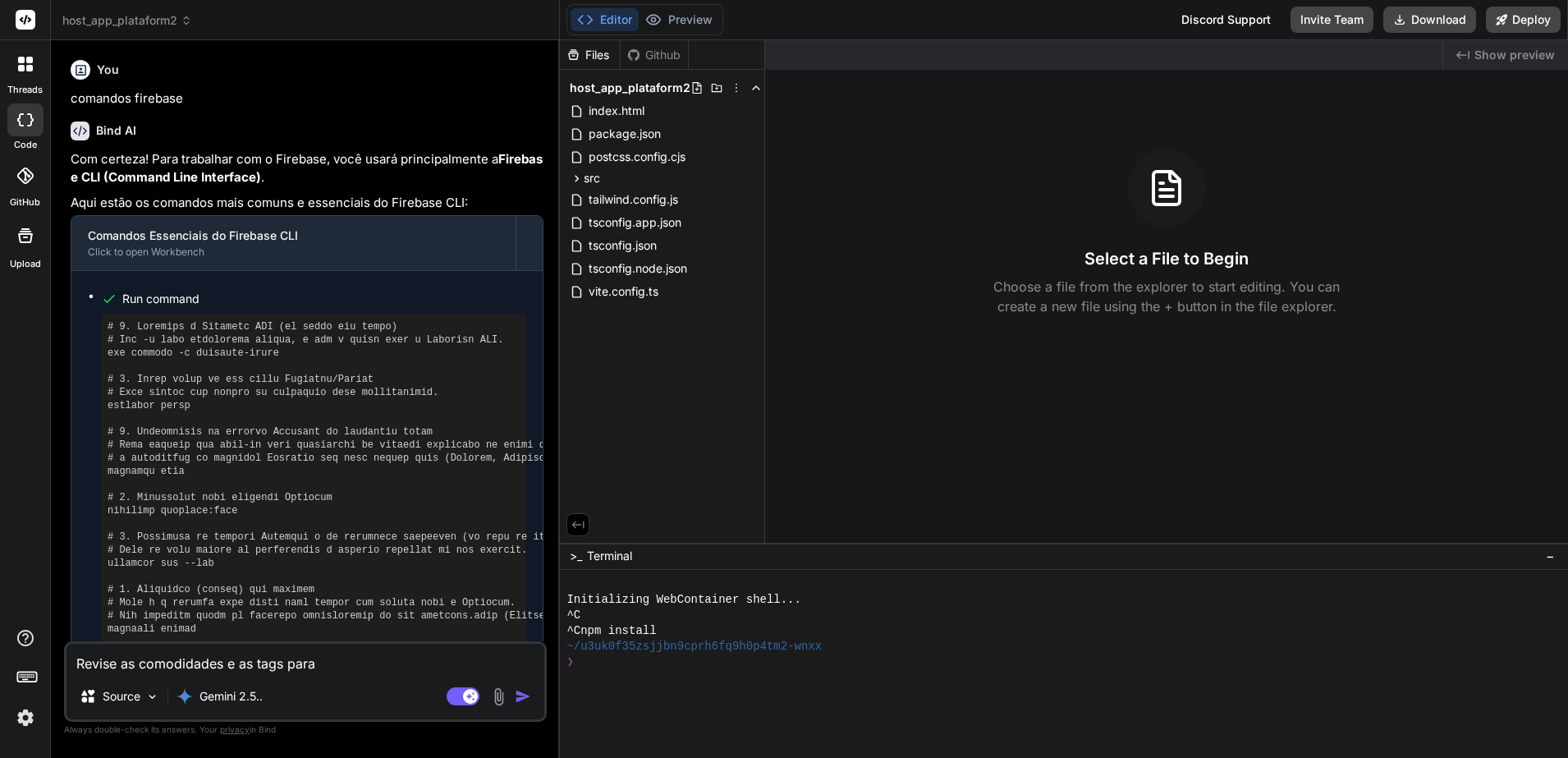
type textarea "x"
type textarea "Revise as comodidades e as tags para c"
type textarea "x"
type textarea "Revise as comodidades e as tags para co"
type textarea "x"
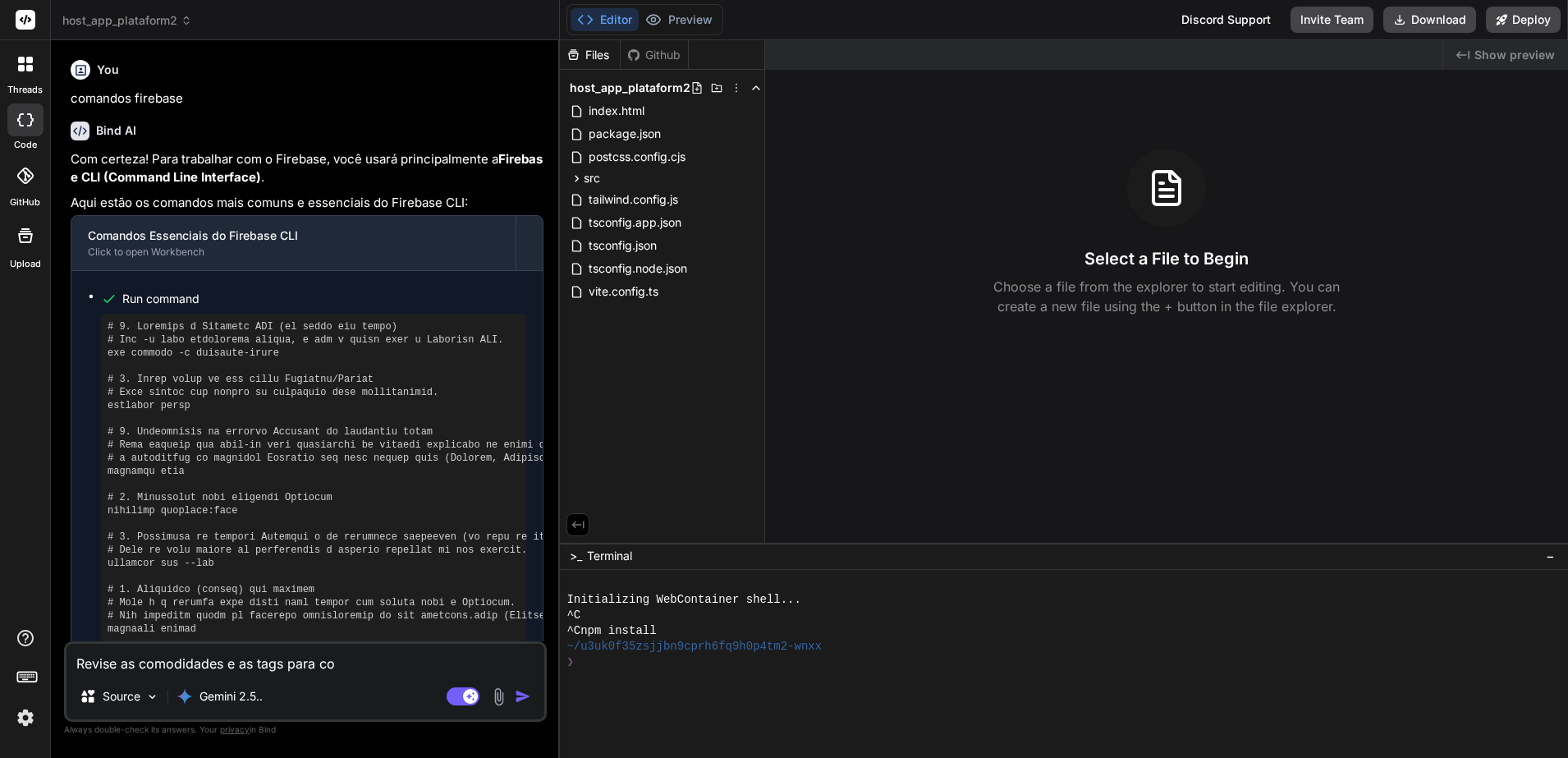
type textarea "Revise as comodidades e as tags para cor"
type textarea "x"
type textarea "Revise as comodidades e as tags para corr"
type textarea "x"
type textarea "Revise as comodidades e as tags para corre"
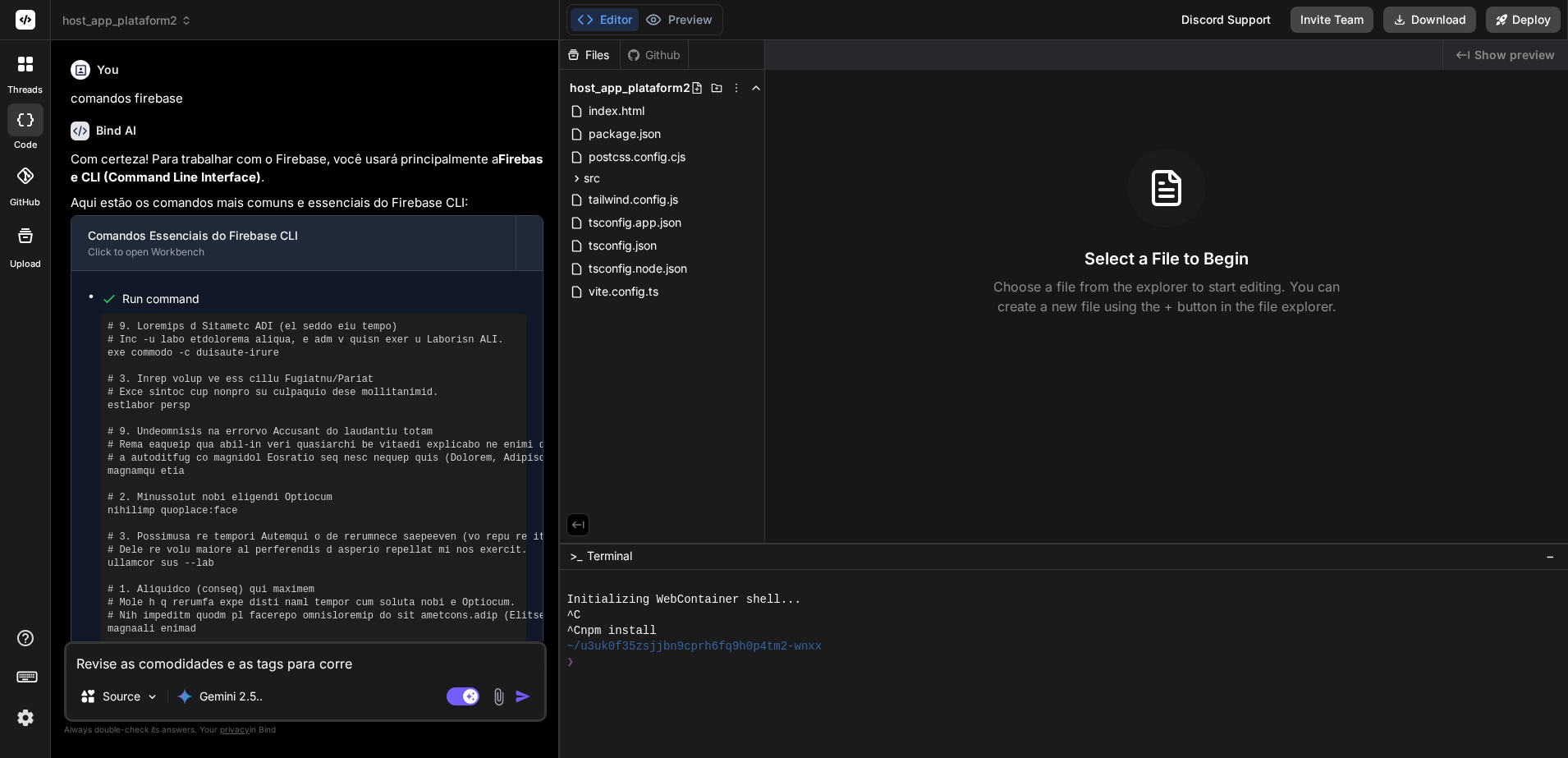
type textarea "x"
type textarea "Revise as comodidades e as tags para corres"
type textarea "x"
type textarea "Revise as comodidades e as tags para corresp"
type textarea "x"
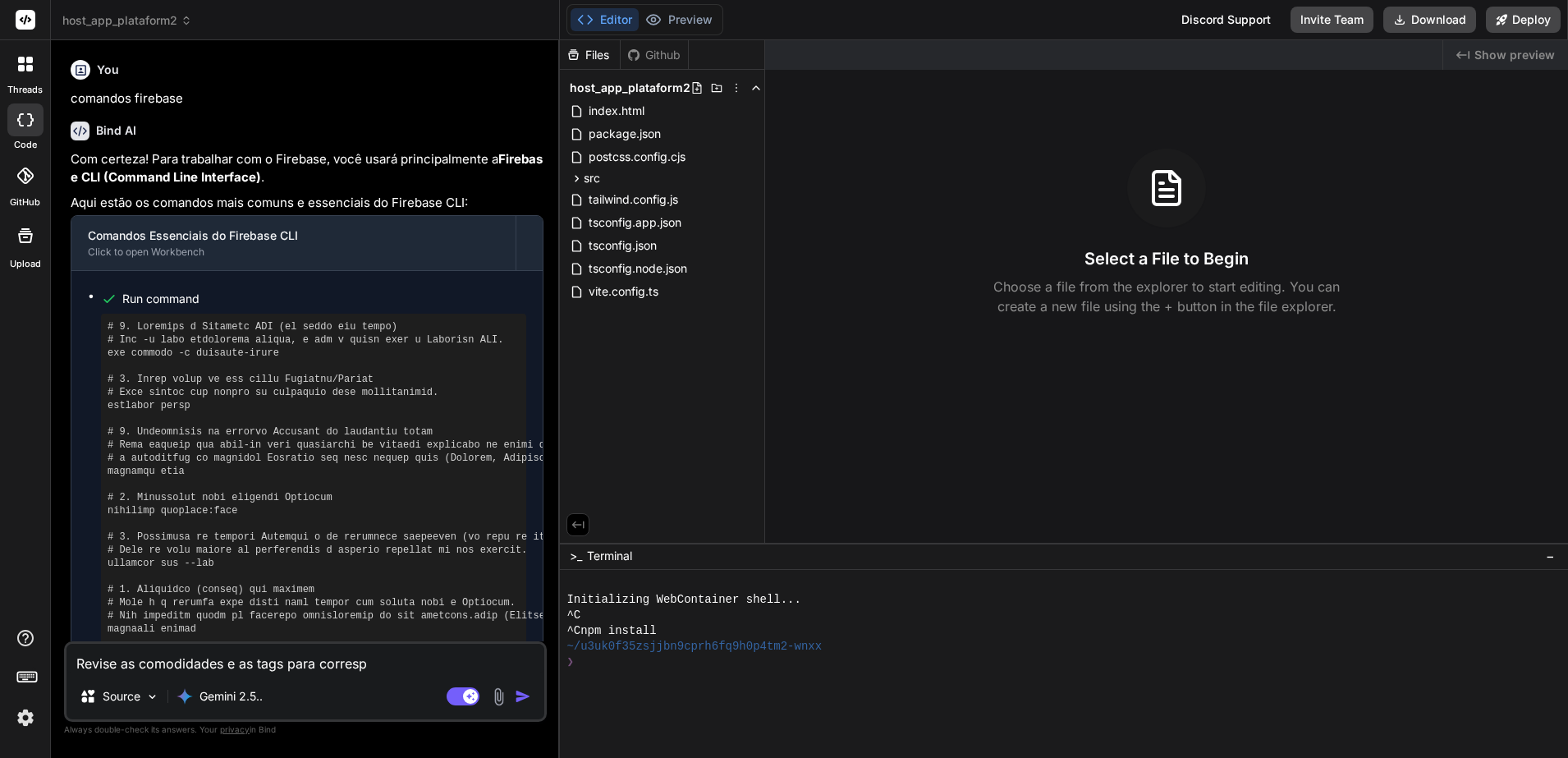
type textarea "Revise as comodidades e as tags para correspo"
type textarea "x"
type textarea "Revise as comodidades e as tags para correspon"
type textarea "x"
type textarea "Revise as comodidades e as tags para correspond"
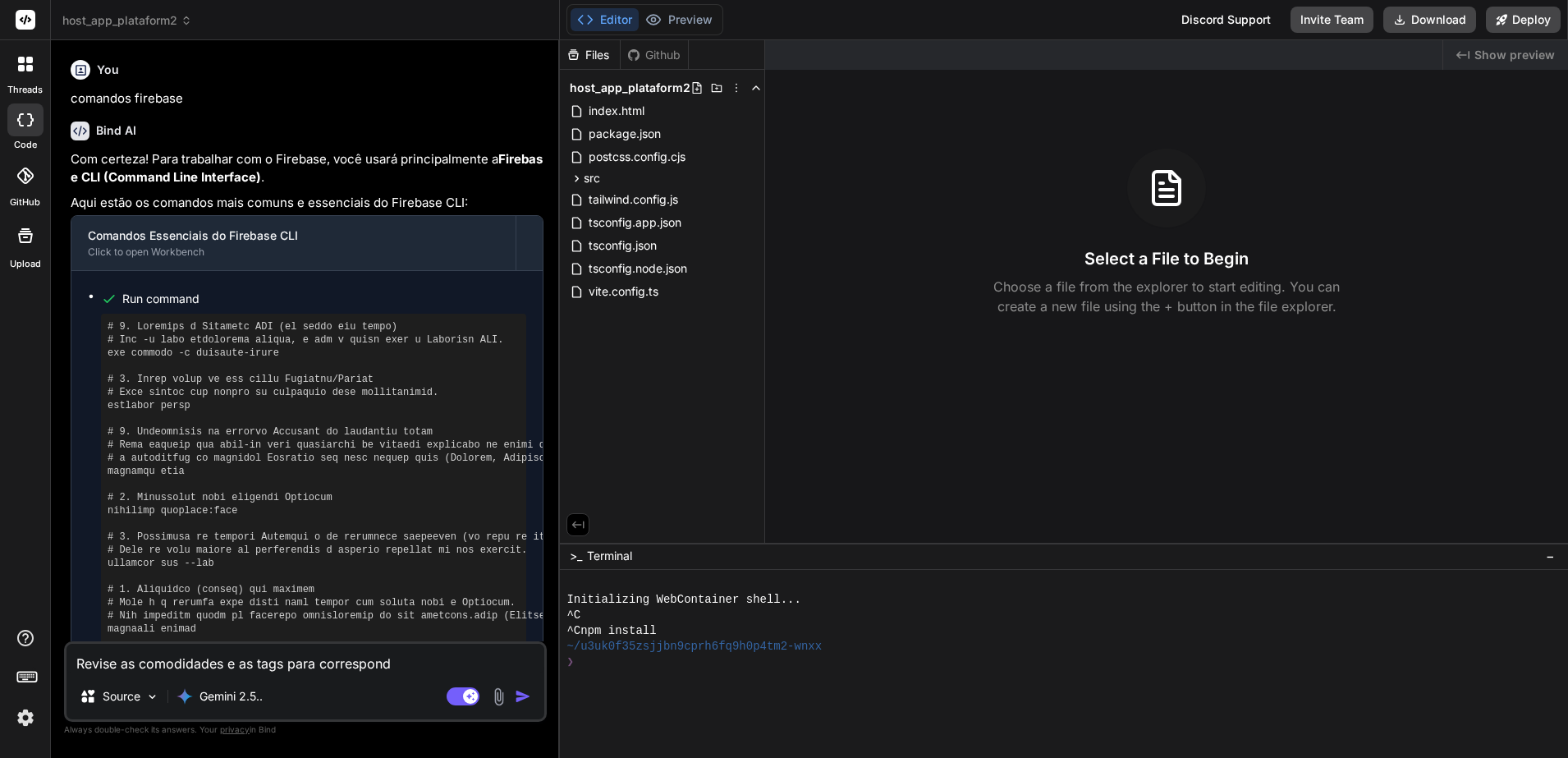
type textarea "x"
type textarea "Revise as comodidades e as tags para corresponde"
type textarea "x"
type textarea "Revise as comodidades e as tags para corresponder"
type textarea "x"
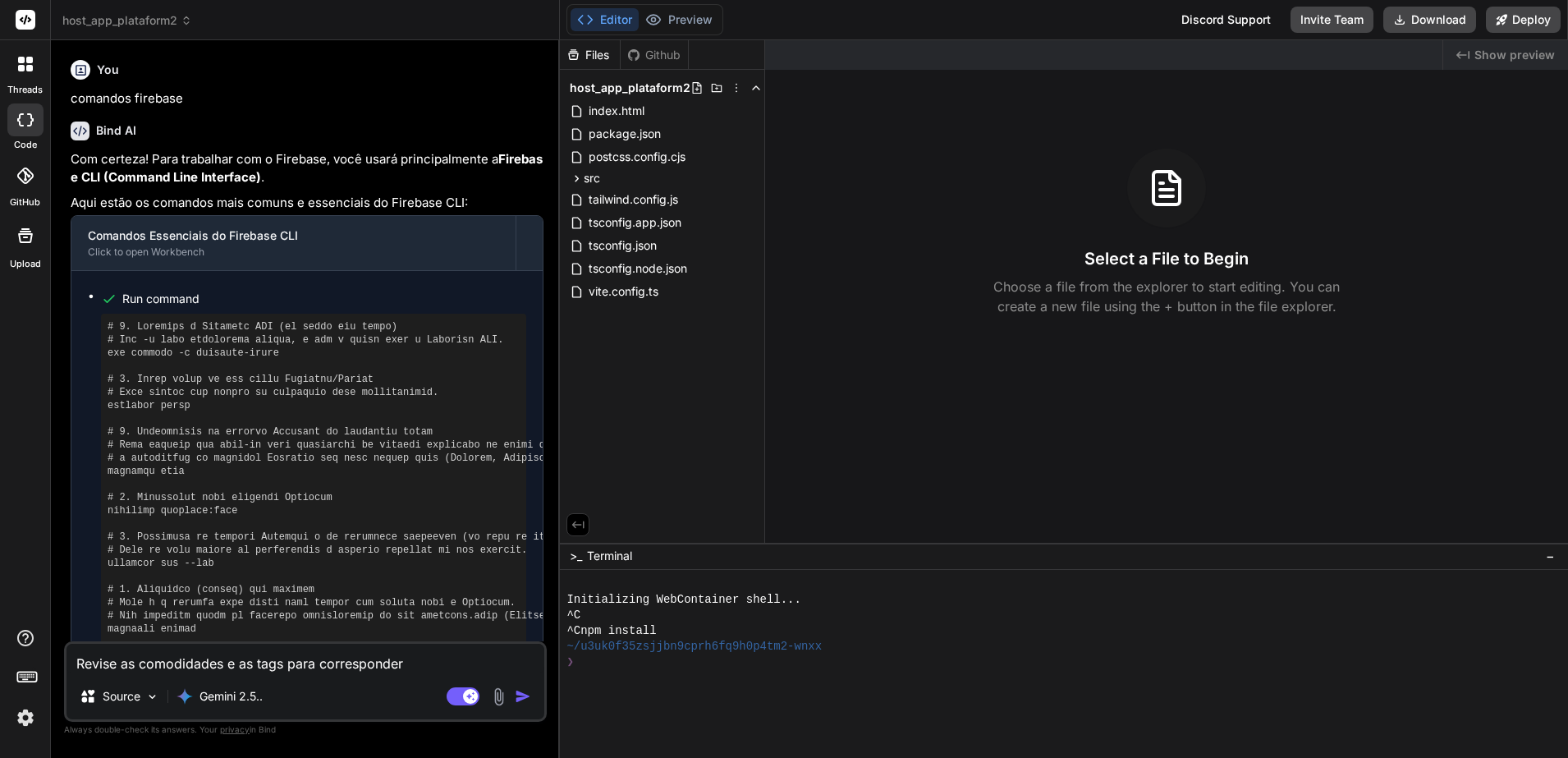
type textarea "Revise as comodidades e as tags para corresponder"
type textarea "x"
type textarea "Revise as comodidades e as tags para corresponder à"
type textarea "x"
type textarea "Revise as comodidades e as tags para corresponder às"
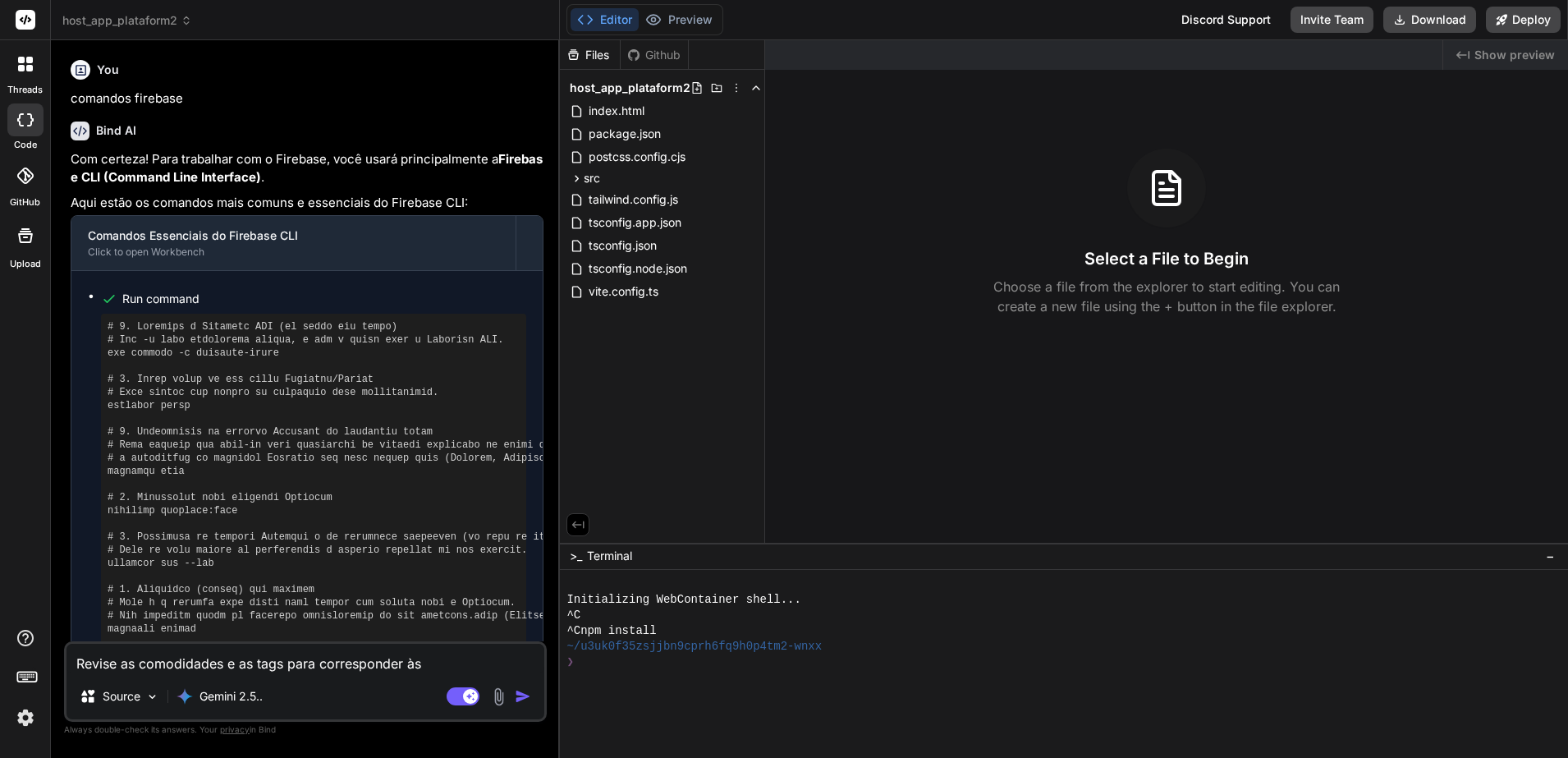
type textarea "x"
type textarea "Revise as comodidades e as tags para corresponder às"
type textarea "x"
type textarea "Revise as comodidades e as tags para corresponder às b"
type textarea "x"
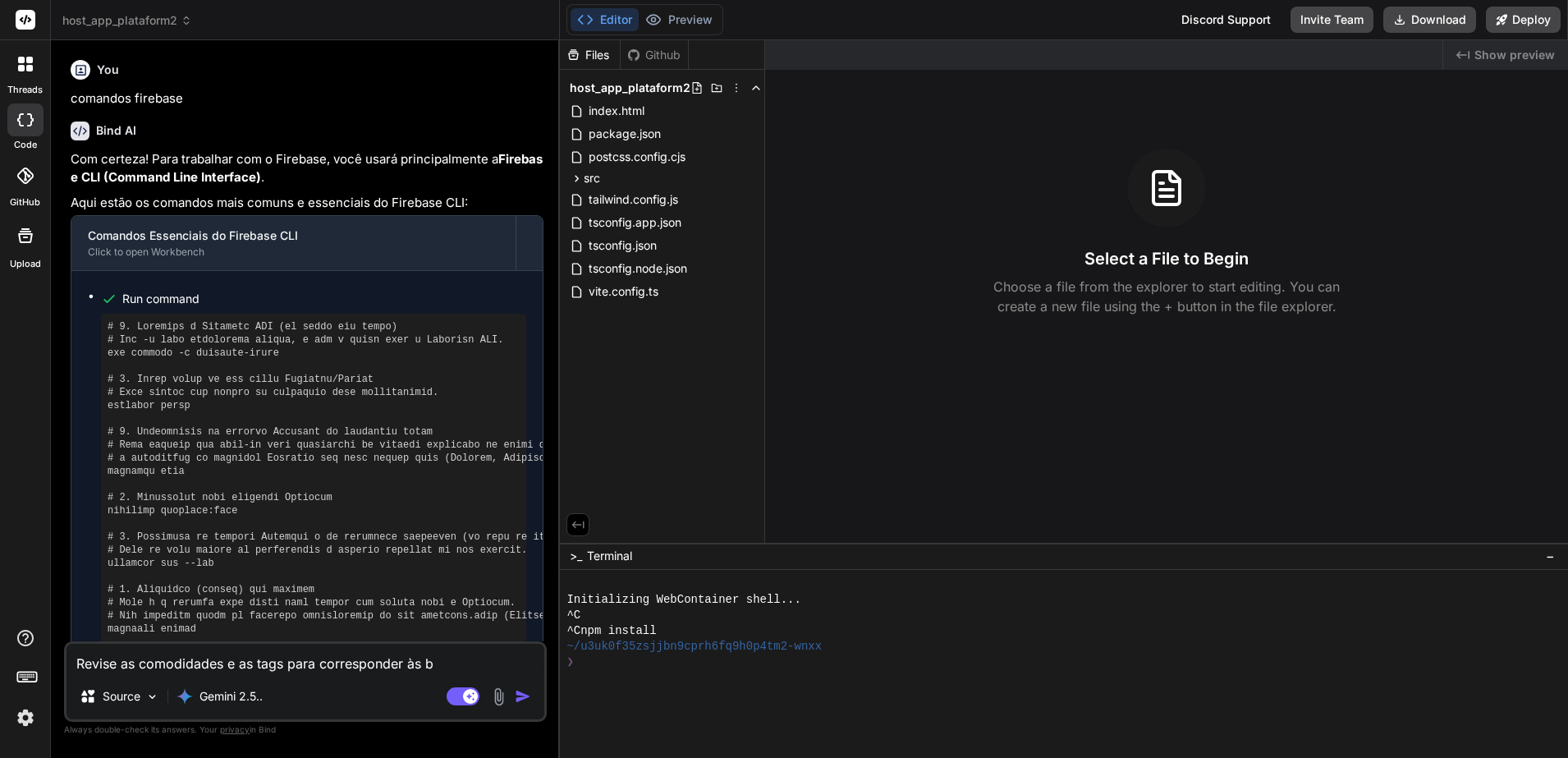
type textarea "Revise as comodidades e as tags para corresponder às bo"
type textarea "x"
type textarea "Revise as comodidades e as tags para corresponder às boa"
type textarea "x"
type textarea "Revise as comodidades e as tags para corresponder às boas"
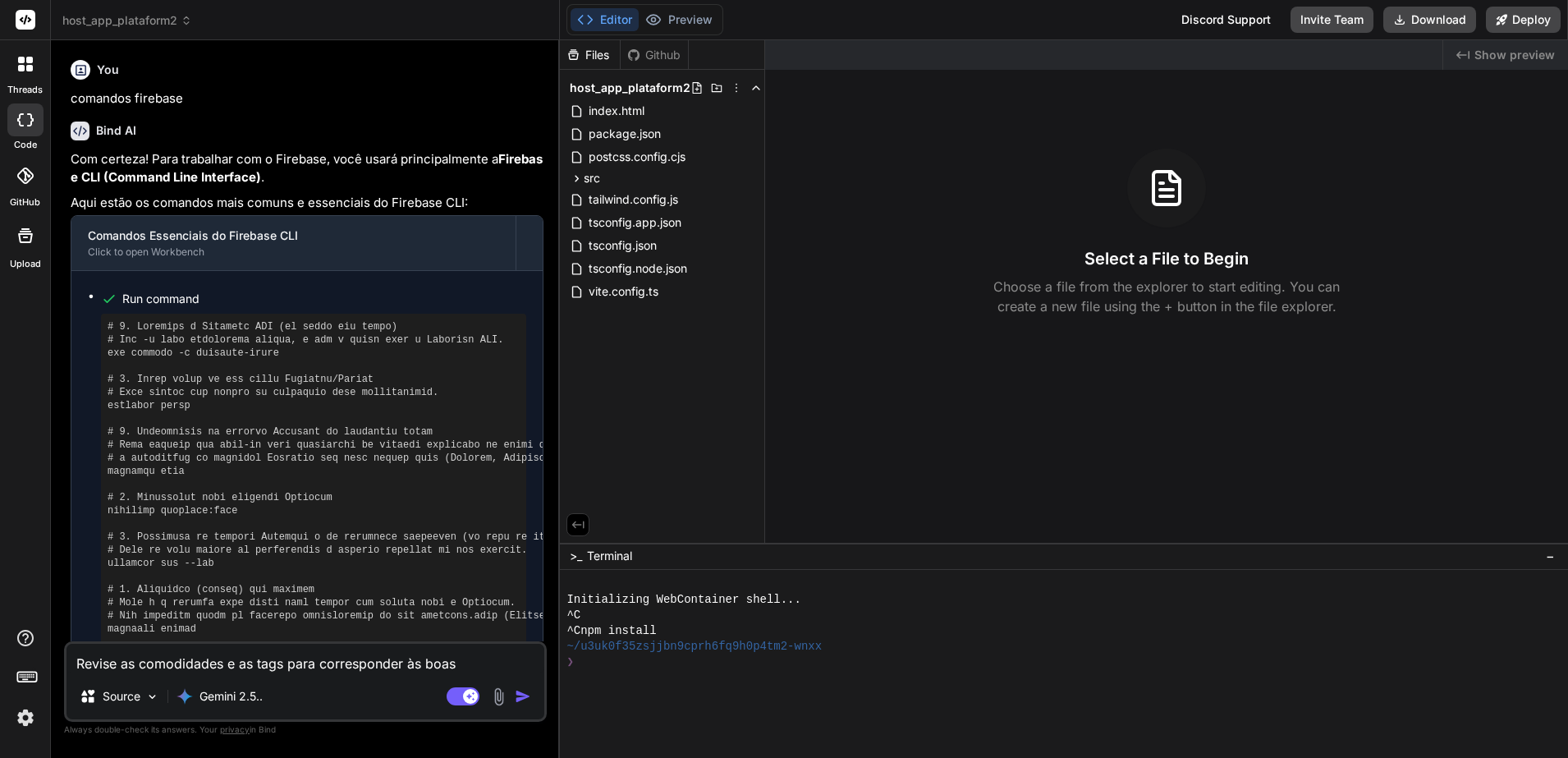
type textarea "x"
type textarea "Revise as comodidades e as tags para corresponder às boas"
type textarea "x"
type textarea "Revise as comodidades e as tags para corresponder às boas p"
type textarea "x"
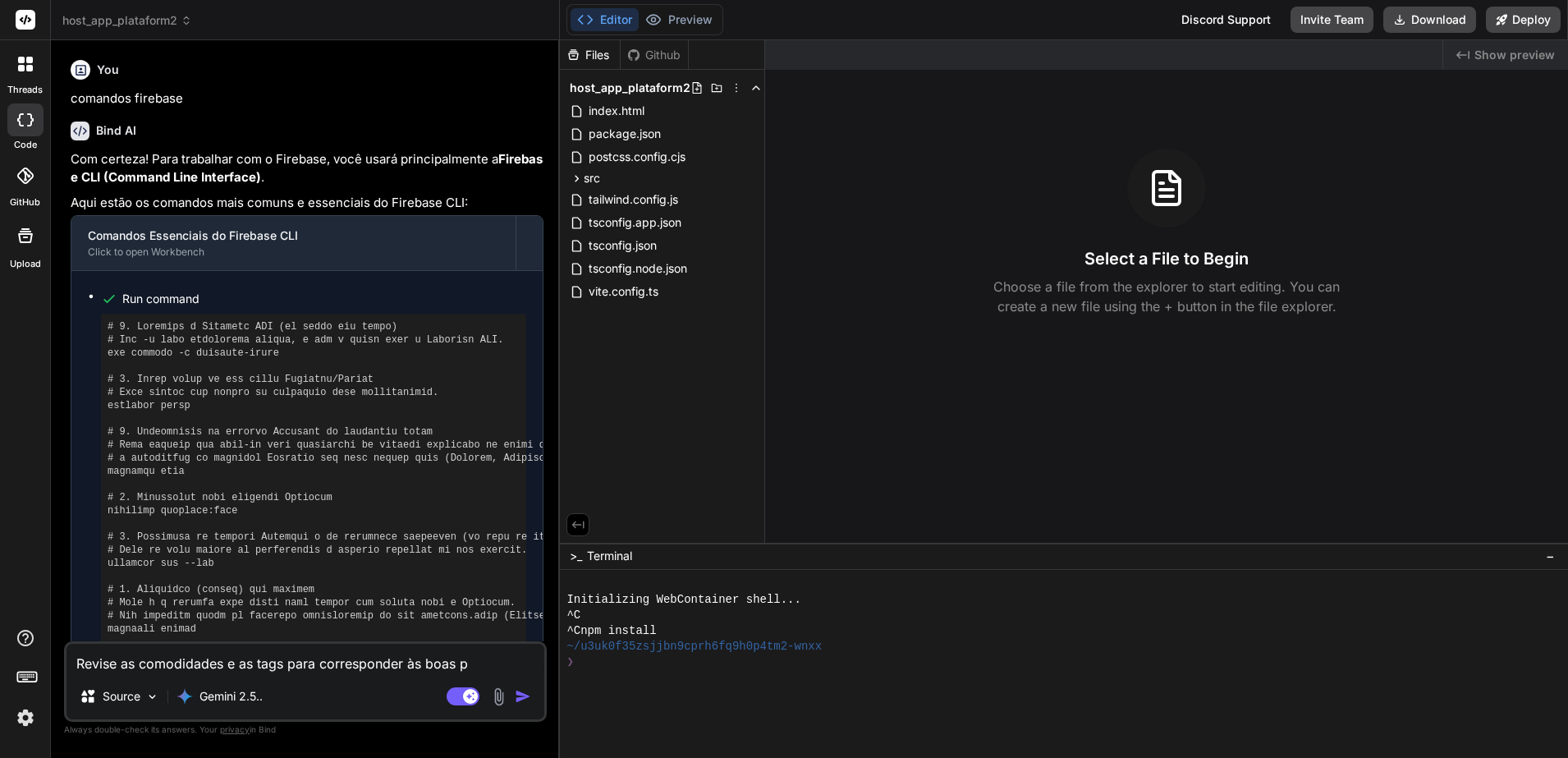
type textarea "Revise as comodidades e as tags para corresponder às boas pr"
type textarea "x"
type textarea "Revise as comodidades e as tags para corresponder às boas prá"
type textarea "x"
type textarea "Revise as comodidades e as tags para corresponder às boas prát"
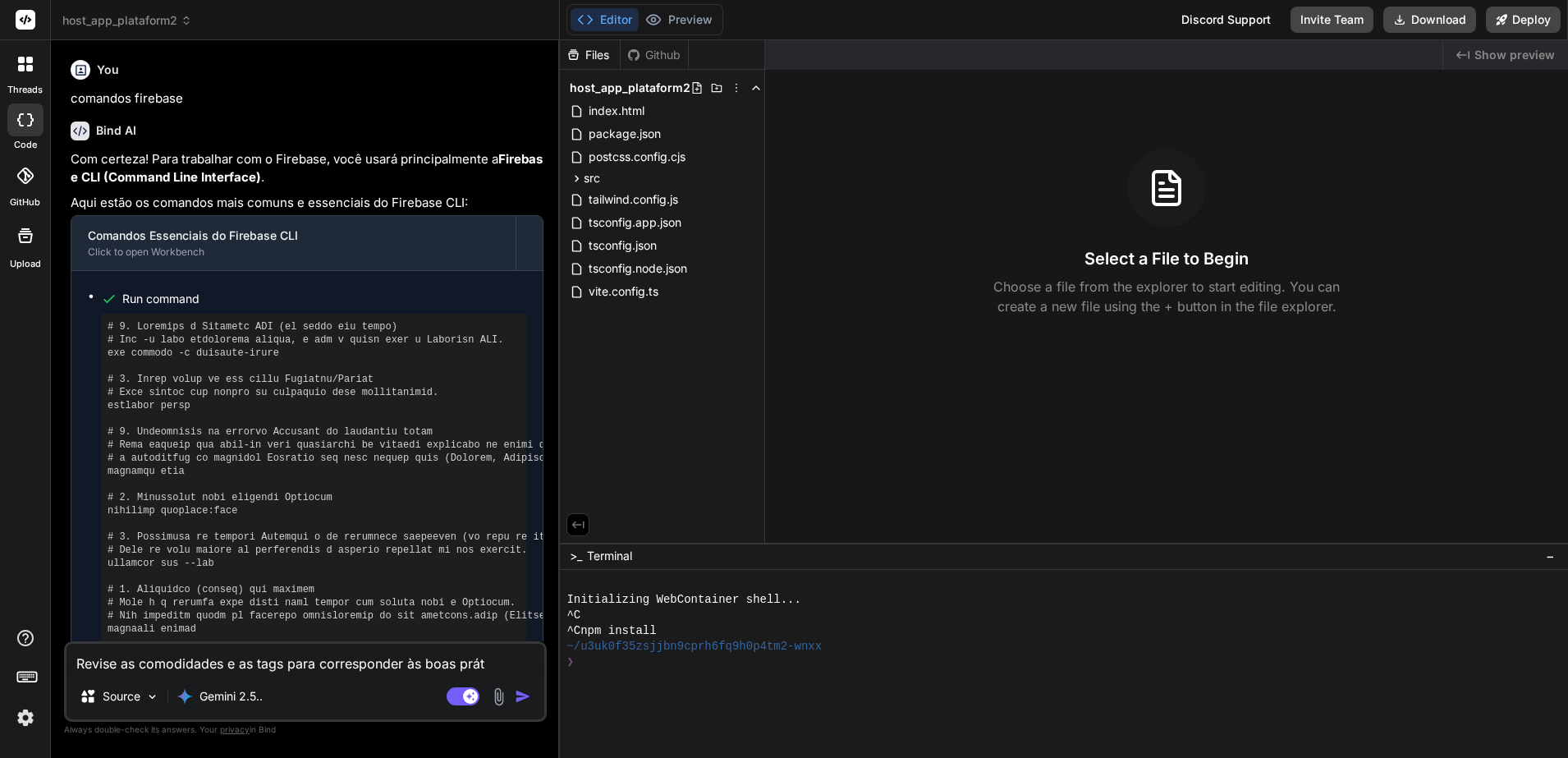
type textarea "x"
type textarea "Revise as comodidades e as tags para corresponder às boas práti"
type textarea "x"
type textarea "Revise as comodidades e as tags para corresponder às boas prátic"
type textarea "x"
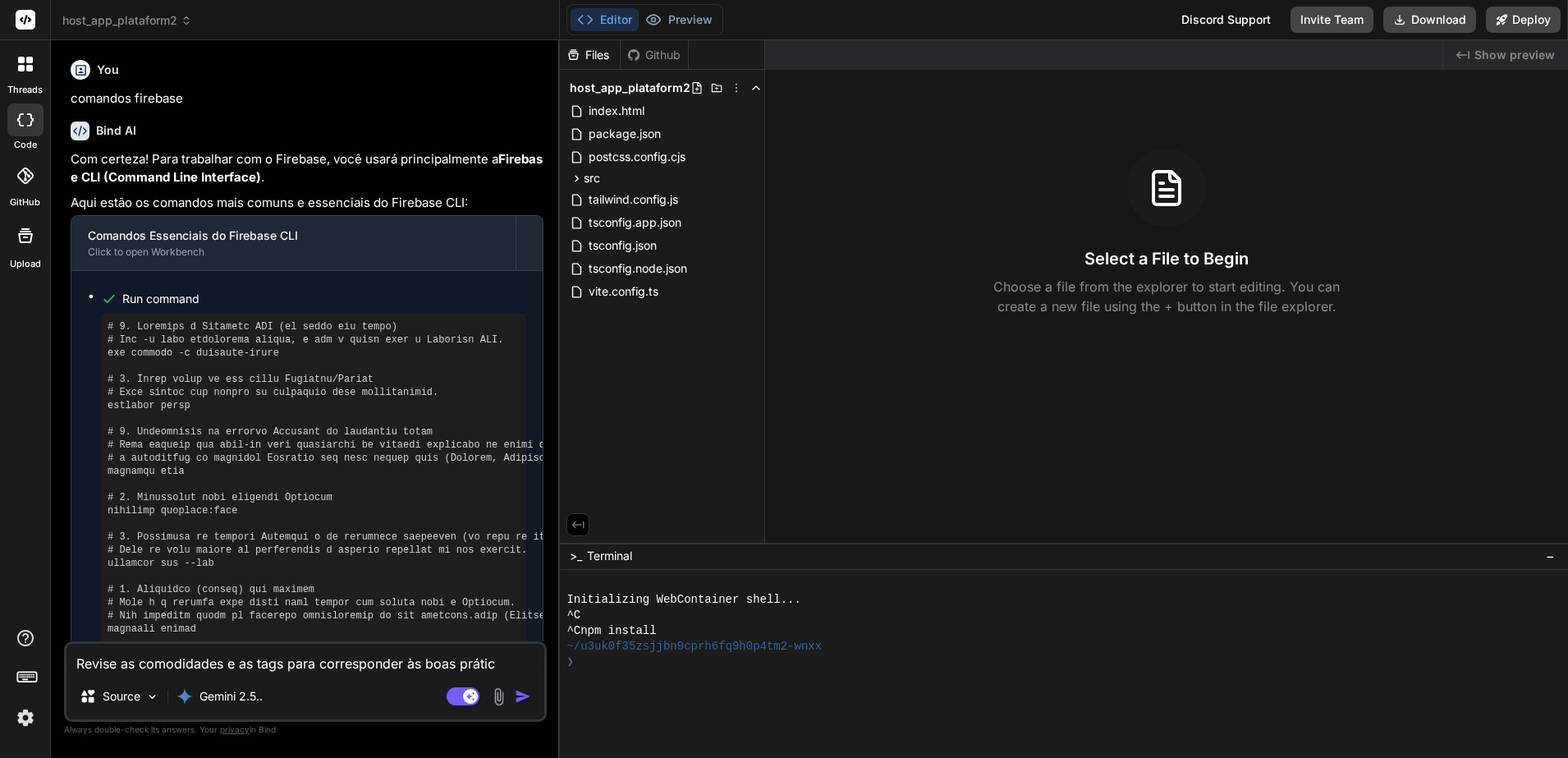
type textarea "Revise as comodidades e as tags para corresponder às boas prática"
type textarea "x"
type textarea "Revise as comodidades e as tags para corresponder às boas práticas"
type textarea "x"
type textarea "Revise as comodidades e as tags para corresponder às boas práticas"
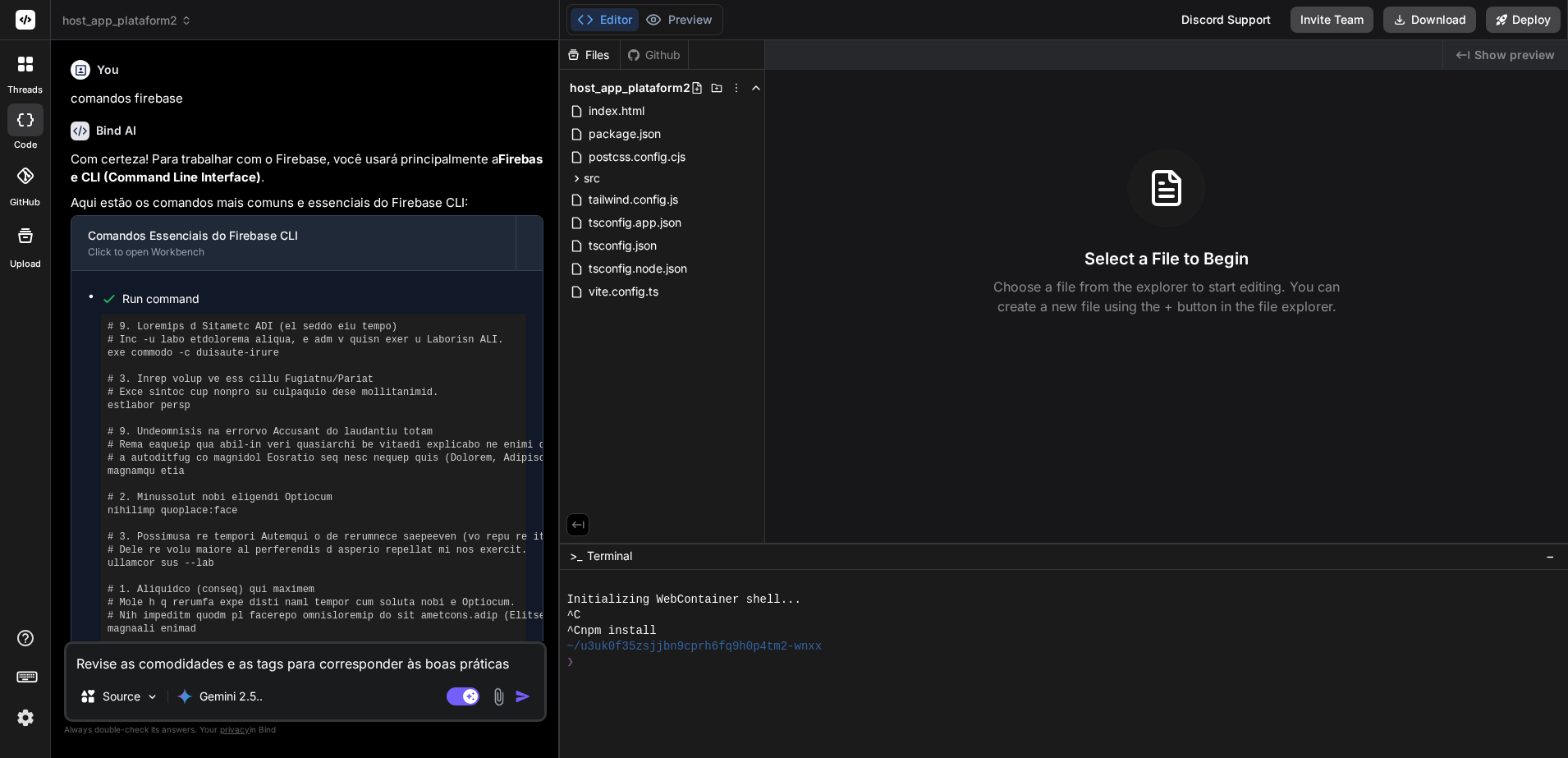
type textarea "x"
type textarea "Revise as comodidades e as tags para corresponder às boas práticas d"
type textarea "x"
type textarea "Revise as comodidades e as tags para corresponder às boas práticas da"
type textarea "x"
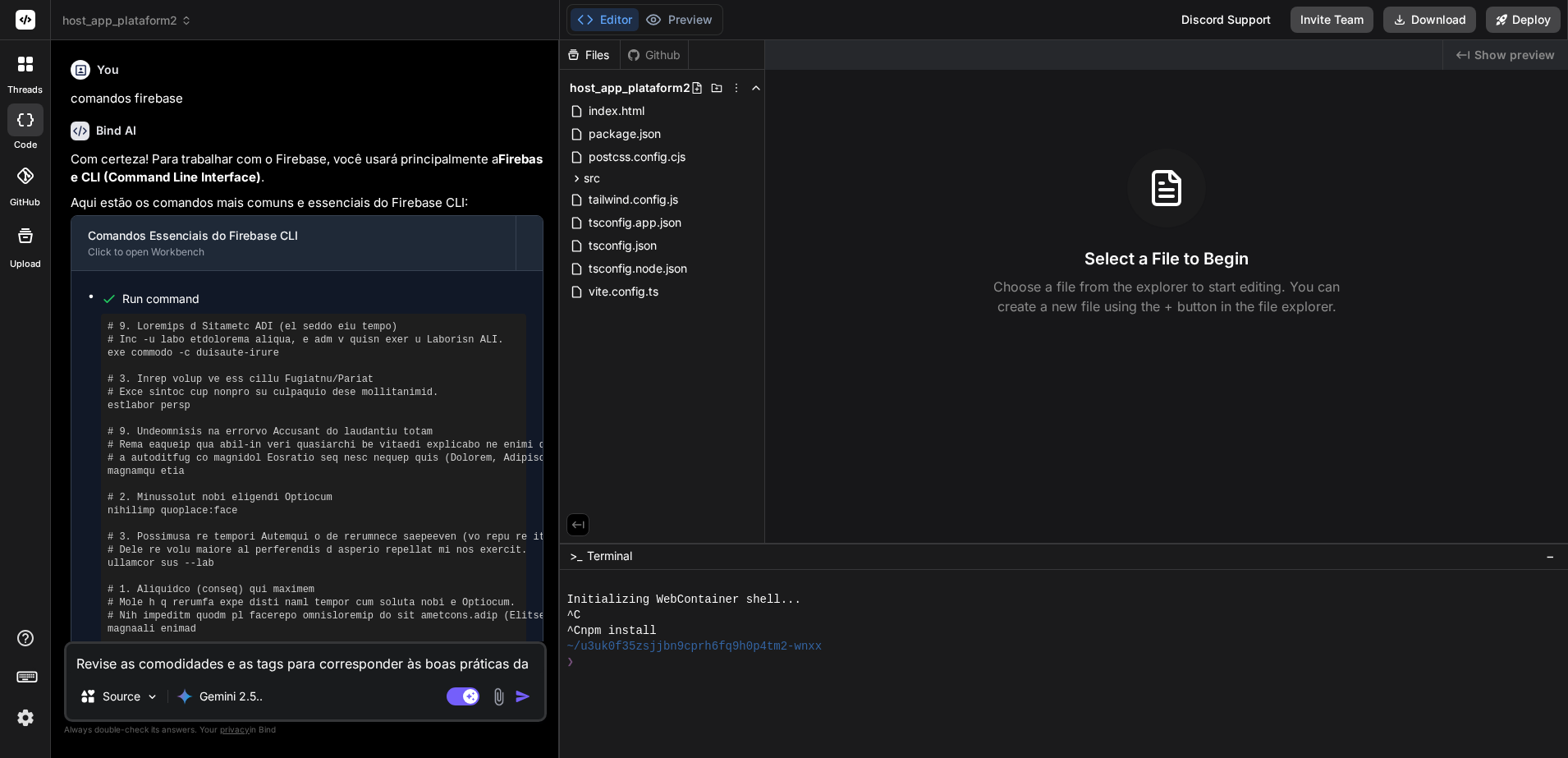
type textarea "Revise as comodidades e as tags para corresponder às boas práticas das"
type textarea "x"
type textarea "Revise as comodidades e as tags para corresponder às boas práticas das"
type textarea "x"
type textarea "Revise as comodidades e as tags para corresponder às boas práticas das p"
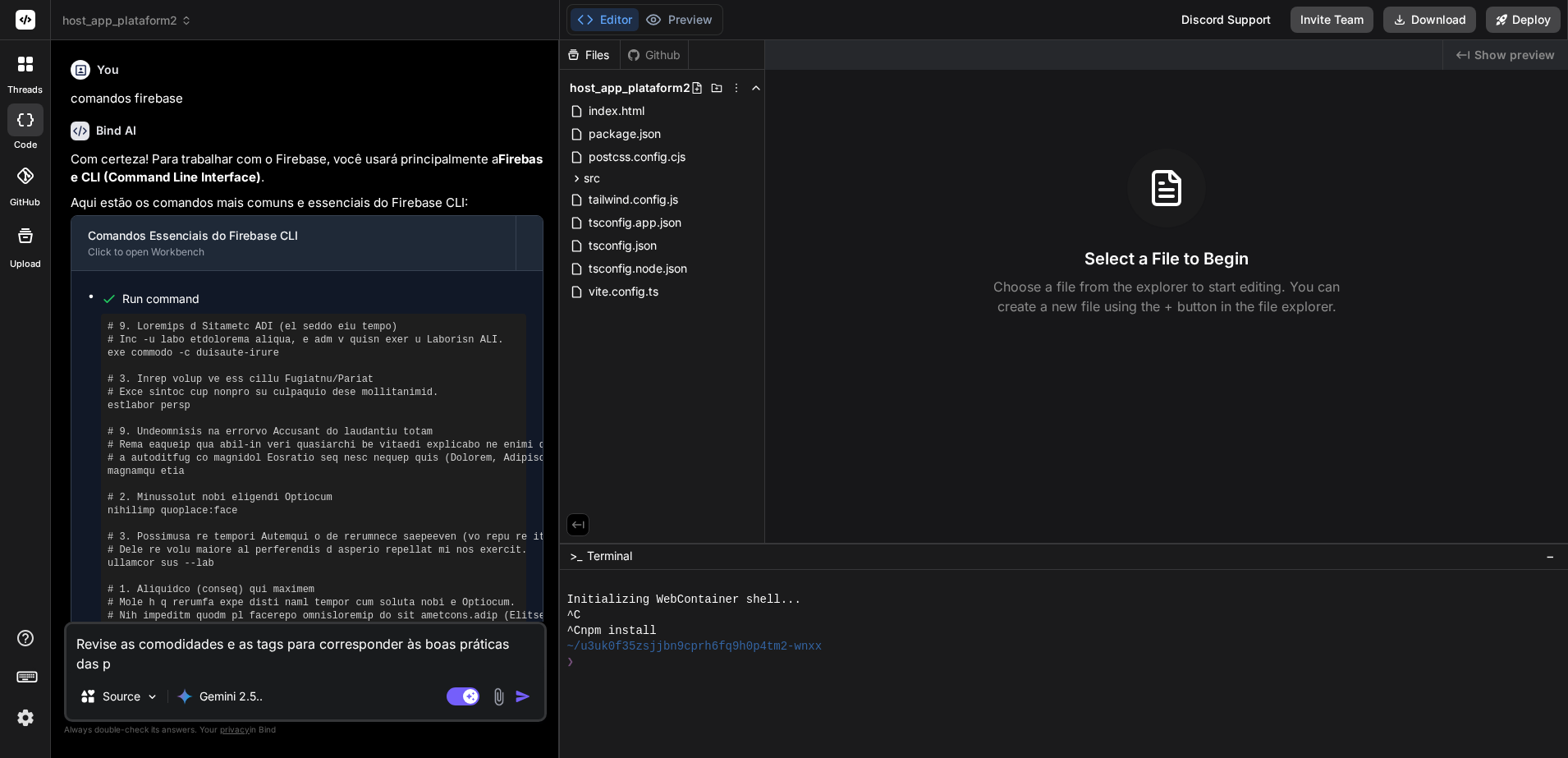
type textarea "x"
type textarea "Revise as comodidades e as tags para corresponder às boas práticas das pl"
type textarea "x"
type textarea "Revise as comodidades e as tags para corresponder às boas práticas das pla"
type textarea "x"
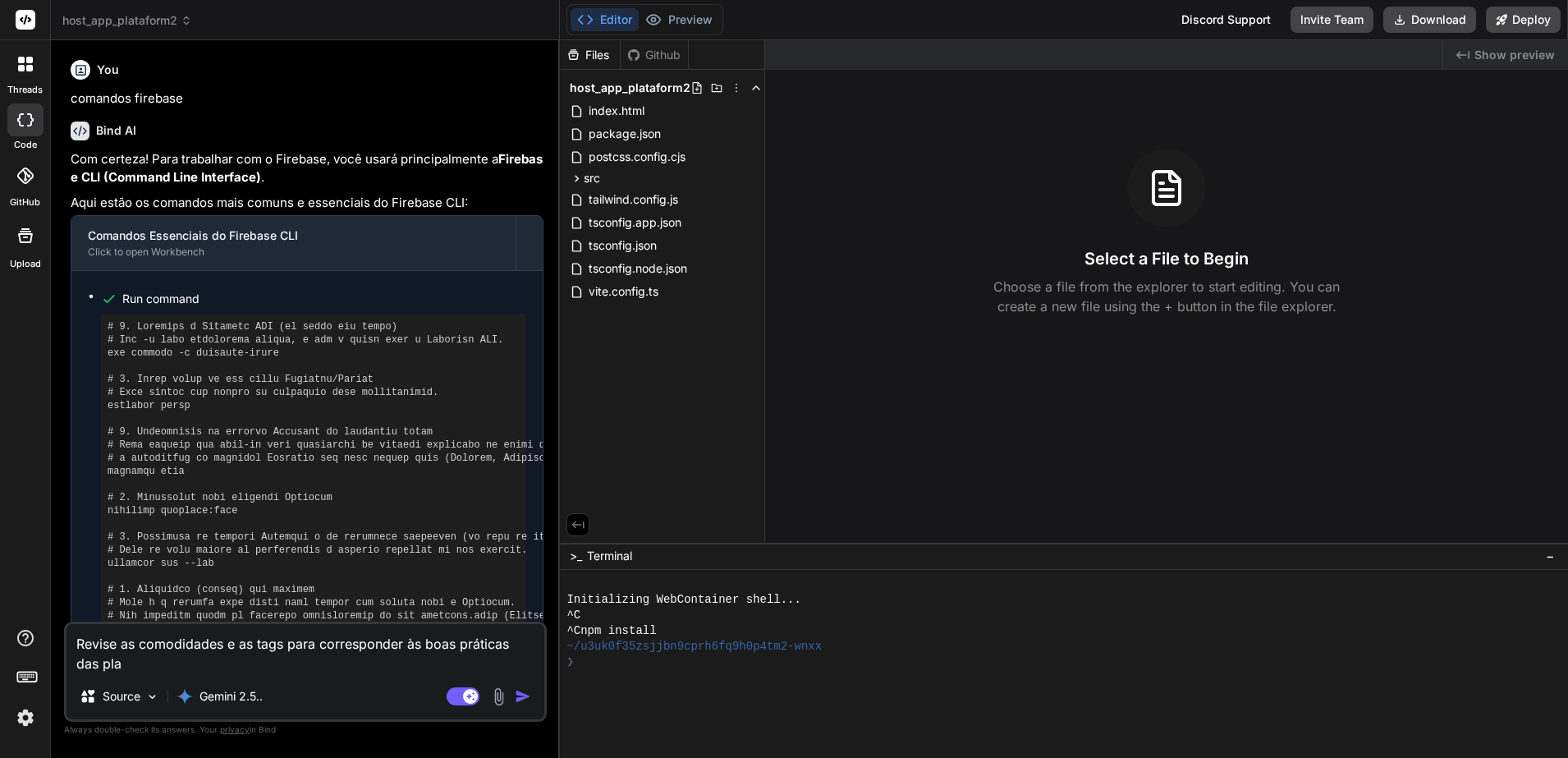
type textarea "Revise as comodidades e as tags para corresponder às boas práticas das plat"
type textarea "x"
type textarea "Revise as comodidades e as tags para corresponder às boas práticas das plata"
type textarea "x"
type textarea "Revise as comodidades e as tags para corresponder às boas práticas das plataf"
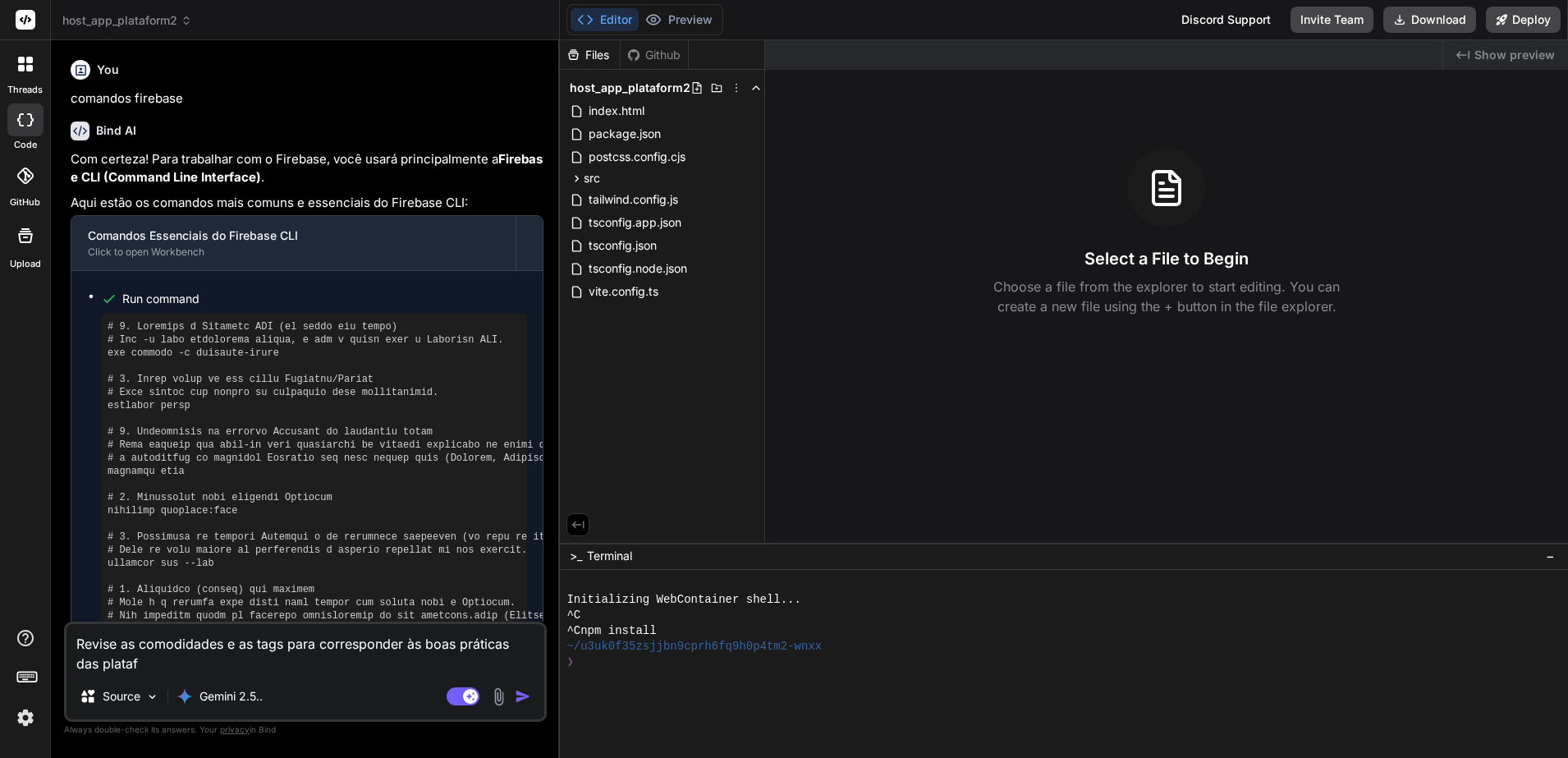
type textarea "x"
type textarea "Revise as comodidades e as tags para corresponder às boas práticas das platafo"
type textarea "x"
type textarea "Revise as comodidades e as tags para corresponder às boas práticas das platafor"
type textarea "x"
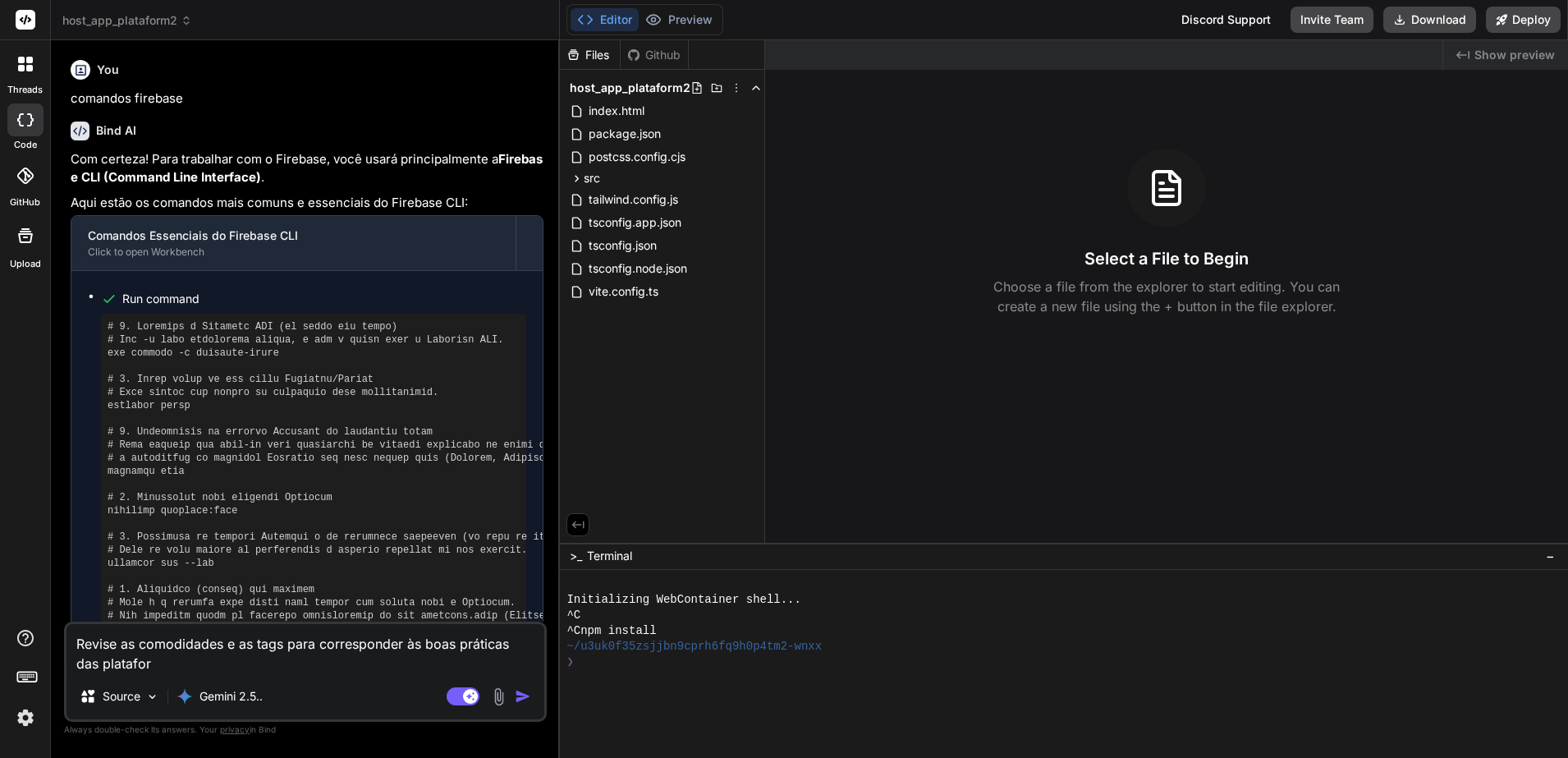
type textarea "Revise as comodidades e as tags para corresponder às boas práticas das plataform"
type textarea "x"
type textarea "Revise as comodidades e as tags para corresponder às boas práticas das platafor…"
type textarea "x"
type textarea "Revise as comodidades e as tags para corresponder às boas práticas das platafor…"
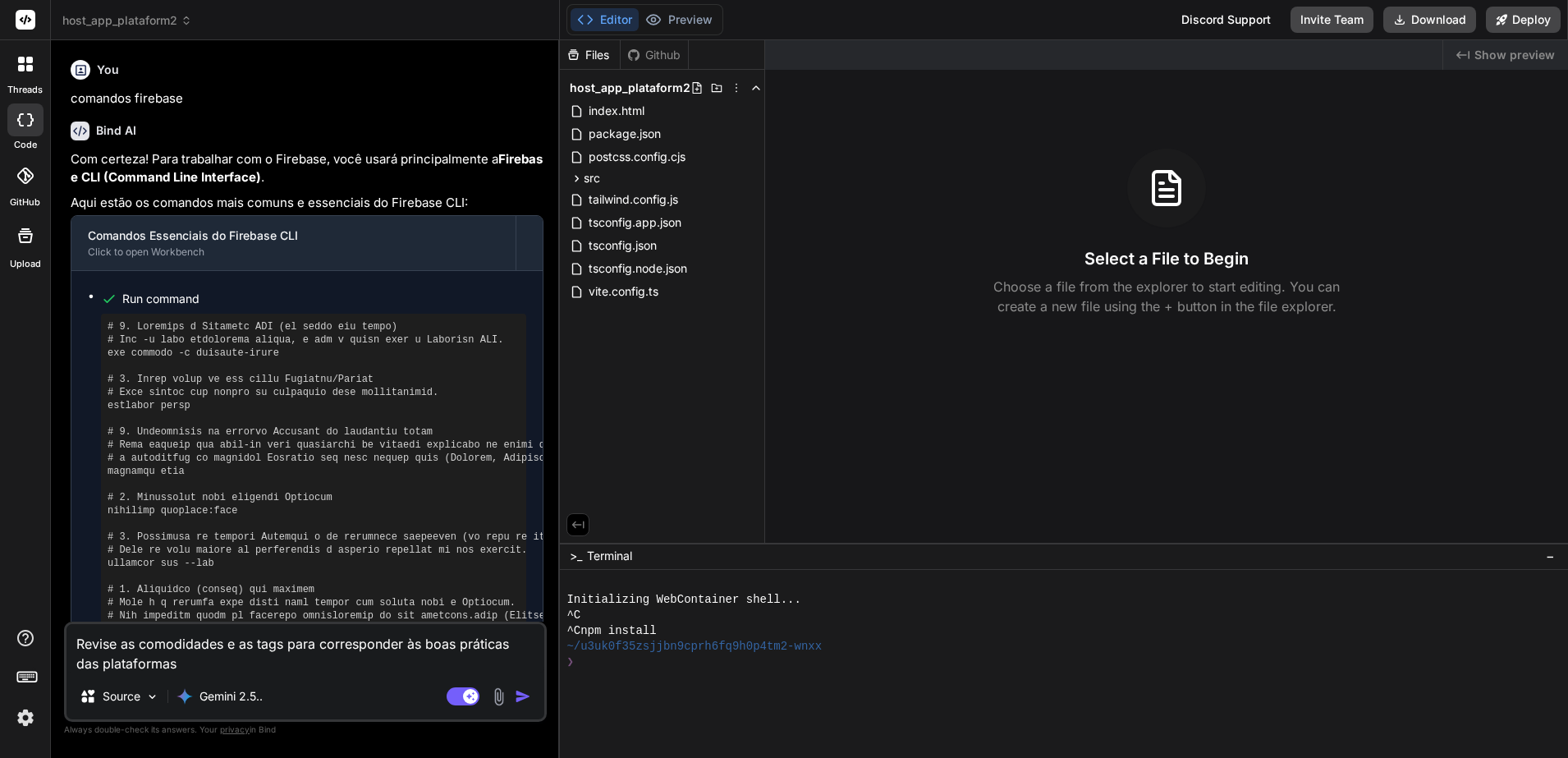
type textarea "x"
type textarea "Revise as comodidades e as tags para corresponder às boas práticas das platafor…"
type textarea "x"
type textarea "Revise as comodidades e as tags para corresponder às boas práticas das platafor…"
type textarea "x"
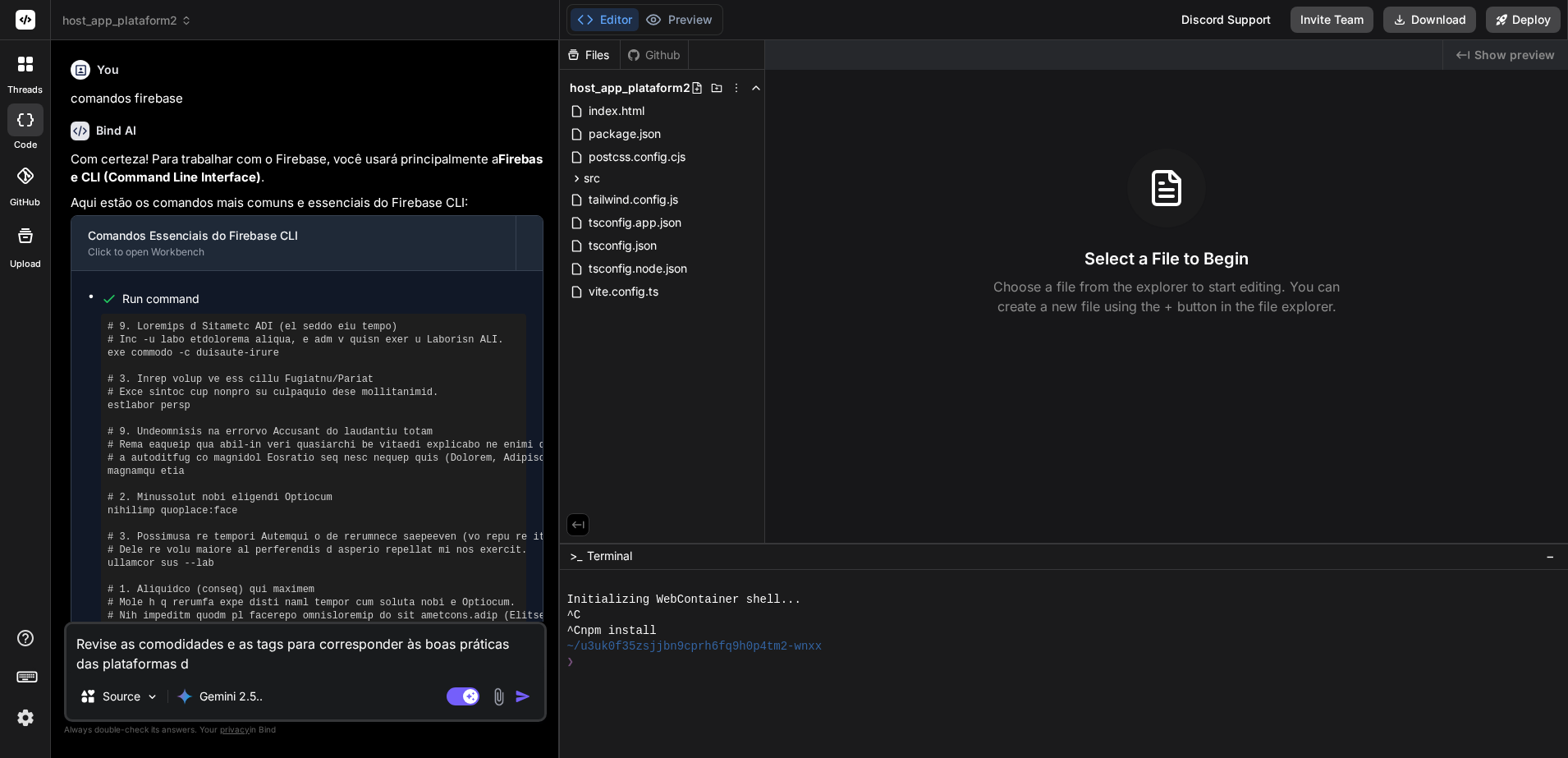
type textarea "Revise as comodidades e as tags para corresponder às boas práticas das platafor…"
type textarea "x"
type textarea "Revise as comodidades e as tags para corresponder às boas práticas das platafor…"
type textarea "x"
type textarea "Revise as comodidades e as tags para corresponder às boas práticas das platafor…"
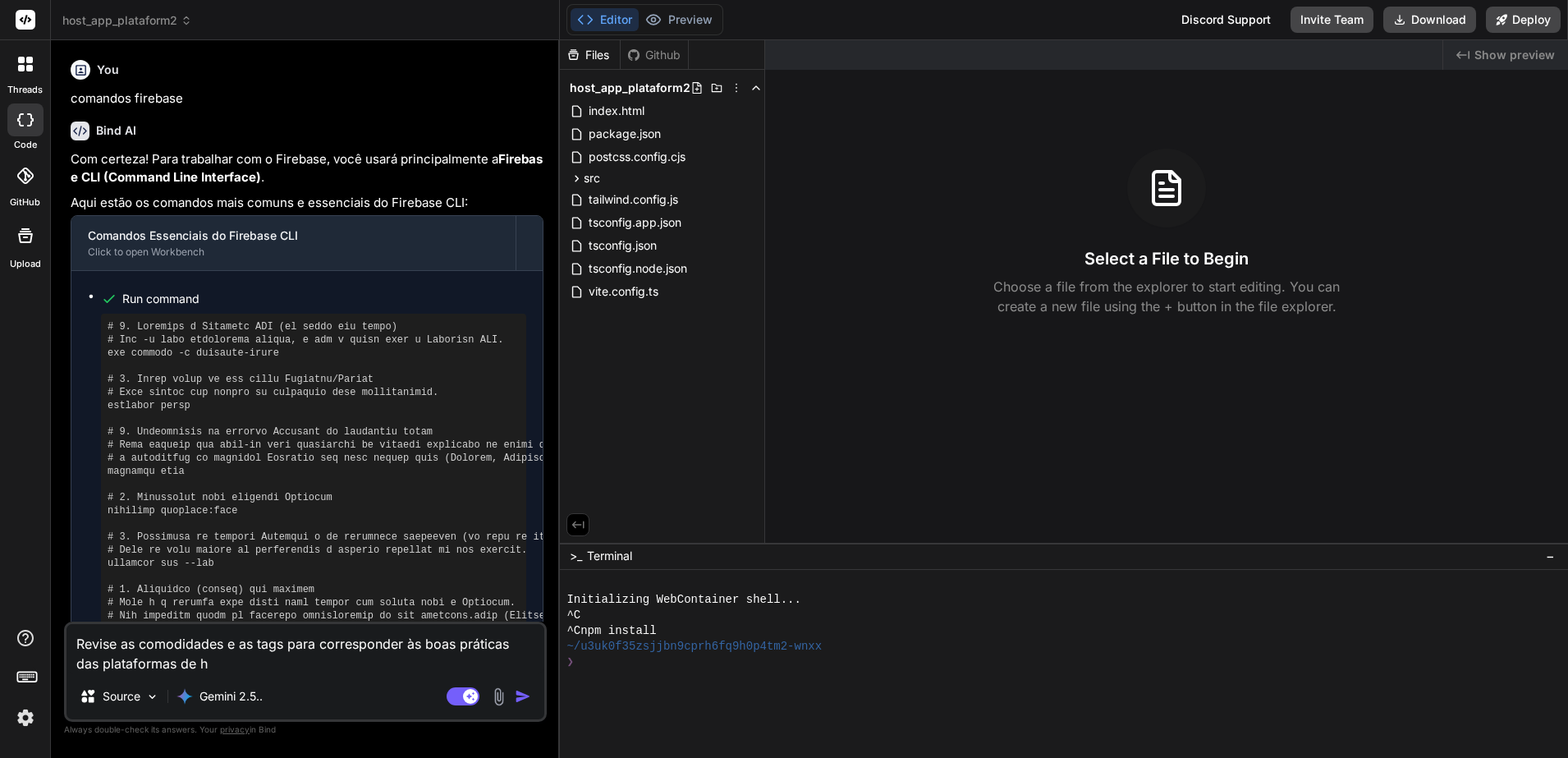
type textarea "x"
type textarea "Revise as comodidades e as tags para corresponder às boas práticas das platafor…"
type textarea "x"
type textarea "Revise as comodidades e as tags para corresponder às boas práticas das platafor…"
type textarea "x"
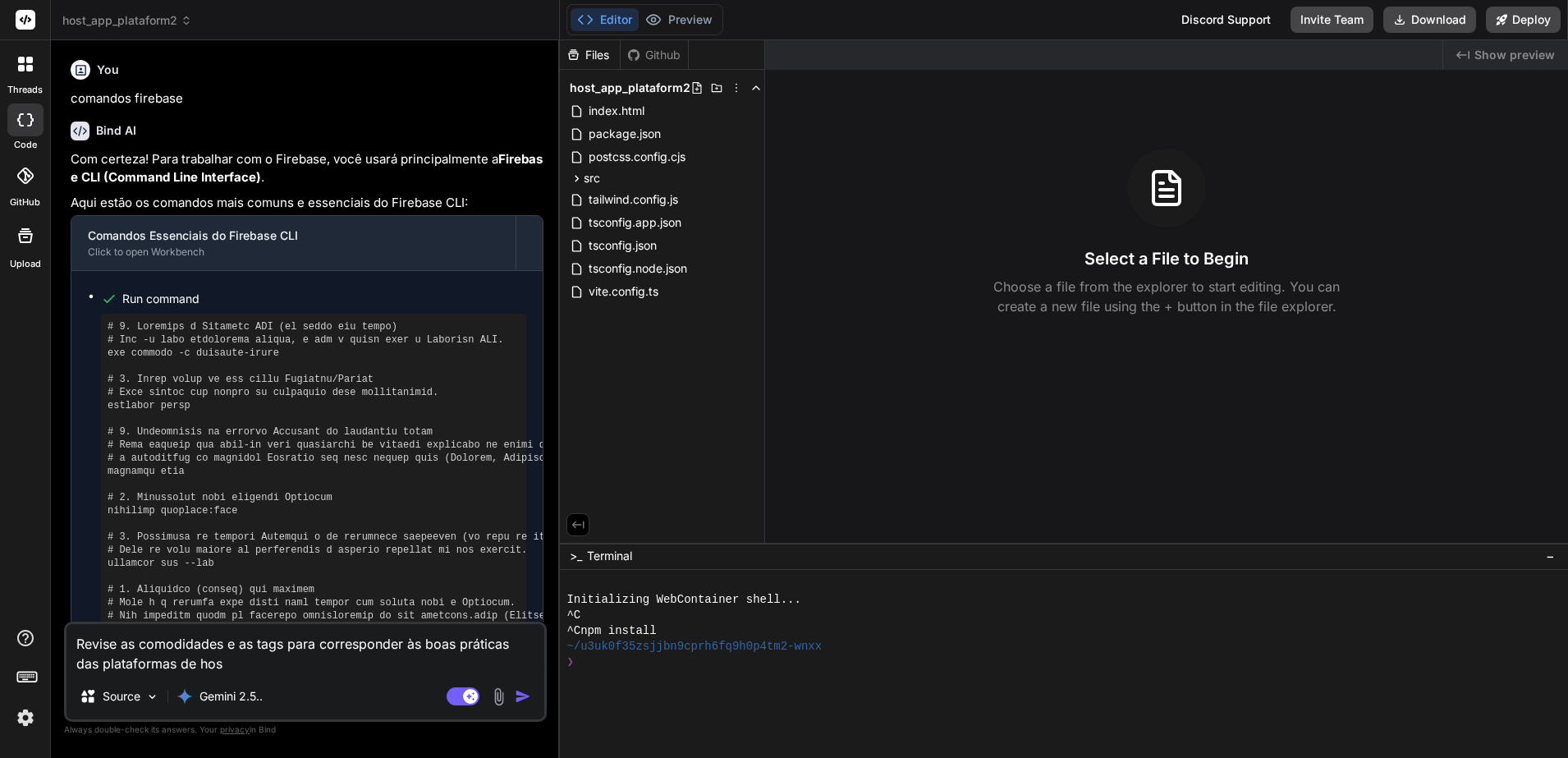
type textarea "Revise as comodidades e as tags para corresponder às boas práticas das platafor…"
type textarea "x"
type textarea "Revise as comodidades e as tags para corresponder às boas práticas das platafor…"
type textarea "x"
type textarea "Revise as comodidades e as tags para corresponder às boas práticas das platafor…"
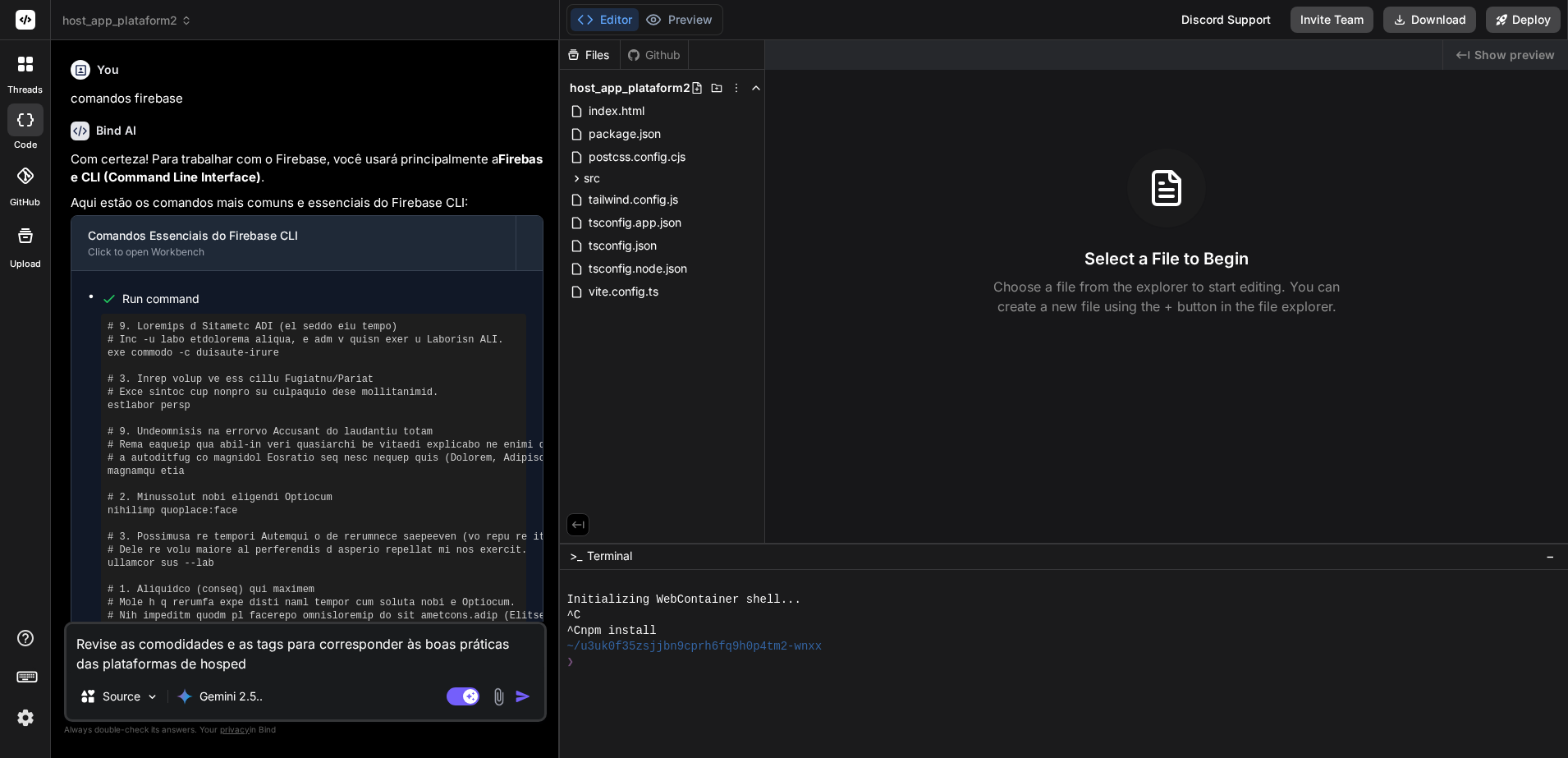
type textarea "x"
type textarea "Revise as comodidades e as tags para corresponder às boas práticas das platafor…"
type textarea "x"
type textarea "Revise as comodidades e as tags para corresponder às boas práticas das platafor…"
type textarea "x"
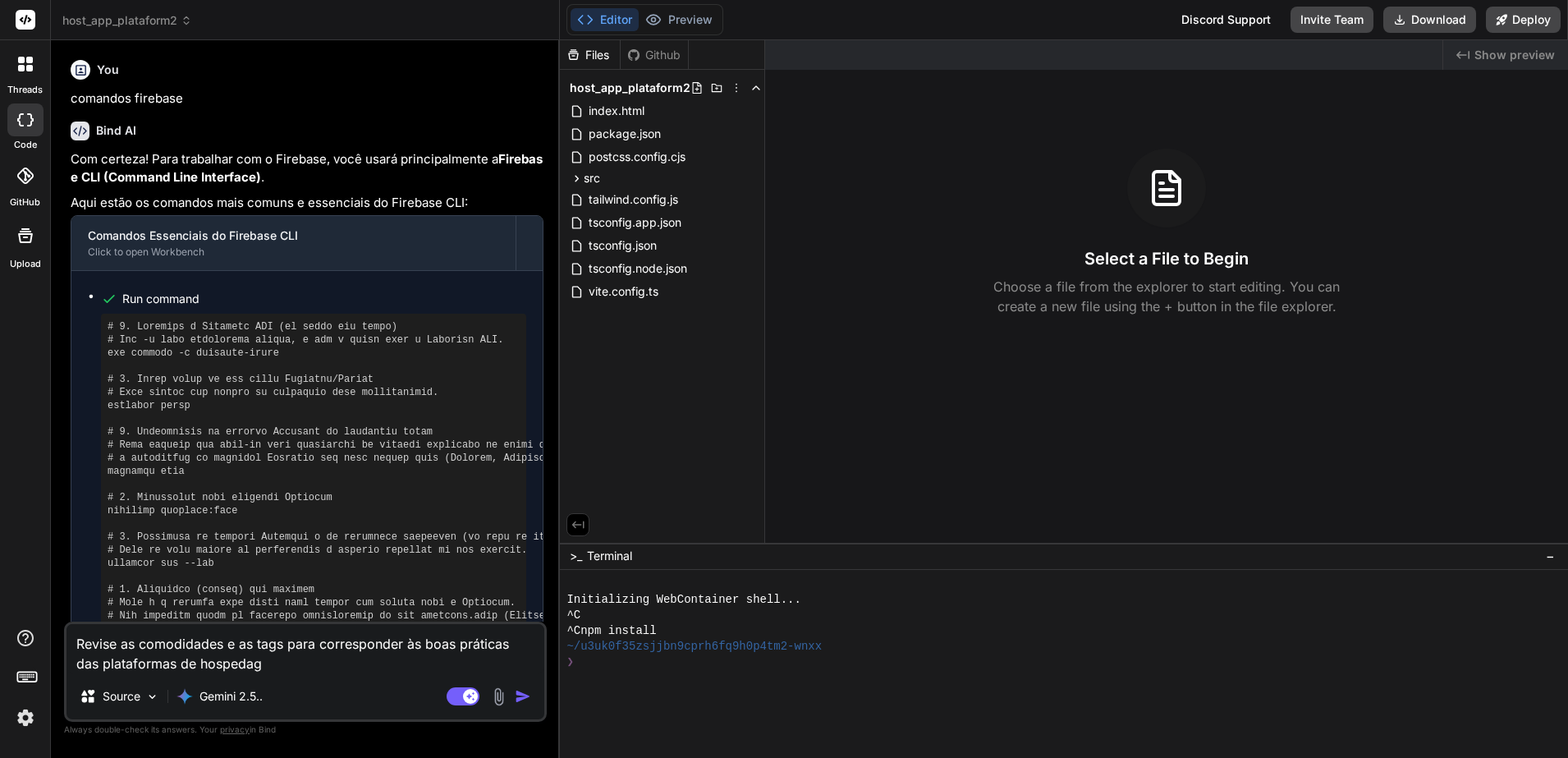
type textarea "Revise as comodidades e as tags para corresponder às boas práticas das platafor…"
type textarea "x"
type textarea "Revise as comodidades e as tags para corresponder às boas práticas das platafor…"
type textarea "x"
type textarea "Revise as comodidades e as tags para corresponder às boas práticas das platafor…"
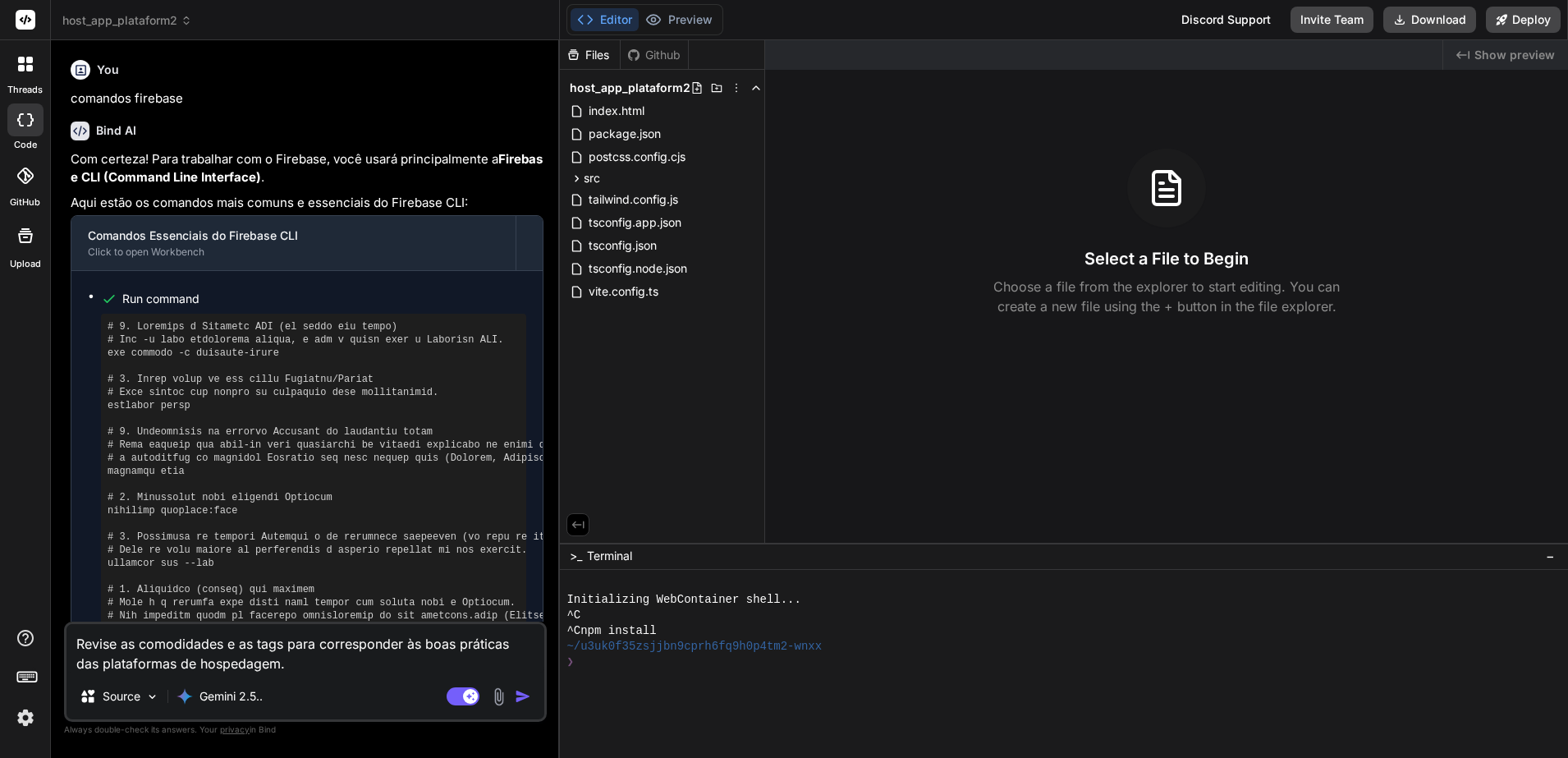
type textarea "x"
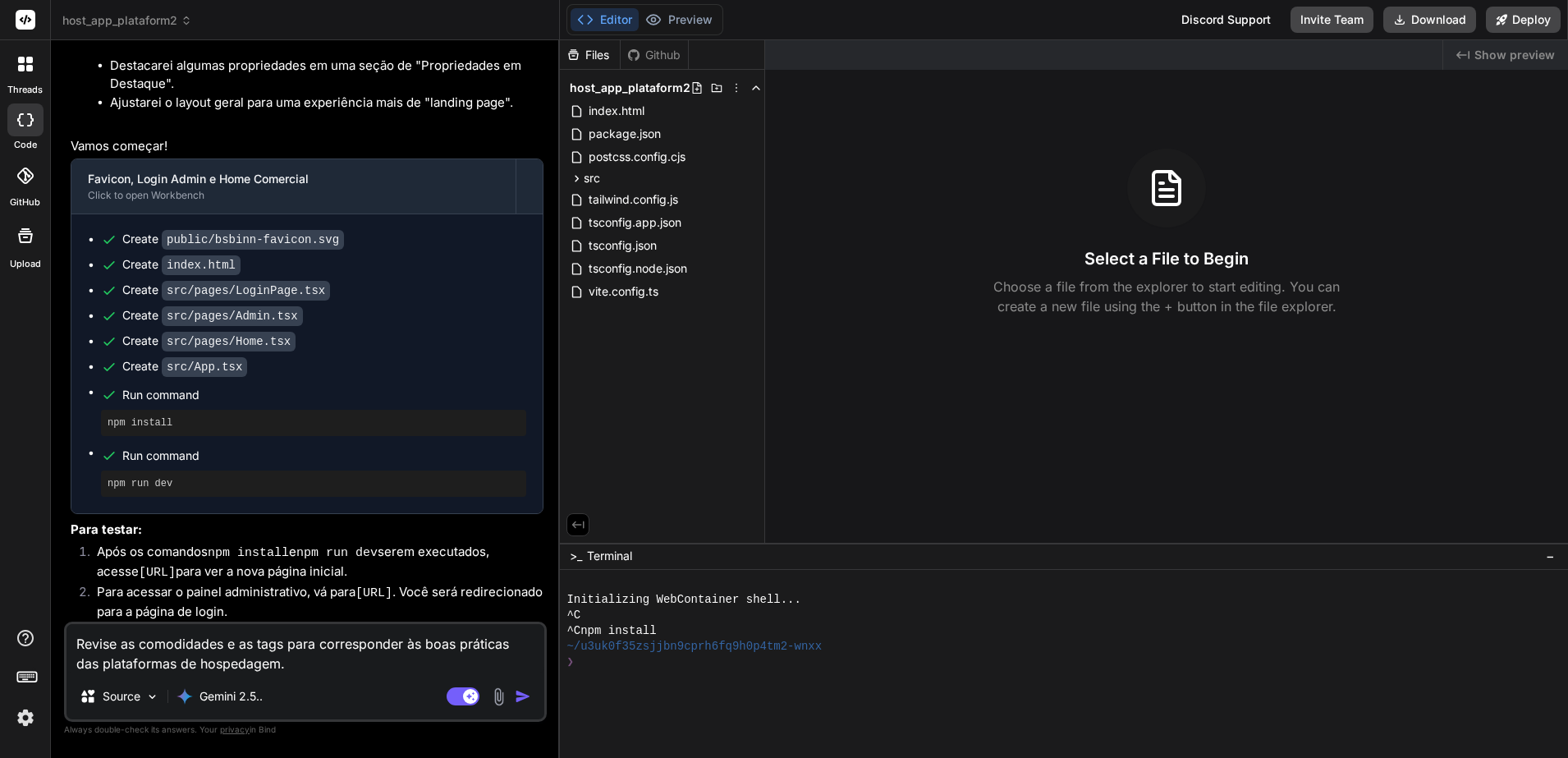
scroll to position [2631, 0]
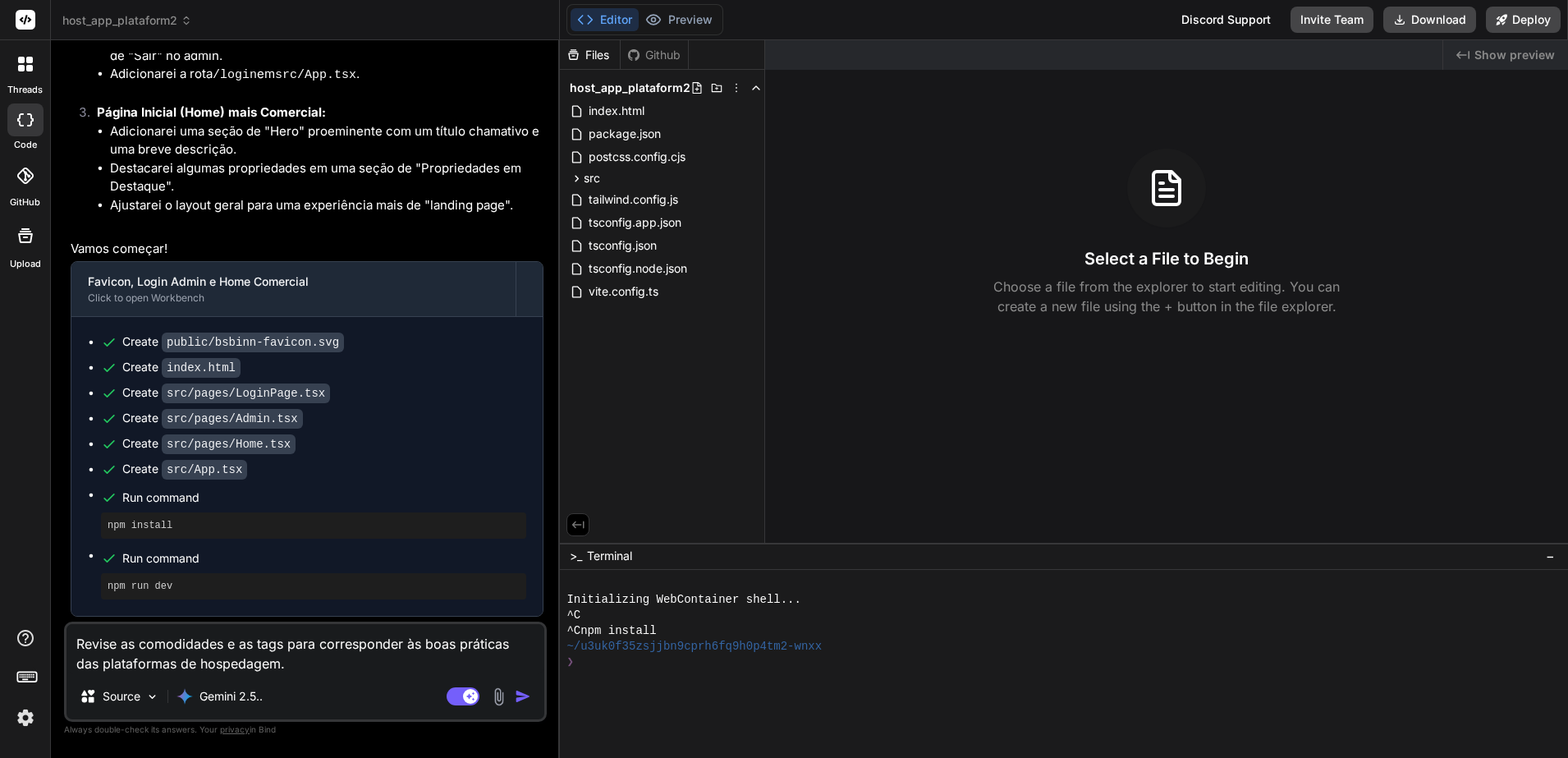
type textarea "Revise as comodidades e as tags para corresponder às boas práticas das platafor…"
drag, startPoint x: 647, startPoint y: 336, endPoint x: 644, endPoint y: 300, distance: 36.1
click at [647, 337] on div "Files Github host_app_plataform2 index.html package.json postcss.config.cjs src…" at bounding box center [662, 292] width 205 height 503
click at [574, 180] on icon at bounding box center [576, 179] width 14 height 14
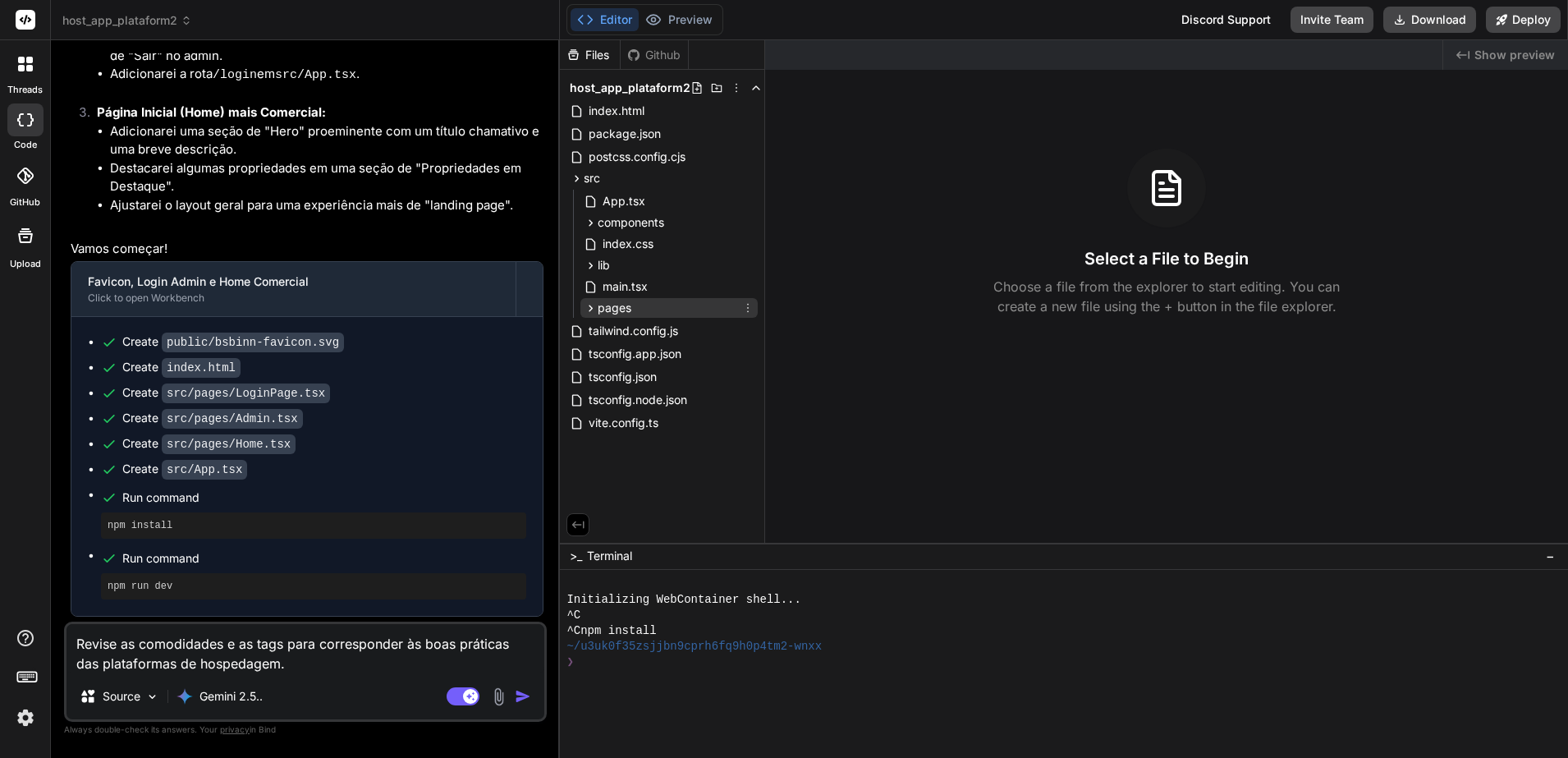
click at [609, 311] on span "pages" at bounding box center [613, 308] width 33 height 16
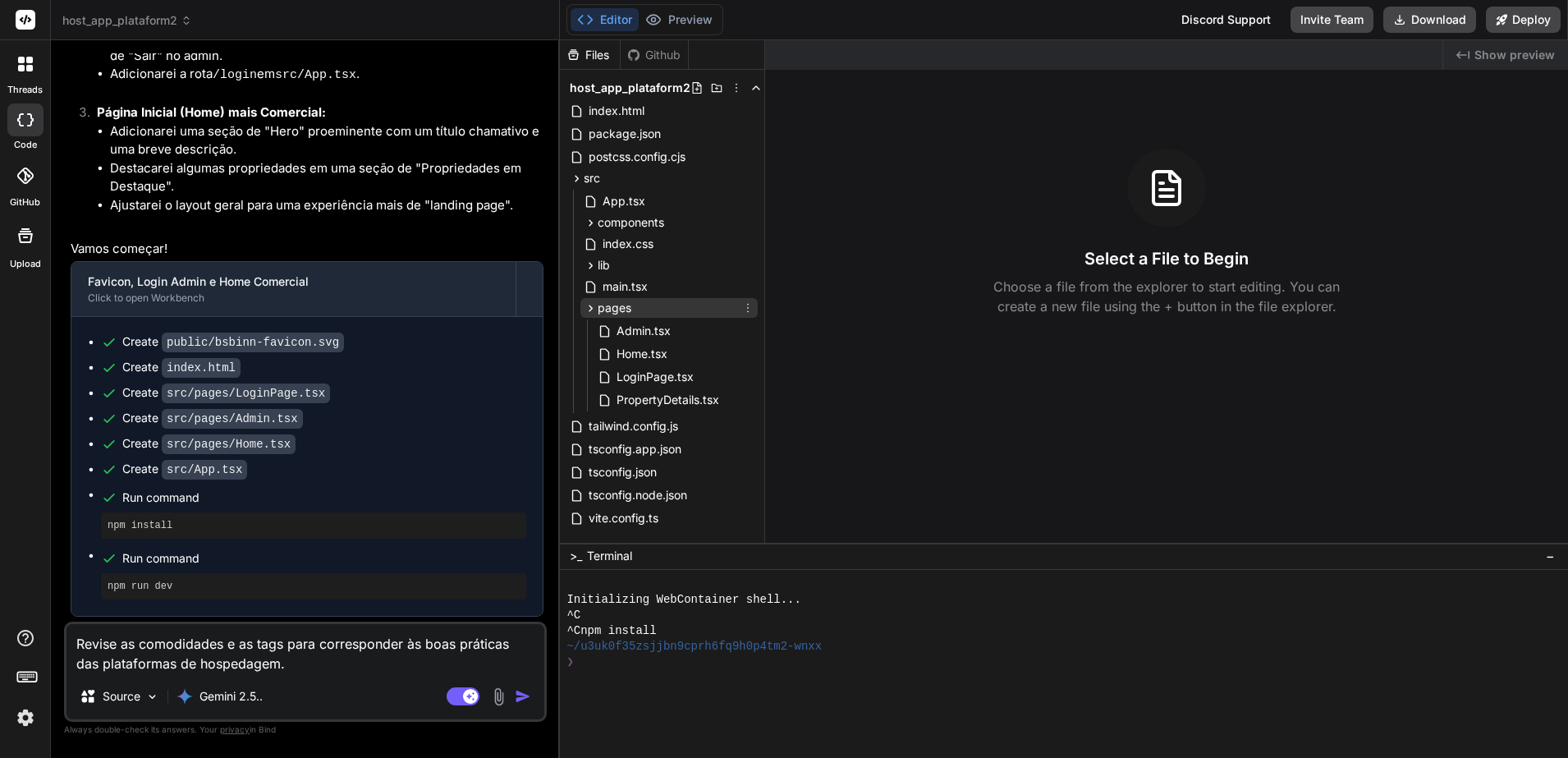
click at [609, 311] on span "pages" at bounding box center [613, 308] width 33 height 16
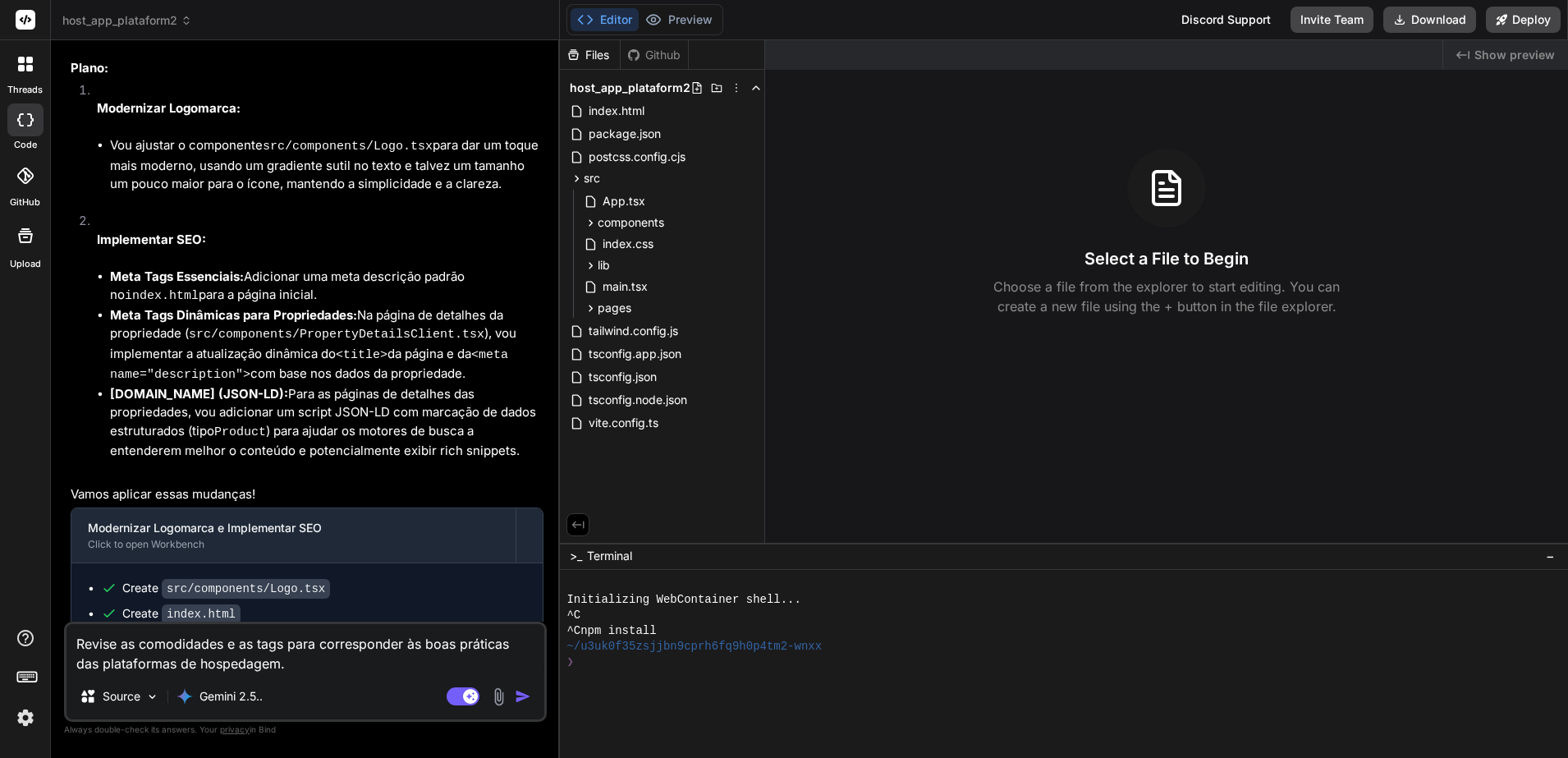
scroll to position [4376, 0]
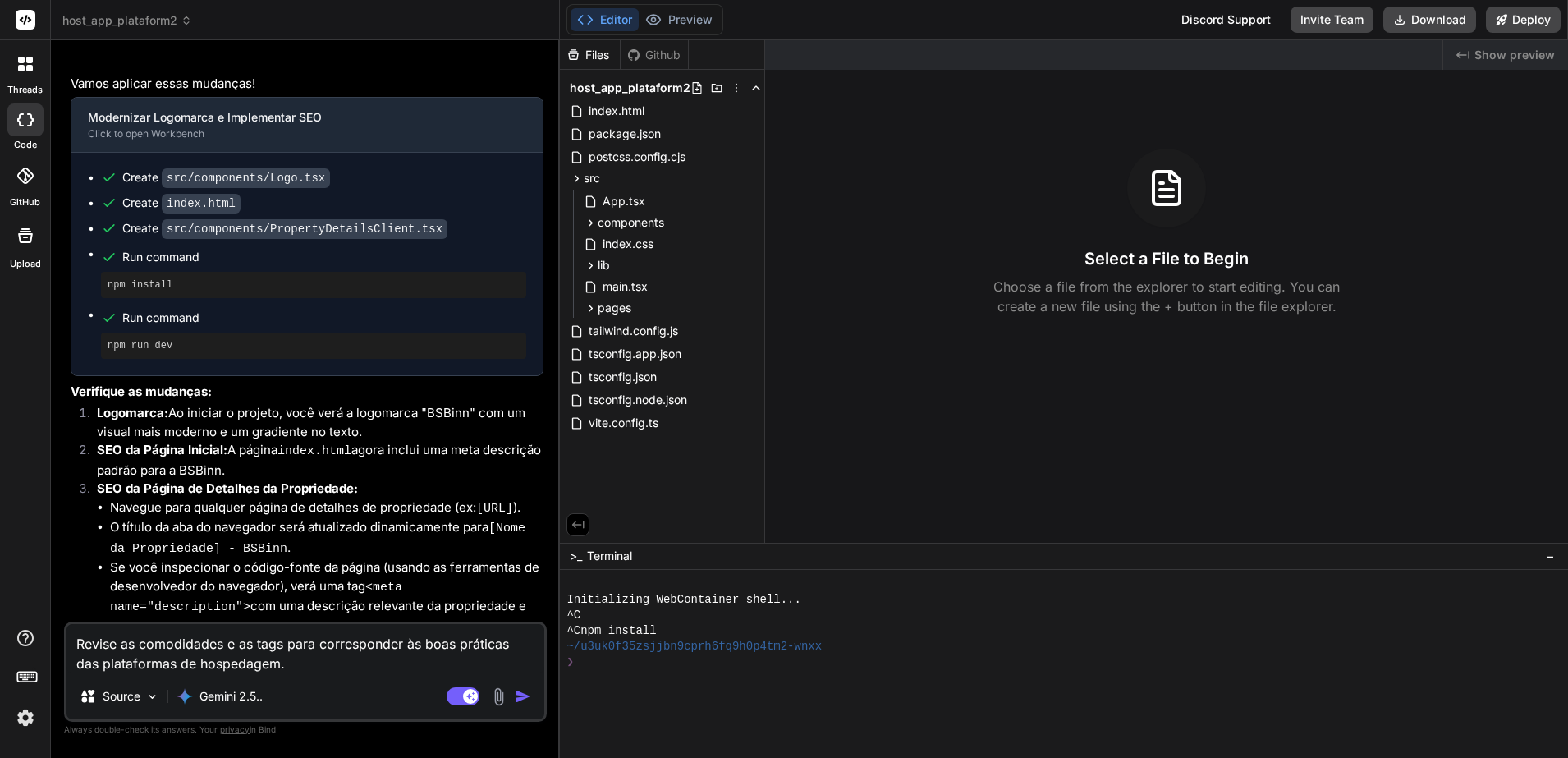
click at [329, 605] on textarea "Revise as comodidades e as tags para corresponder às boas práticas das platafor…" at bounding box center [306, 649] width 478 height 50
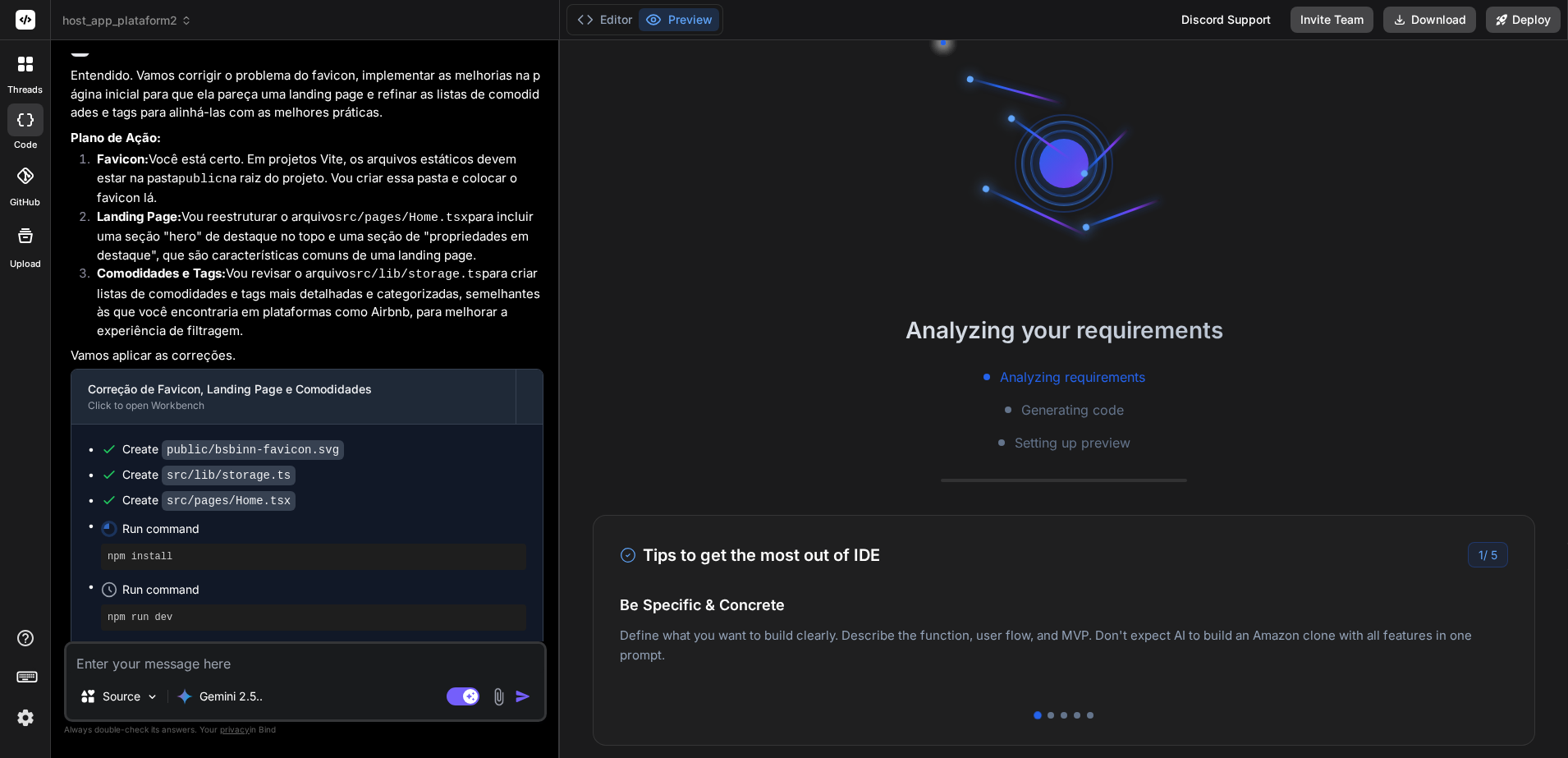
scroll to position [5205, 0]
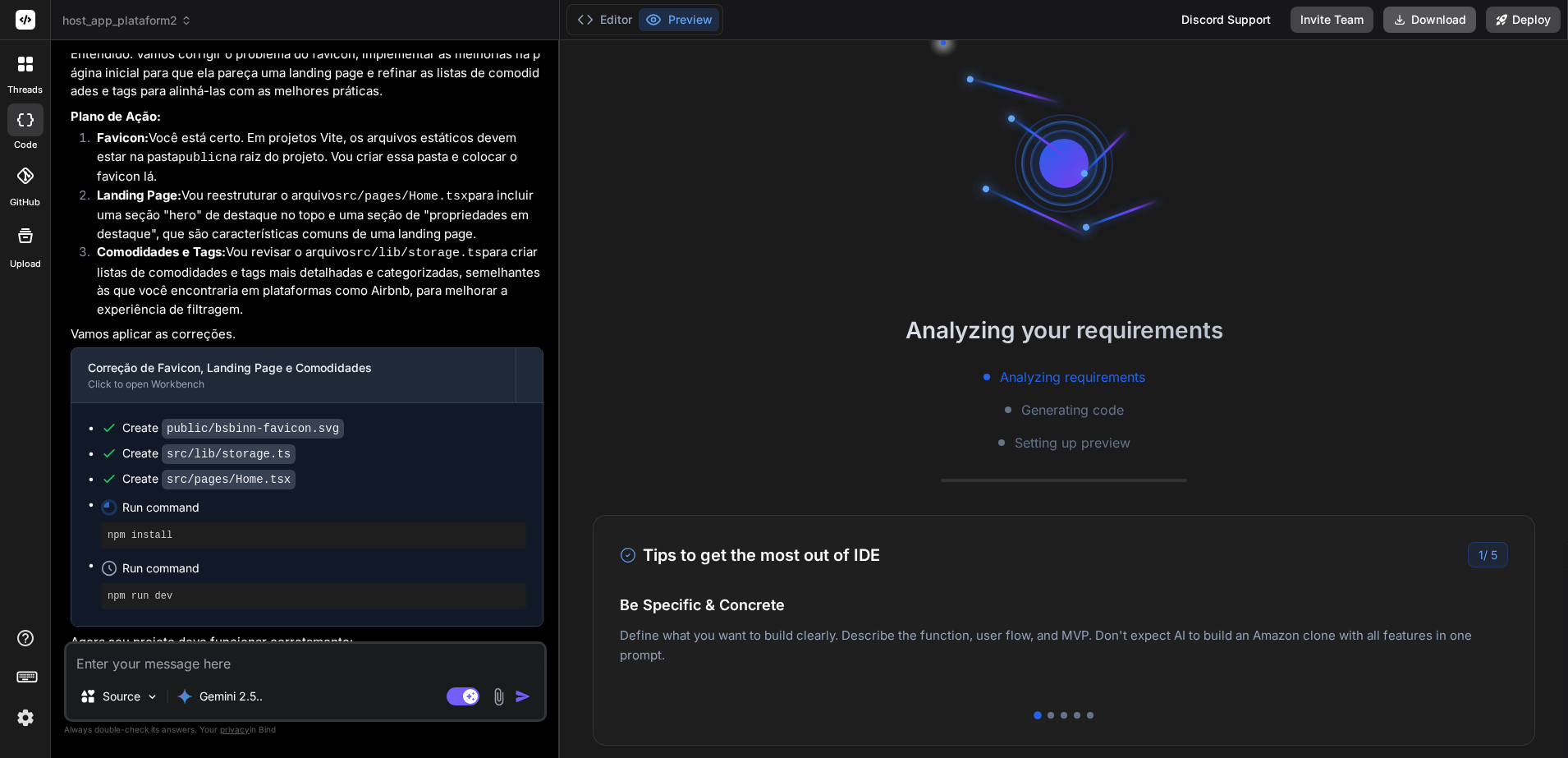
click at [1254, 17] on button "Download" at bounding box center [1428, 19] width 93 height 26
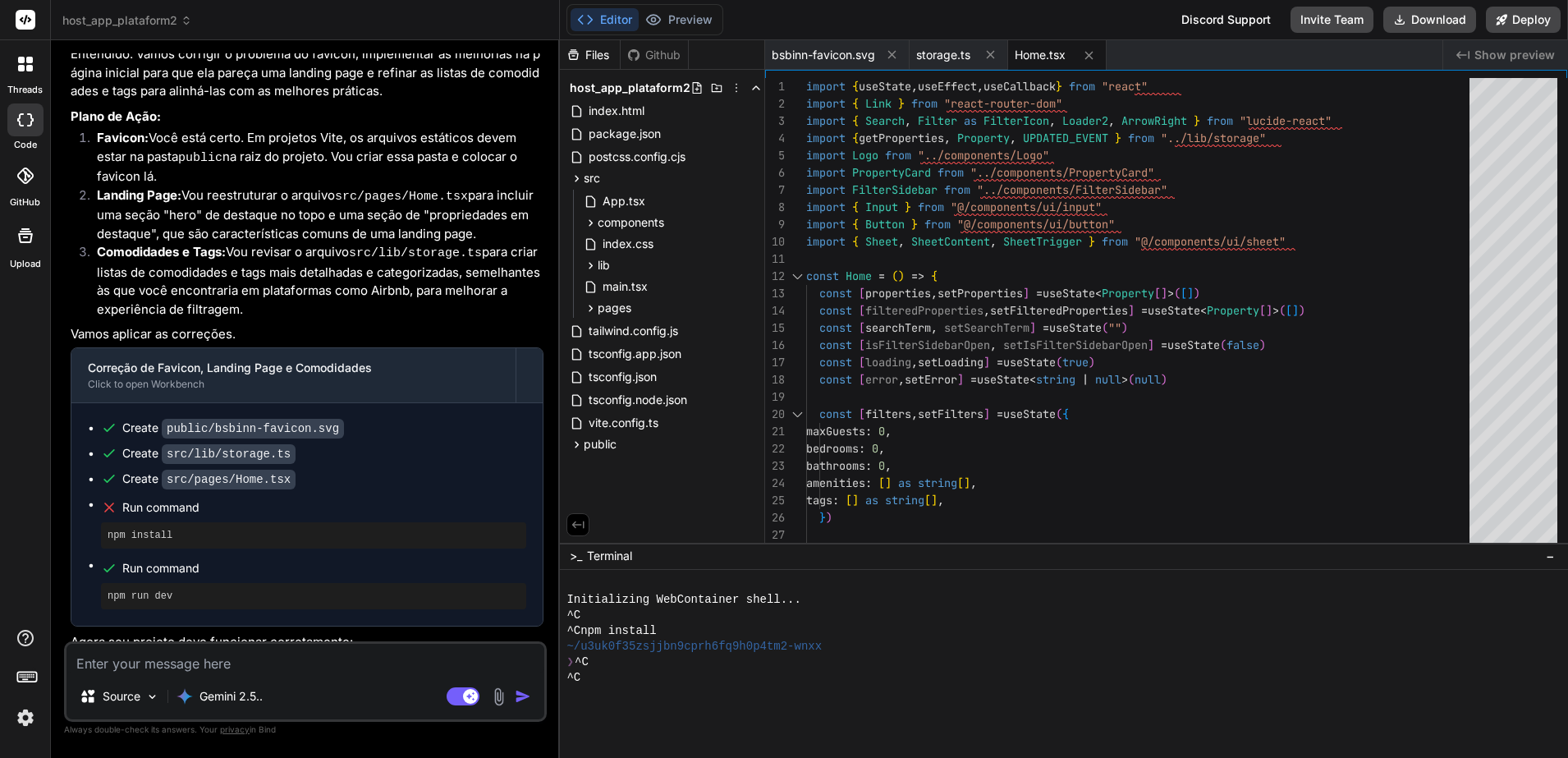
click at [410, 583] on div "npm run dev" at bounding box center [313, 596] width 425 height 26
click at [307, 605] on textarea at bounding box center [306, 658] width 478 height 30
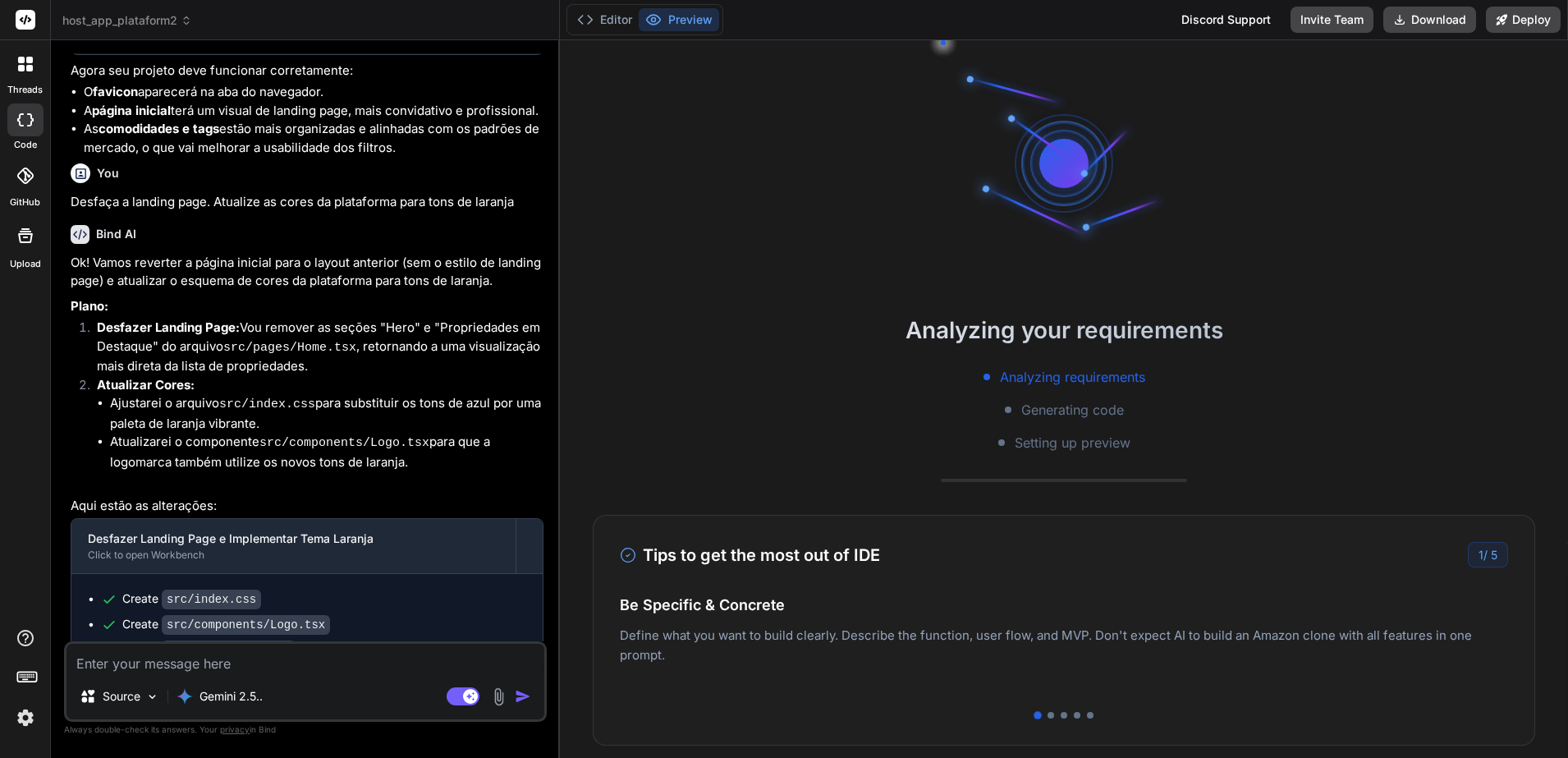
scroll to position [5905, 0]
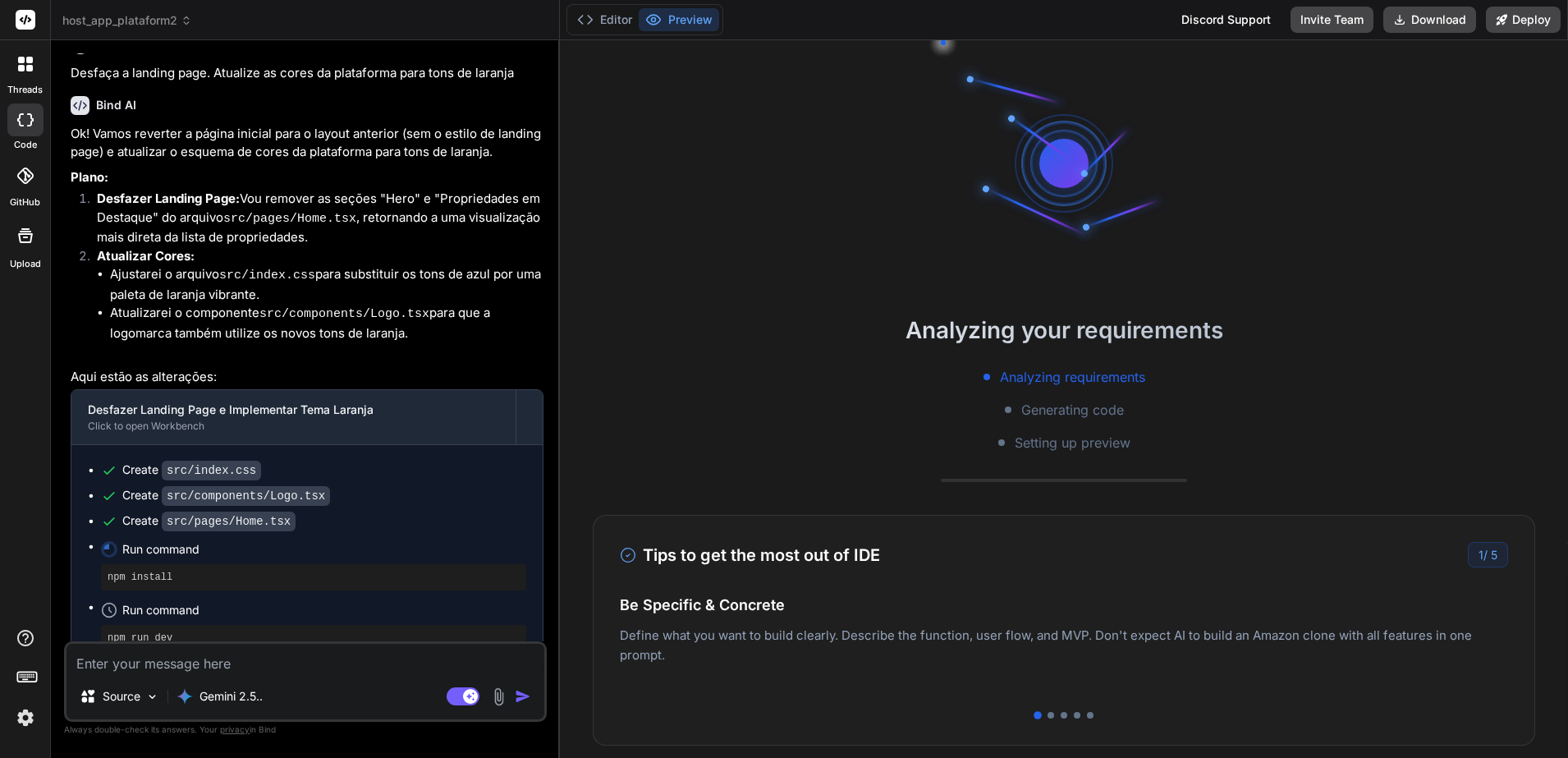
drag, startPoint x: 305, startPoint y: 659, endPoint x: 440, endPoint y: 552, distance: 172.3
click at [305, 605] on textarea at bounding box center [306, 658] width 478 height 30
click at [451, 605] on rect at bounding box center [462, 696] width 32 height 18
click at [523, 605] on img "button" at bounding box center [523, 696] width 16 height 16
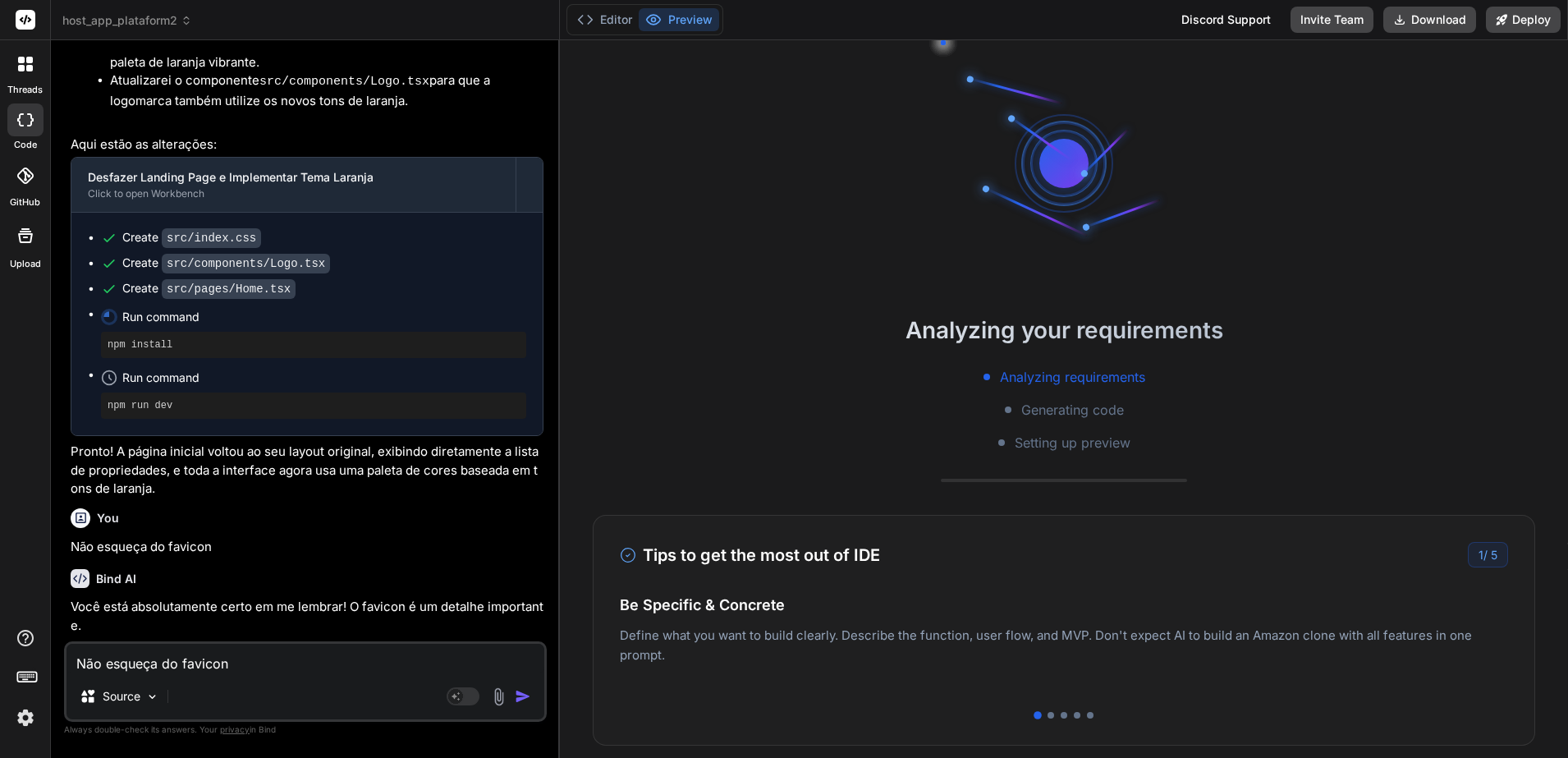
scroll to position [6191, 0]
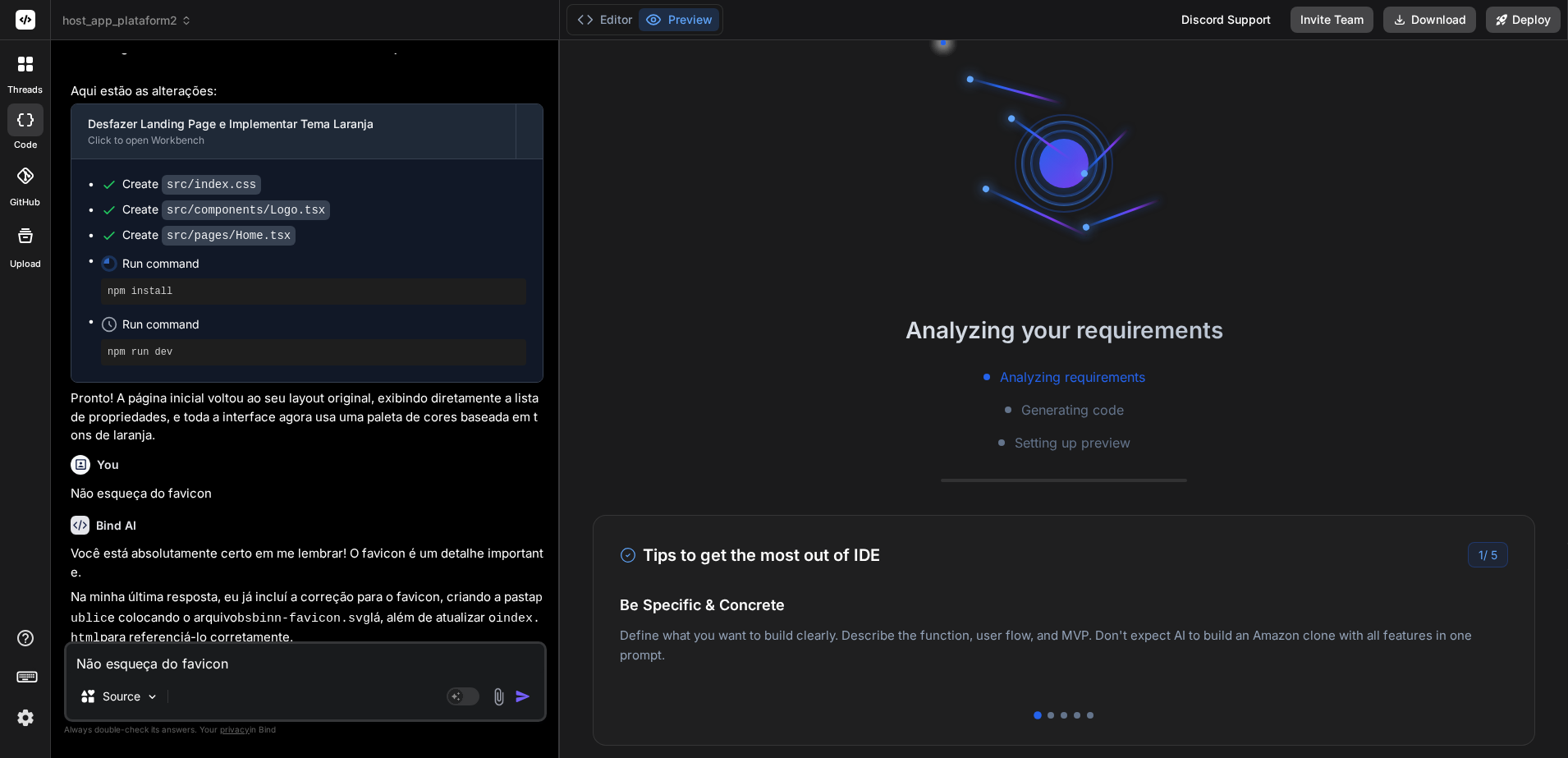
drag, startPoint x: 325, startPoint y: 668, endPoint x: 367, endPoint y: 655, distance: 44.0
click at [325, 605] on textarea "Não esqueça do favicon" at bounding box center [306, 658] width 478 height 30
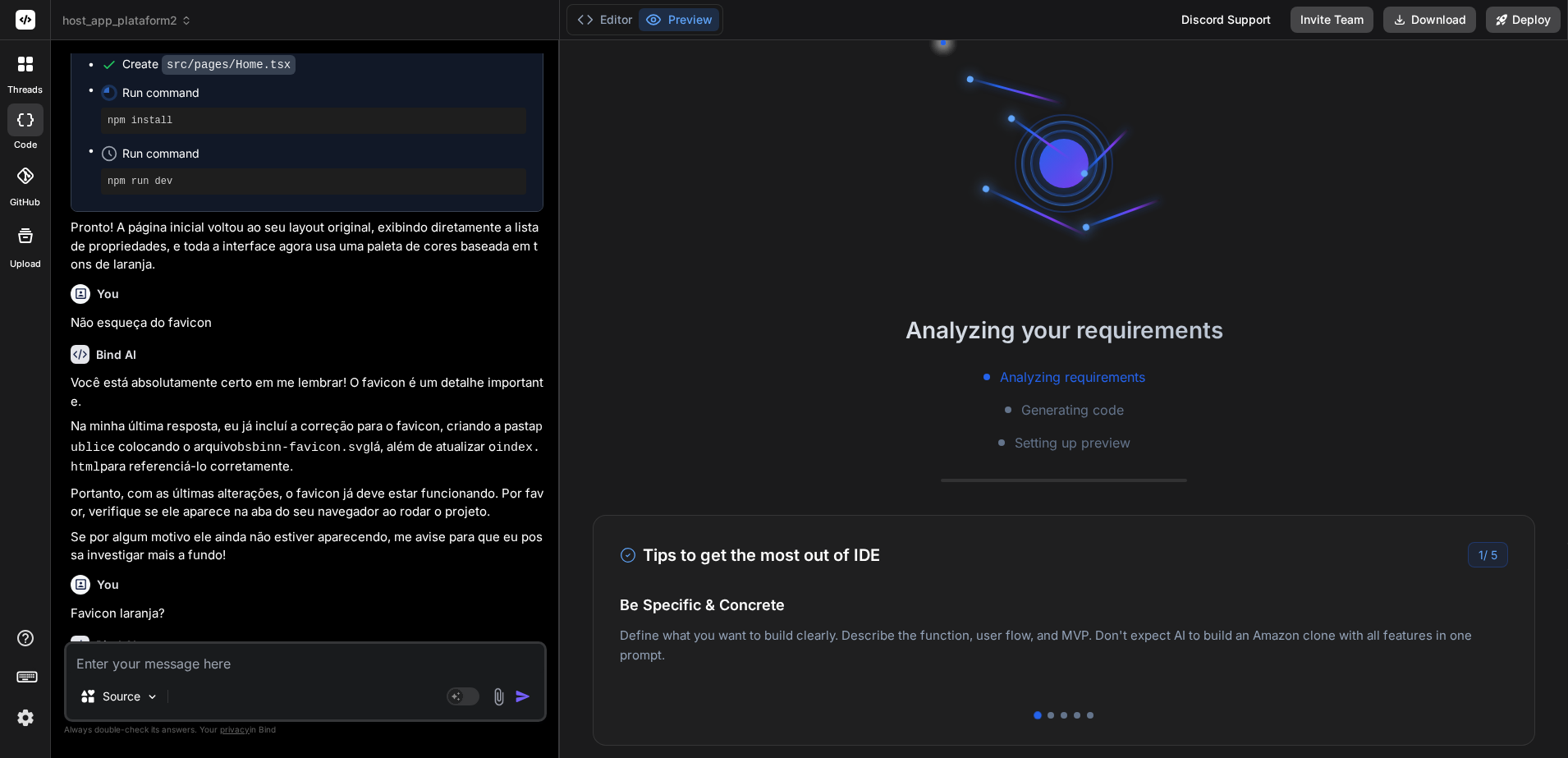
scroll to position [6623, 0]
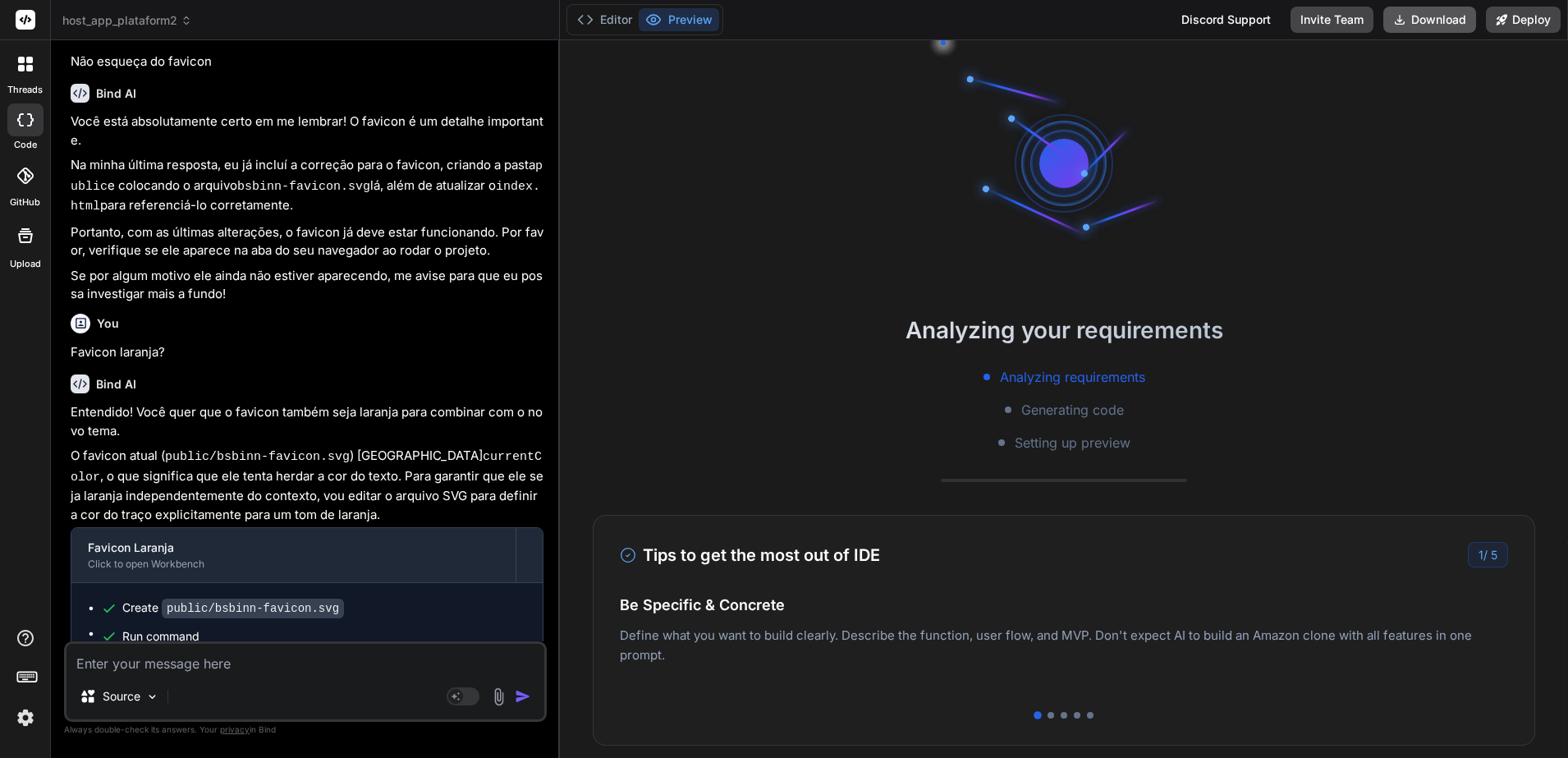
click at [1254, 20] on button "Download" at bounding box center [1428, 19] width 93 height 26
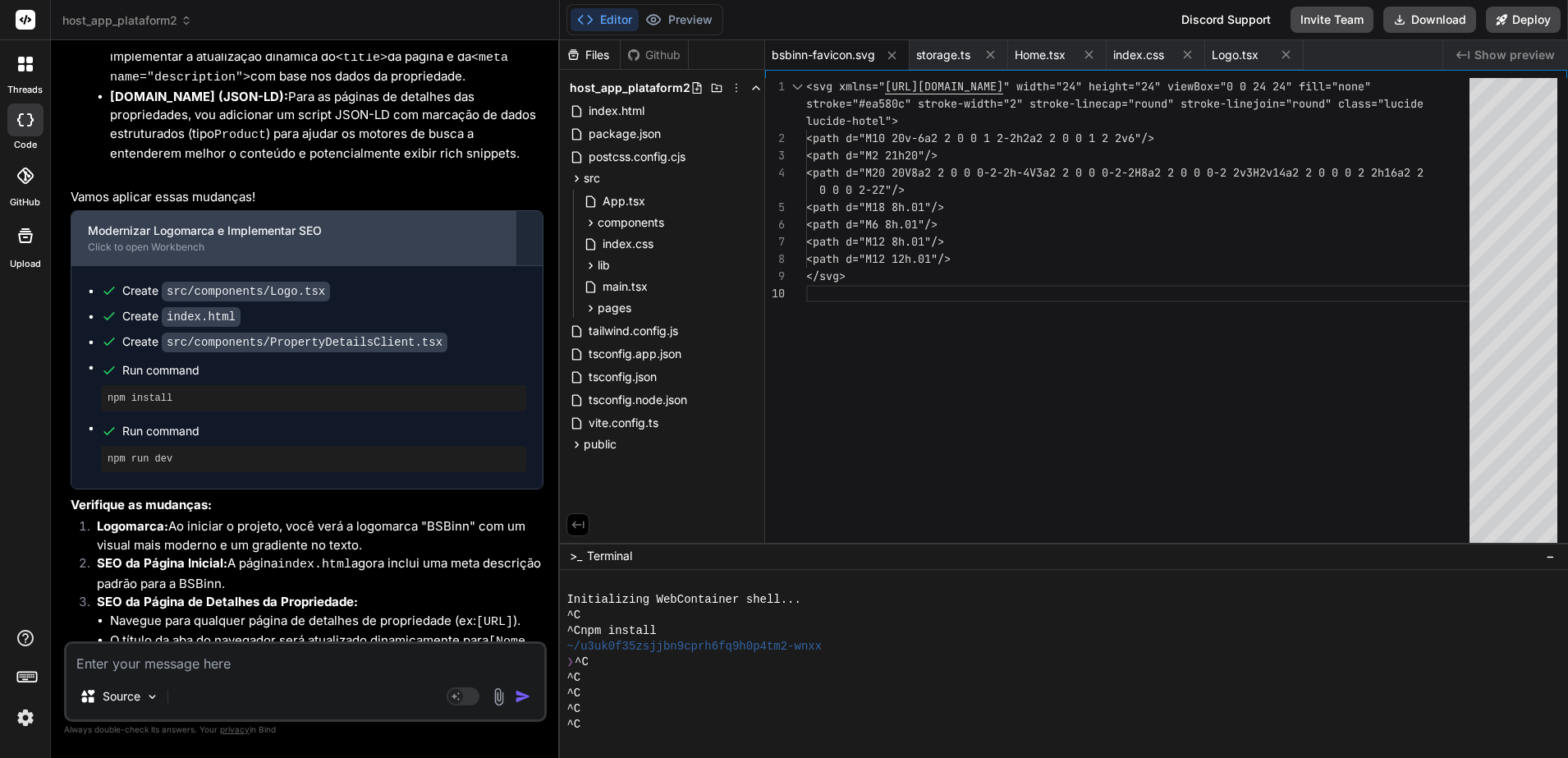
scroll to position [4160, 0]
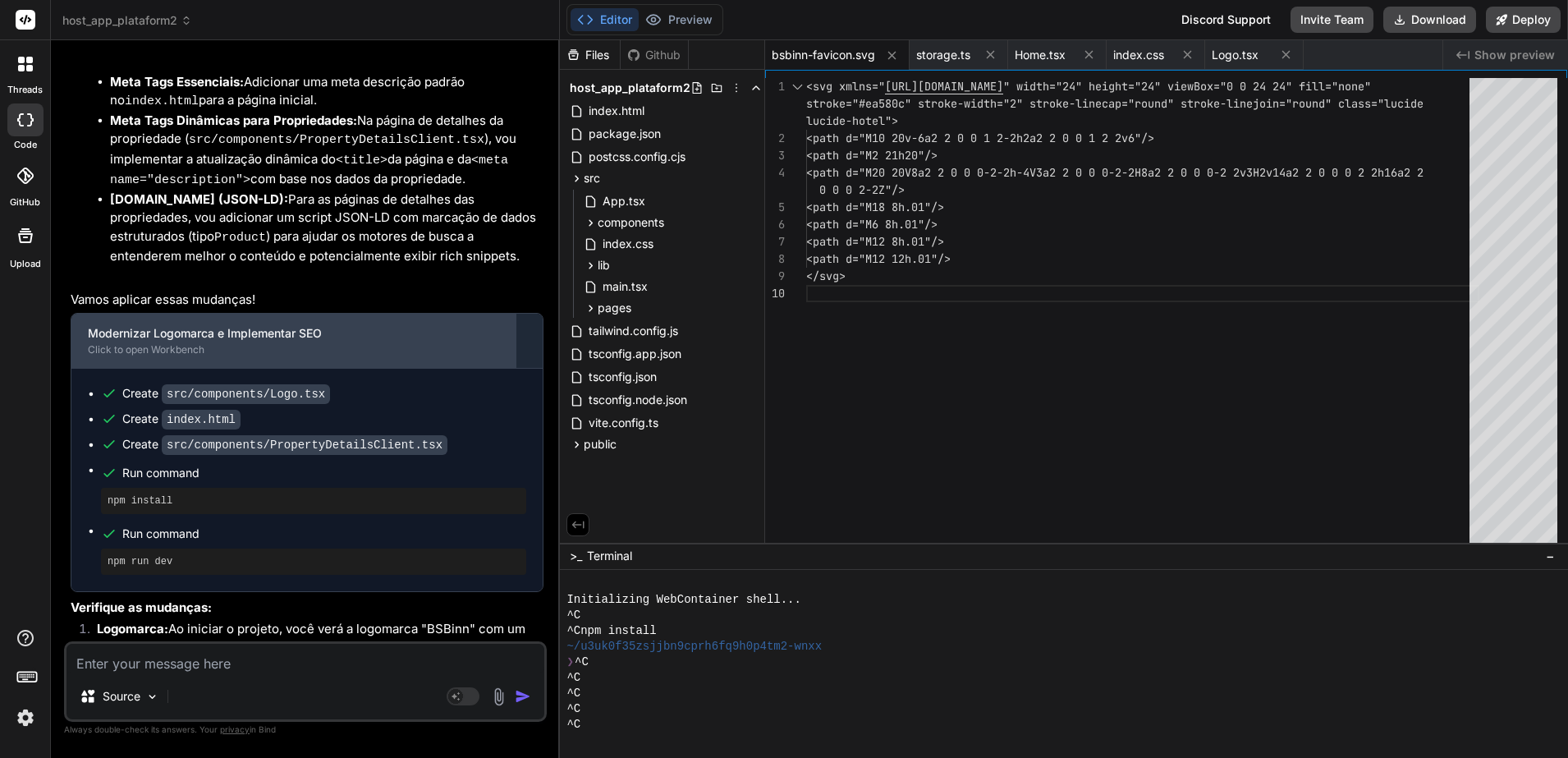
drag, startPoint x: 329, startPoint y: 228, endPoint x: 142, endPoint y: 218, distance: 187.3
click at [142, 325] on div "Modernizar Logomarca e Implementar SEO" at bounding box center [293, 333] width 411 height 16
click at [166, 325] on div "Modernizar Logomarca e Implementar SEO" at bounding box center [293, 333] width 411 height 16
click at [167, 325] on div "Modernizar Logomarca e Implementar SEO" at bounding box center [293, 333] width 411 height 16
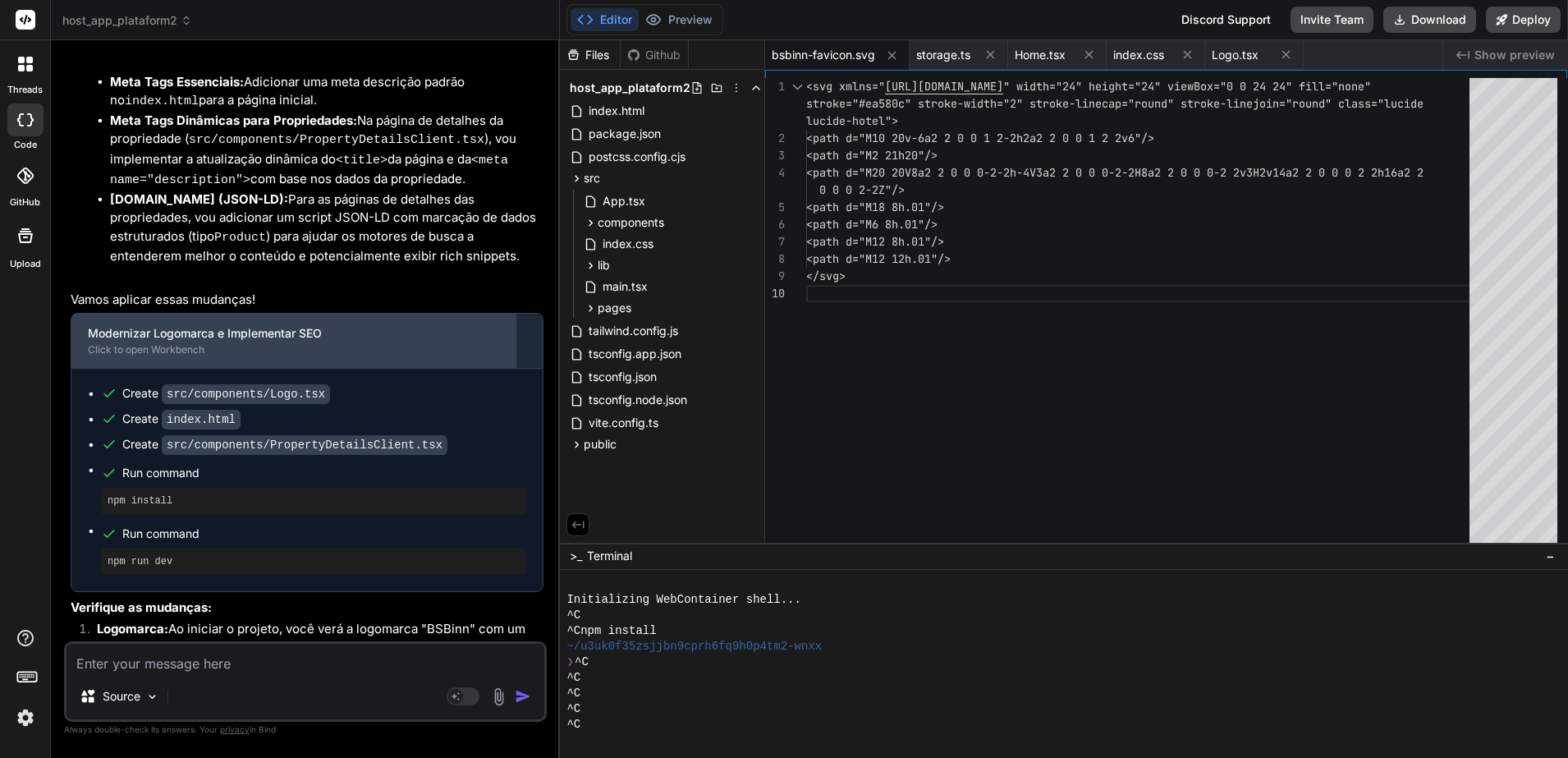
click at [167, 325] on div "Modernizar Logomarca e Implementar SEO" at bounding box center [293, 333] width 411 height 16
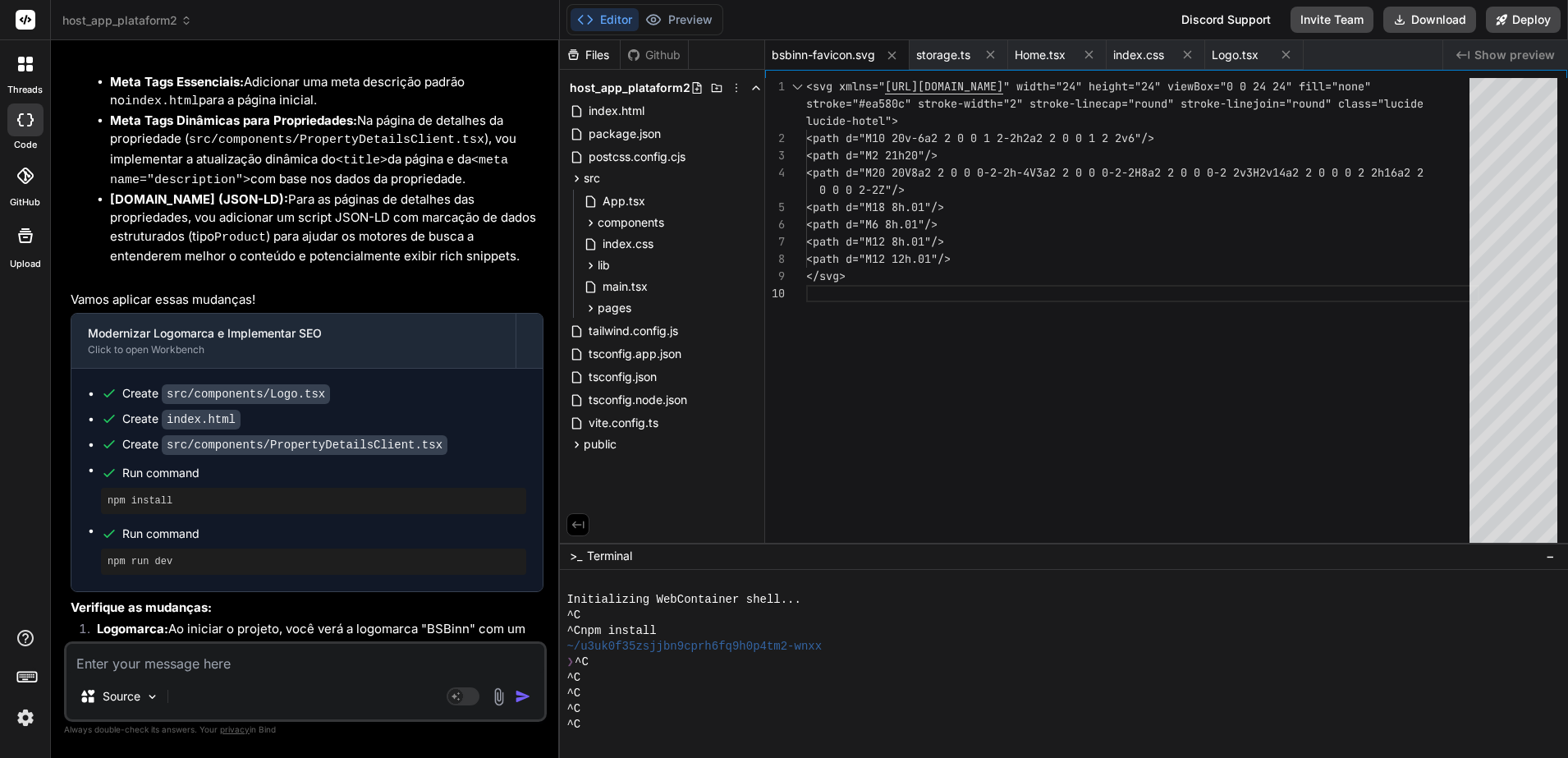
click at [232, 605] on textarea at bounding box center [306, 658] width 478 height 30
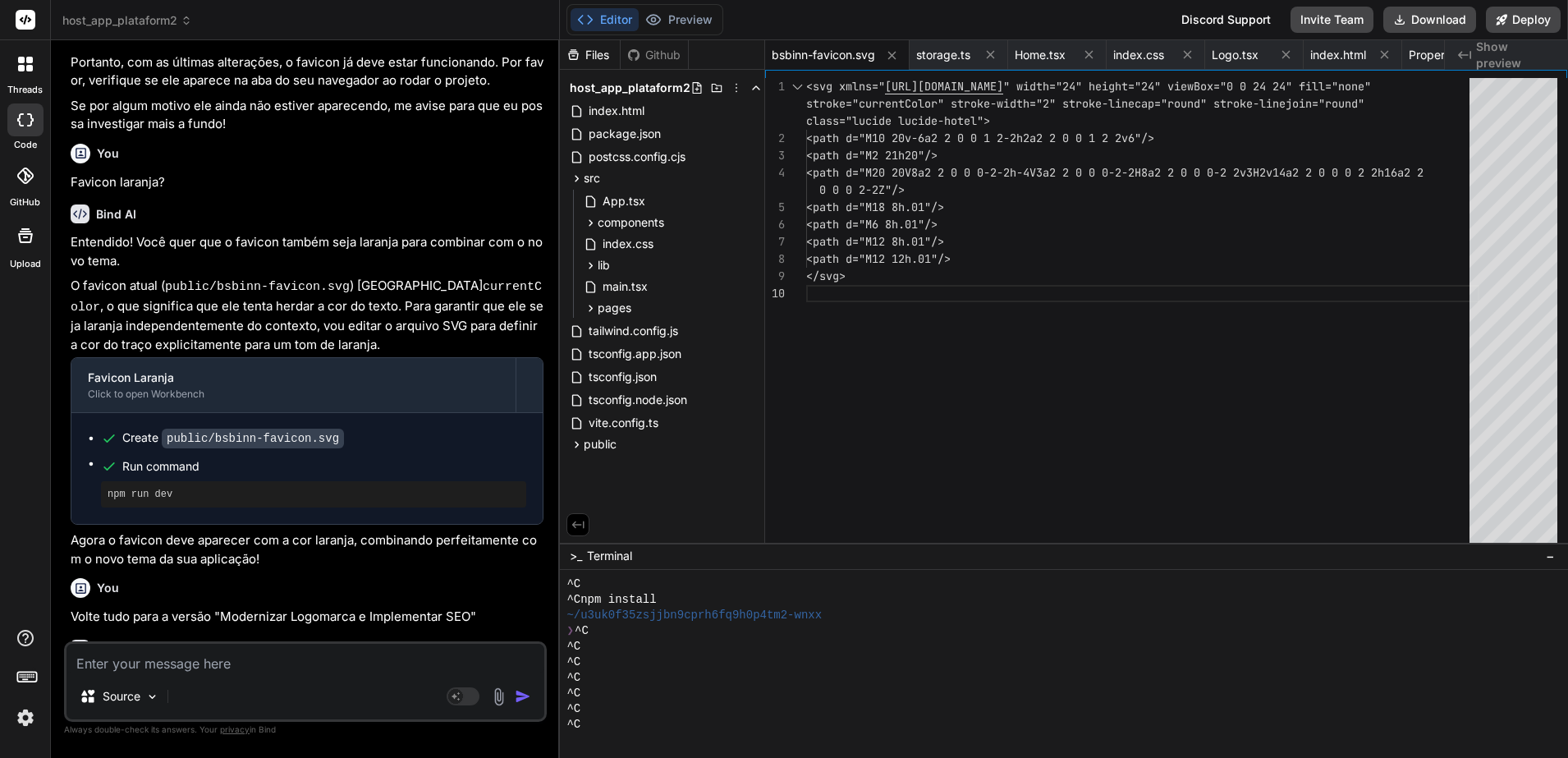
scroll to position [32, 0]
